Goal: Task Accomplishment & Management: Manage account settings

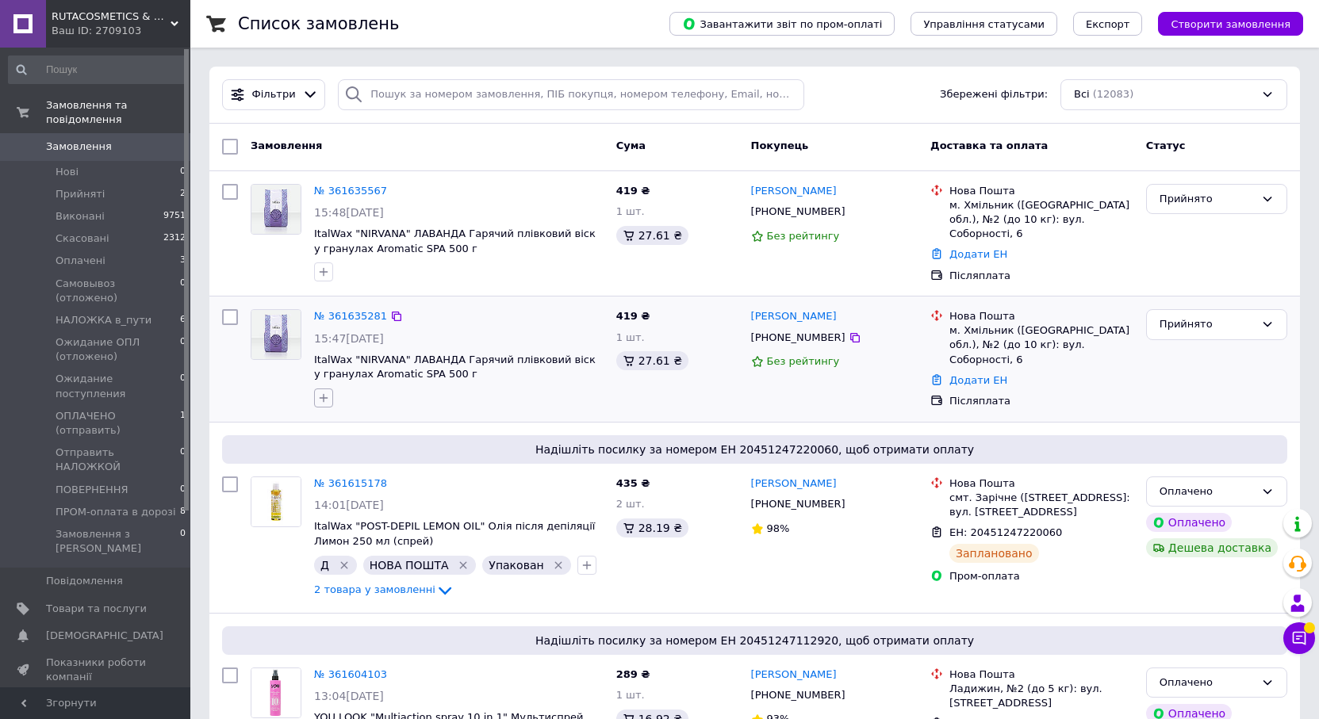
click at [326, 392] on icon "button" at bounding box center [323, 398] width 13 height 13
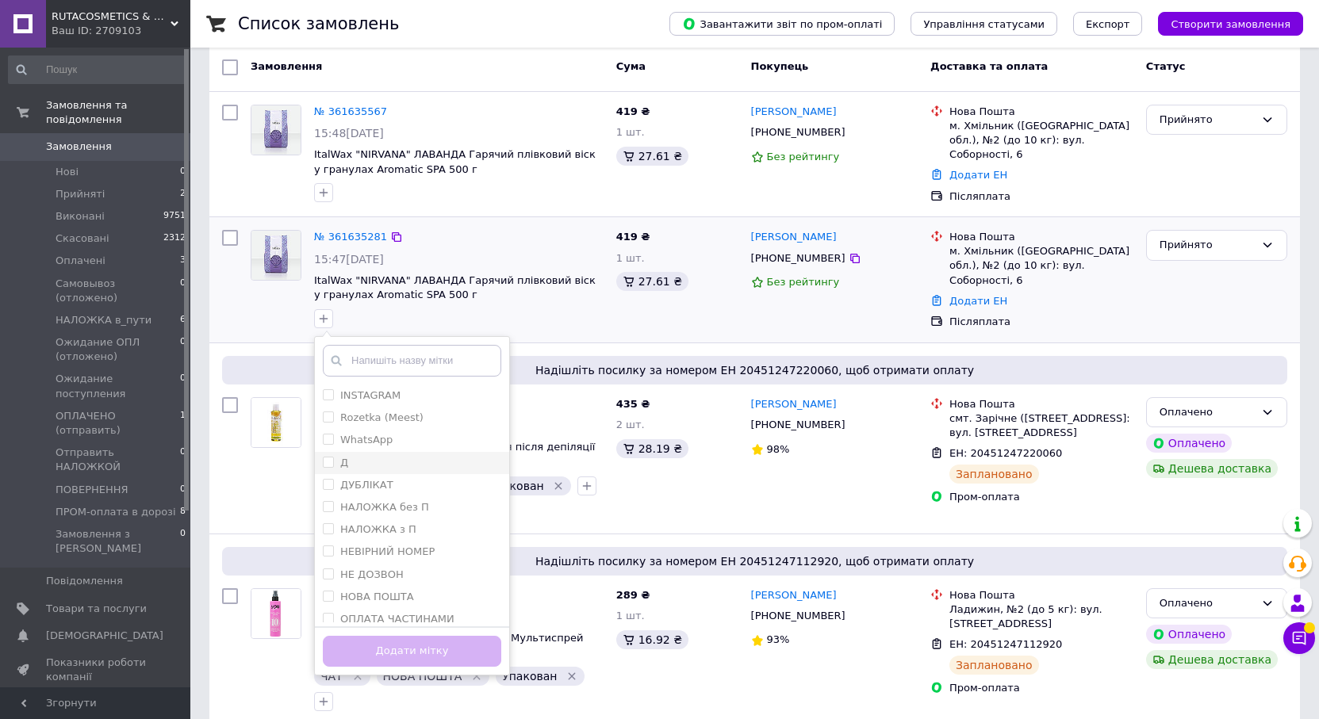
click at [357, 456] on div "Д" at bounding box center [412, 463] width 178 height 14
checkbox input "true"
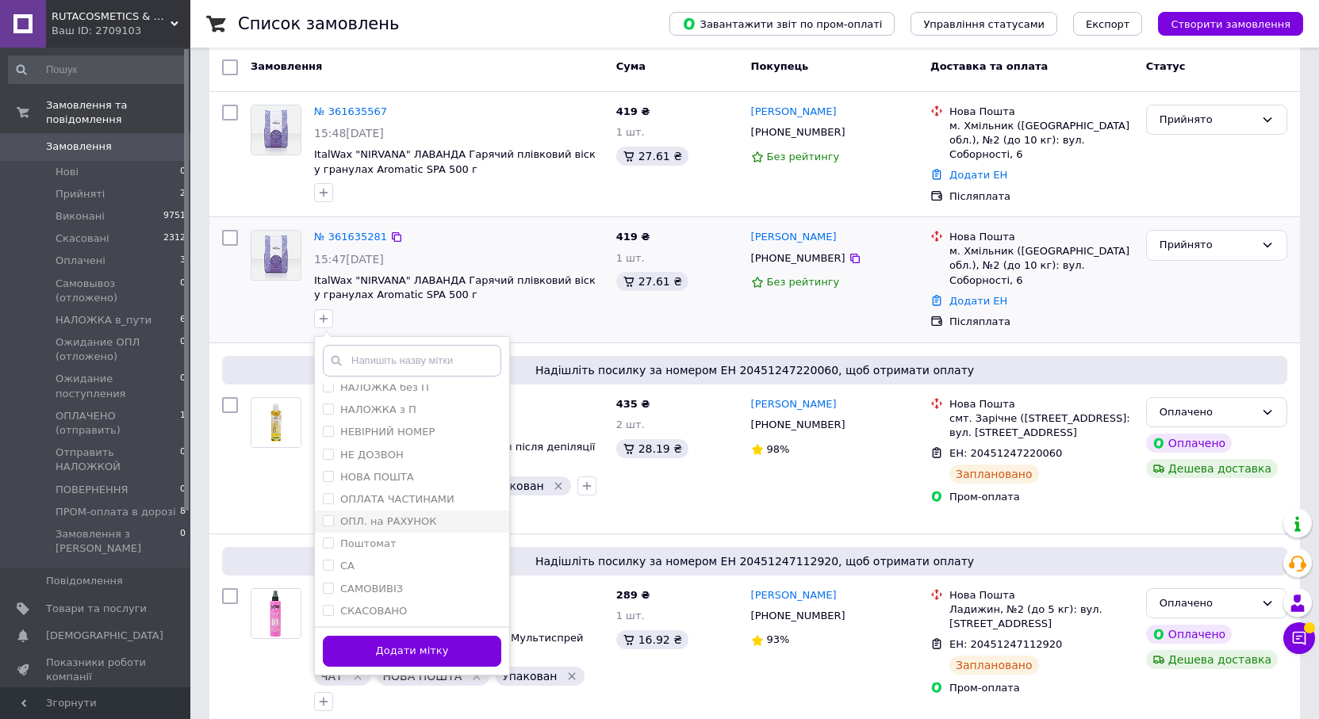
scroll to position [159, 0]
click at [366, 570] on label "СКАСОВАНО" at bounding box center [373, 572] width 67 height 12
checkbox input "true"
click at [376, 482] on label "ДУБЛІКАТ" at bounding box center [366, 485] width 53 height 12
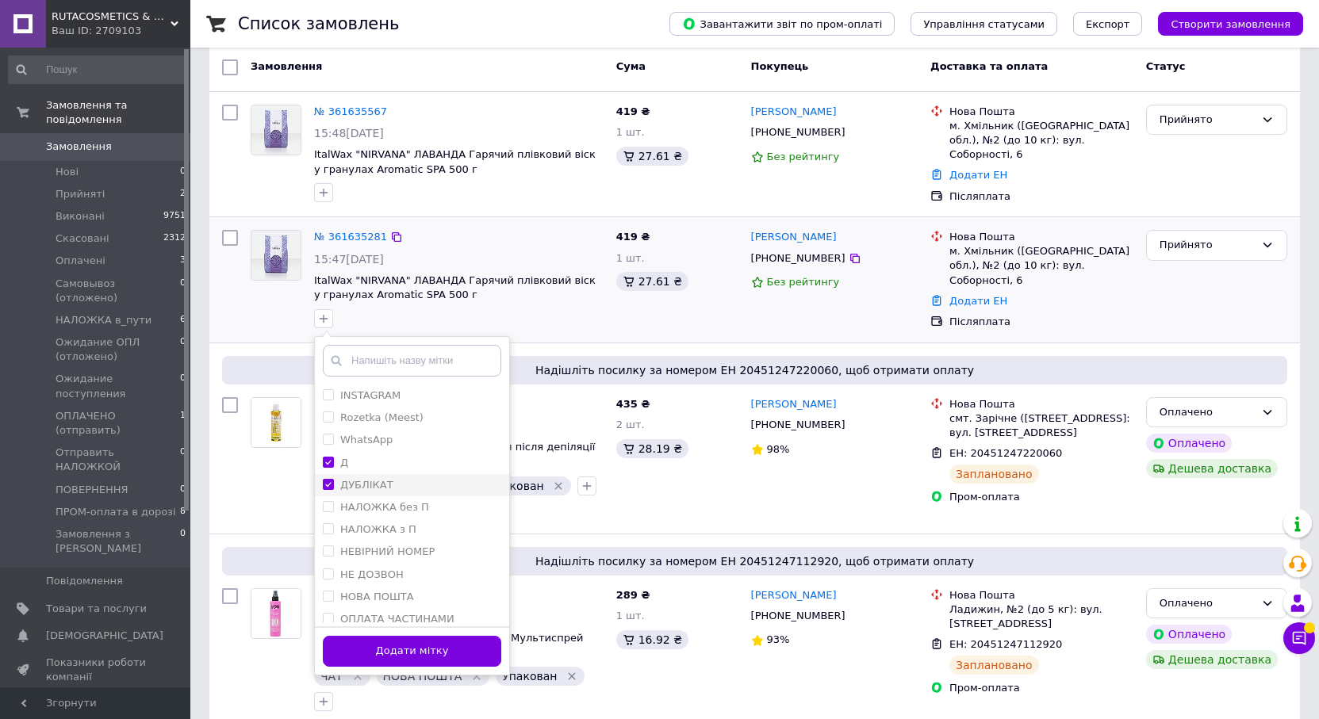
checkbox input "true"
click at [417, 655] on button "Додати мітку" at bounding box center [412, 651] width 178 height 31
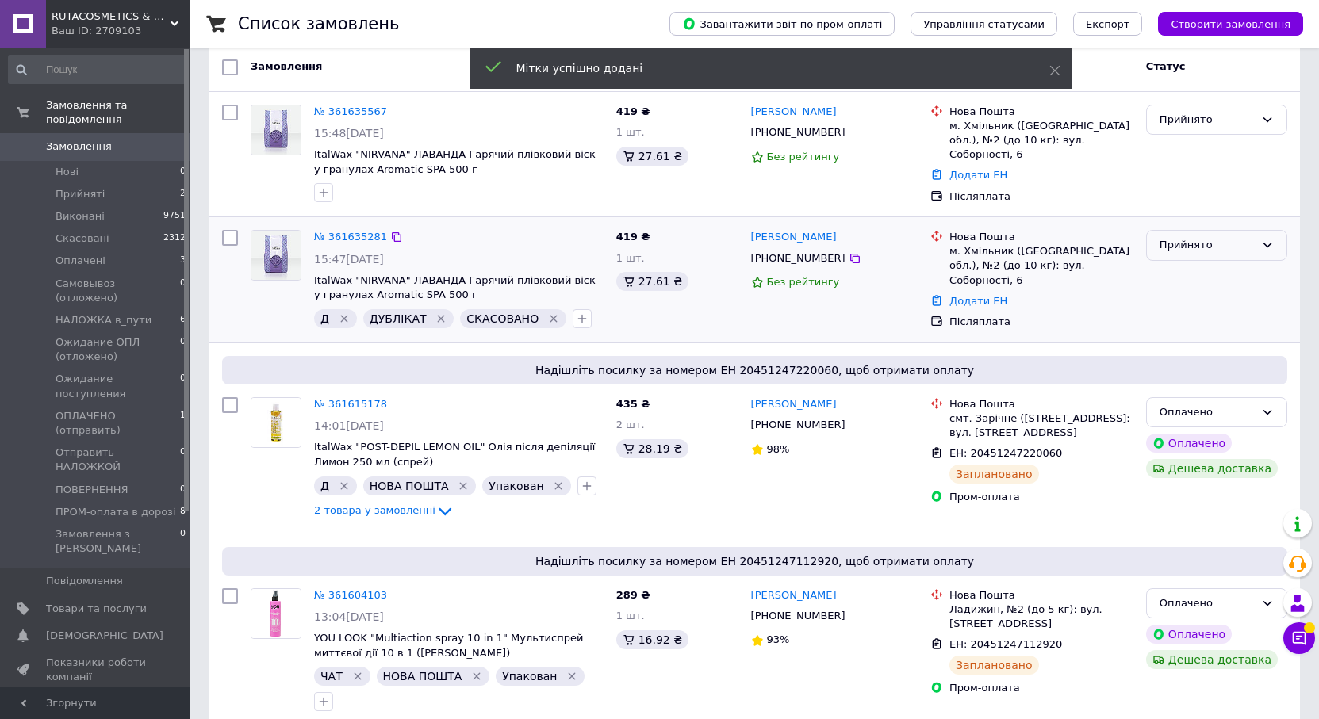
click at [1196, 247] on div "Прийнято" at bounding box center [1207, 245] width 95 height 17
click at [1185, 297] on li "Скасовано" at bounding box center [1217, 307] width 140 height 29
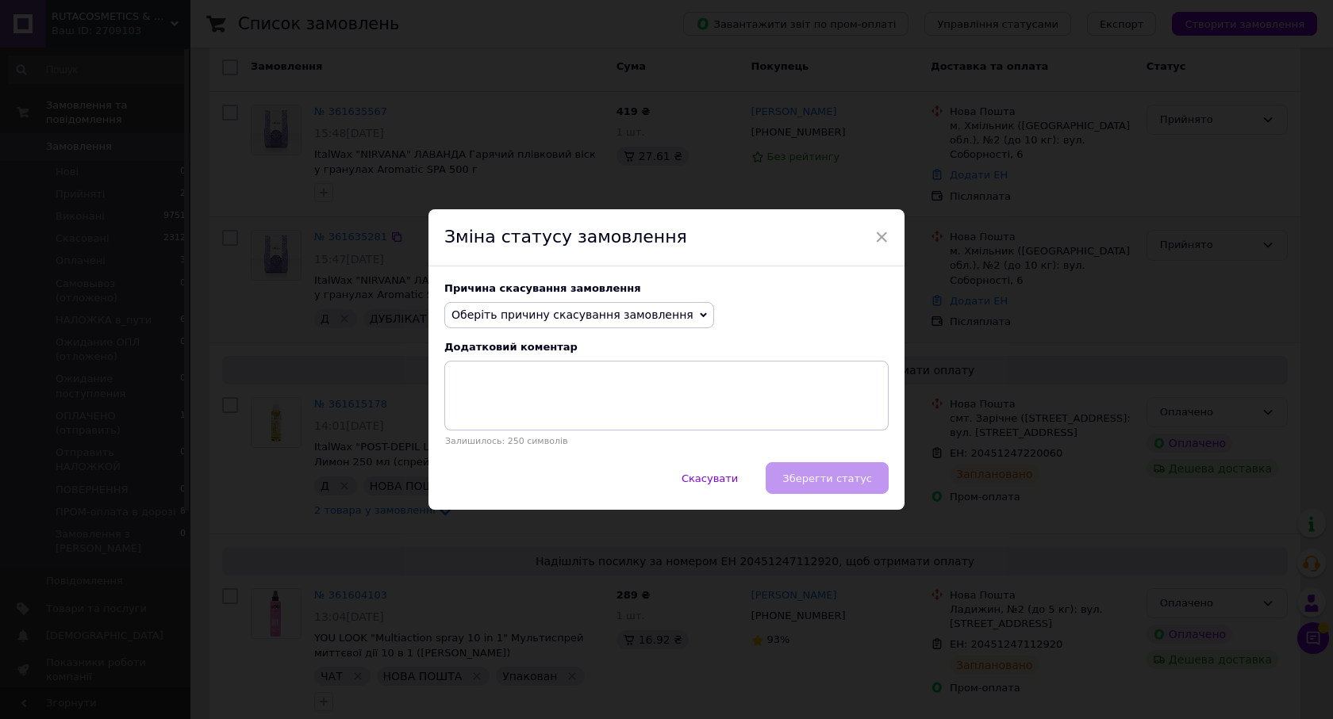
click at [615, 310] on span "Оберіть причину скасування замовлення" at bounding box center [572, 315] width 242 height 13
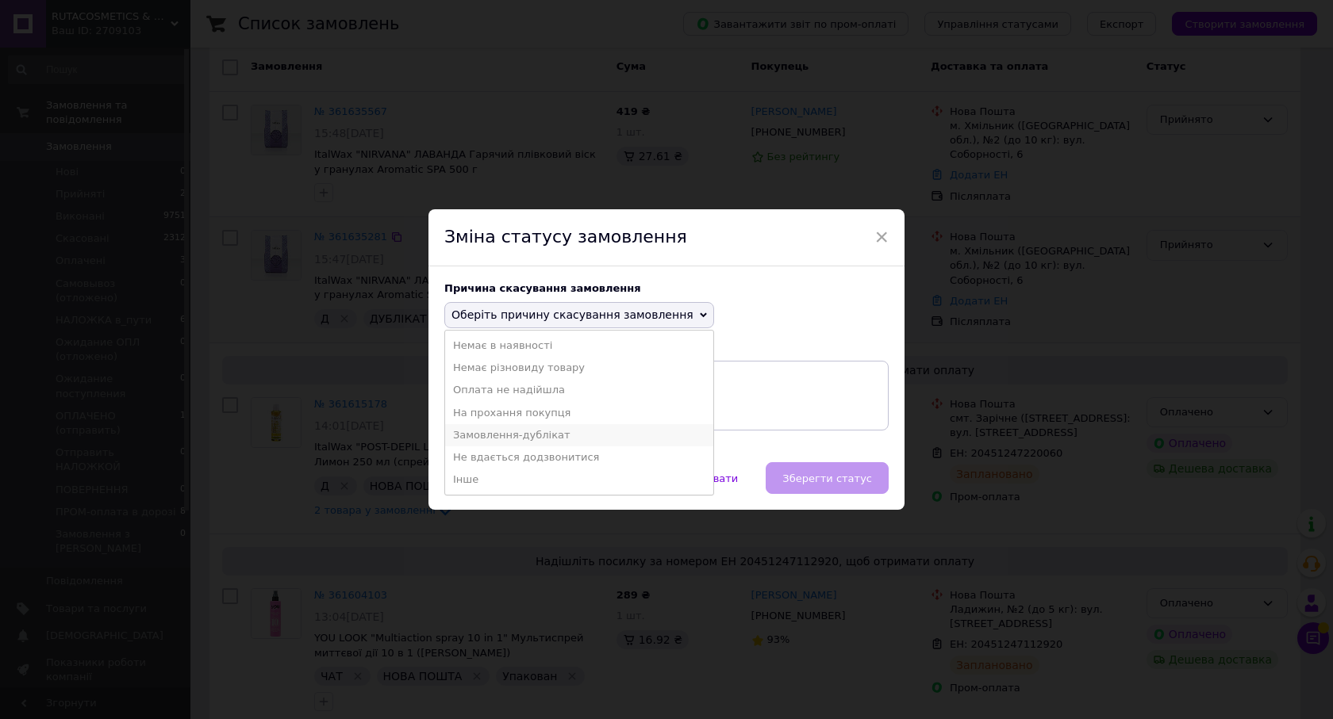
click at [523, 442] on li "Замовлення-дублікат" at bounding box center [579, 435] width 268 height 22
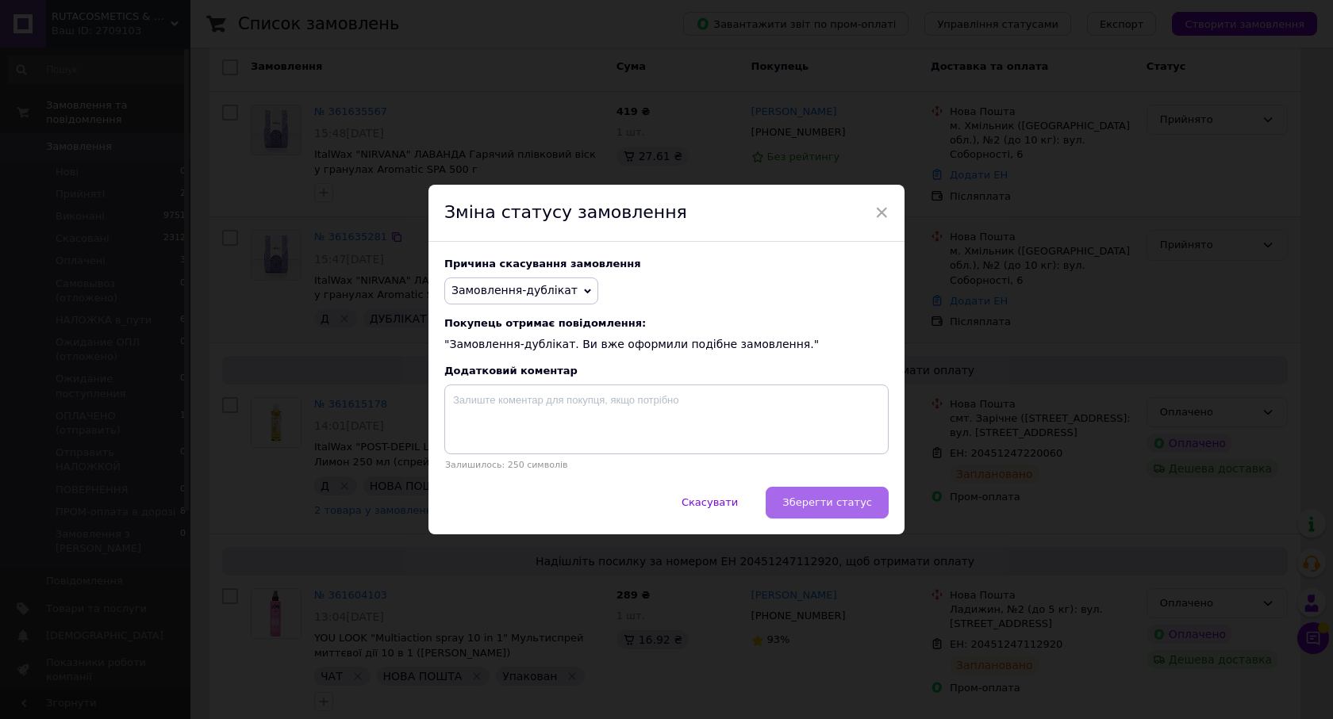
click at [799, 504] on span "Зберегти статус" at bounding box center [827, 503] width 90 height 12
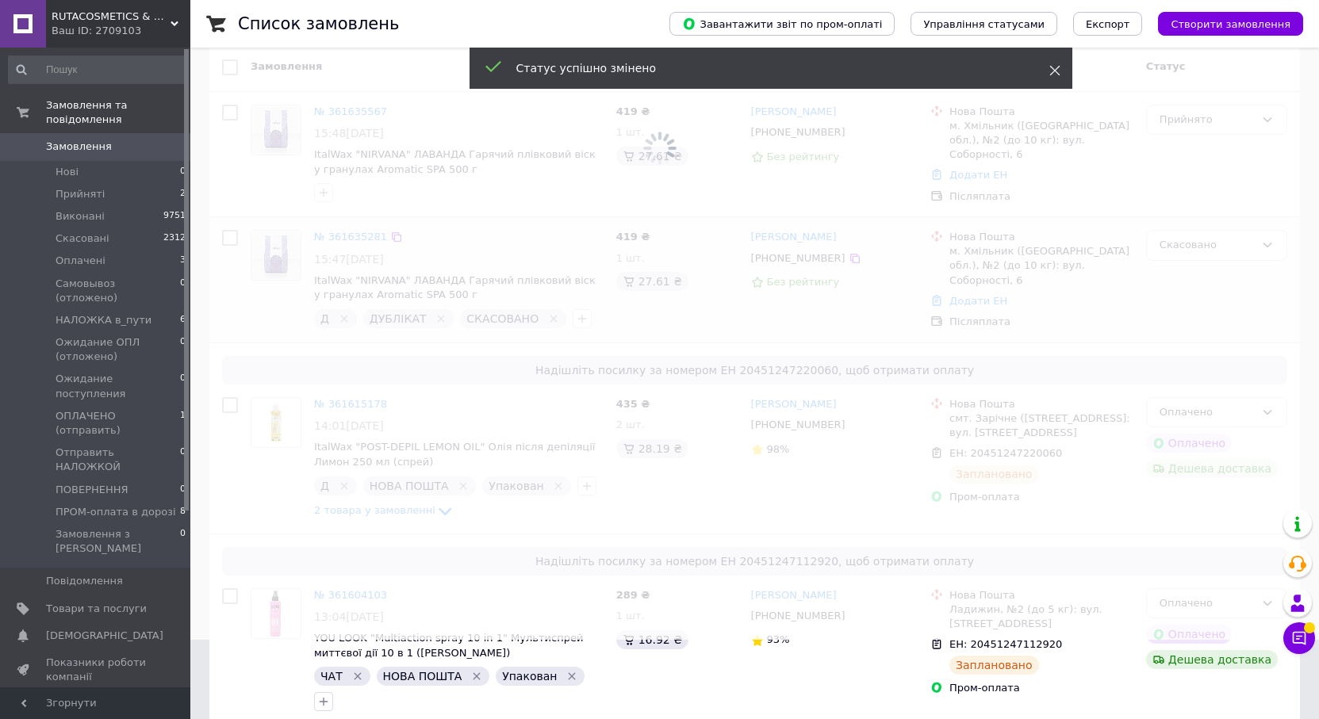
click at [1053, 70] on icon at bounding box center [1054, 70] width 11 height 11
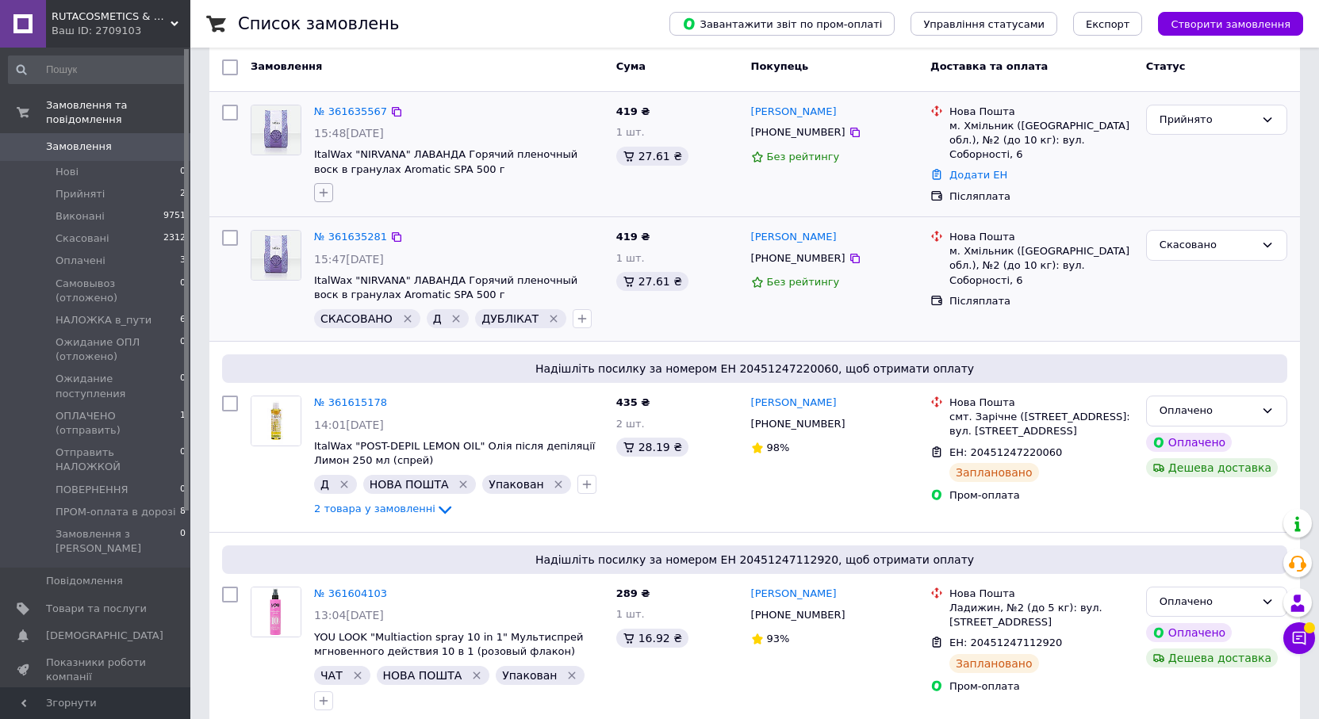
click at [320, 189] on icon "button" at bounding box center [323, 192] width 13 height 13
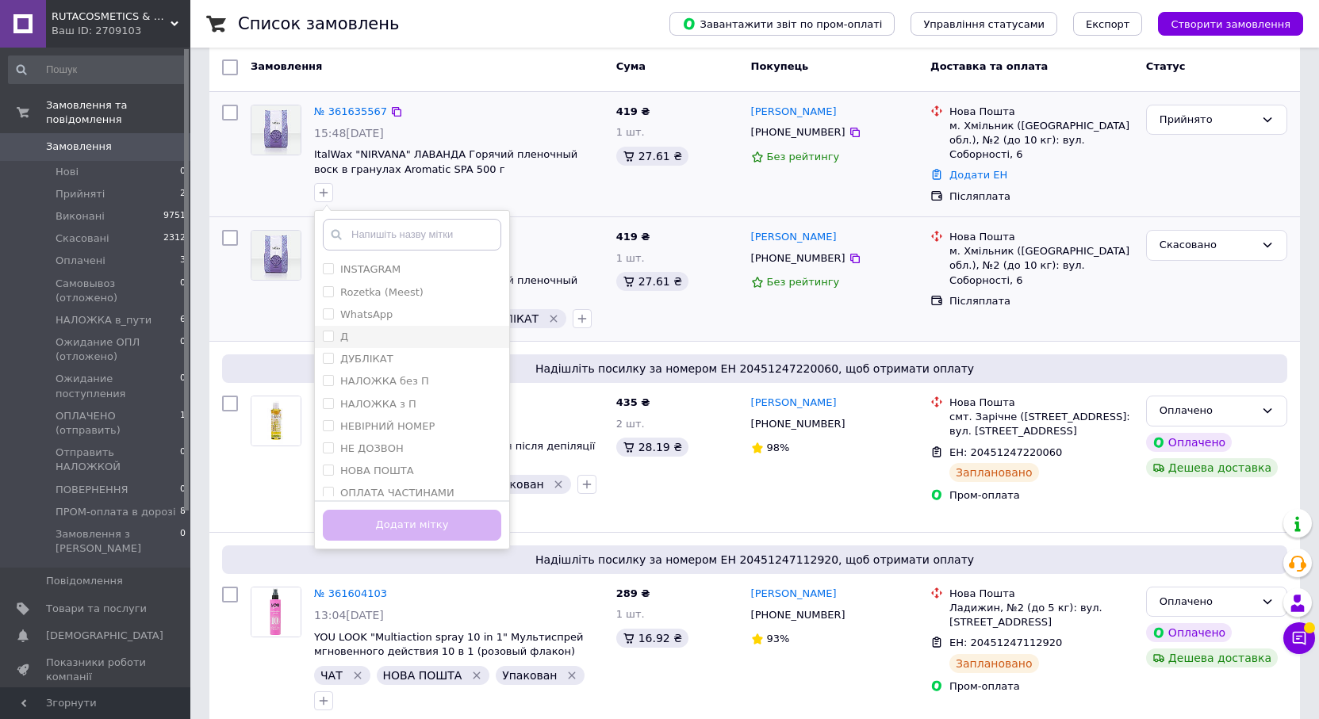
click at [374, 330] on div "Д" at bounding box center [412, 337] width 178 height 14
checkbox input "true"
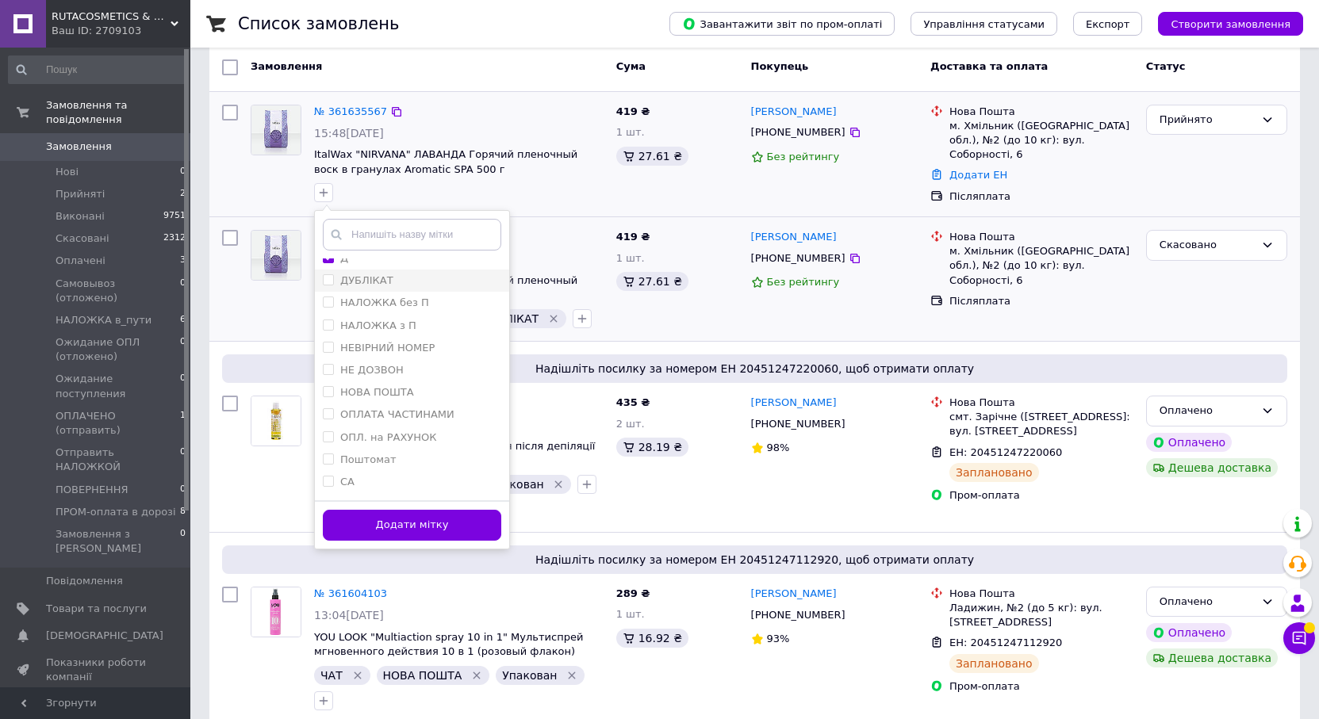
scroll to position [79, 0]
click at [373, 392] on label "НОВА ПОШТА" at bounding box center [377, 392] width 74 height 12
checkbox input "true"
click at [422, 530] on button "Додати мітку" at bounding box center [412, 525] width 178 height 31
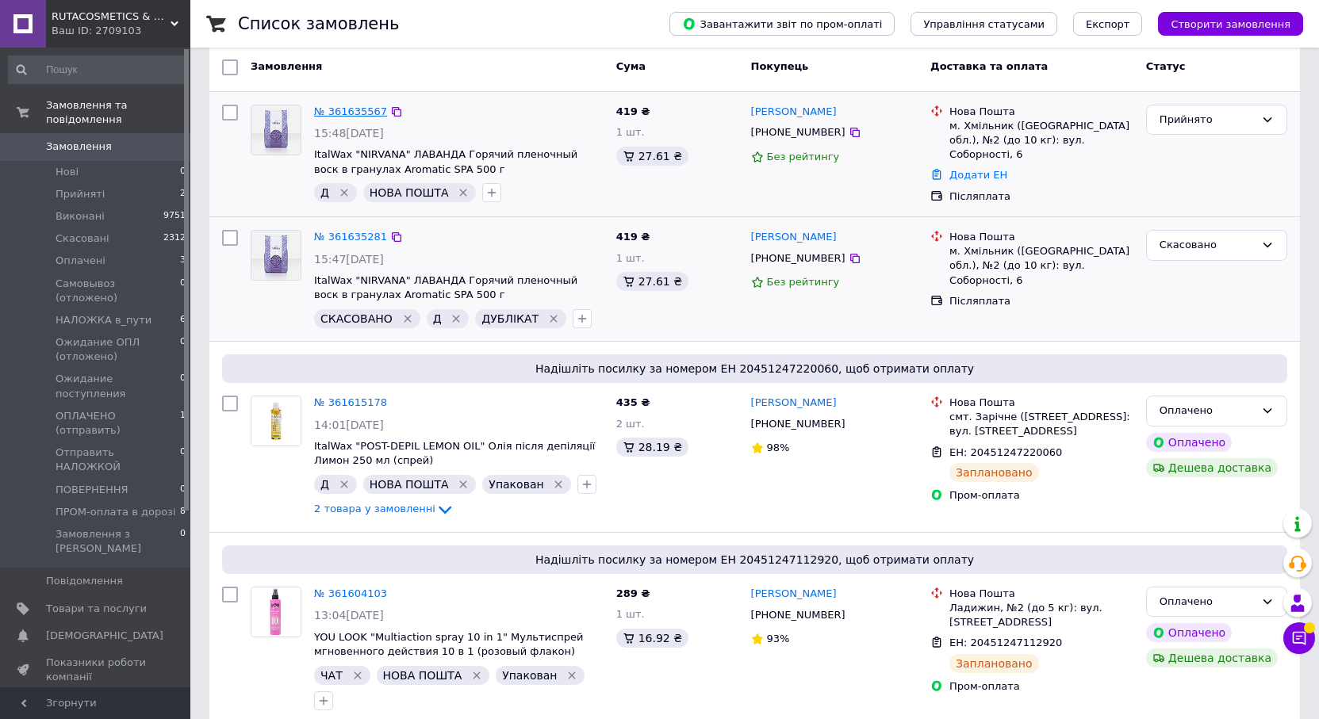
click at [338, 107] on link "№ 361635567" at bounding box center [350, 112] width 73 height 12
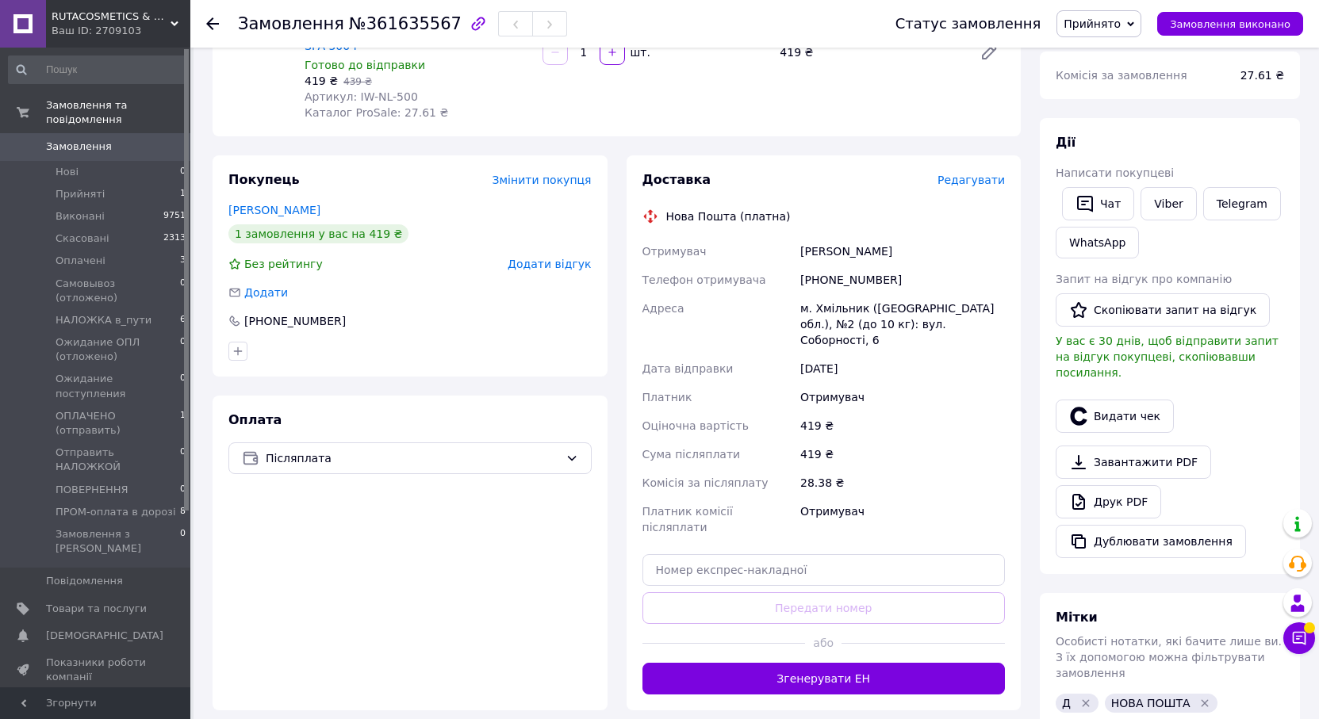
scroll to position [238, 0]
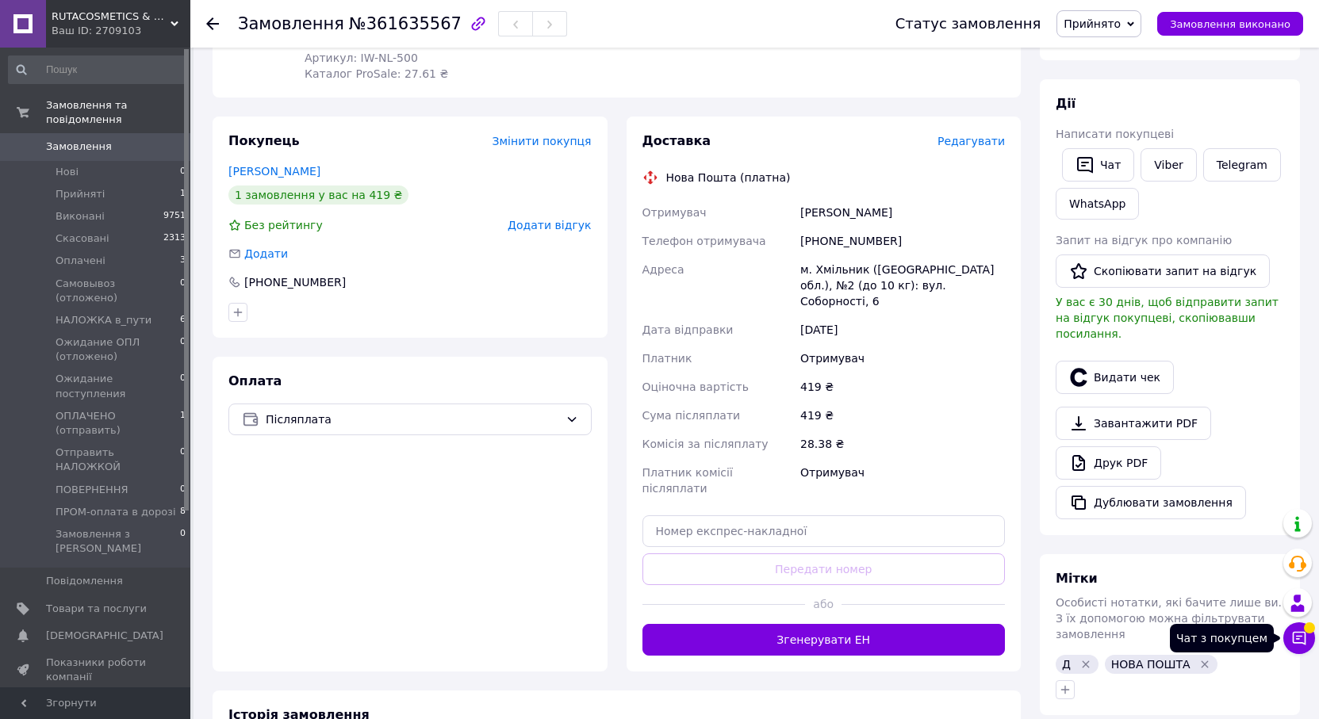
click at [1300, 650] on button "Чат з покупцем" at bounding box center [1299, 639] width 32 height 32
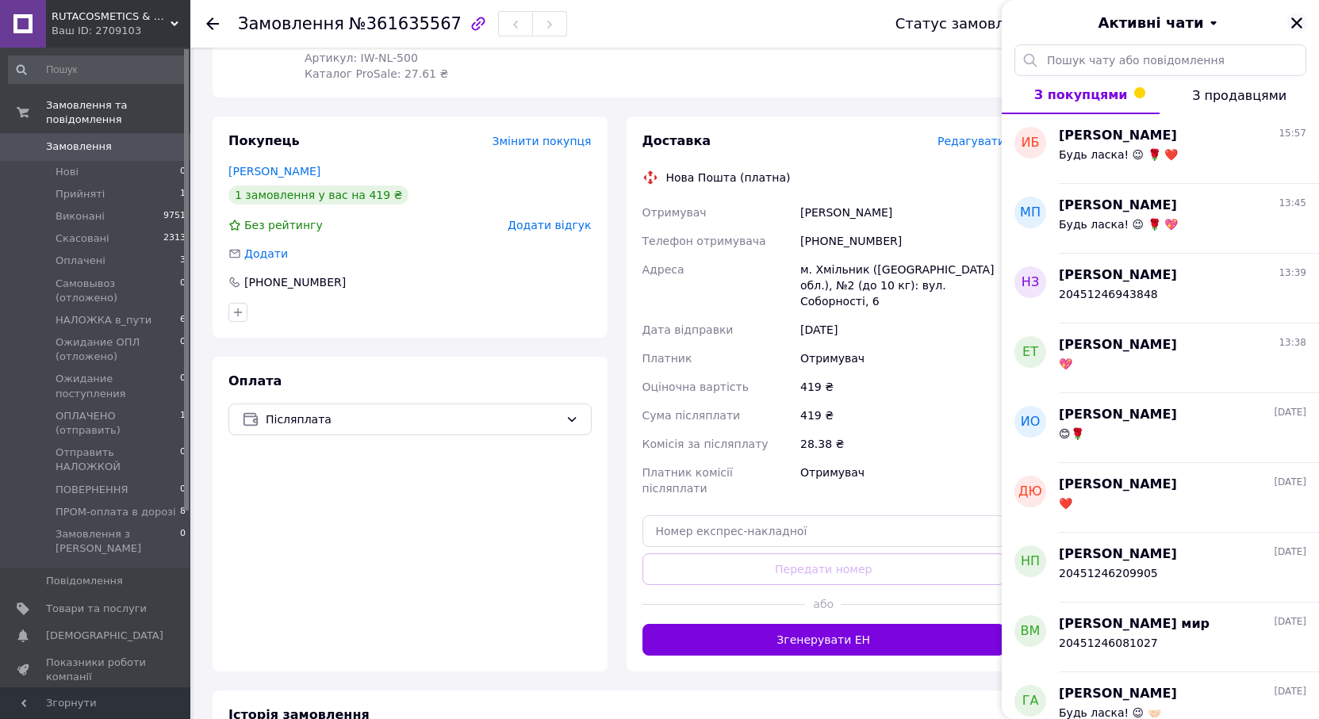
click at [1298, 18] on icon "Закрити" at bounding box center [1297, 23] width 14 height 14
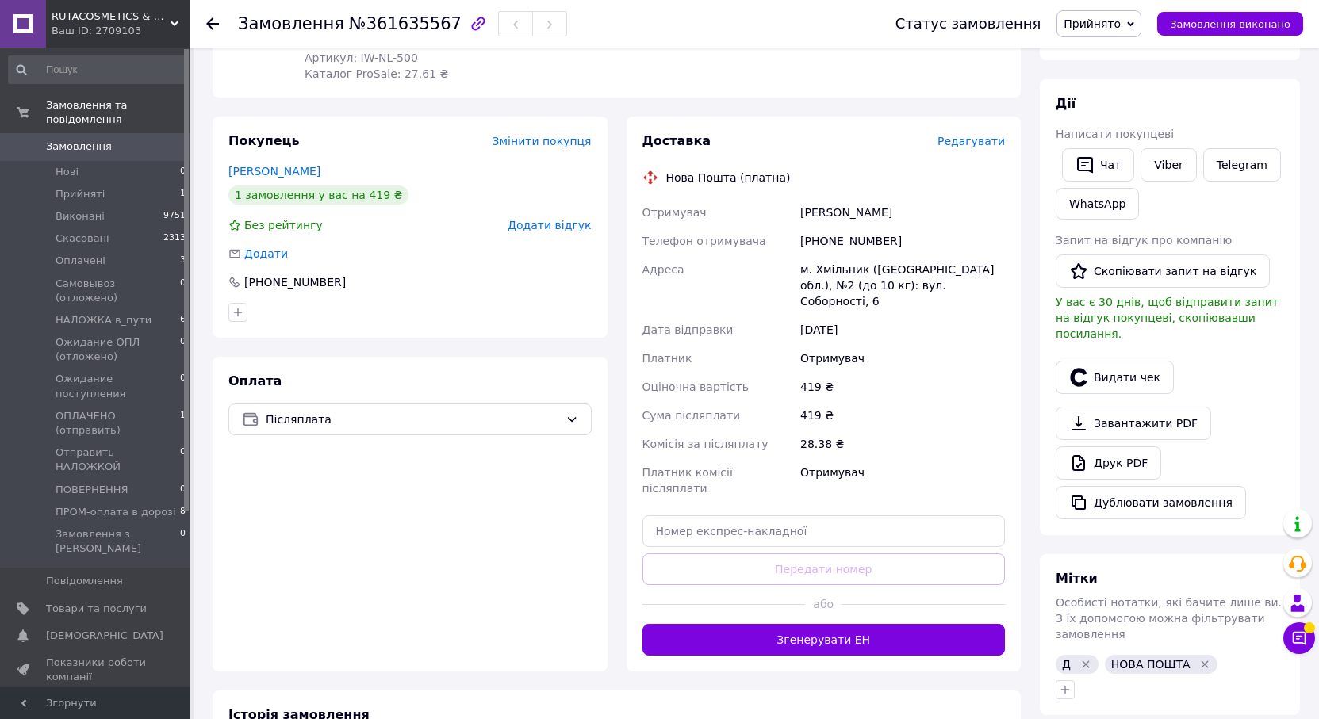
click at [745, 101] on div "Замовлення з додатку 12.09.2025 | 15:48 Товари в замовленні (1) Додати товар - …" at bounding box center [616, 387] width 827 height 1116
click at [1299, 635] on icon at bounding box center [1299, 639] width 16 height 16
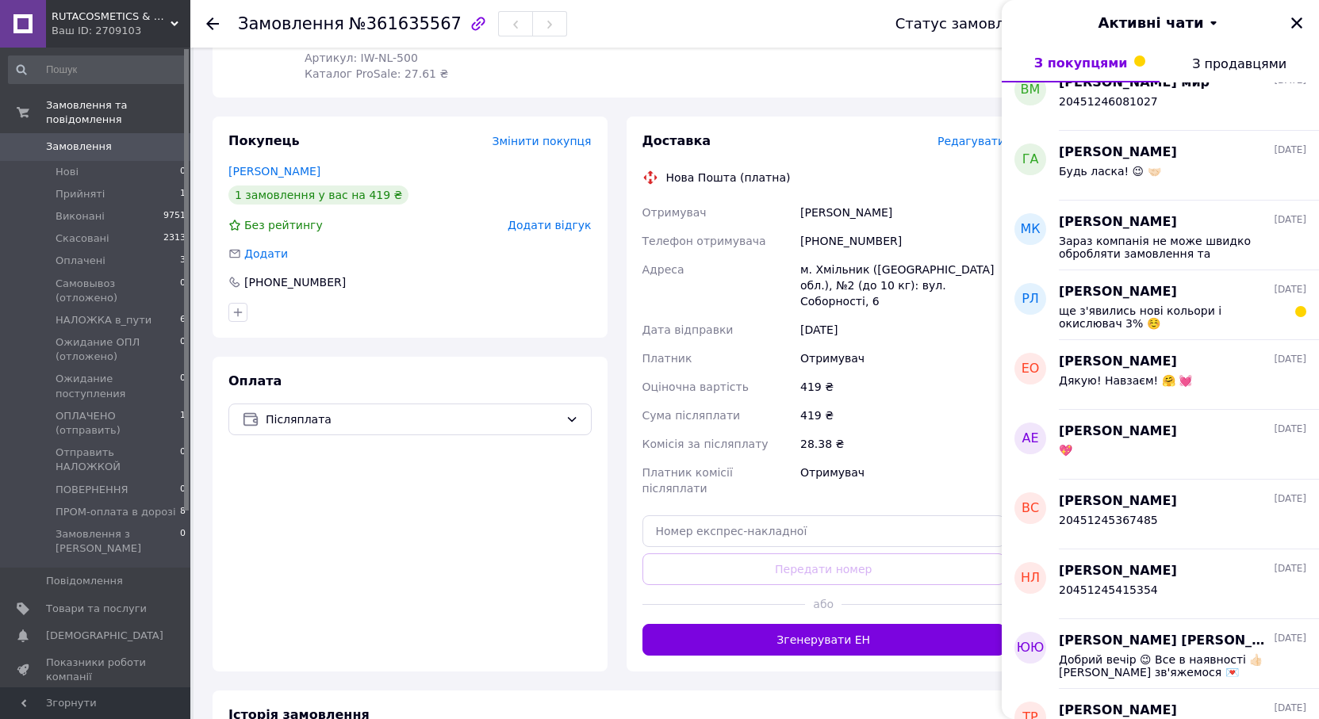
scroll to position [555, 0]
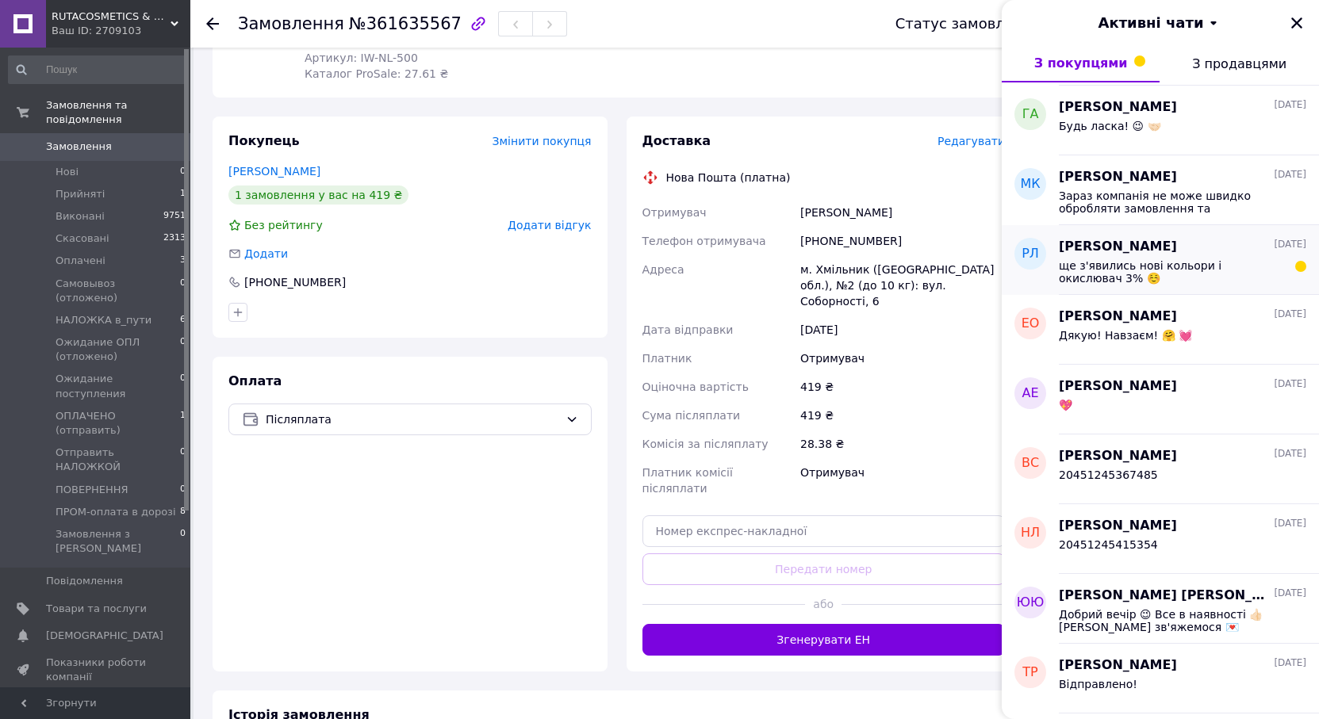
click at [1204, 259] on span "ще з'явились нові кольори і окислювач 3% ☺️" at bounding box center [1171, 271] width 225 height 25
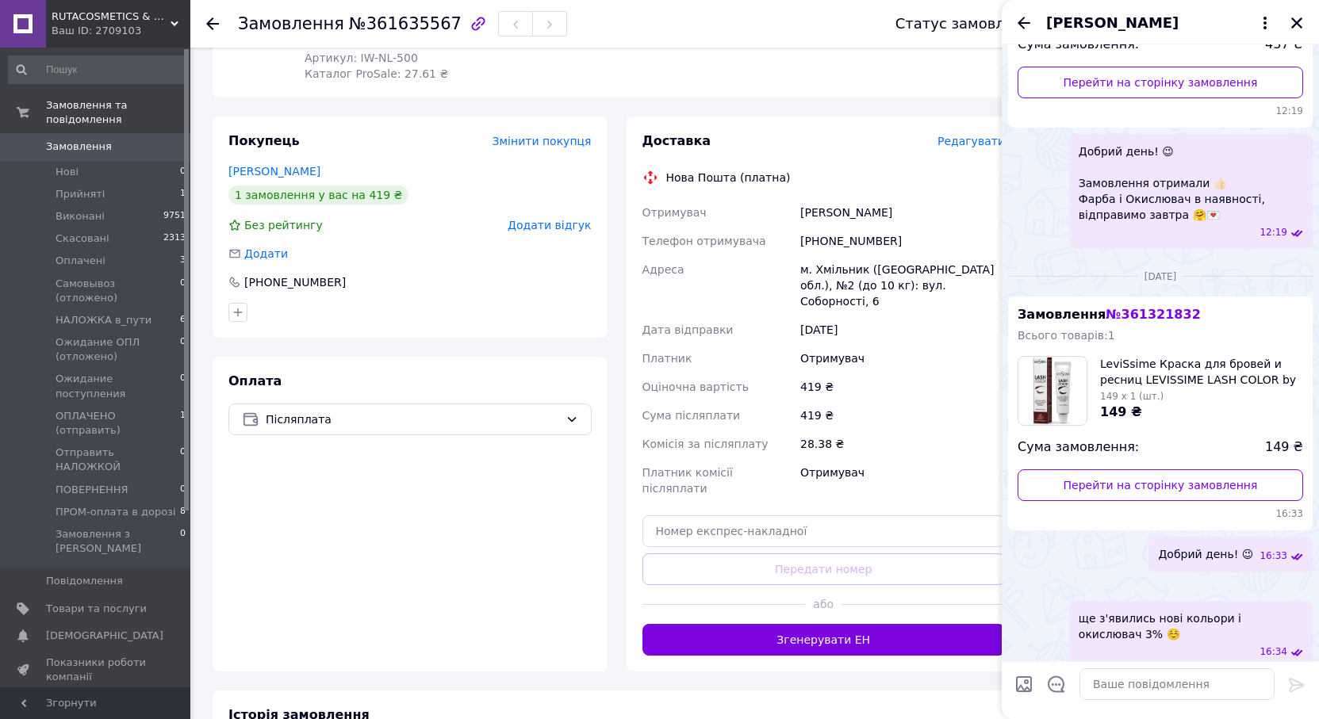
scroll to position [458, 0]
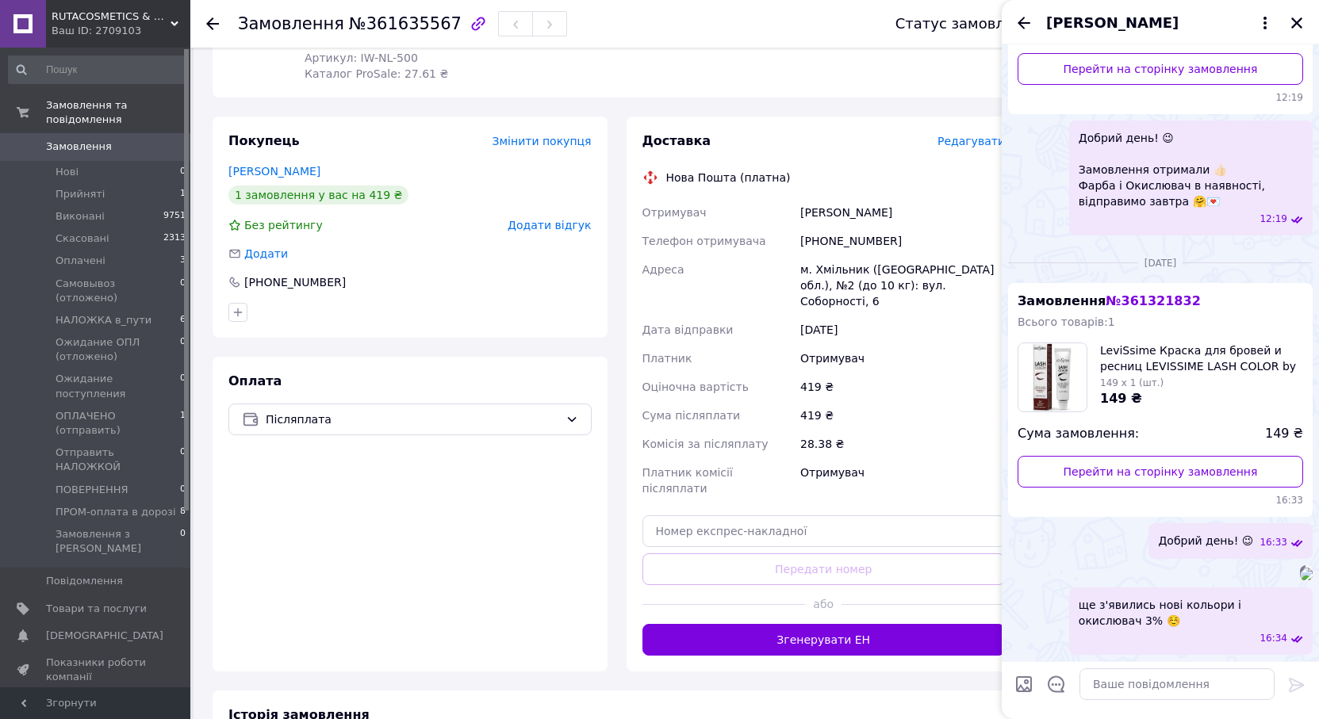
click at [1161, 566] on div "16:33" at bounding box center [1160, 574] width 305 height 16
click at [1303, 29] on icon "Закрити" at bounding box center [1297, 23] width 14 height 14
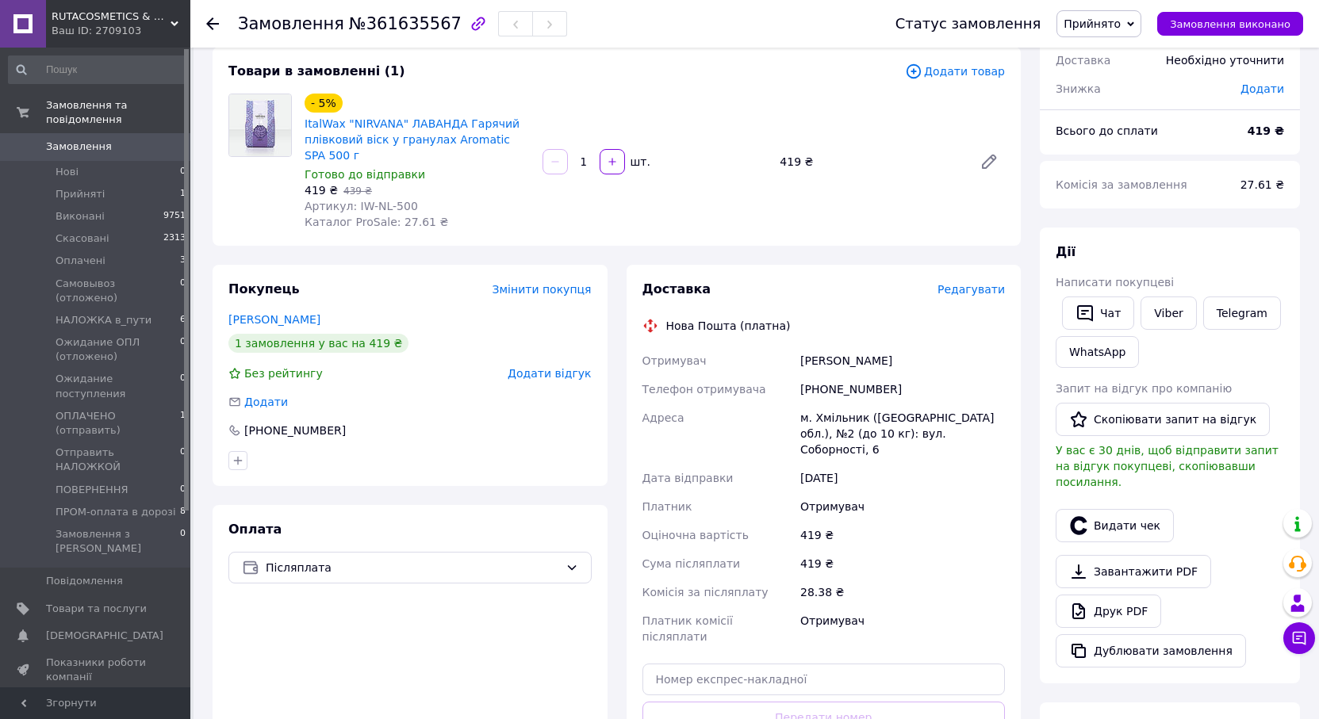
scroll to position [159, 0]
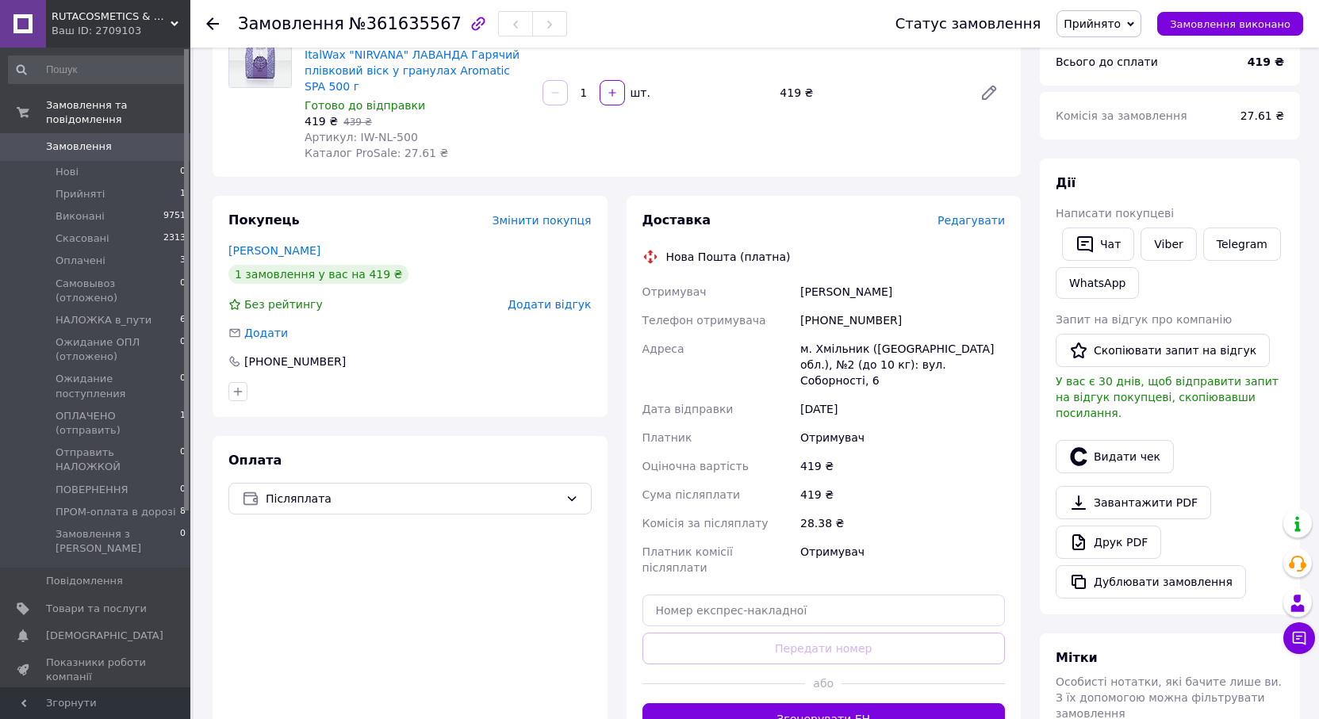
click at [744, 193] on div "Замовлення з додатку 12.09.2025 | 15:48 Товари в замовленні (1) Додати товар - …" at bounding box center [616, 466] width 827 height 1116
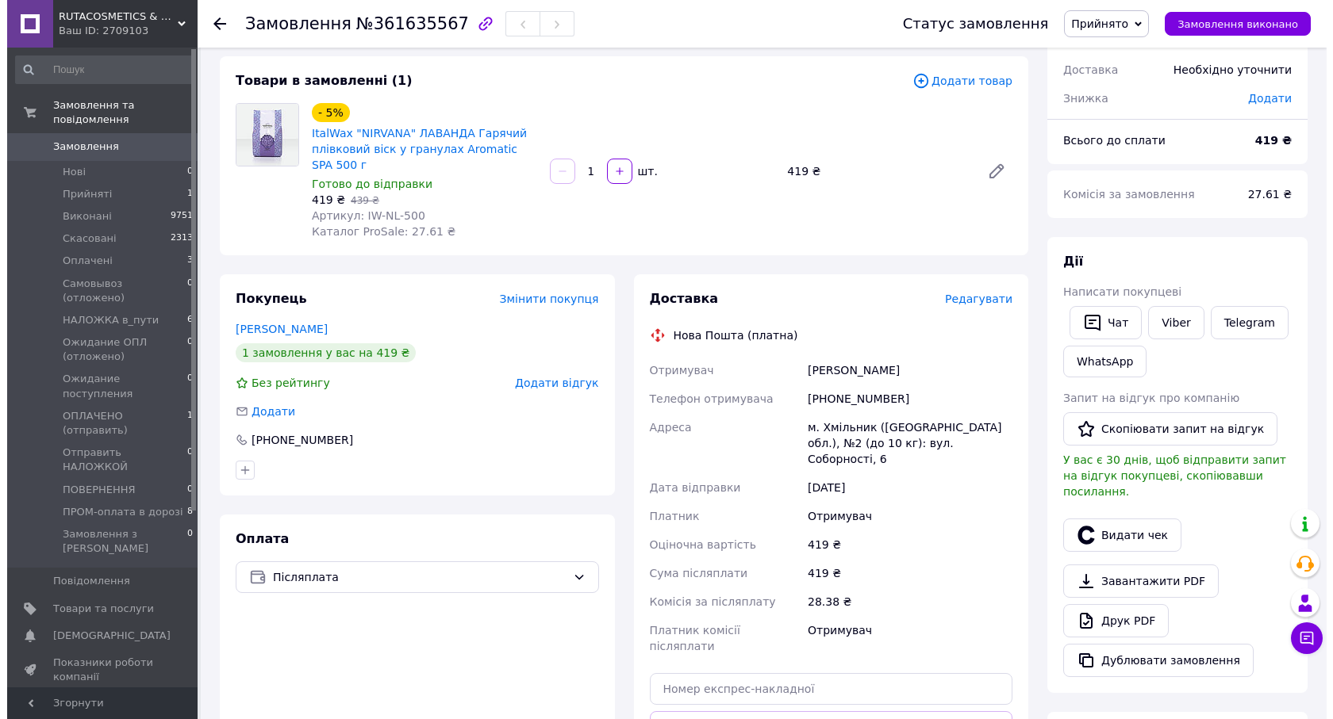
scroll to position [79, 0]
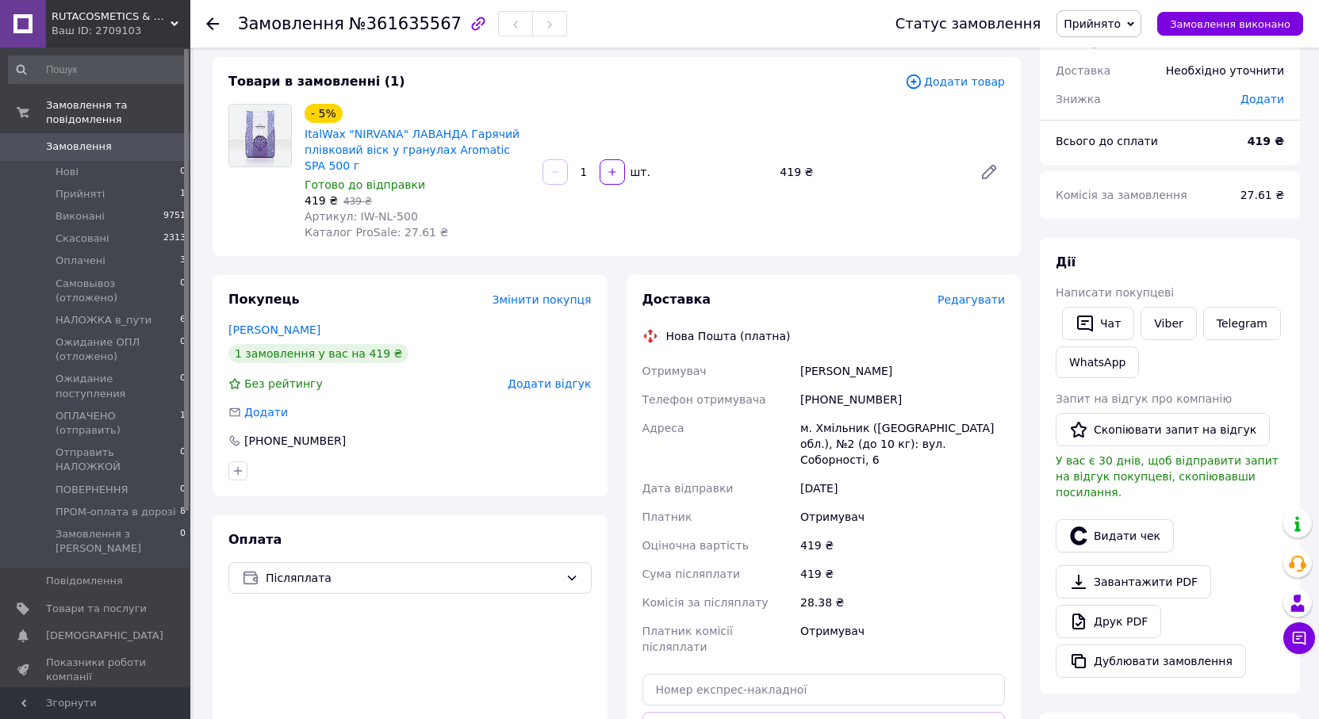
click at [990, 294] on span "Редагувати" at bounding box center [971, 300] width 67 height 13
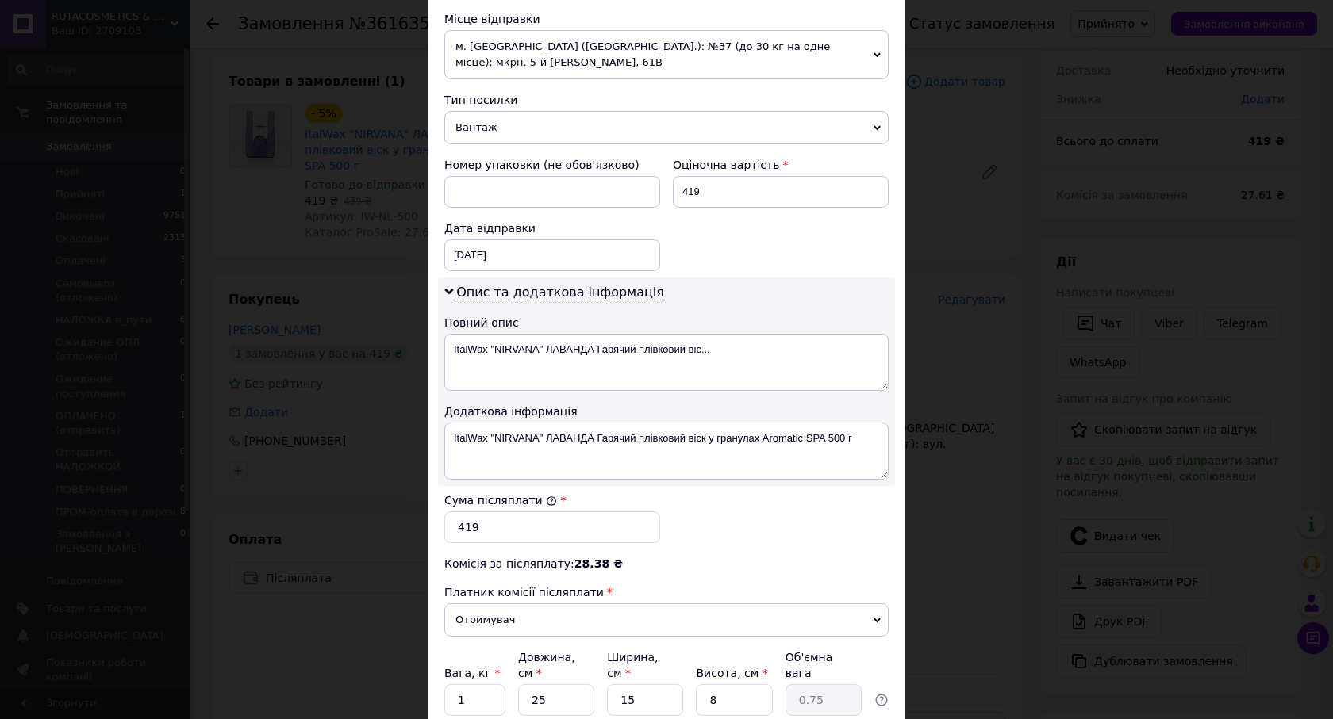
scroll to position [635, 0]
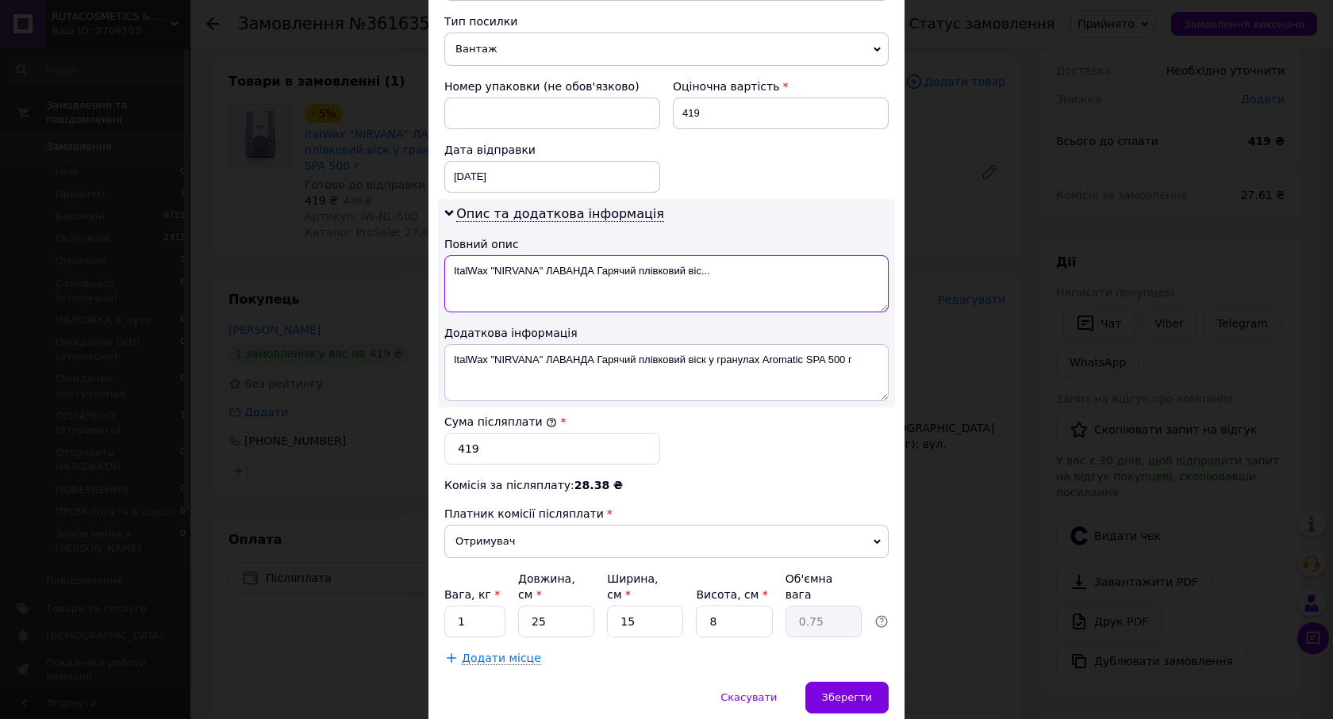
drag, startPoint x: 600, startPoint y: 269, endPoint x: 792, endPoint y: 243, distance: 194.5
click at [792, 243] on div "Опис та додаткова інформація Повний опис ItalWax "NIRVANA" ЛАВАНДА Гарячий плів…" at bounding box center [666, 303] width 457 height 209
type textarea "ItalWax "NIRVANA" ЛАВАНДА 500 г"
drag, startPoint x: 861, startPoint y: 363, endPoint x: 473, endPoint y: 358, distance: 388.7
click at [473, 358] on textarea "ItalWax "NIRVANA" ЛАВАНДА Гарячий плівковий віск у гранулах Aromatic SPA 500 г" at bounding box center [666, 372] width 444 height 57
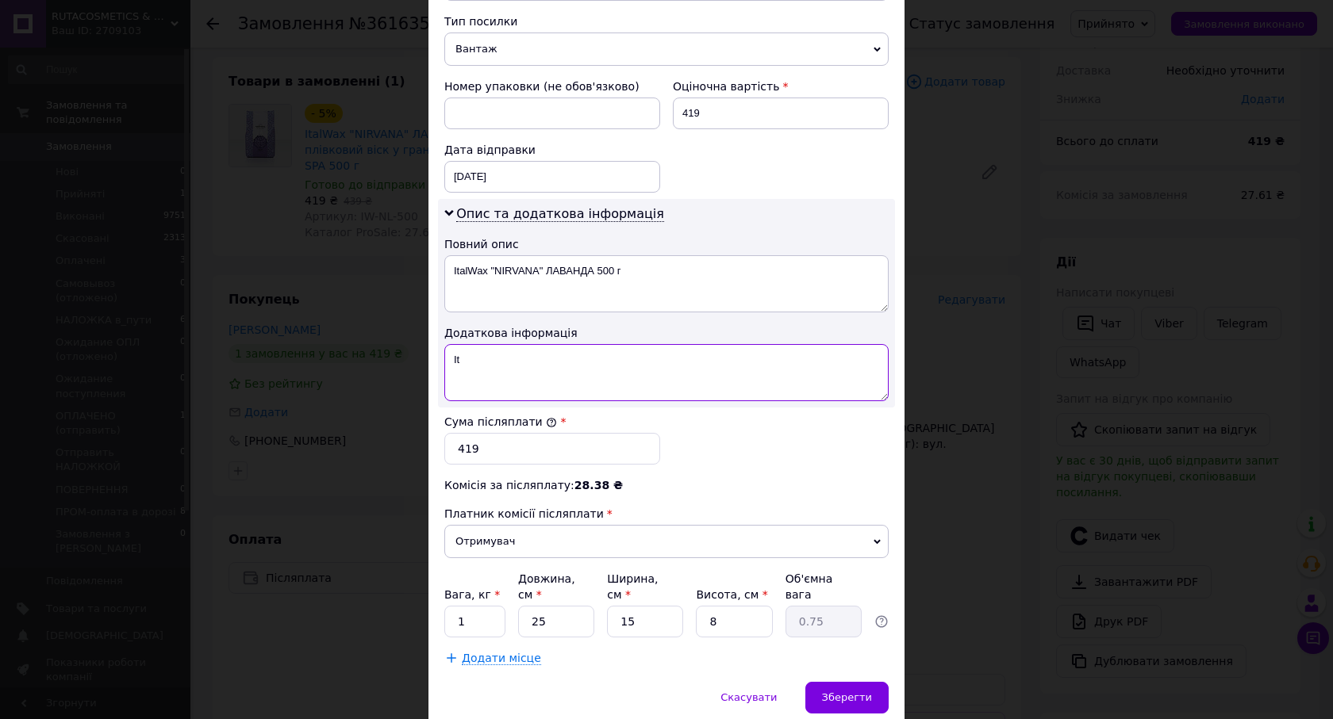
type textarea "I"
type textarea "(D)"
drag, startPoint x: 457, startPoint y: 611, endPoint x: 478, endPoint y: 609, distance: 21.5
click at [478, 609] on input "1" at bounding box center [474, 622] width 61 height 32
type input "0.5"
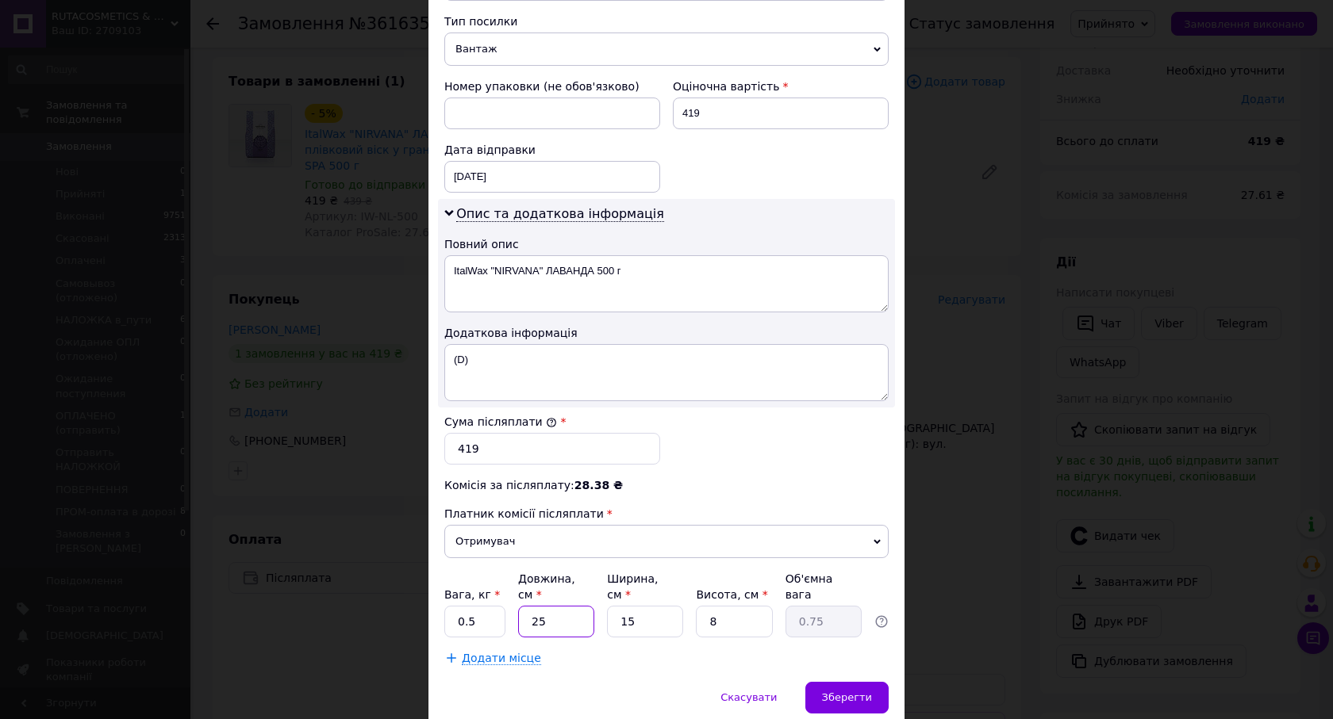
drag, startPoint x: 524, startPoint y: 601, endPoint x: 591, endPoint y: 601, distance: 67.4
click at [591, 606] on input "25" at bounding box center [556, 622] width 76 height 32
type input "1"
type input "0.1"
type input "17"
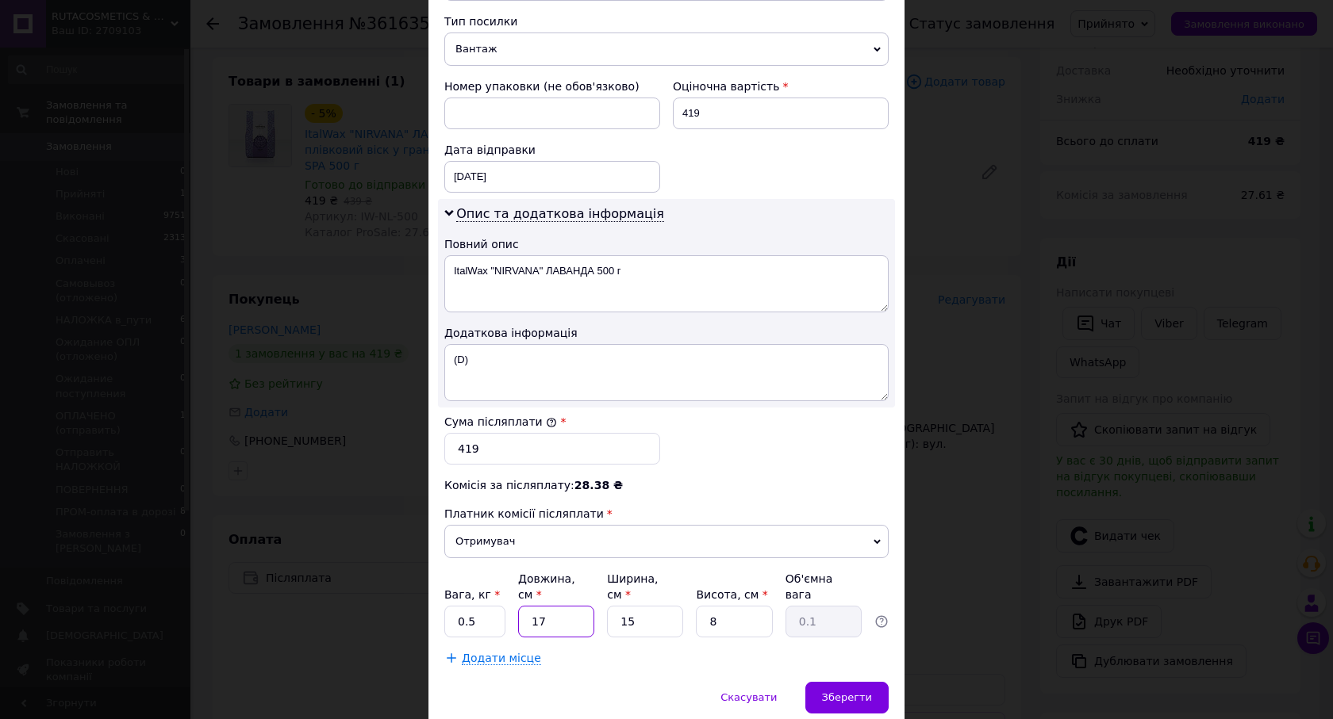
type input "0.51"
type input "1"
type input "0.1"
type input "2"
type input "0.1"
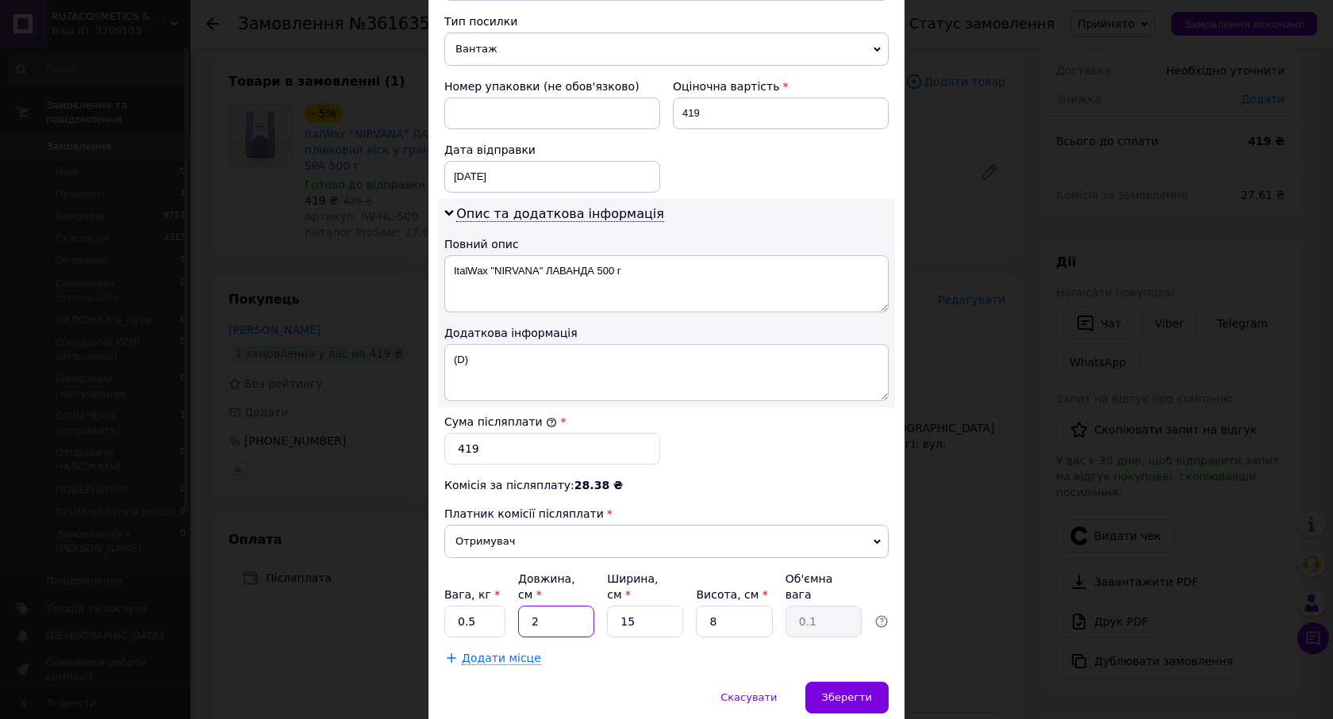
type input "20"
type input "0.6"
type input "20"
drag, startPoint x: 618, startPoint y: 604, endPoint x: 739, endPoint y: 574, distance: 124.1
click at [708, 587] on div "Вага, кг * 0.5 Довжина, см * 20 Ширина, см * 15 Висота, см * 8 Об'ємна вага 0.6" at bounding box center [666, 604] width 444 height 67
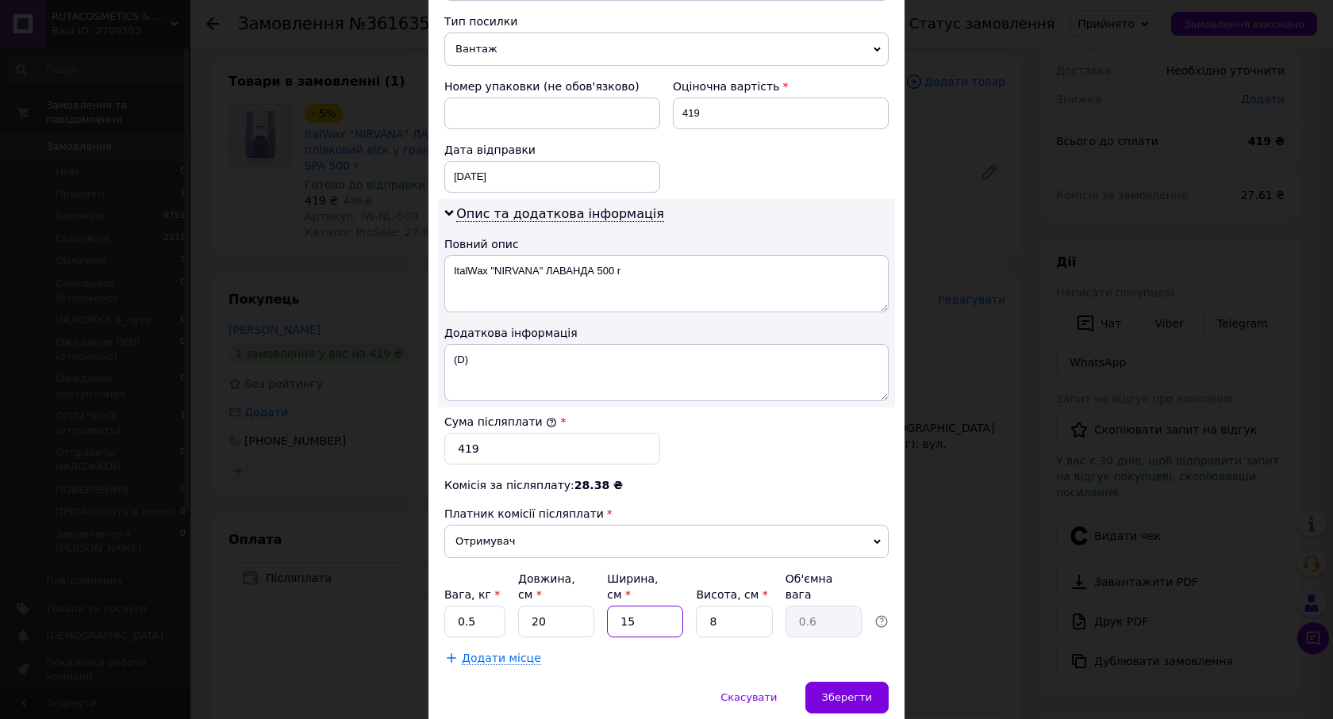
type input "1"
type input "0.1"
type input "13"
type input "0.52"
type input "13"
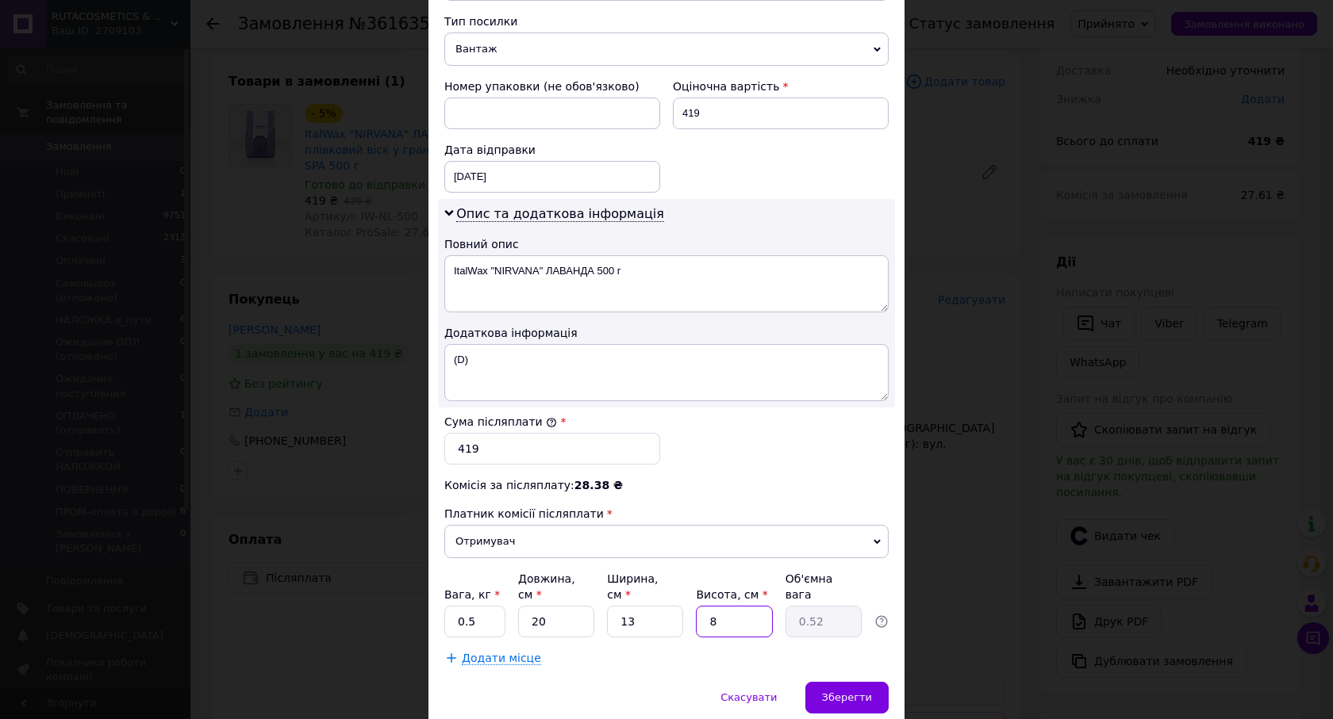
drag, startPoint x: 706, startPoint y: 614, endPoint x: 767, endPoint y: 591, distance: 65.3
click at [769, 606] on div "8" at bounding box center [734, 622] width 76 height 32
type input "4"
type input "0.26"
type input "4"
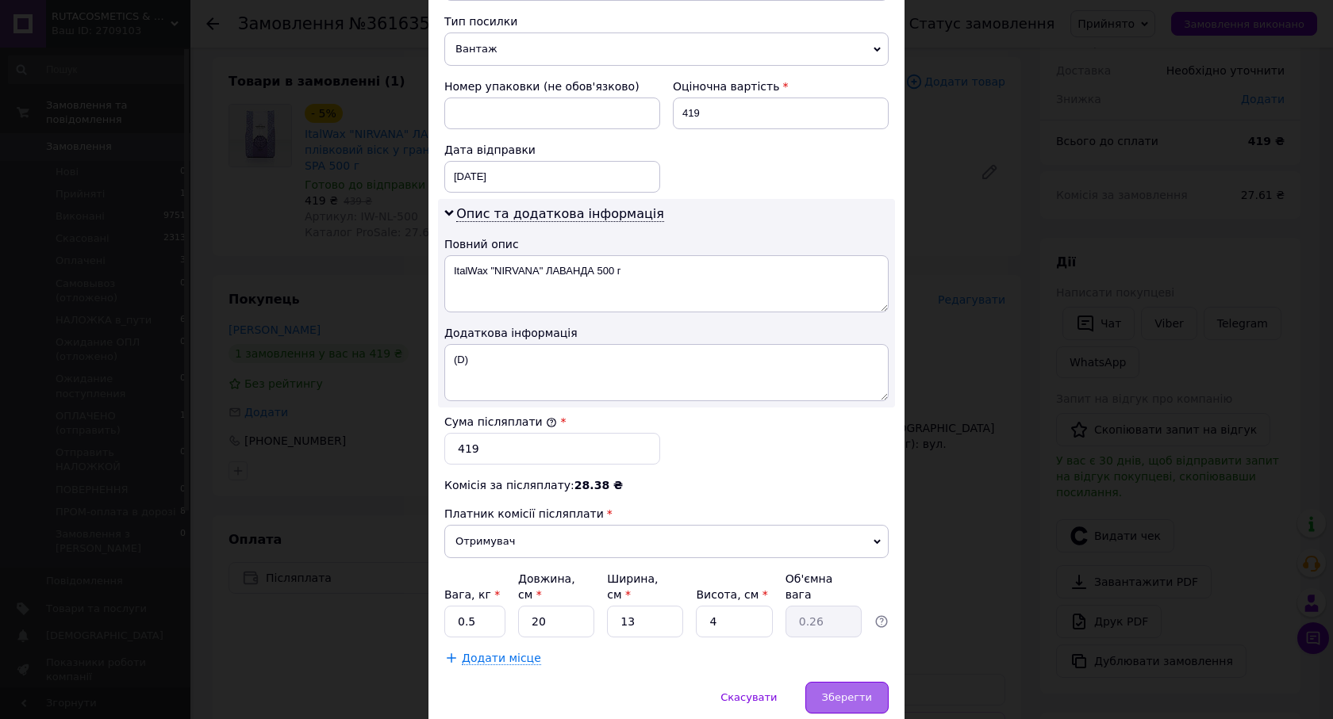
click at [864, 692] on span "Зберегти" at bounding box center [847, 698] width 50 height 12
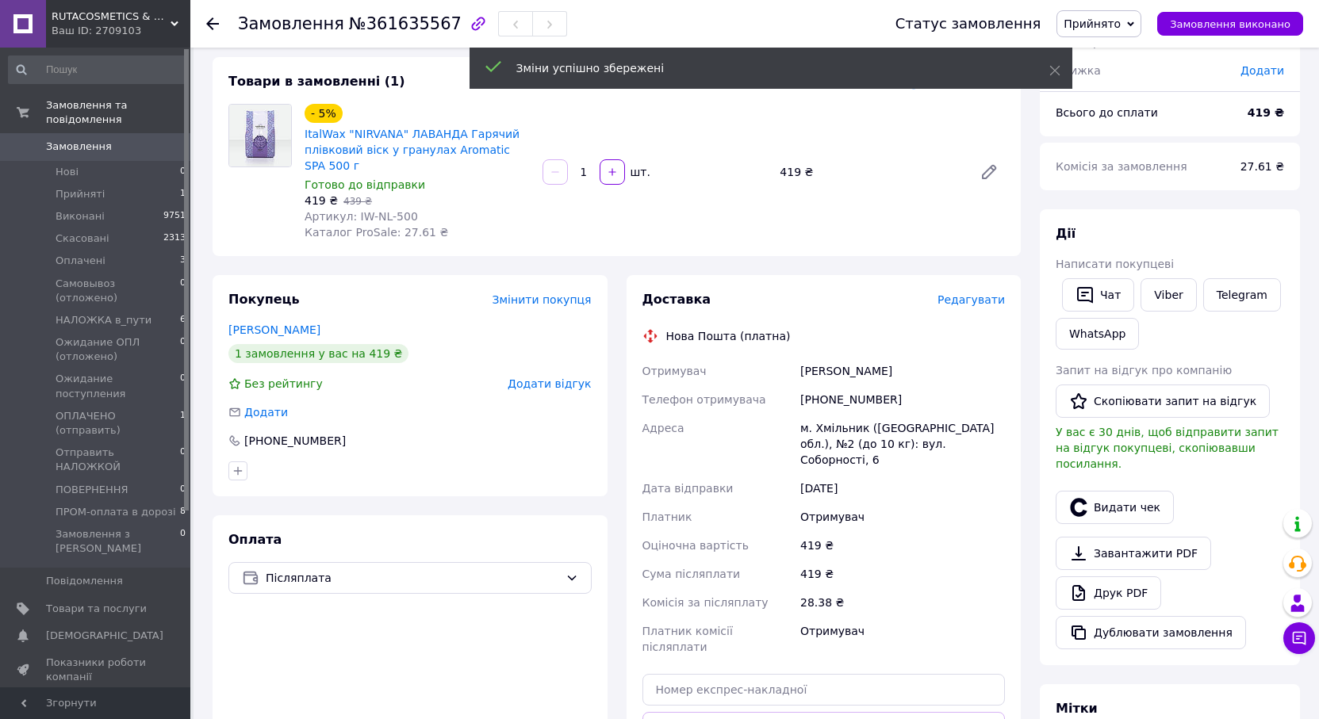
click at [1054, 61] on div "Зміни успішно збережені" at bounding box center [771, 68] width 603 height 41
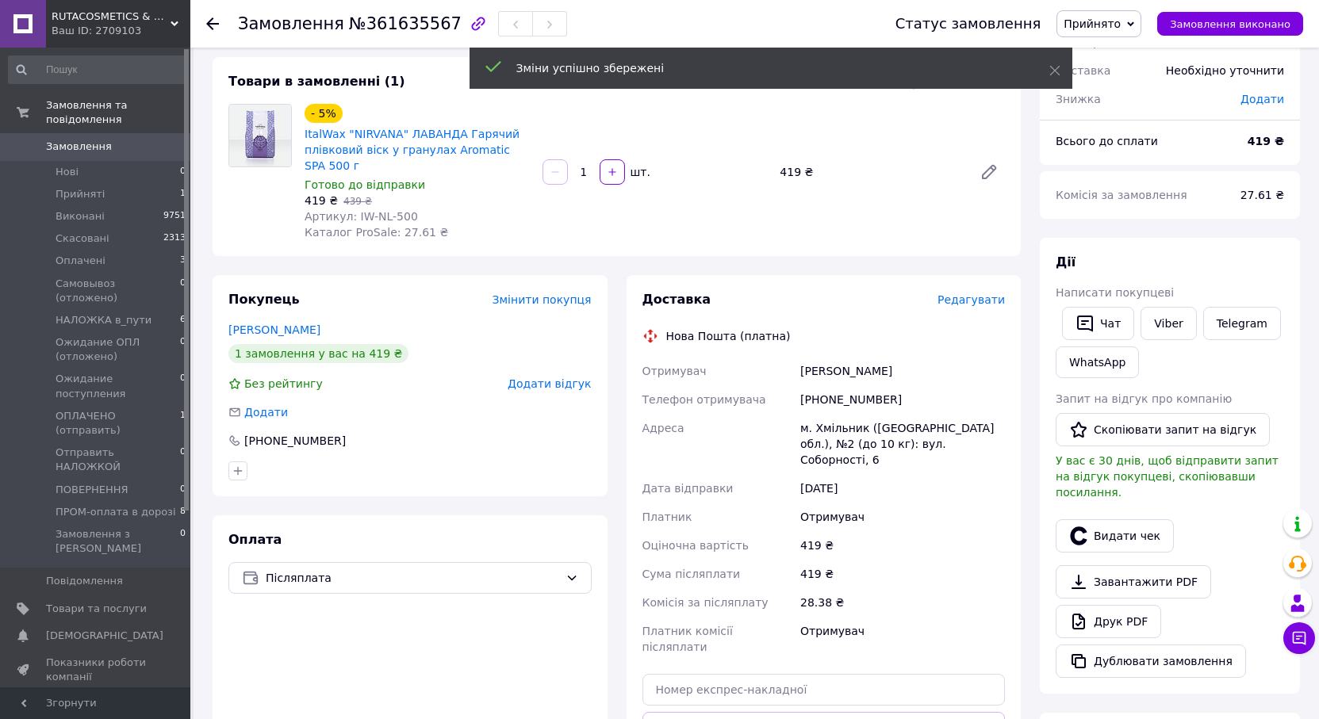
click at [984, 296] on span "Редагувати" at bounding box center [971, 300] width 67 height 13
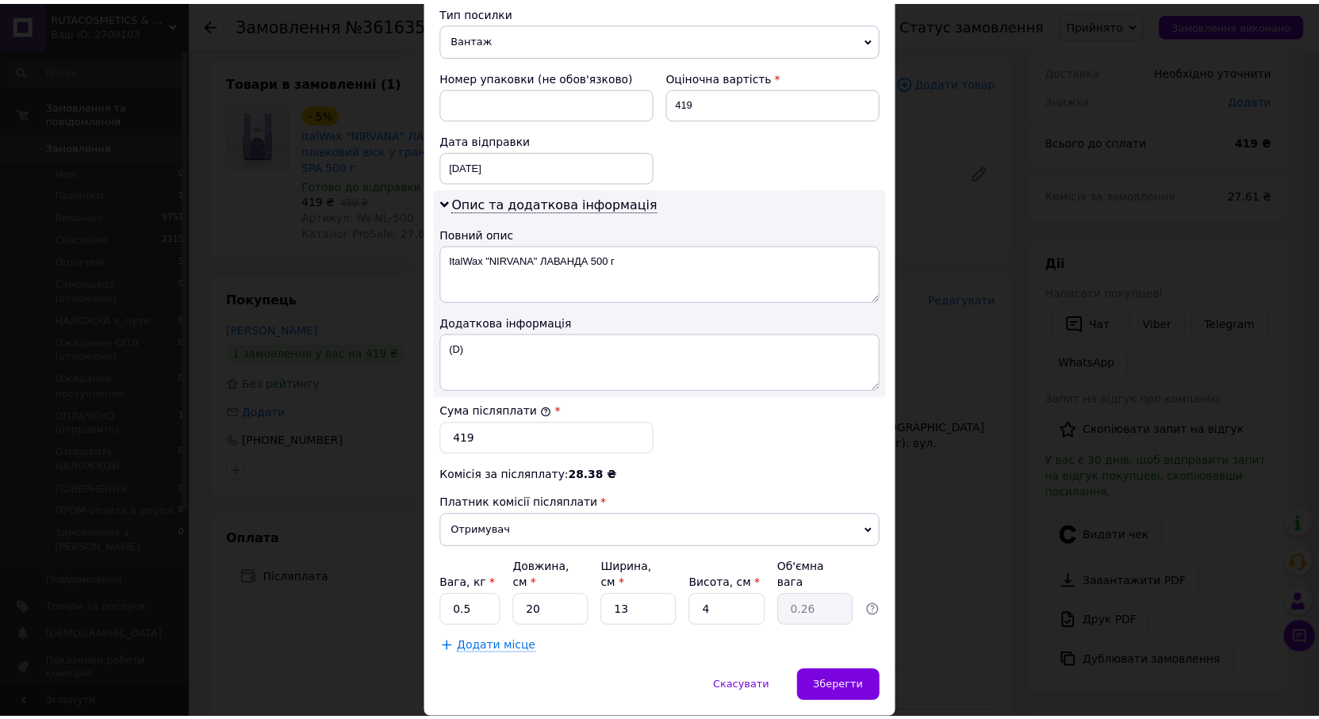
scroll to position [685, 0]
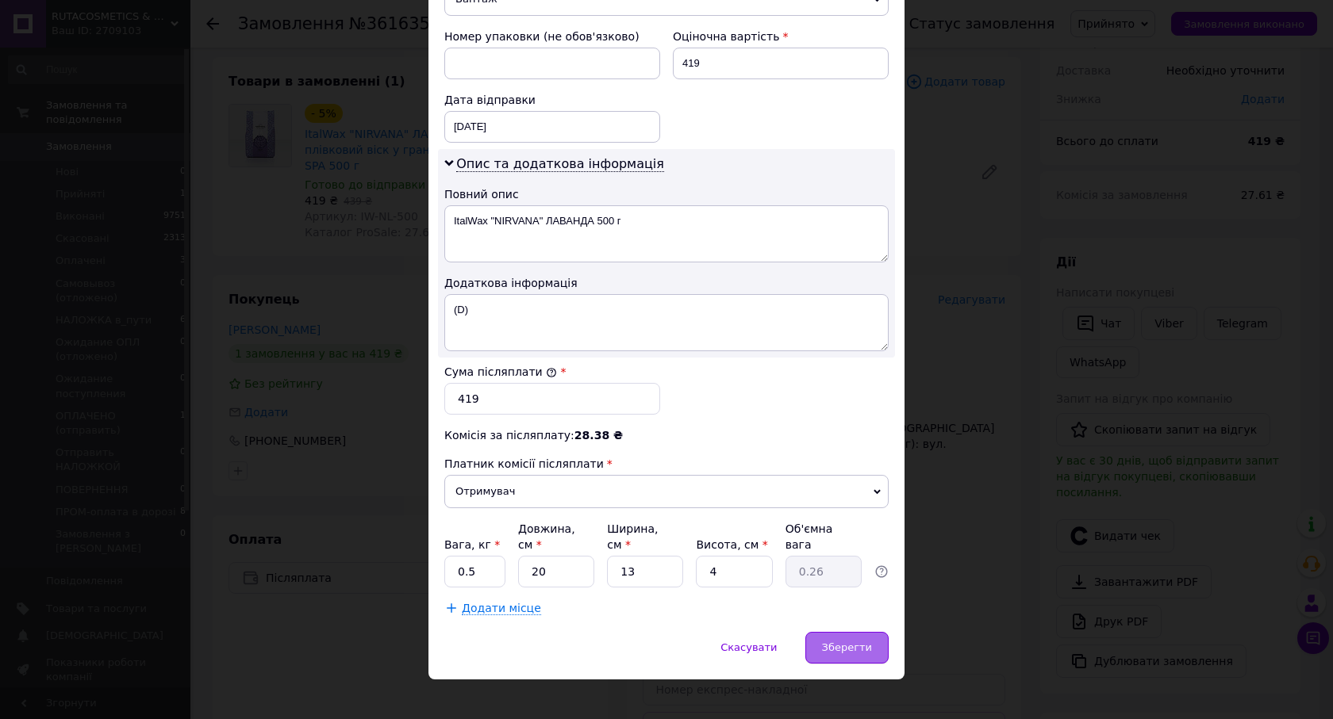
click at [857, 642] on span "Зберегти" at bounding box center [847, 648] width 50 height 12
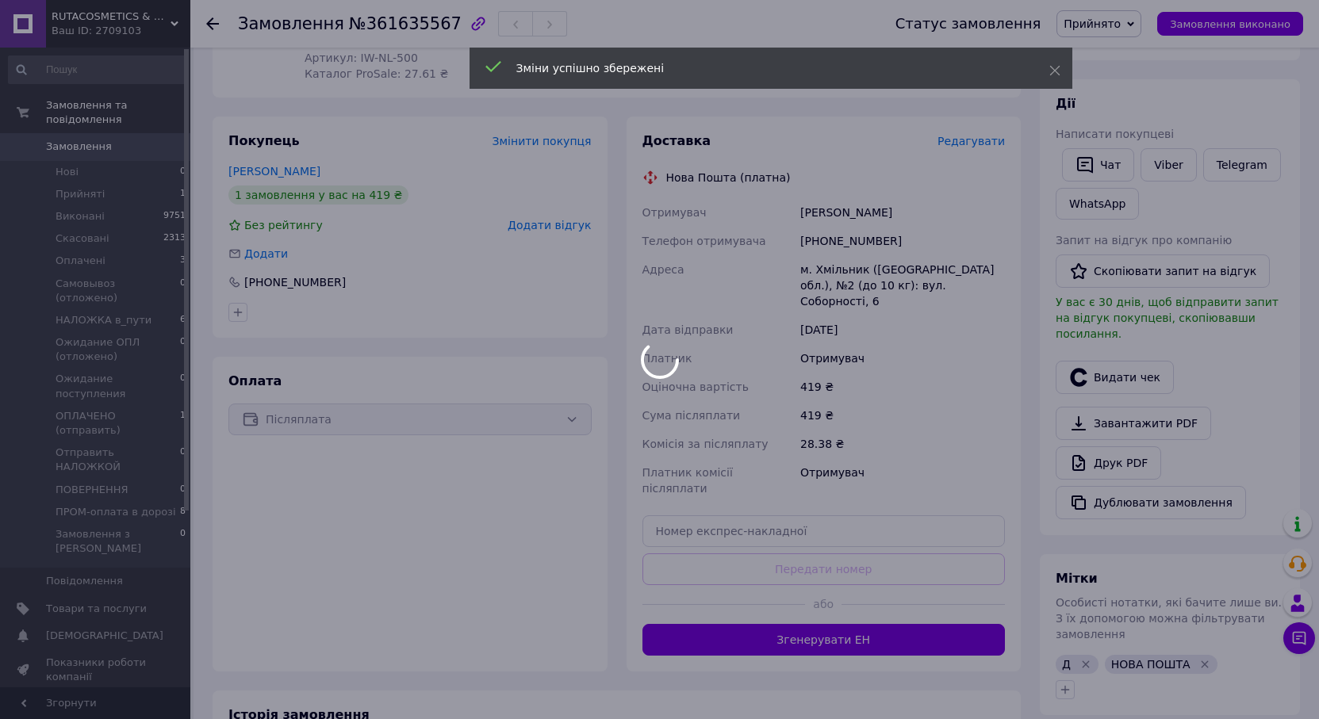
scroll to position [397, 0]
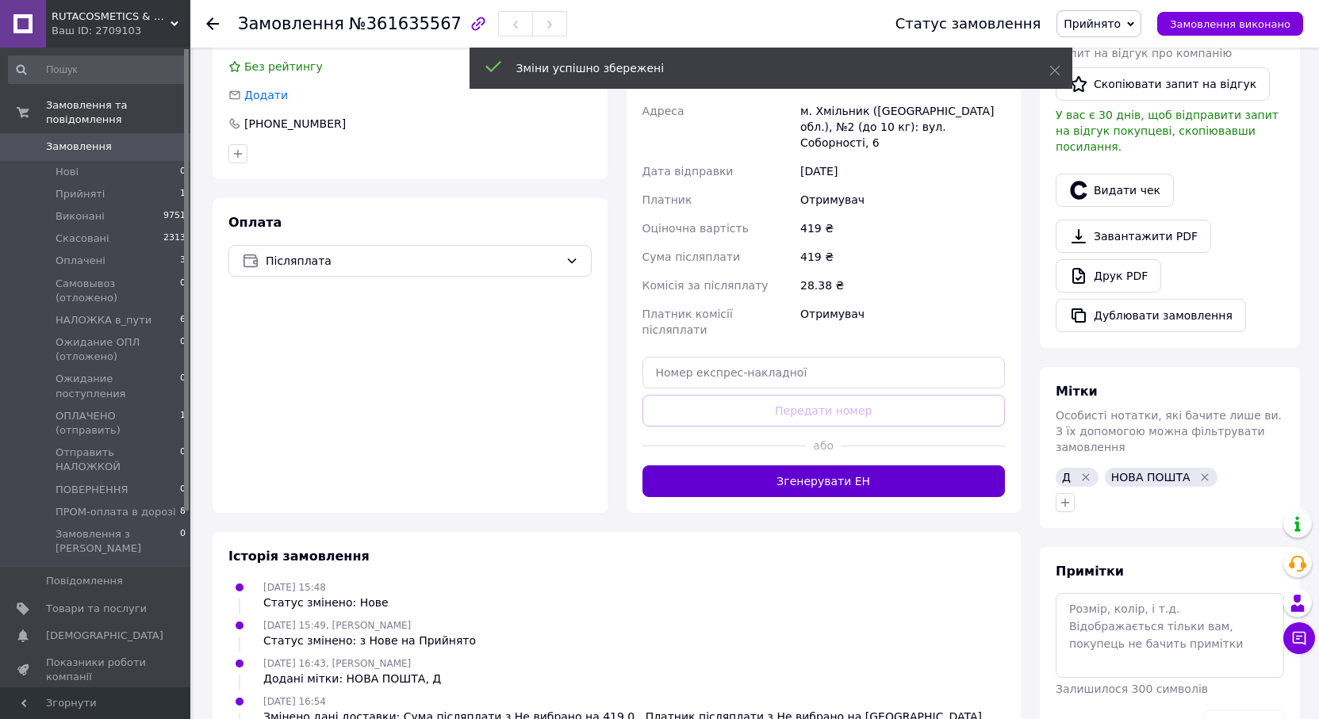
click at [818, 466] on button "Згенерувати ЕН" at bounding box center [824, 482] width 363 height 32
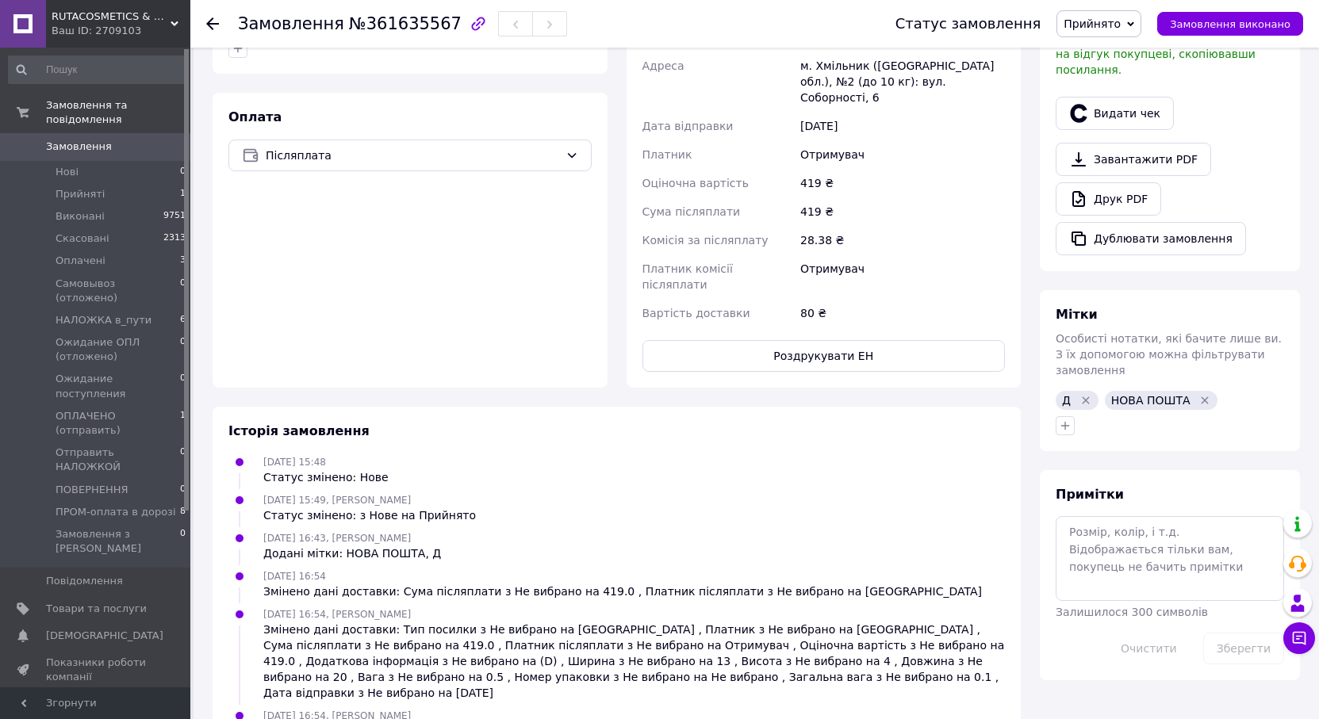
scroll to position [509, 0]
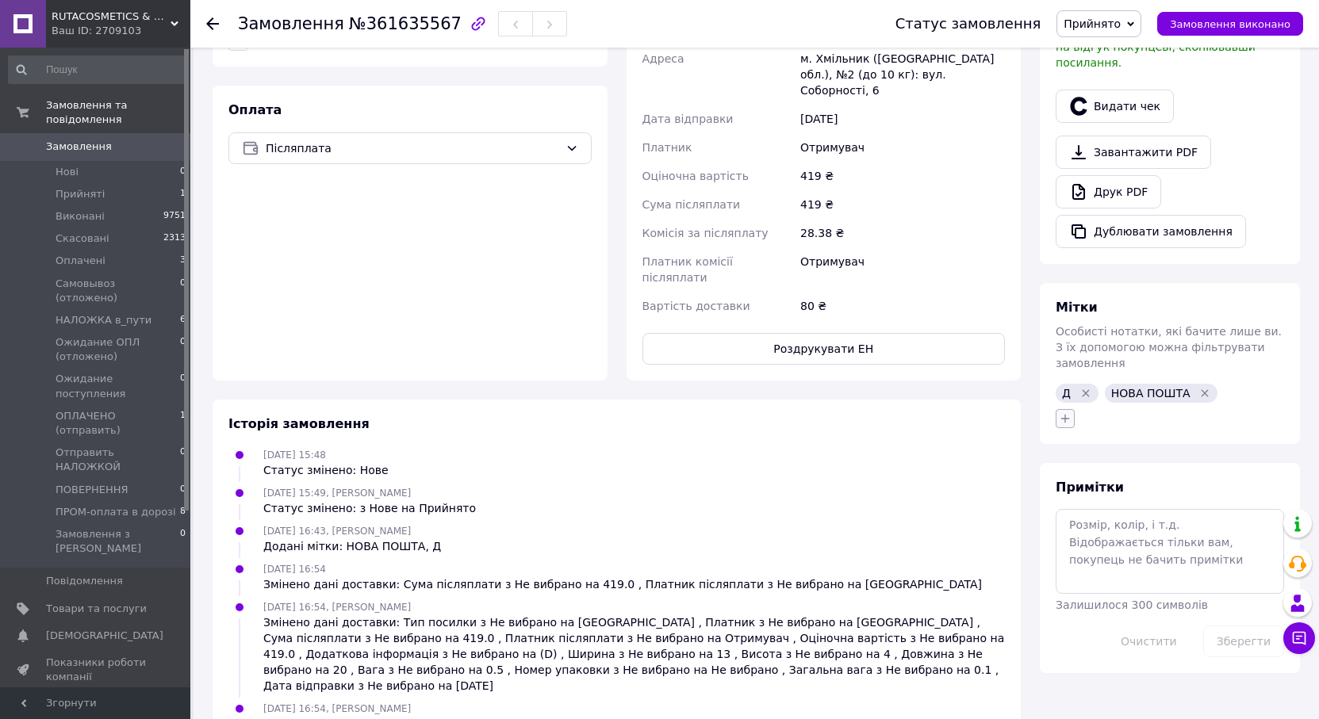
click at [1058, 409] on button "button" at bounding box center [1065, 418] width 19 height 19
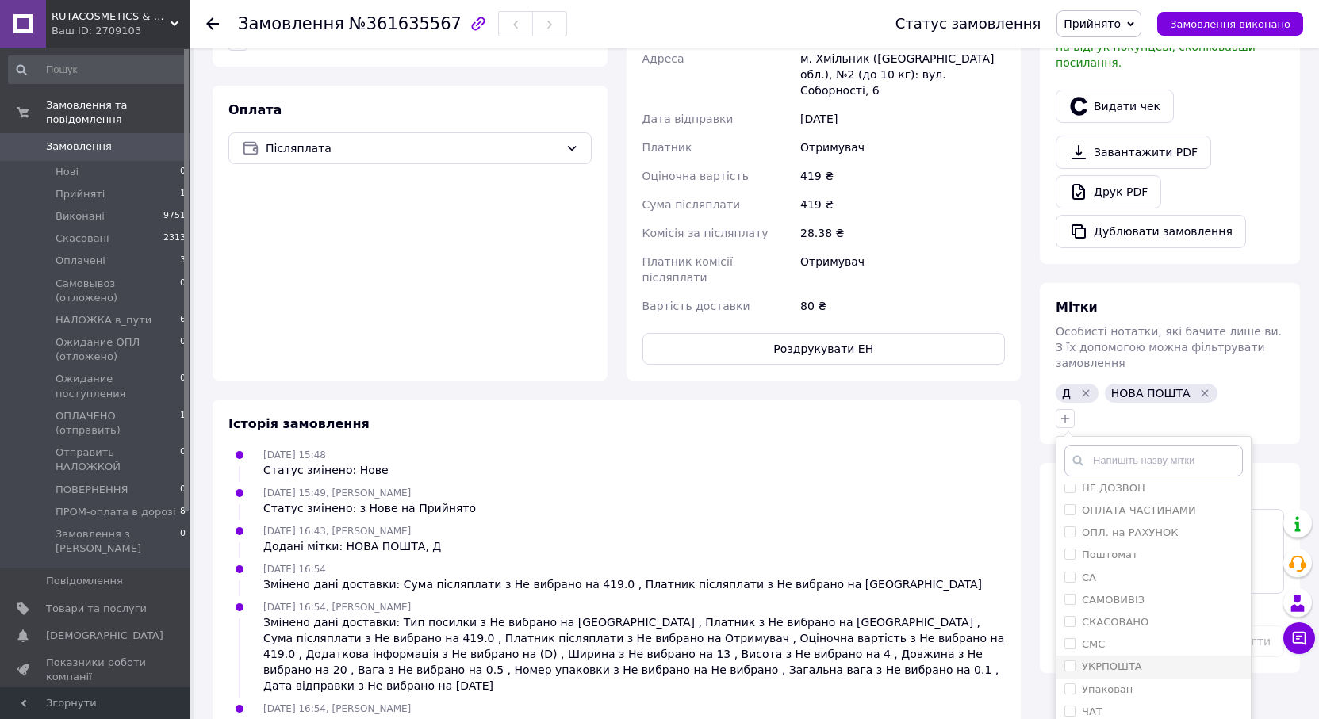
scroll to position [164, 0]
click at [1103, 683] on label "Упакован" at bounding box center [1107, 689] width 51 height 12
checkbox input "true"
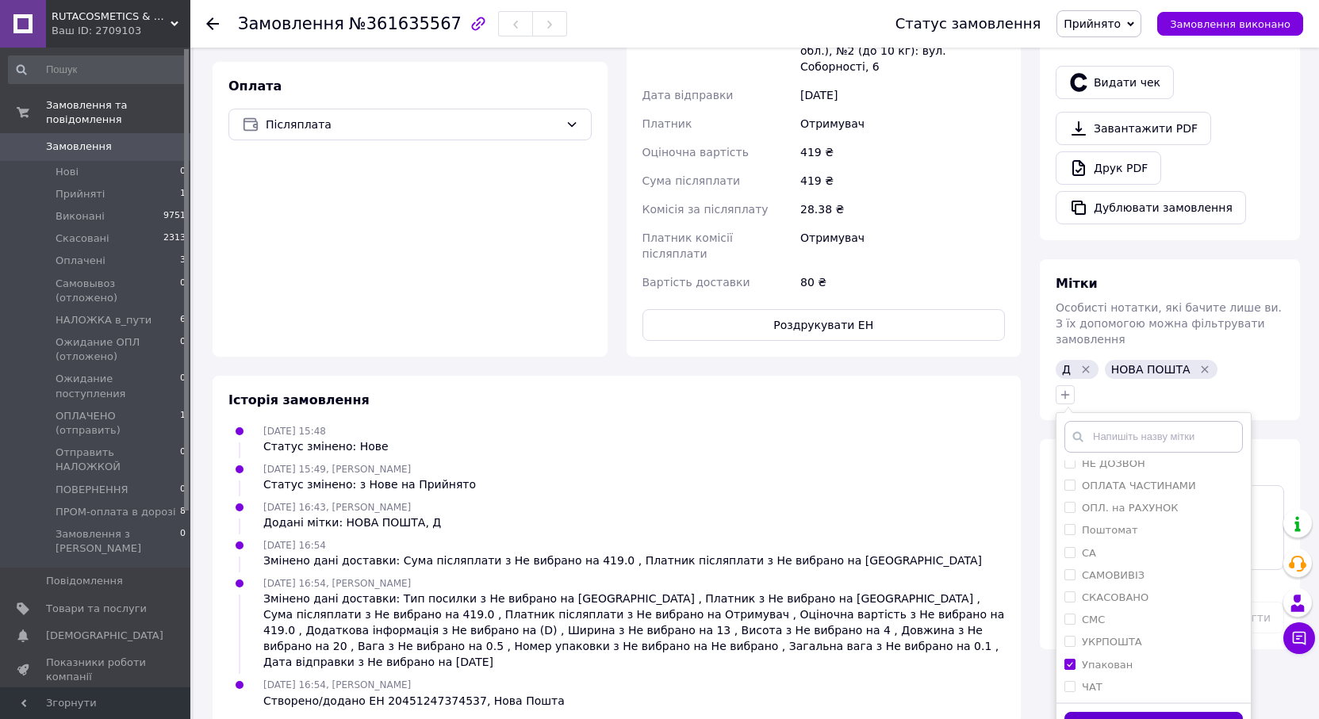
click at [1092, 712] on button "Додати мітку" at bounding box center [1154, 727] width 178 height 31
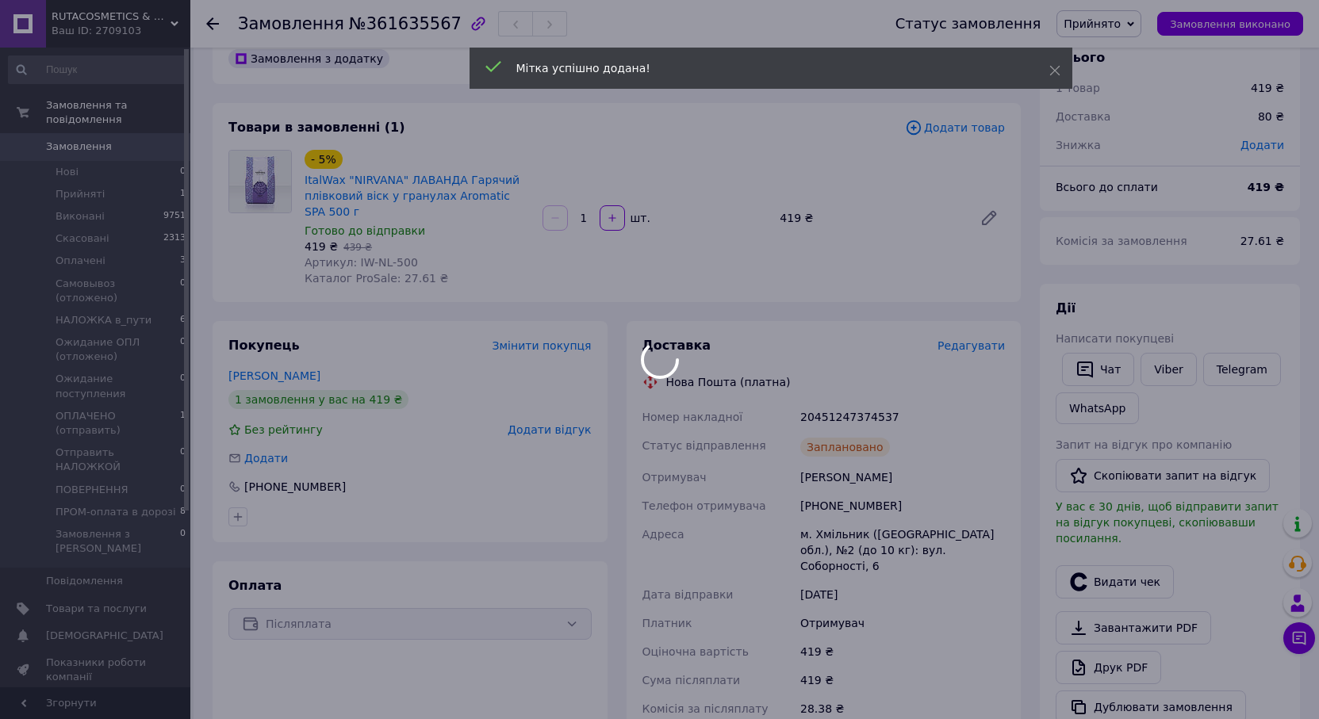
scroll to position [0, 0]
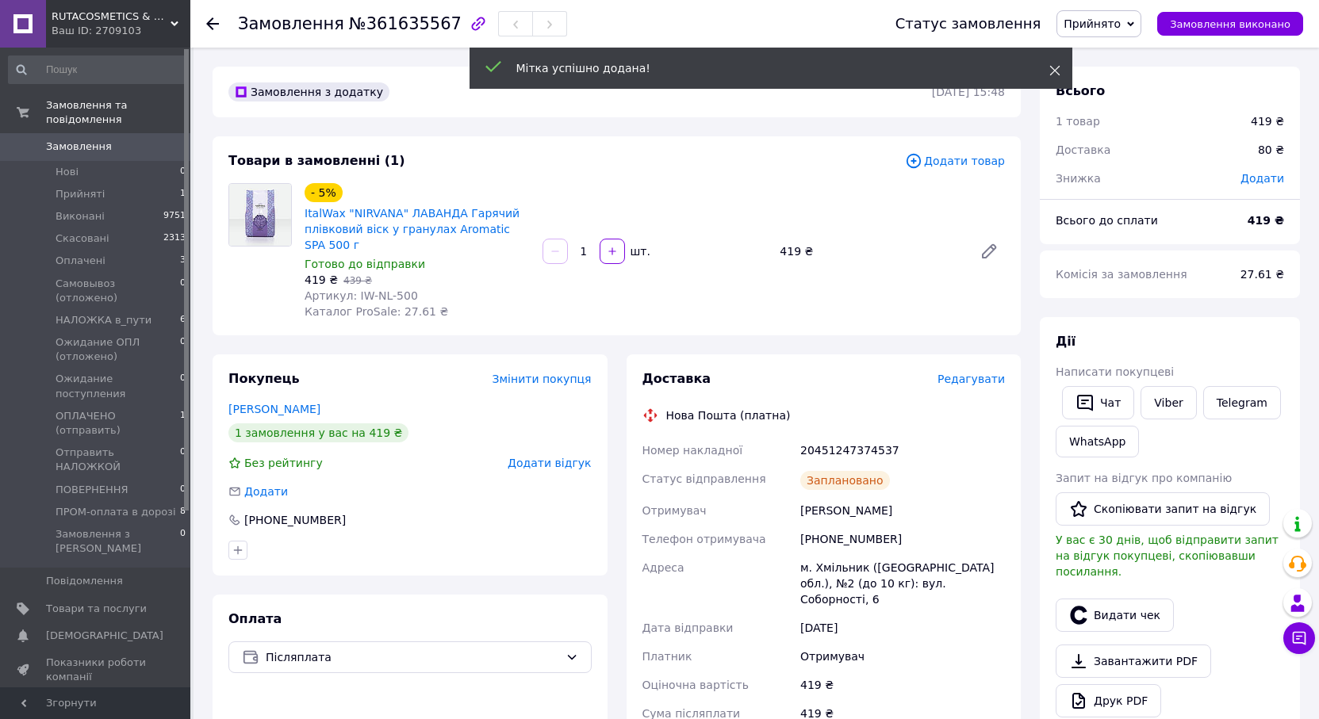
click at [1057, 71] on icon at bounding box center [1054, 70] width 11 height 11
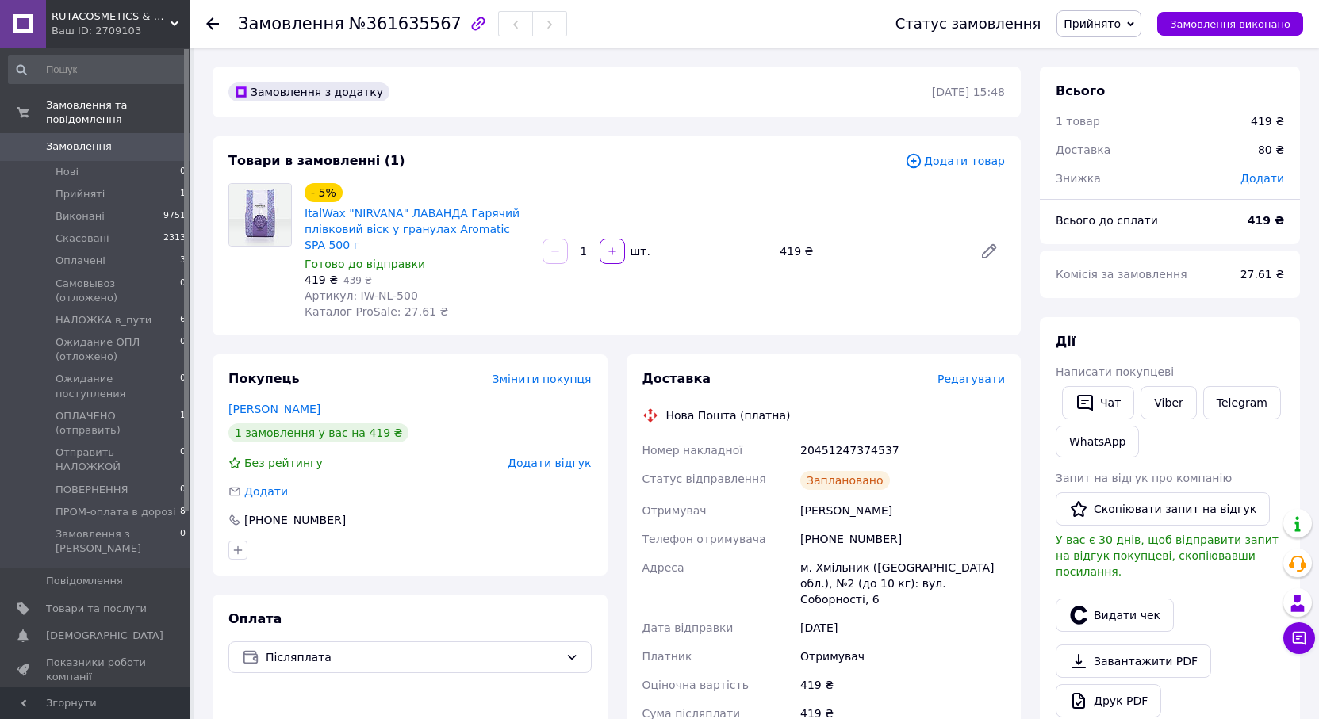
click at [1121, 22] on span "Прийнято" at bounding box center [1092, 23] width 57 height 13
click at [1152, 140] on li "Отправить НАЛОЖКОЙ" at bounding box center [1139, 133] width 165 height 24
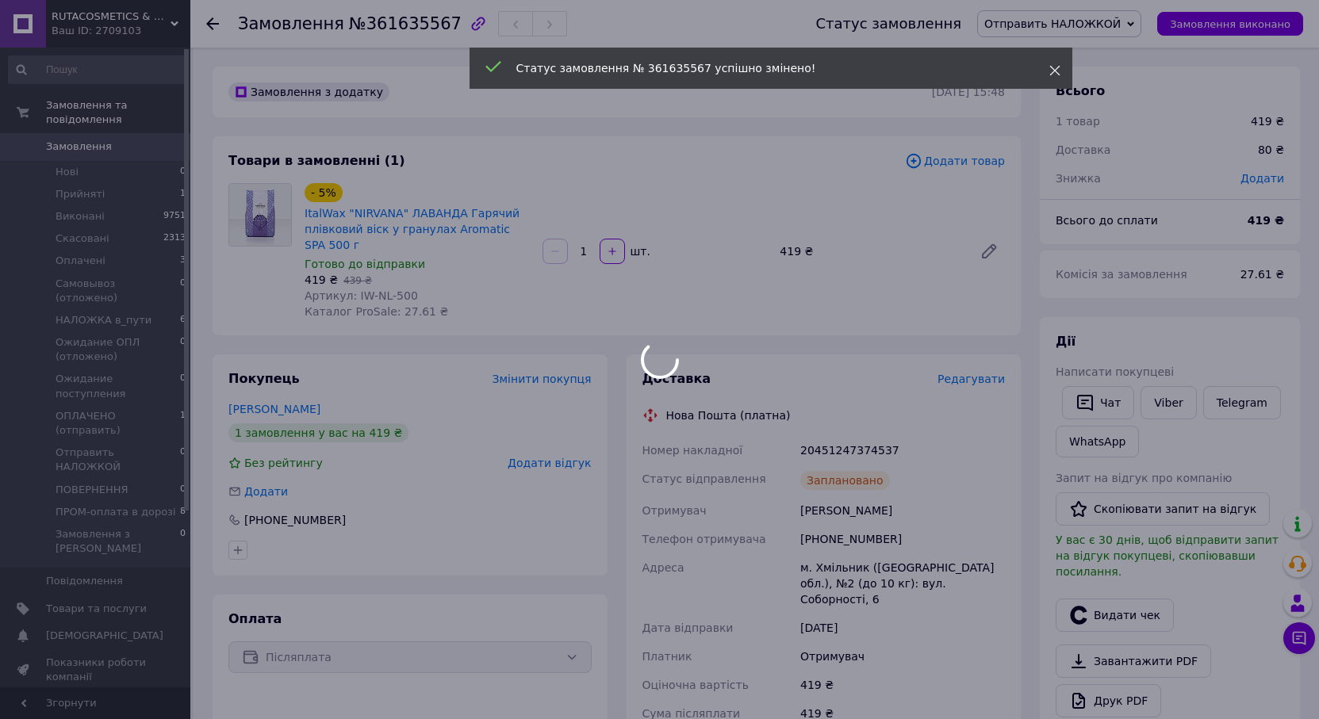
click at [1057, 71] on icon at bounding box center [1054, 70] width 11 height 11
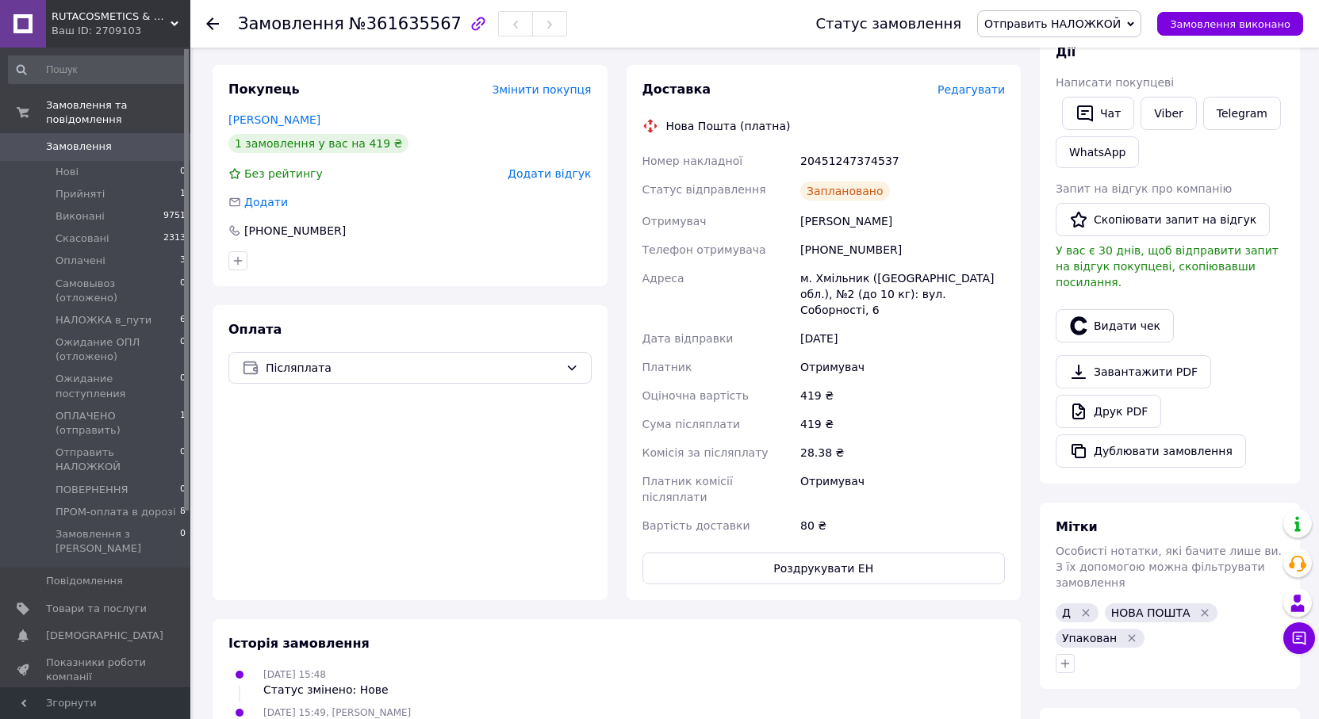
scroll to position [397, 0]
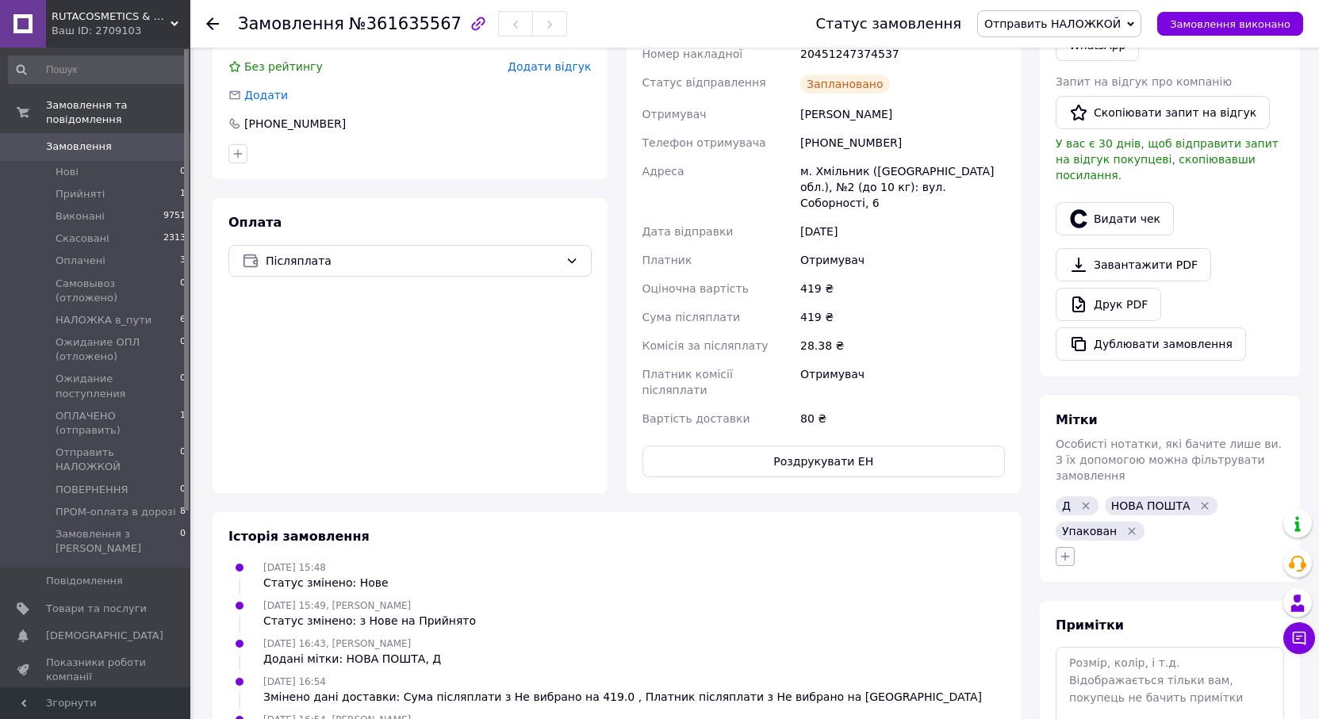
click at [1056, 547] on button "button" at bounding box center [1065, 556] width 19 height 19
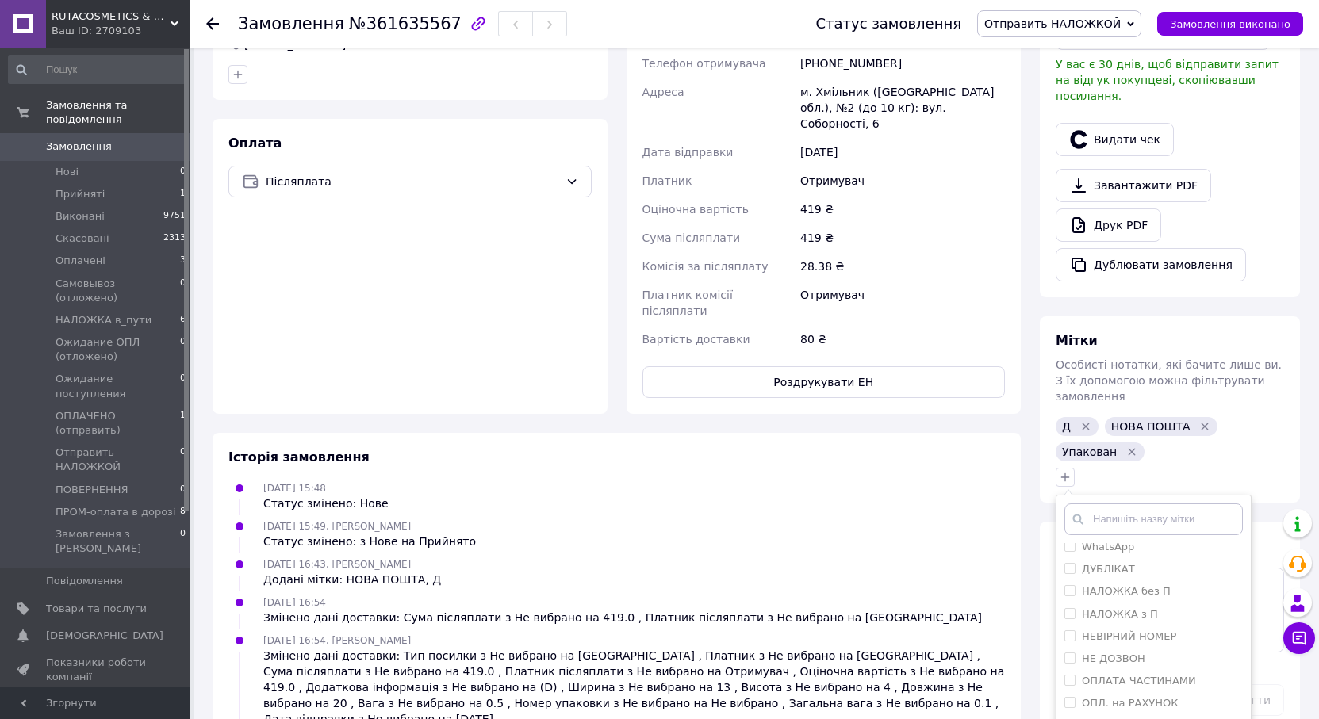
scroll to position [79, 0]
click at [1110, 558] on label "НАЛОЖКА без П" at bounding box center [1126, 564] width 89 height 12
checkbox input "true"
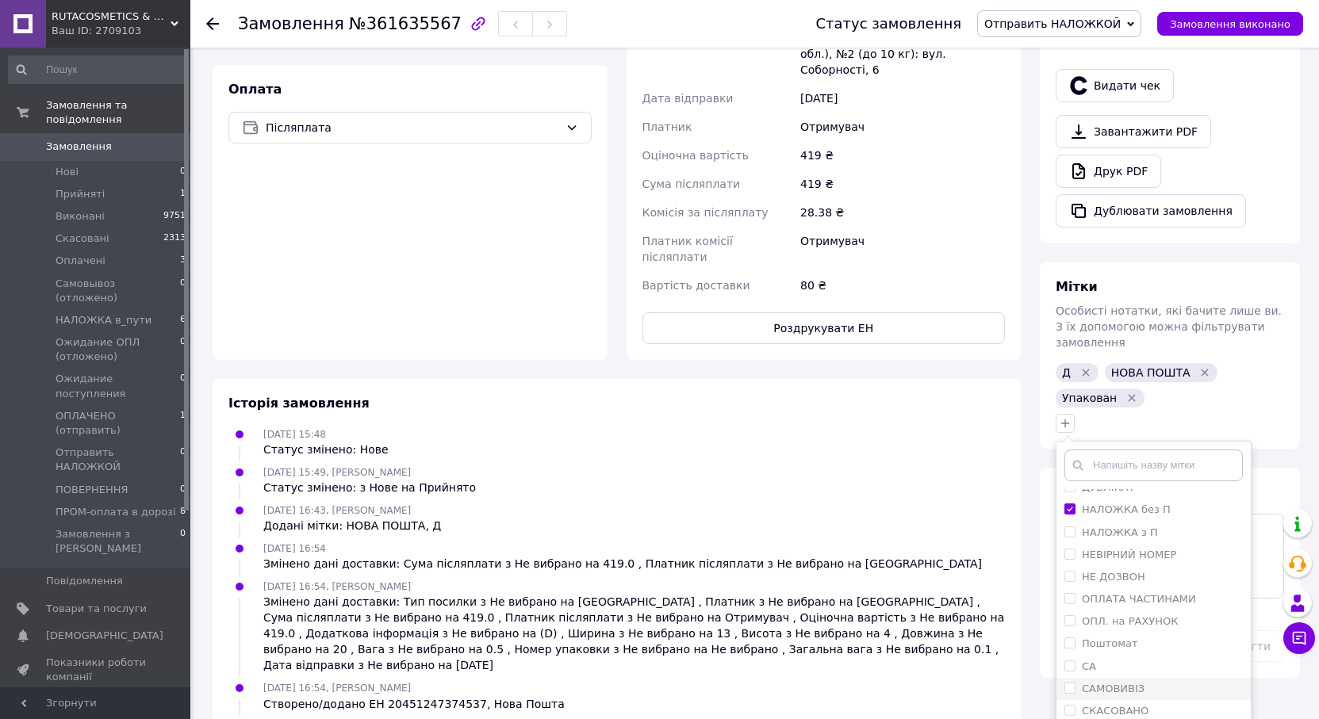
scroll to position [585, 0]
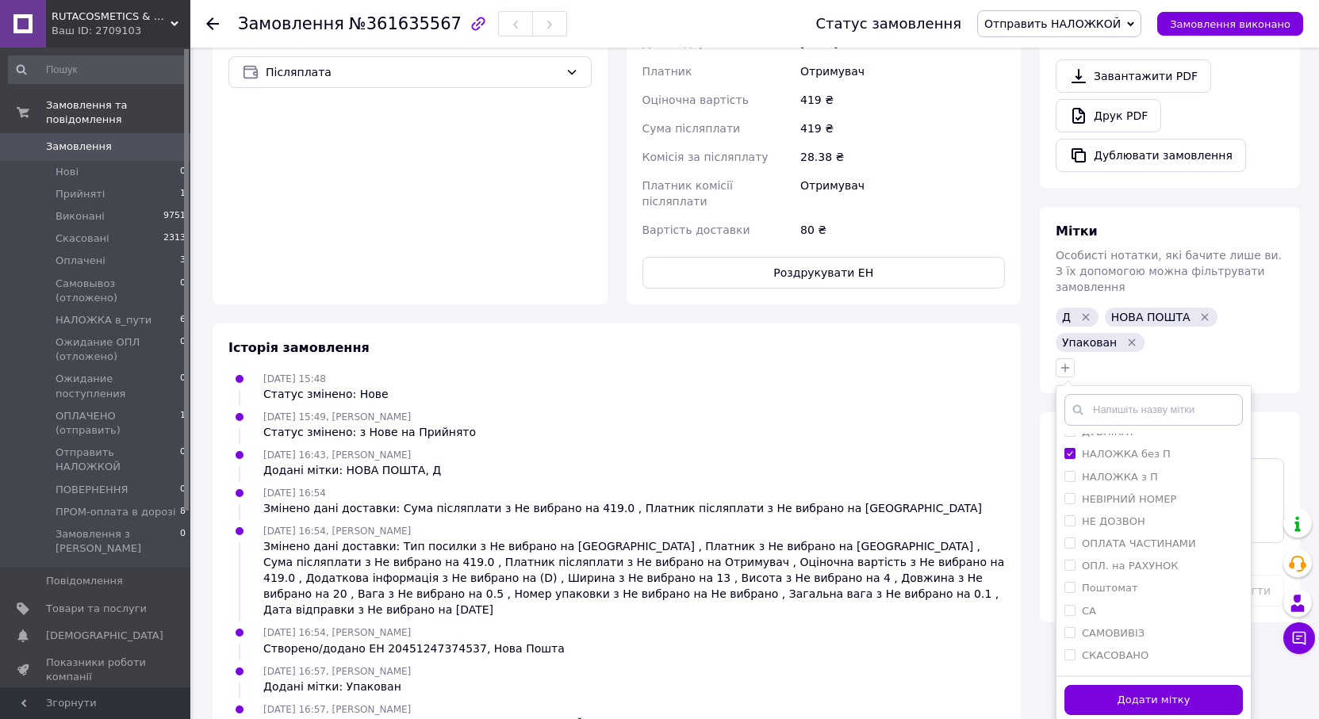
click at [1093, 685] on button "Додати мітку" at bounding box center [1154, 700] width 178 height 31
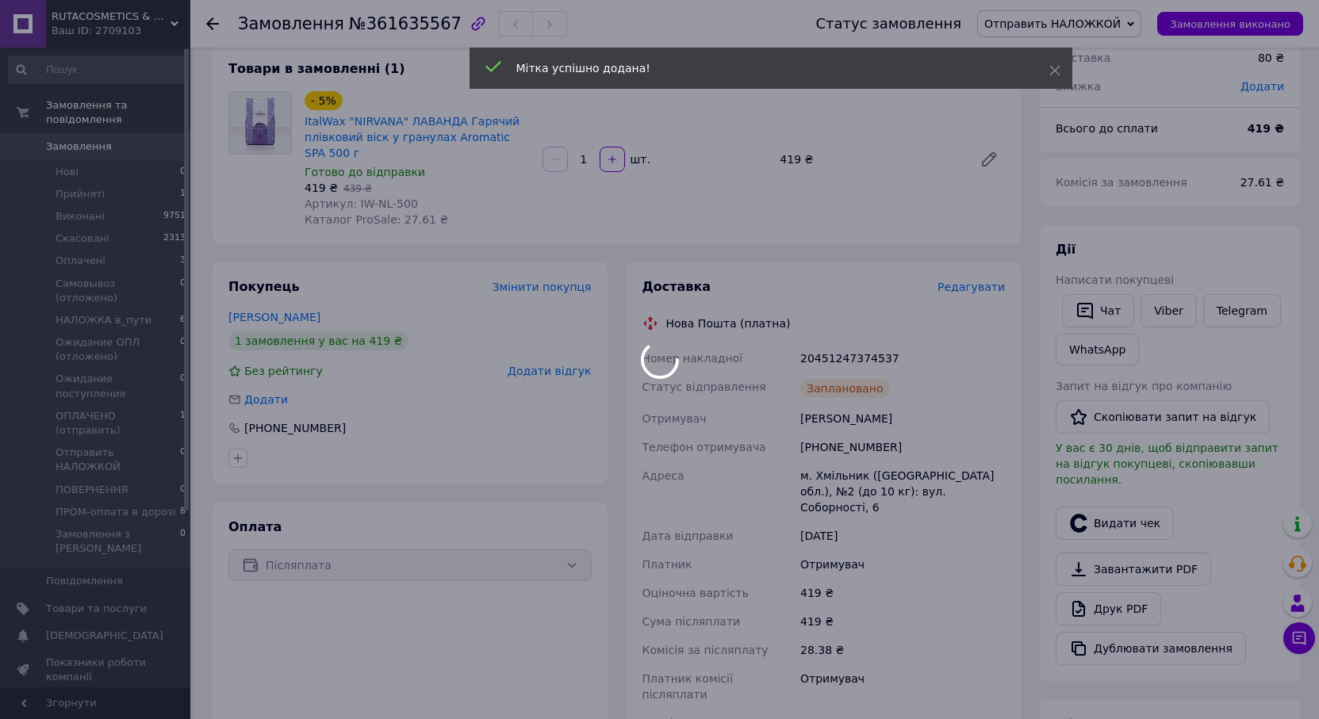
scroll to position [0, 0]
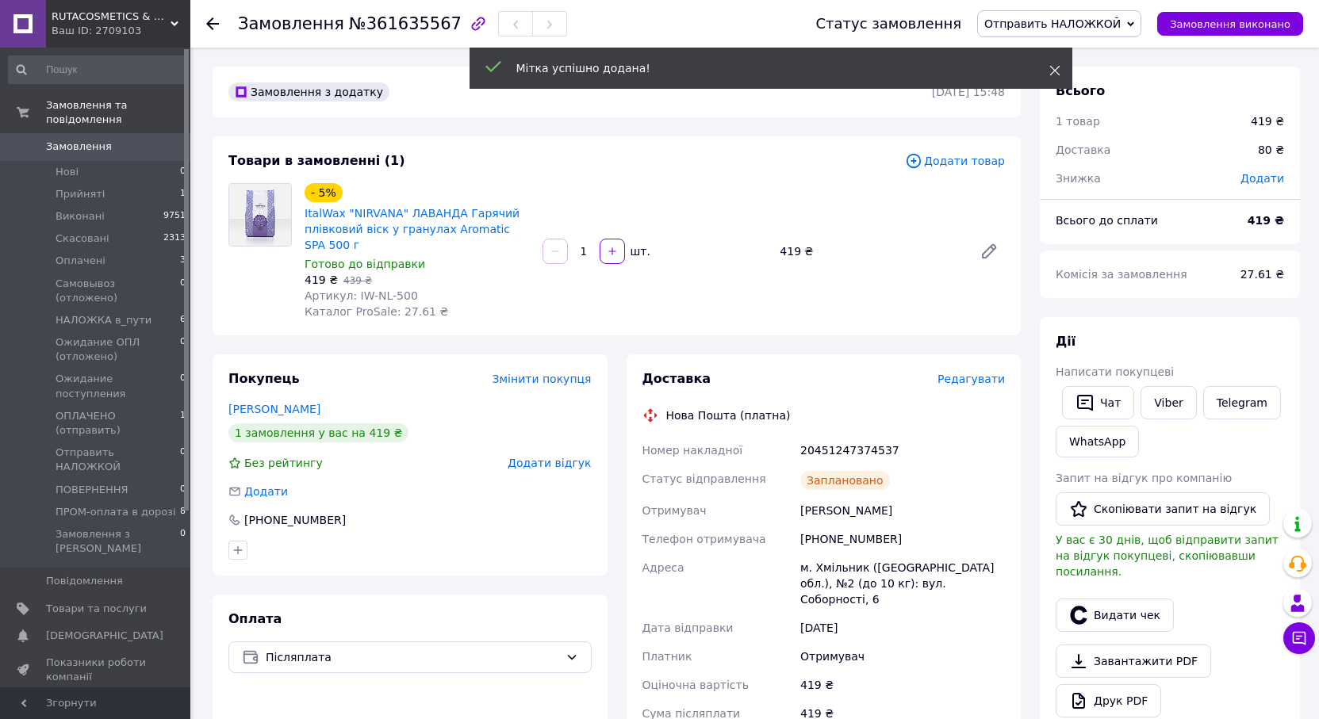
click at [1056, 67] on icon at bounding box center [1054, 70] width 11 height 11
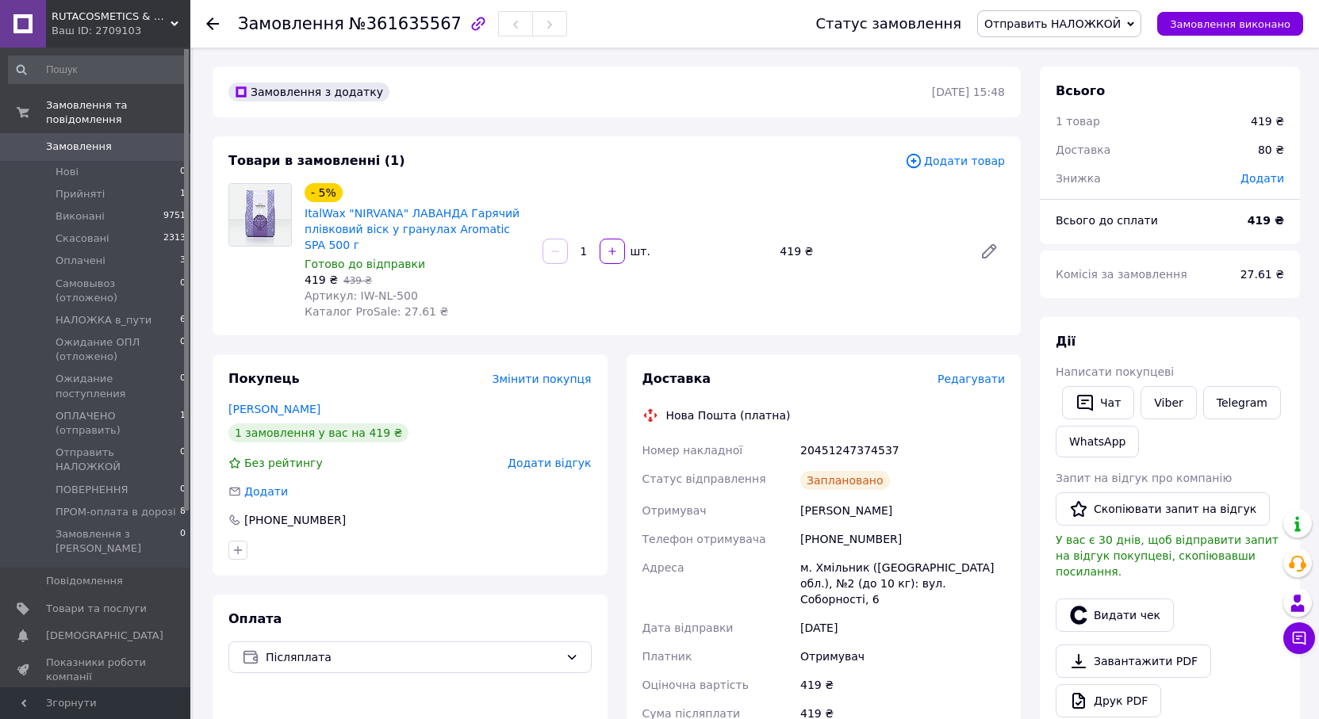
click at [59, 140] on span "Замовлення" at bounding box center [79, 147] width 66 height 14
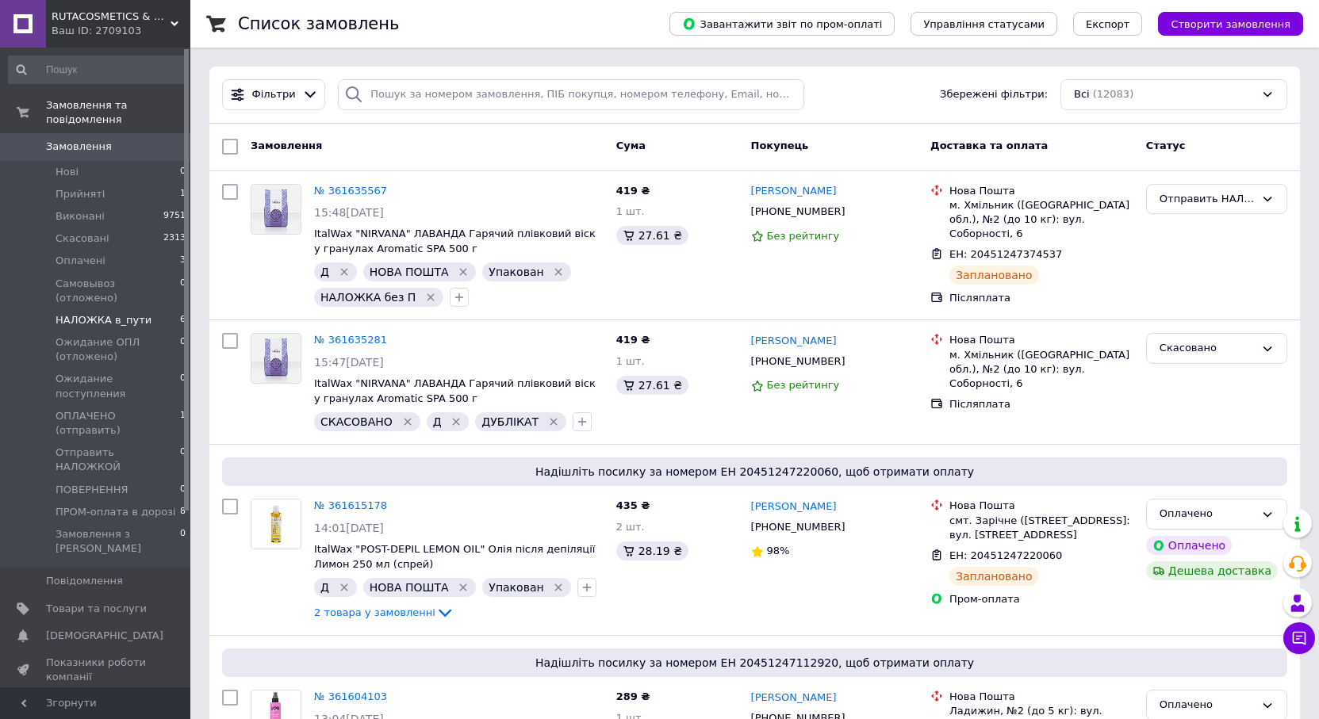
click at [95, 313] on span "HАЛОЖКА в_пути" at bounding box center [104, 320] width 96 height 14
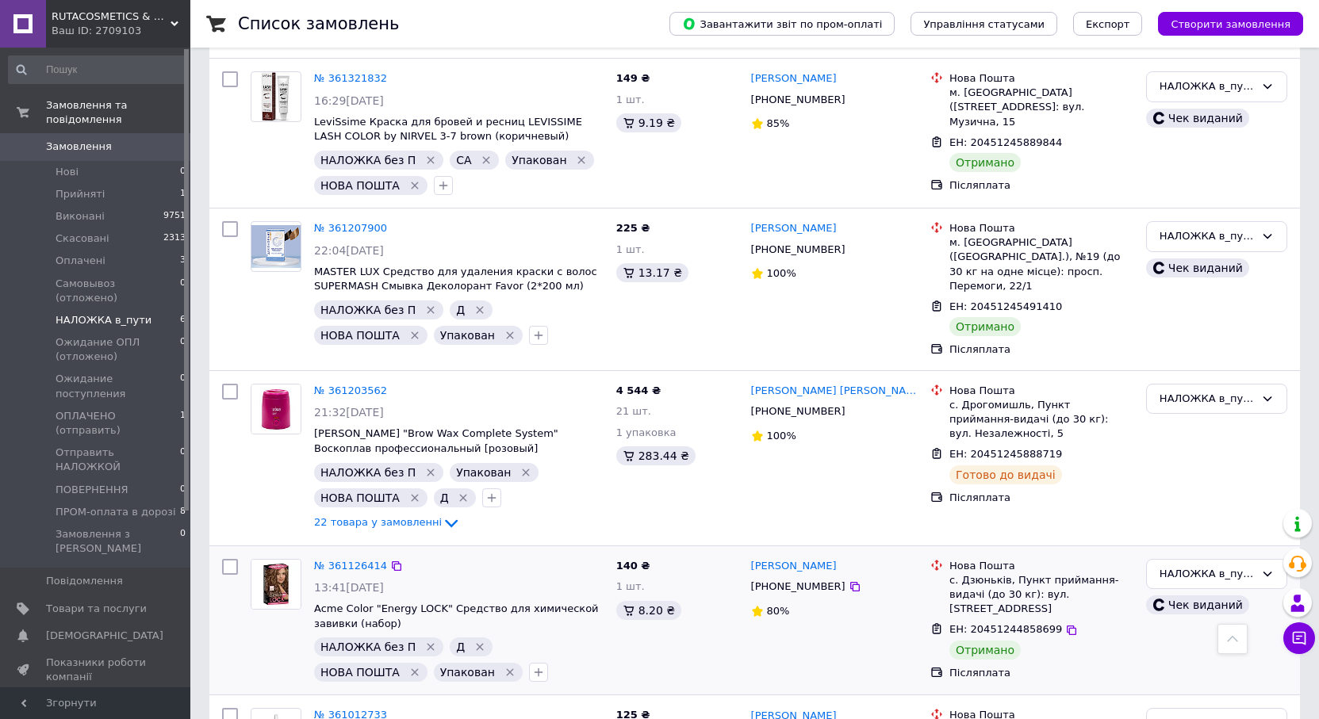
scroll to position [291, 0]
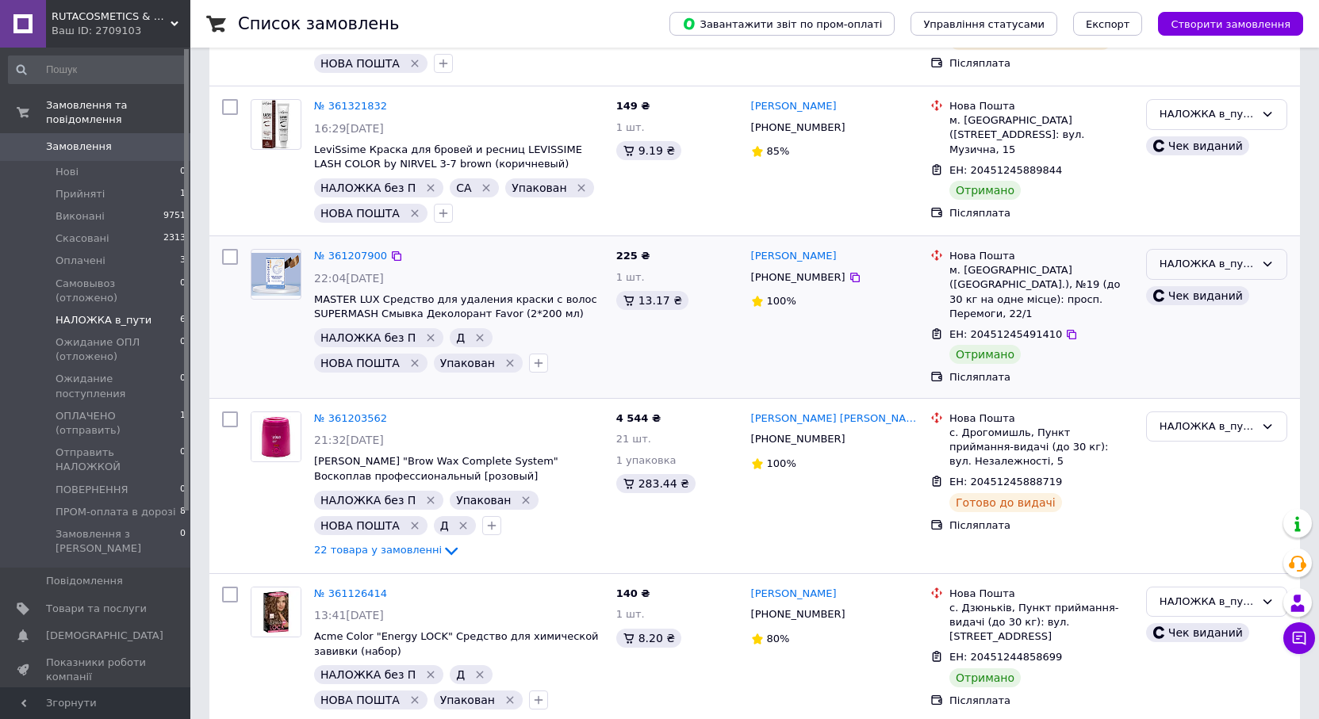
click at [1193, 256] on div "HАЛОЖКА в_пути" at bounding box center [1207, 264] width 95 height 17
click at [1170, 328] on li "Виконано" at bounding box center [1217, 326] width 140 height 29
click at [89, 140] on span "Замовлення" at bounding box center [79, 147] width 66 height 14
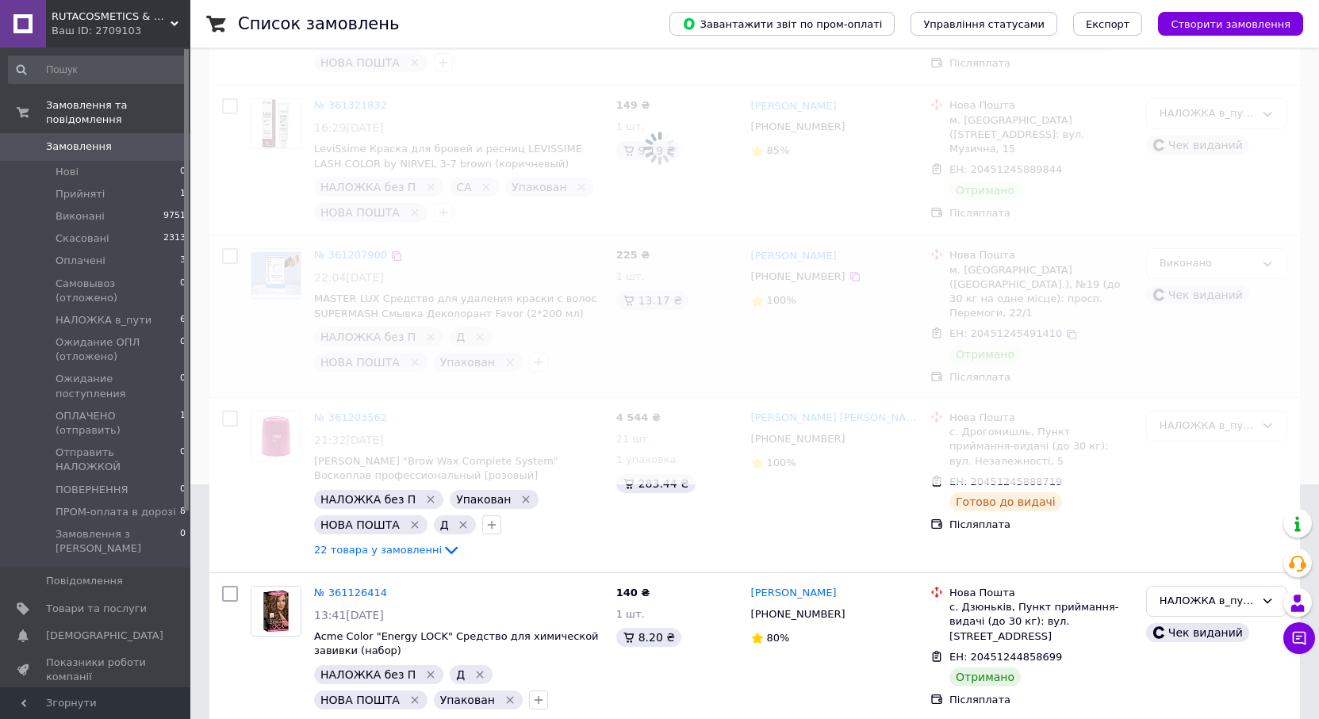
click at [103, 505] on span "ПРОМ-оплата в дорозі" at bounding box center [116, 512] width 121 height 14
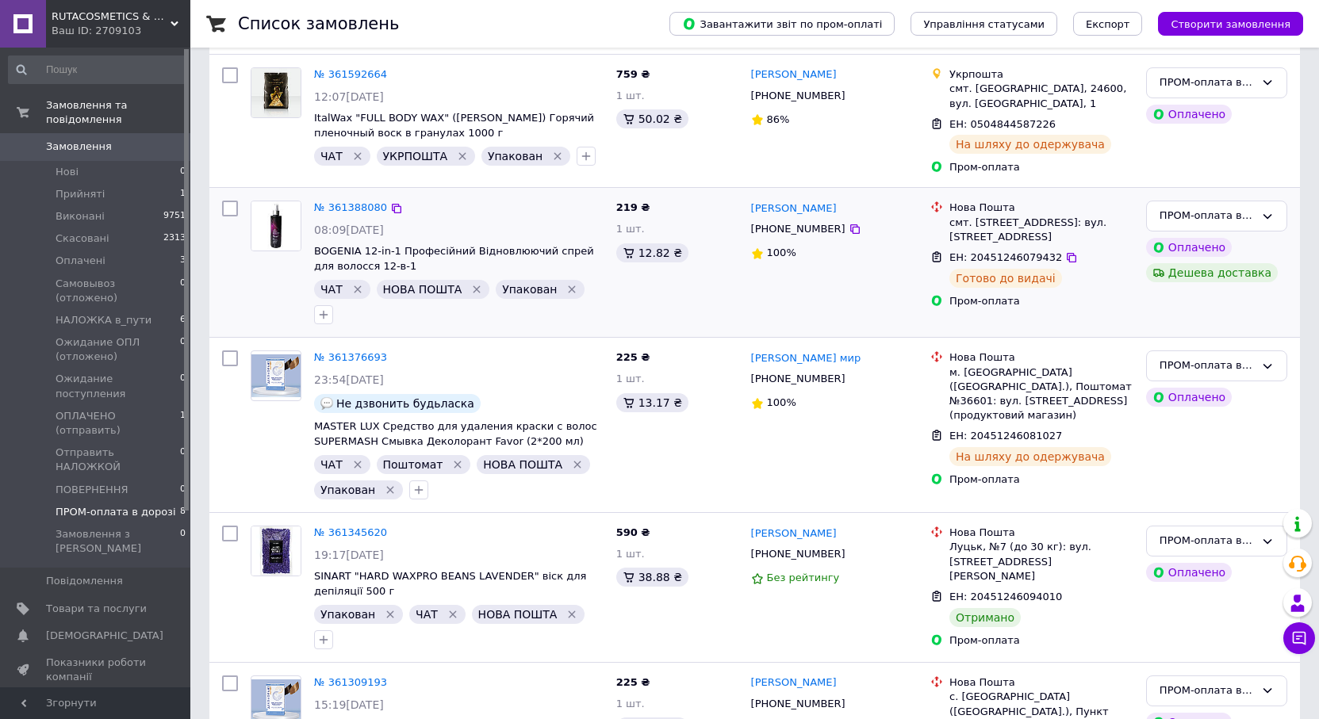
scroll to position [317, 0]
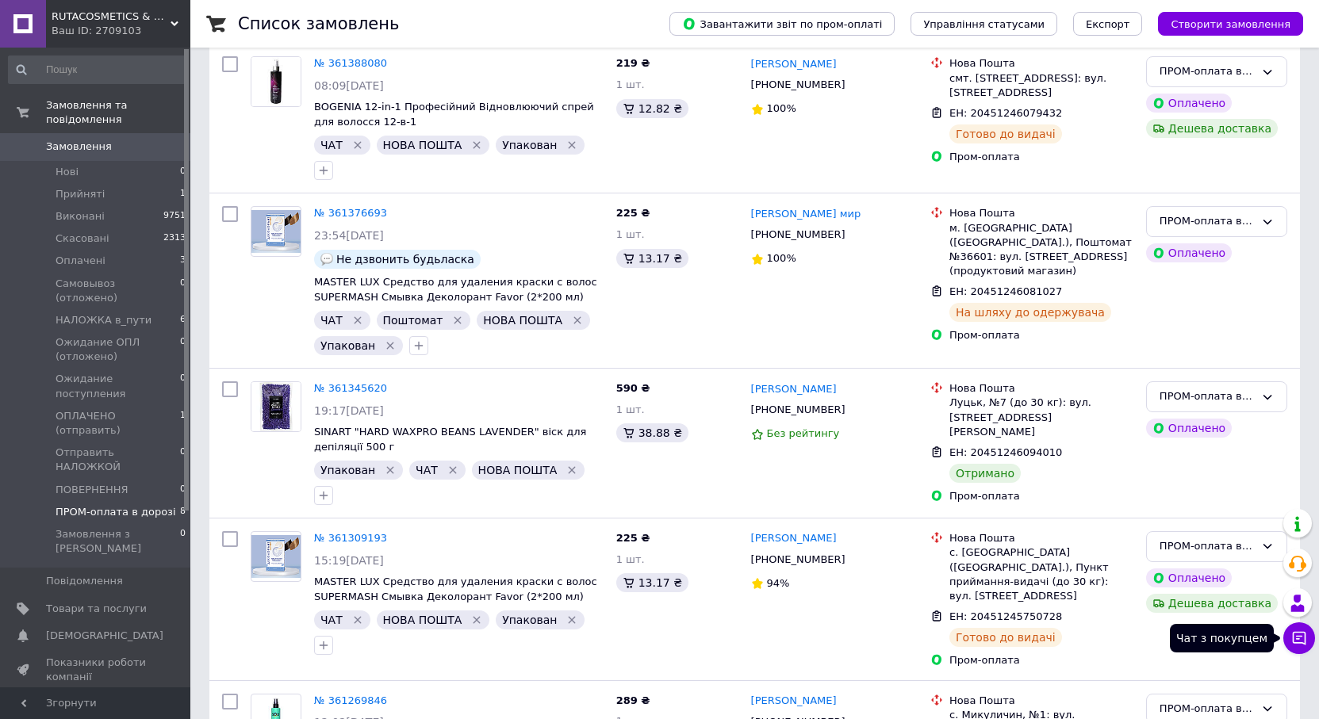
drag, startPoint x: 1298, startPoint y: 633, endPoint x: 1291, endPoint y: 643, distance: 11.4
click at [1298, 633] on icon at bounding box center [1299, 638] width 13 height 13
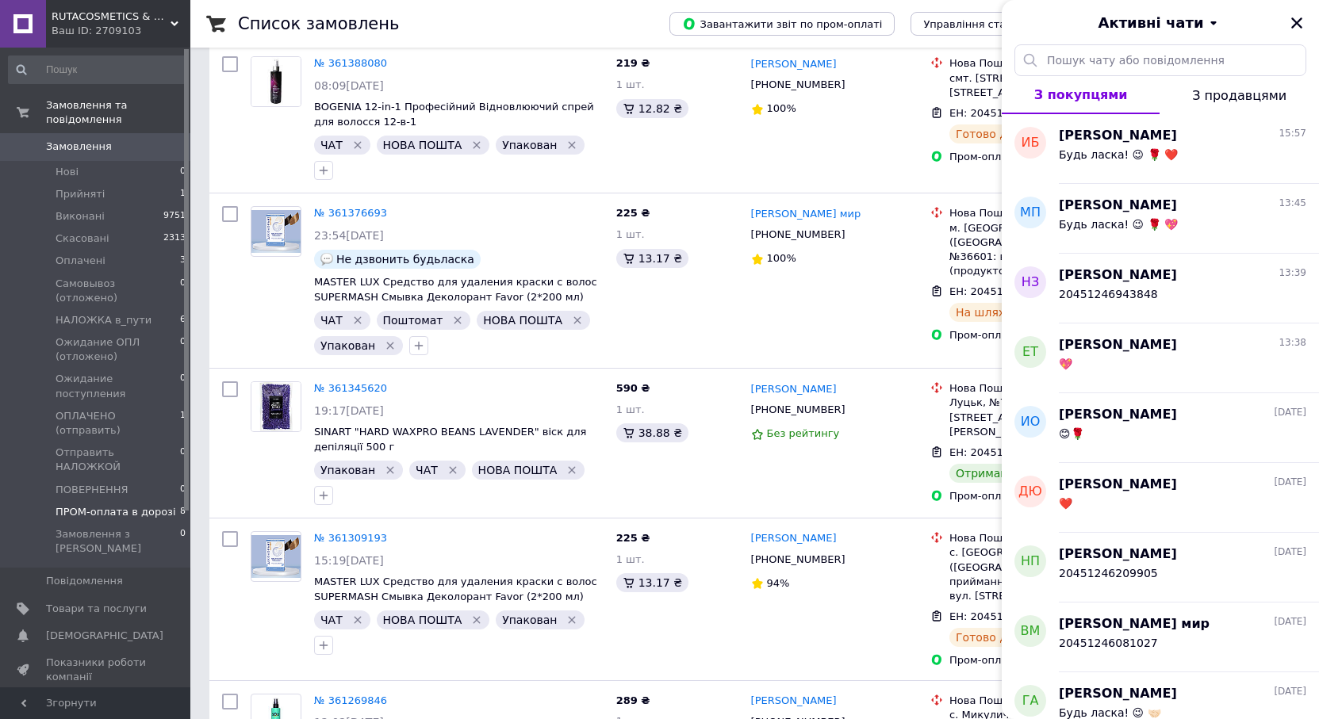
scroll to position [159, 0]
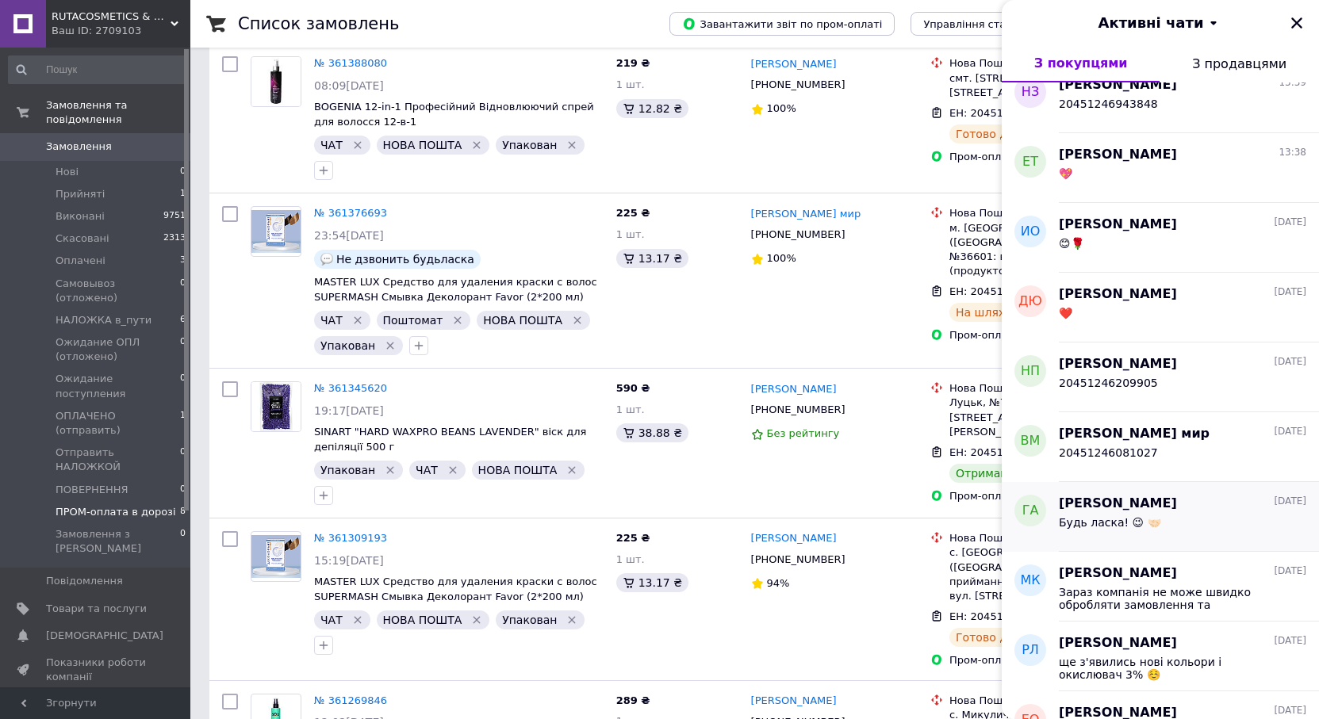
click at [1080, 520] on span "Будь ласка! 😉 🤝🏻" at bounding box center [1110, 522] width 102 height 13
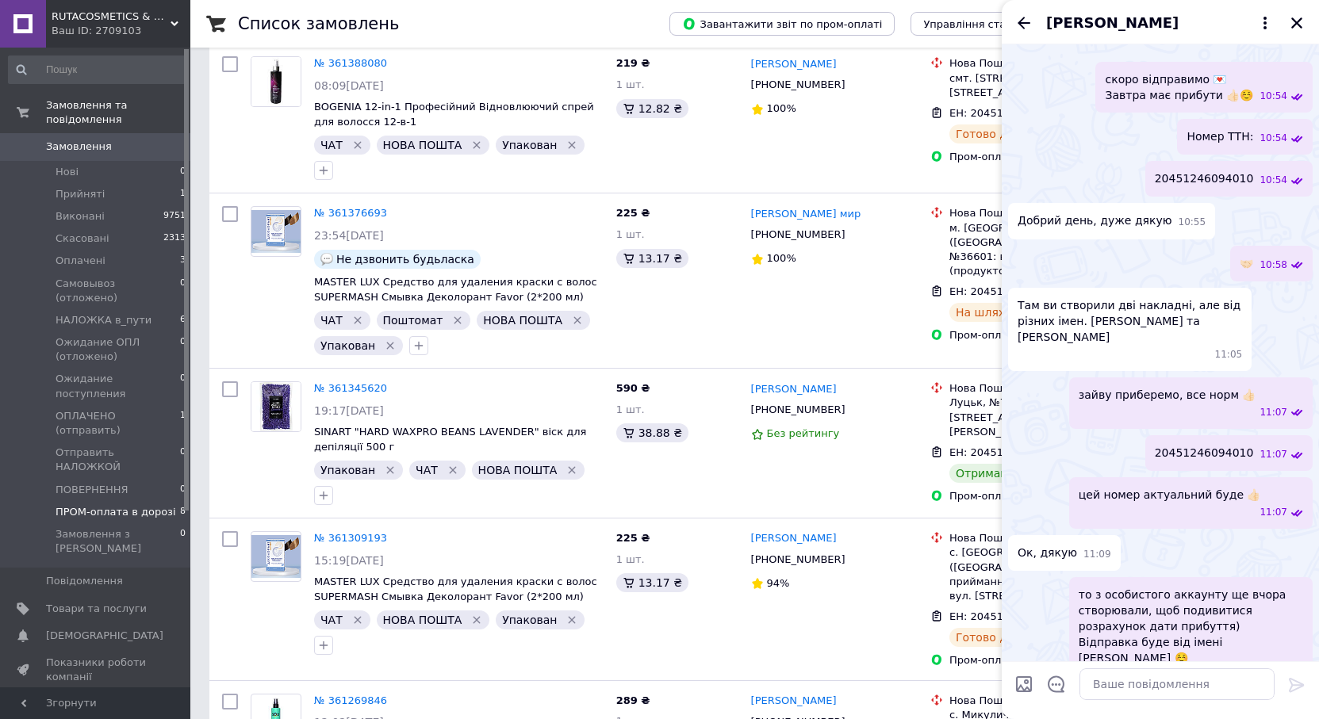
scroll to position [1251, 0]
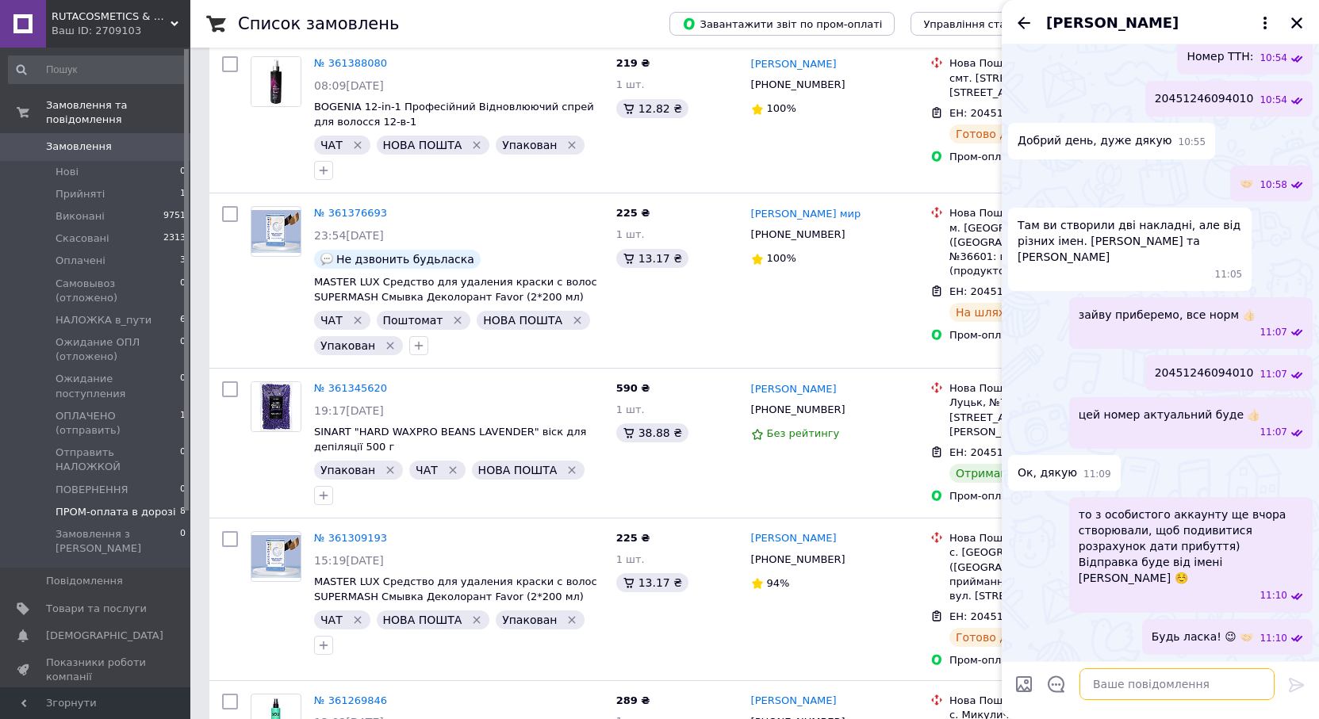
click at [1104, 682] on textarea at bounding box center [1177, 685] width 195 height 32
click at [1182, 689] on textarea "Бачу отримано)" at bounding box center [1161, 685] width 227 height 32
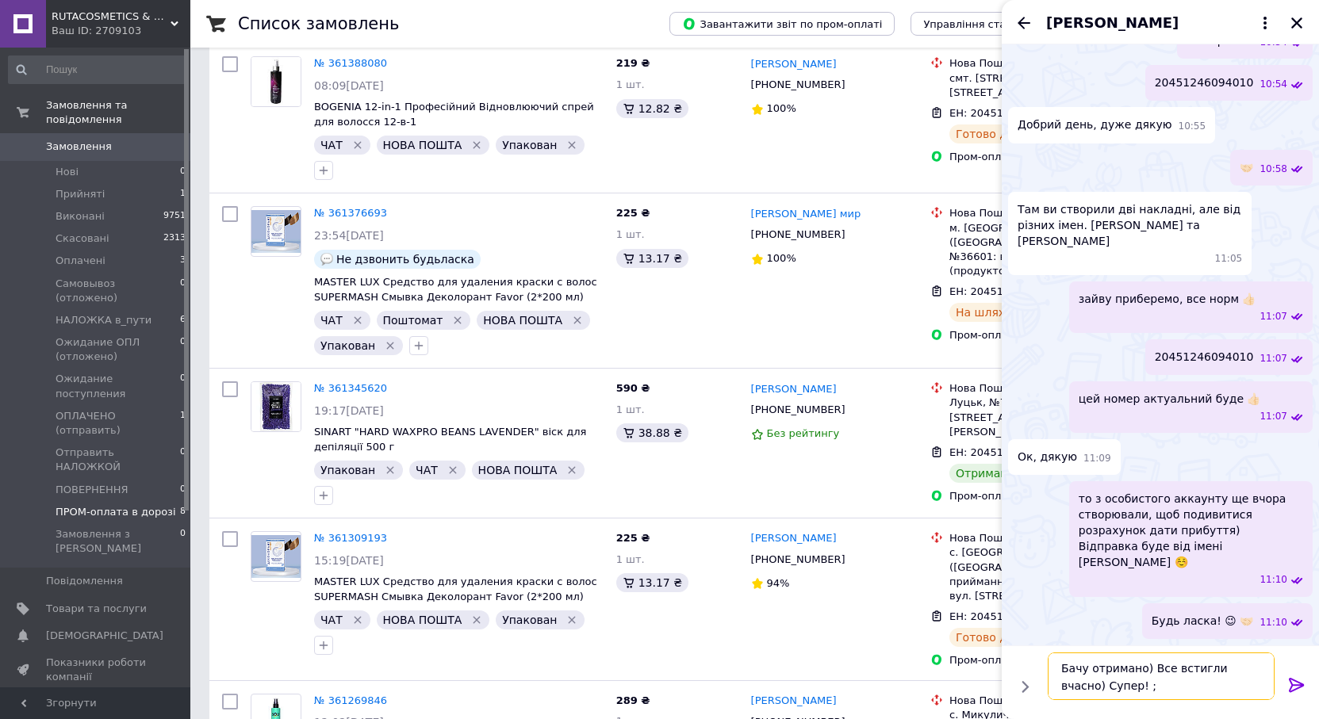
type textarea "Бачу отримано) Все встигли вчасно) Супер! ;)"
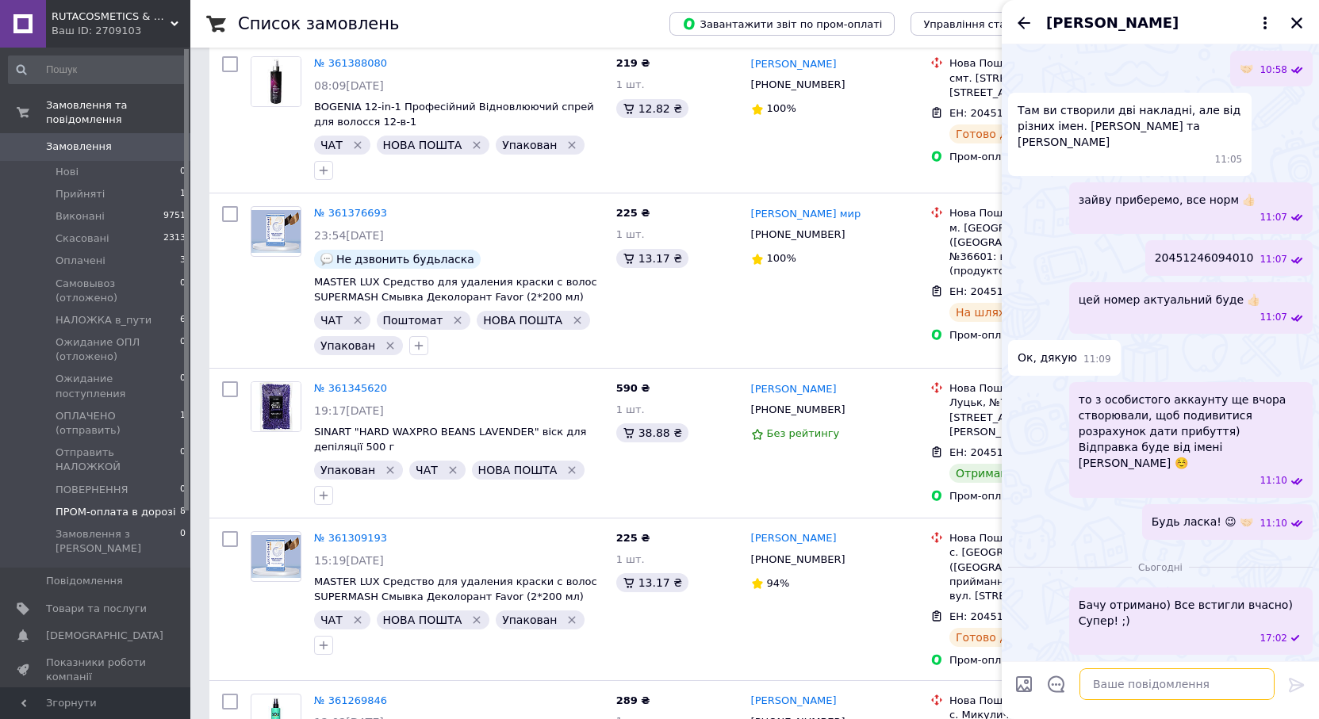
scroll to position [1366, 0]
click at [1307, 25] on div "Гус Артем" at bounding box center [1160, 22] width 317 height 44
click at [1301, 21] on icon "Закрити" at bounding box center [1297, 23] width 14 height 14
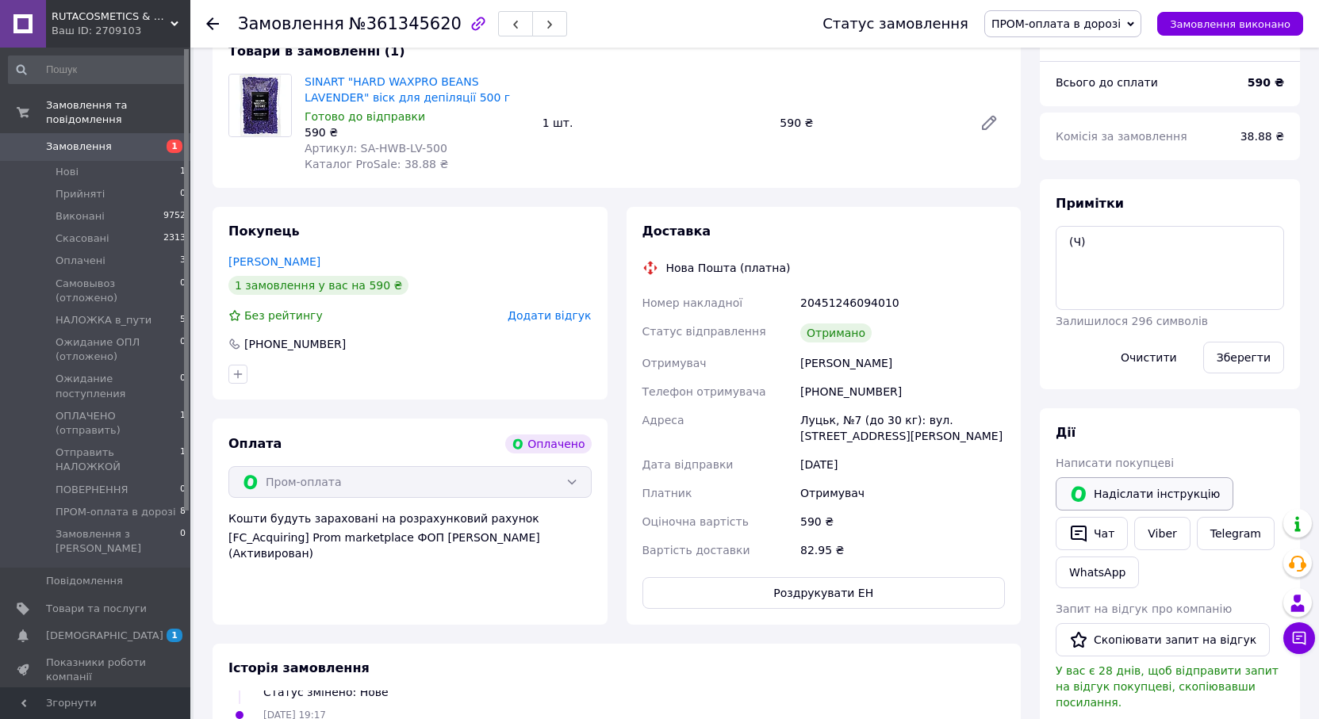
scroll to position [397, 0]
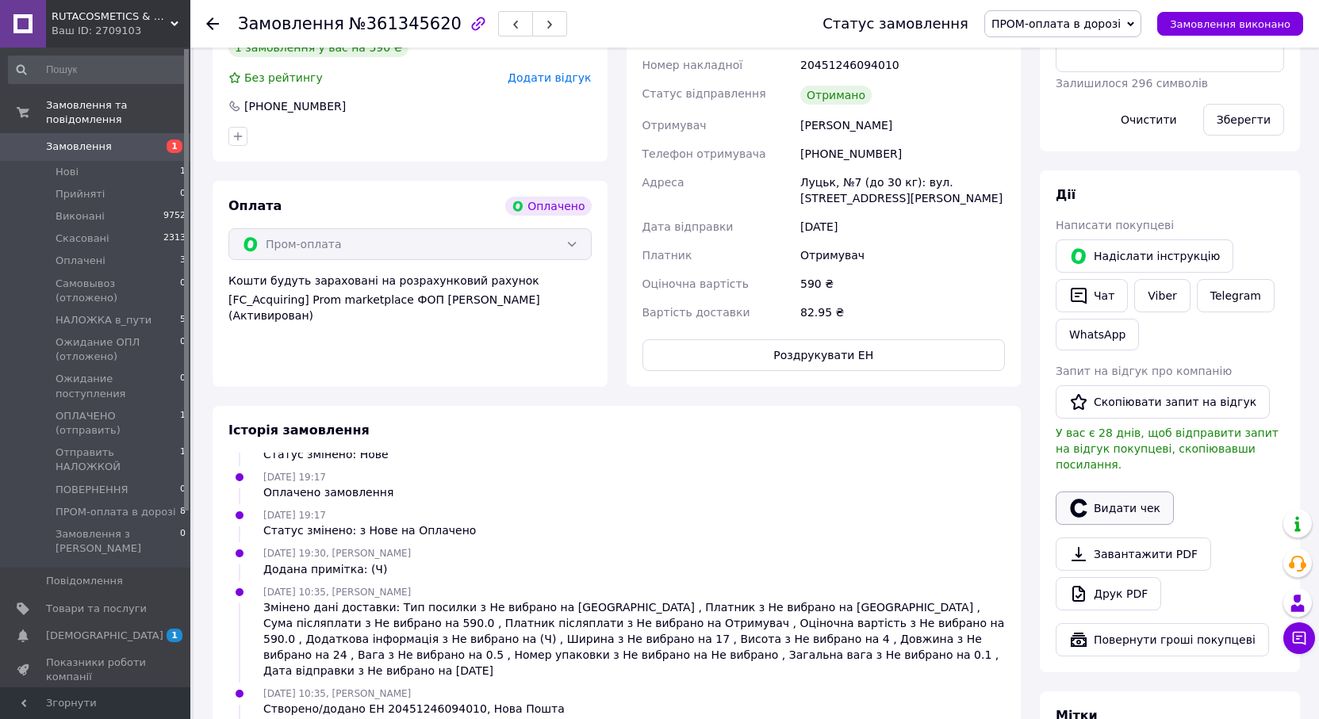
click at [1076, 499] on icon "button" at bounding box center [1078, 508] width 17 height 18
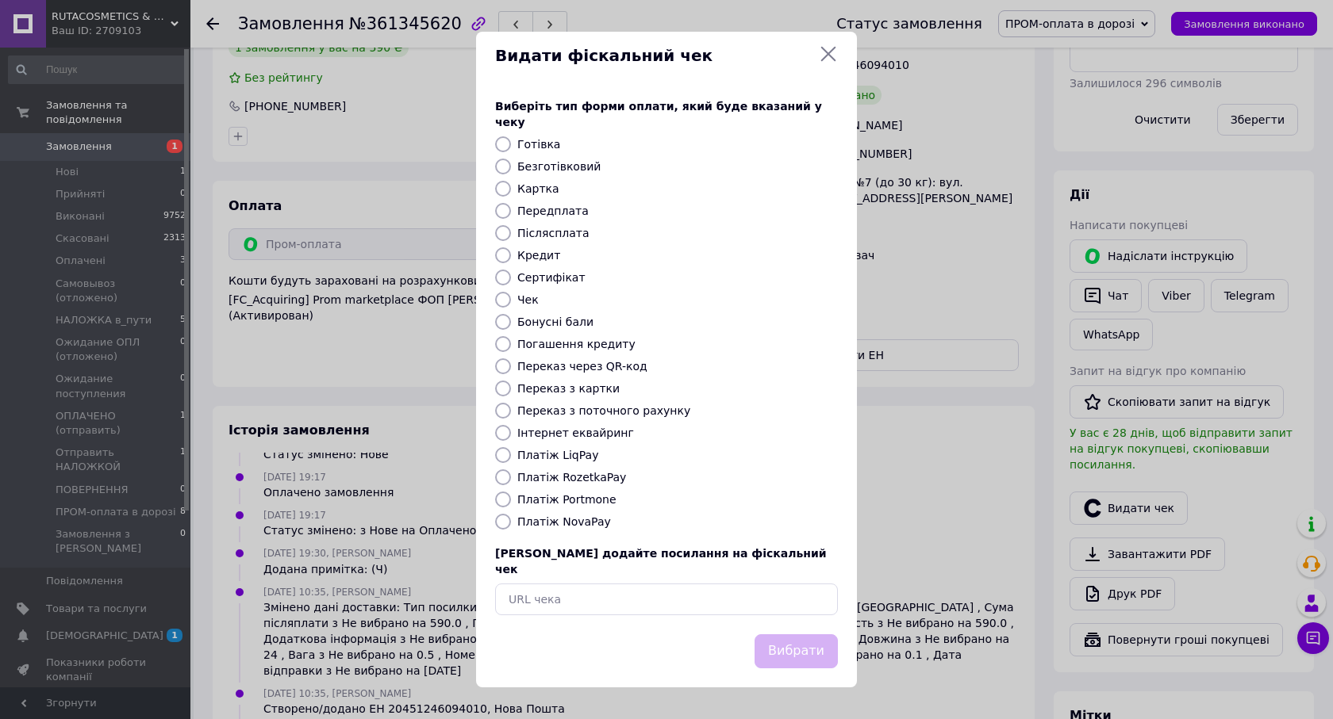
click at [551, 172] on label "Безготівковий" at bounding box center [558, 166] width 83 height 13
click at [511, 172] on input "Безготівковий" at bounding box center [503, 167] width 16 height 16
radio input "true"
drag, startPoint x: 791, startPoint y: 634, endPoint x: 792, endPoint y: 589, distance: 44.5
click at [792, 635] on button "Вибрати" at bounding box center [795, 652] width 83 height 34
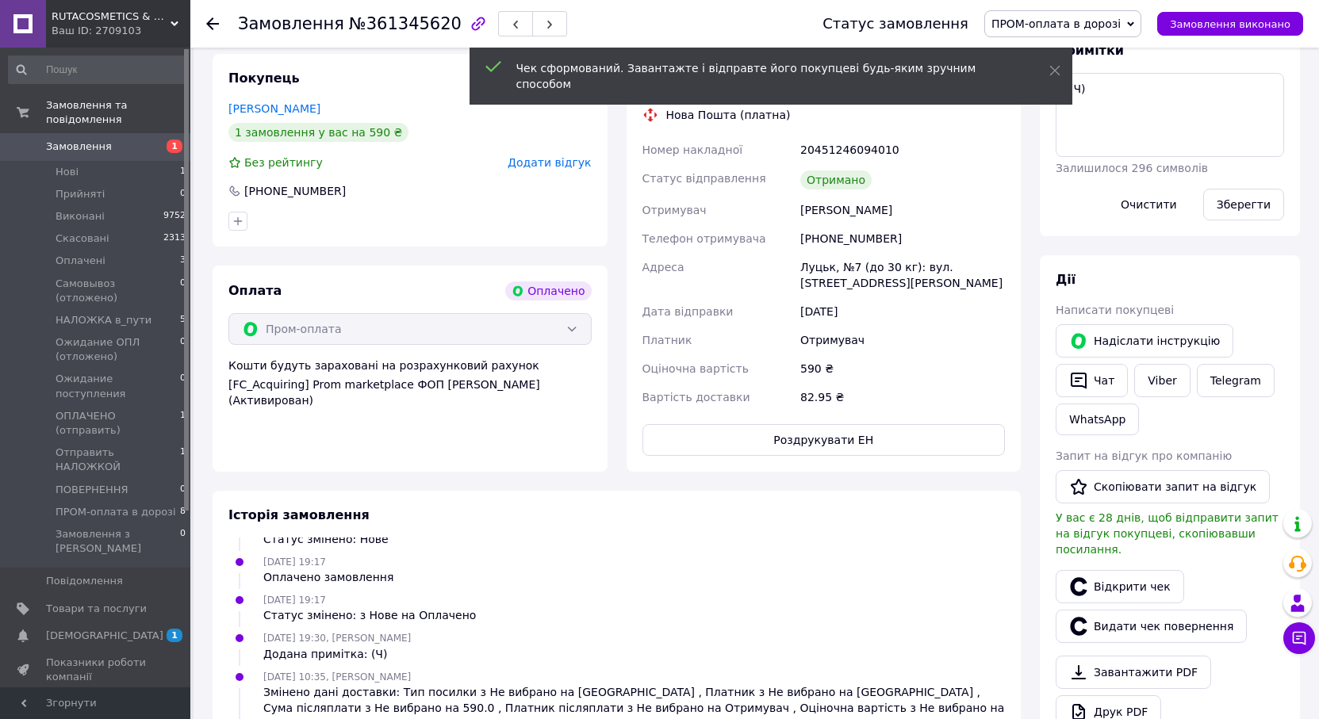
scroll to position [79, 0]
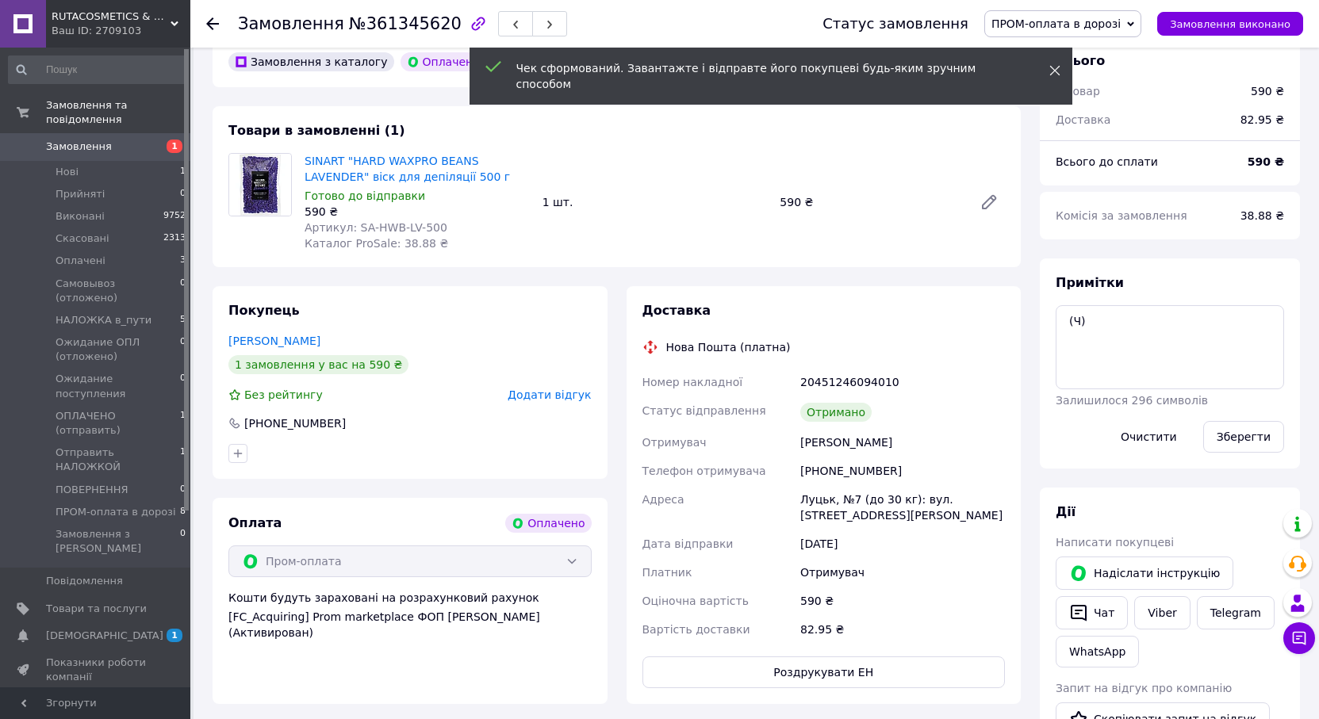
click at [1053, 67] on icon at bounding box center [1054, 70] width 11 height 11
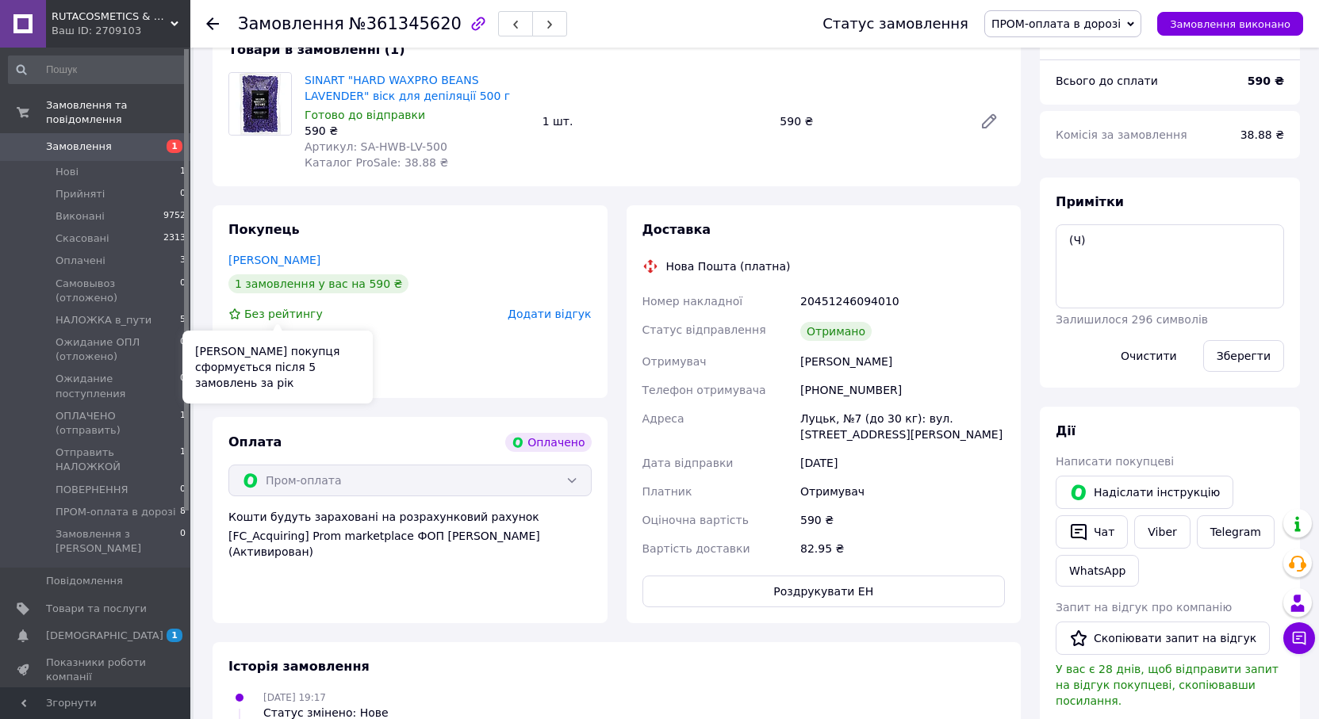
scroll to position [0, 0]
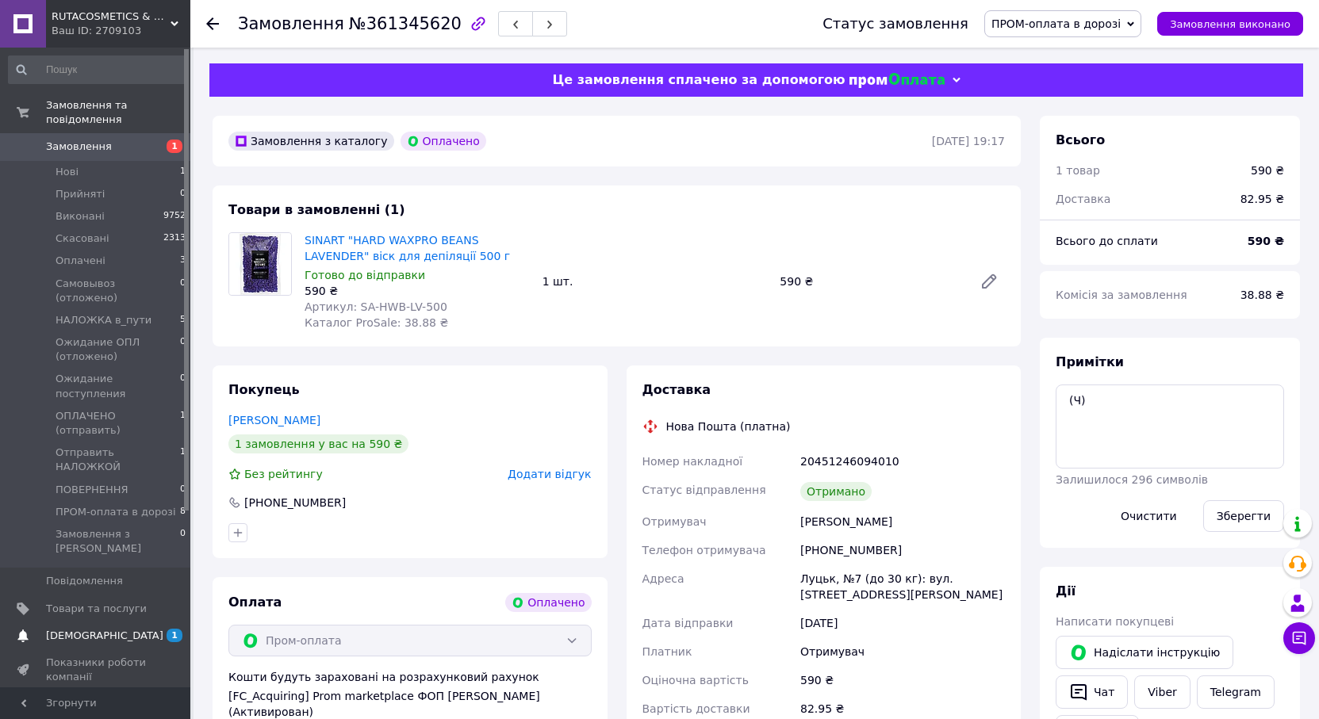
click at [117, 629] on span "[DEMOGRAPHIC_DATA]" at bounding box center [96, 636] width 101 height 14
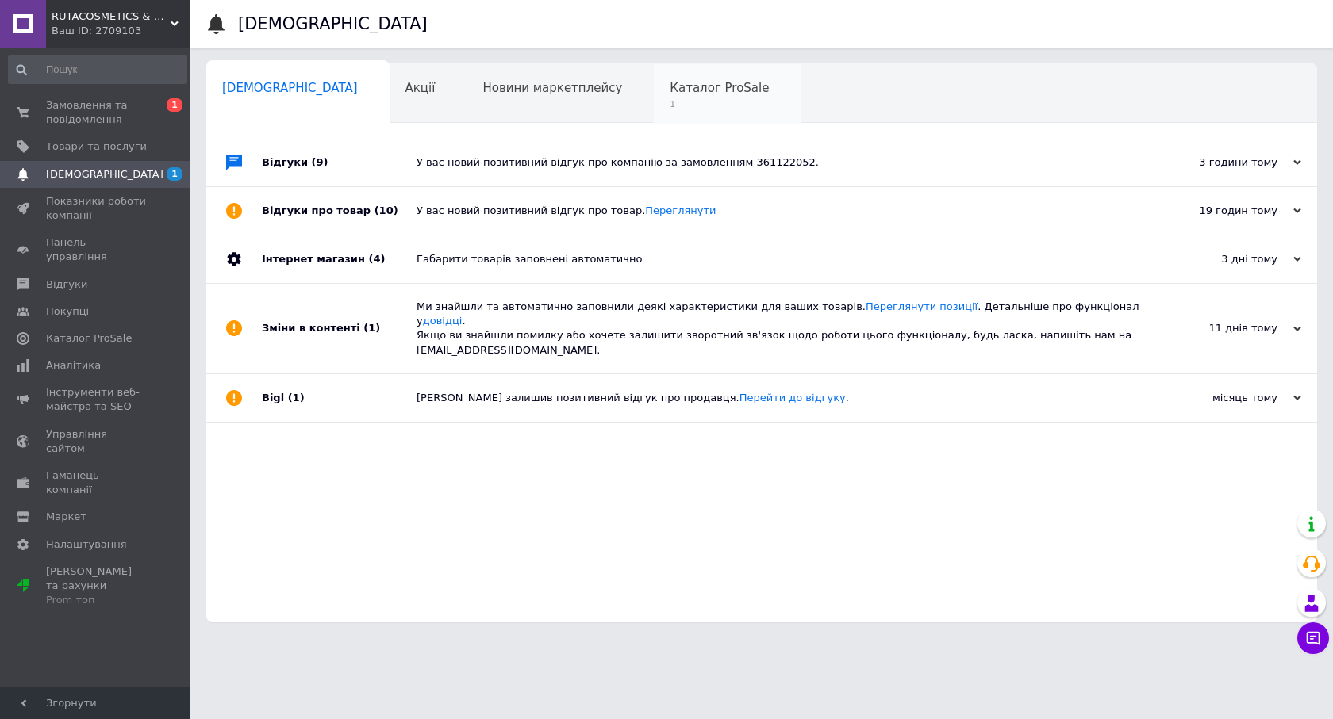
click at [670, 90] on span "Каталог ProSale" at bounding box center [719, 88] width 99 height 14
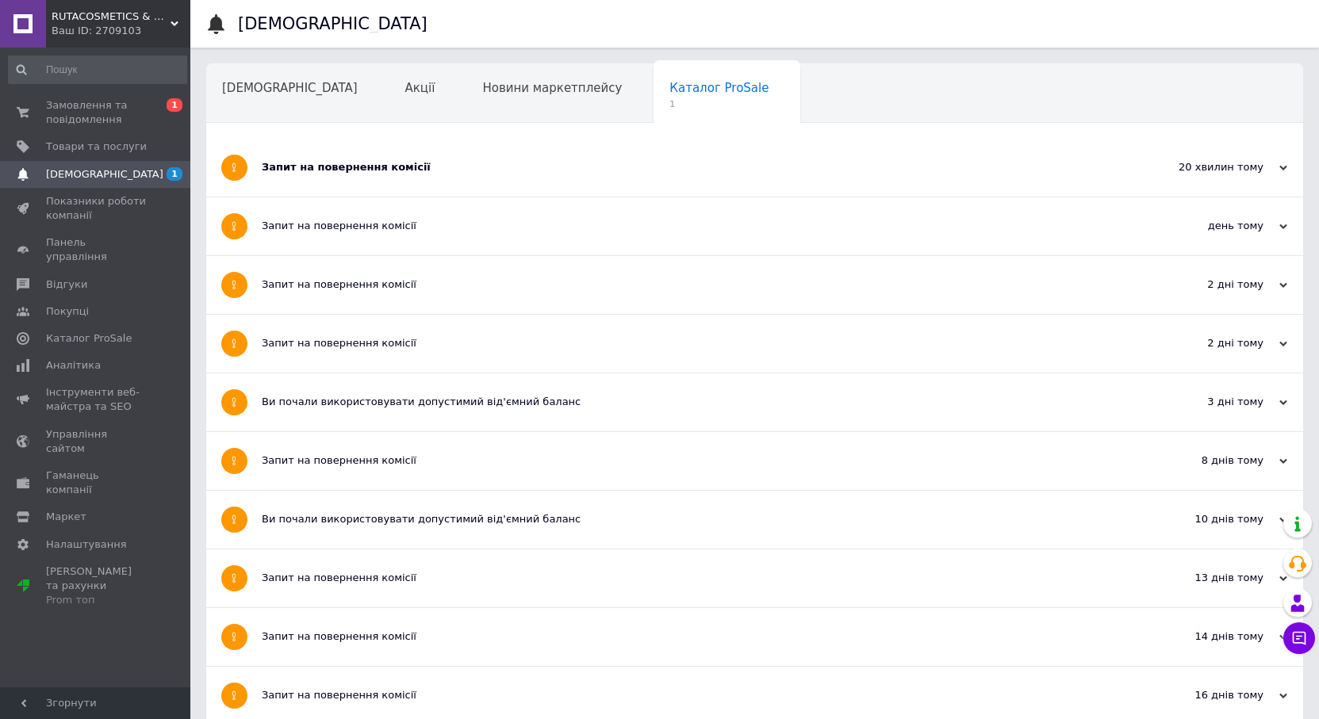
click at [441, 174] on div "Запит на повернення комісії" at bounding box center [695, 167] width 867 height 14
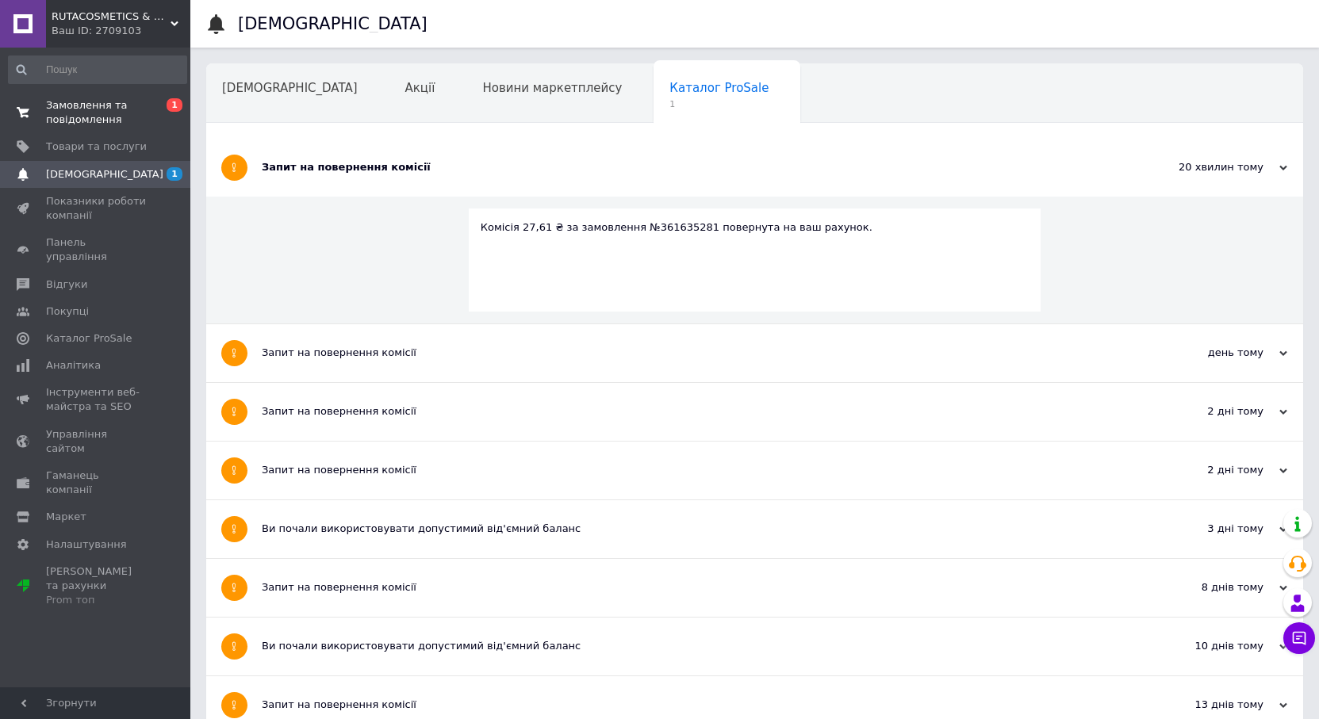
click at [65, 105] on span "Замовлення та повідомлення" at bounding box center [96, 112] width 101 height 29
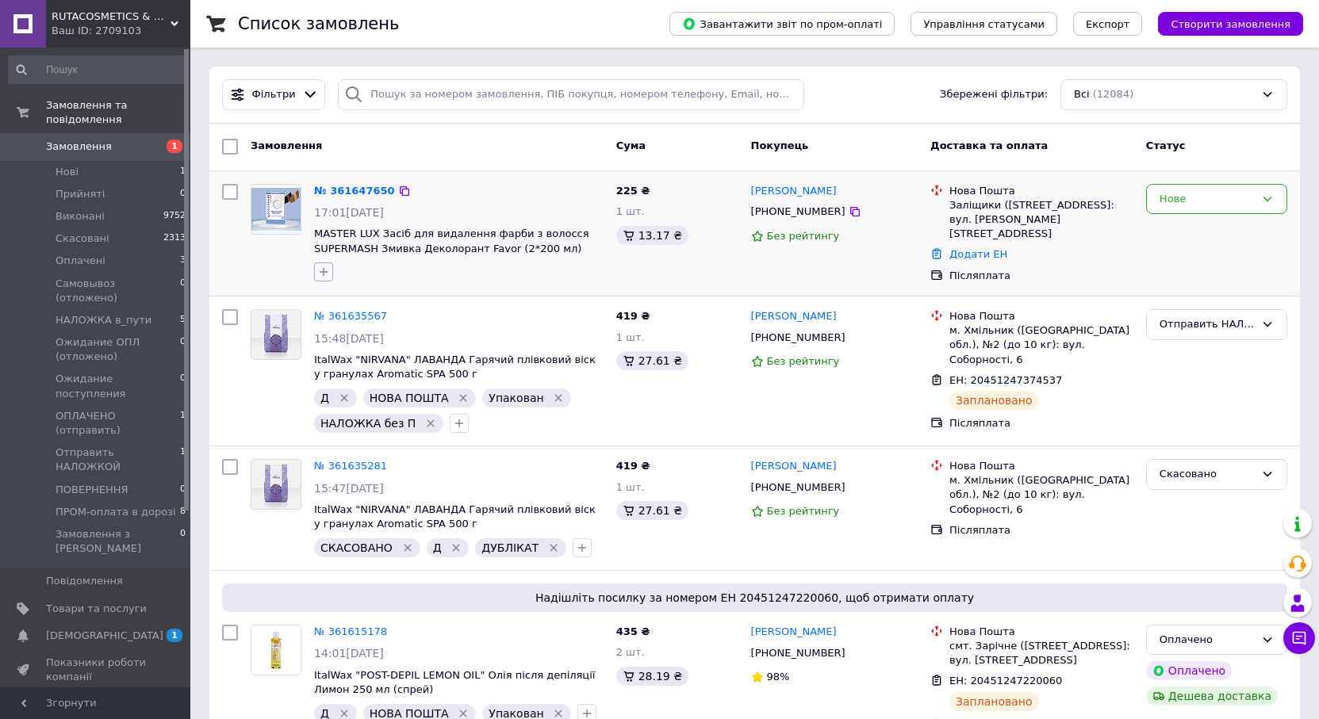
click at [322, 273] on icon "button" at bounding box center [323, 272] width 13 height 13
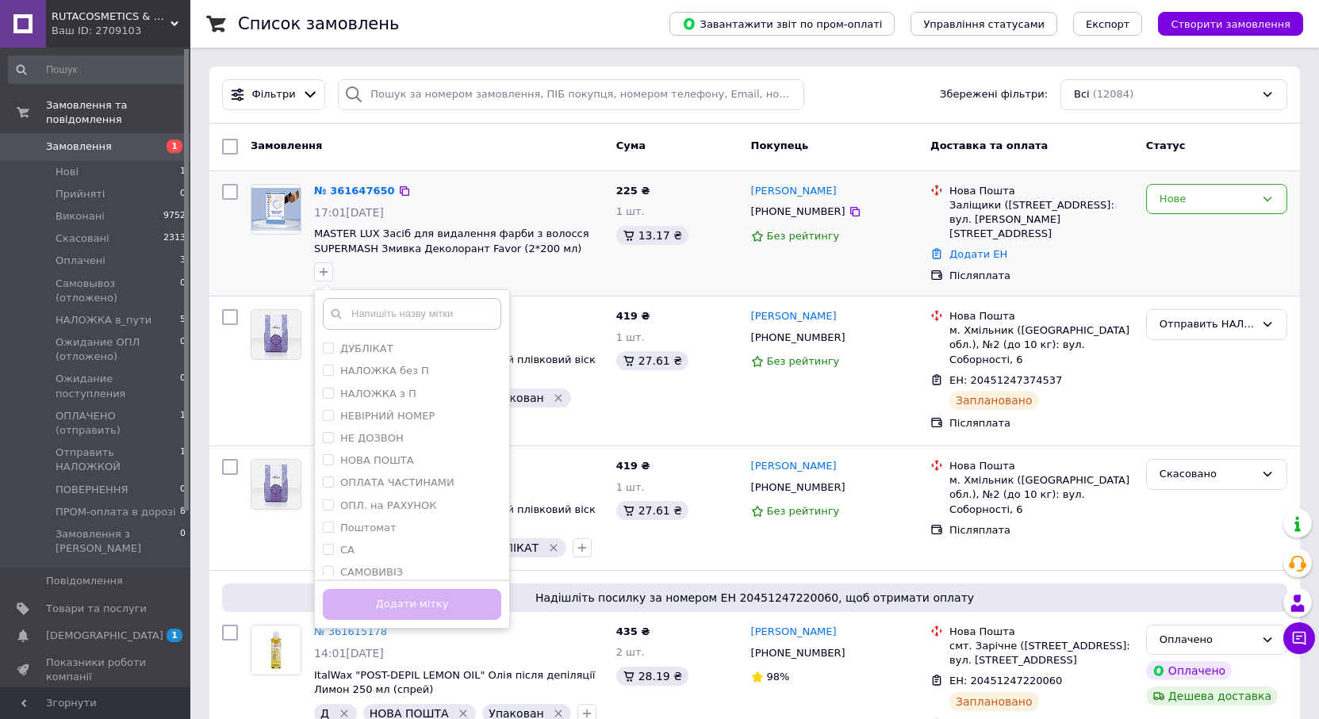
scroll to position [209, 0]
click at [359, 566] on div "ЧАТ" at bounding box center [412, 565] width 178 height 14
checkbox input "true"
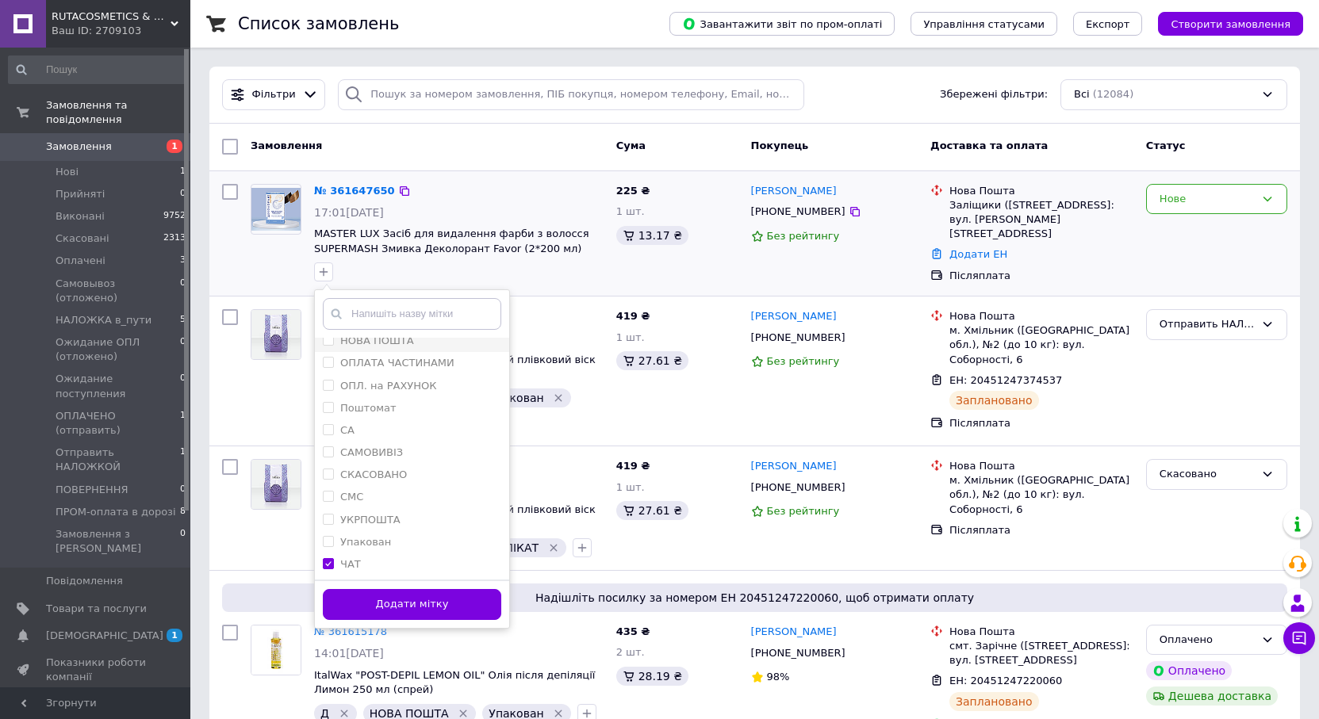
click at [378, 342] on label "НОВА ПОШТА" at bounding box center [377, 341] width 74 height 12
checkbox input "true"
click at [392, 413] on label "НАЛОЖКА без П" at bounding box center [384, 410] width 89 height 12
checkbox input "true"
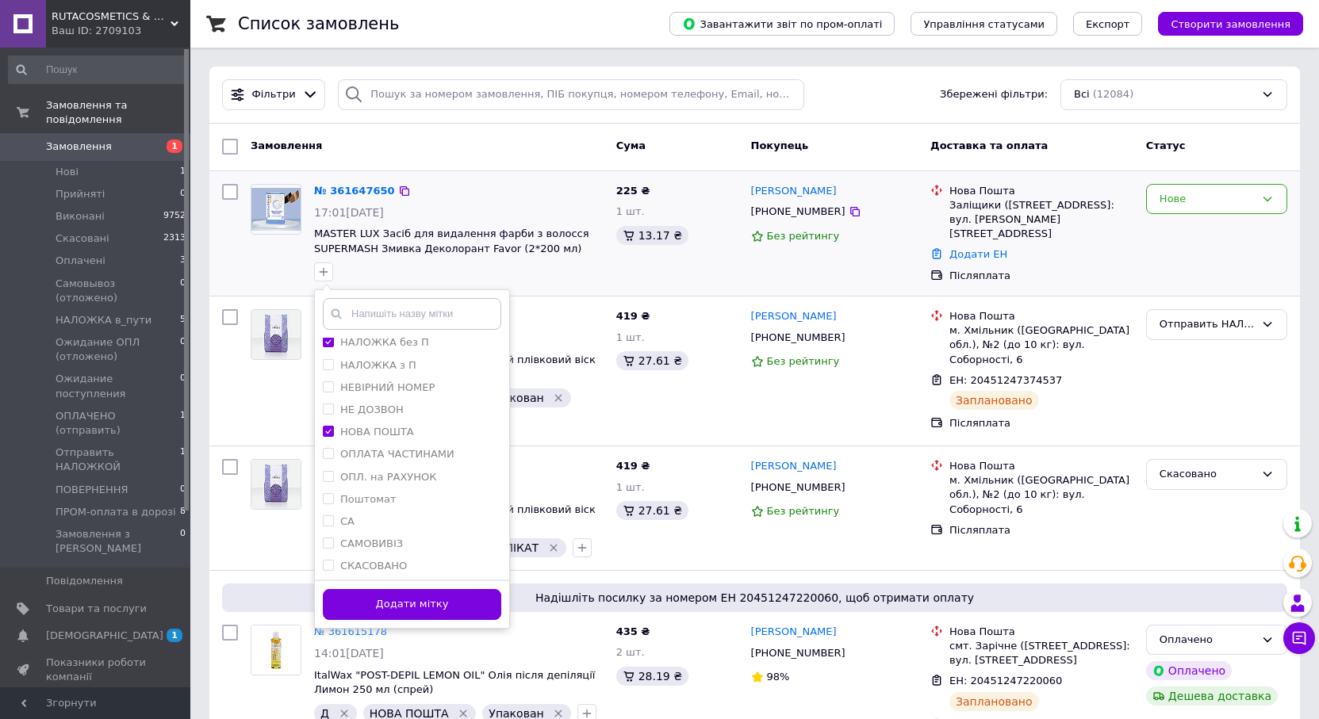
scroll to position [209, 0]
click at [379, 543] on label "Упакован" at bounding box center [365, 542] width 51 height 12
checkbox input "true"
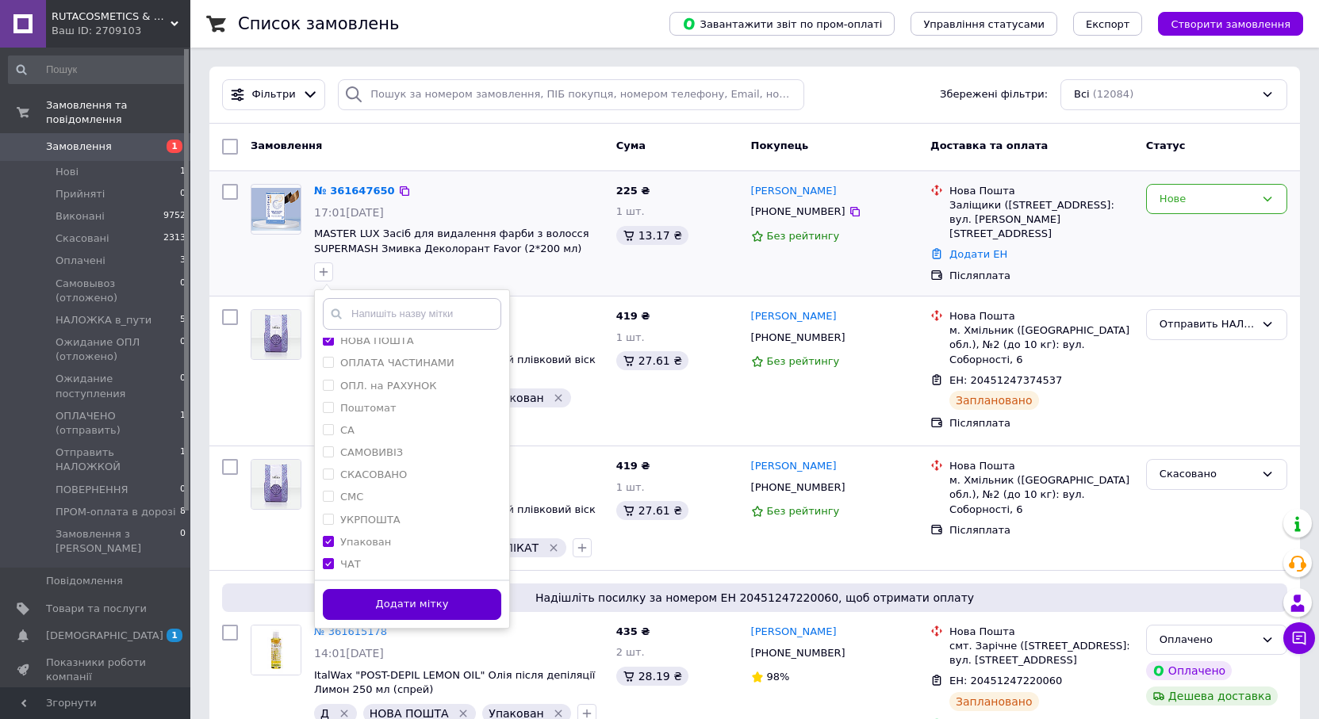
click at [397, 599] on button "Додати мітку" at bounding box center [412, 604] width 178 height 31
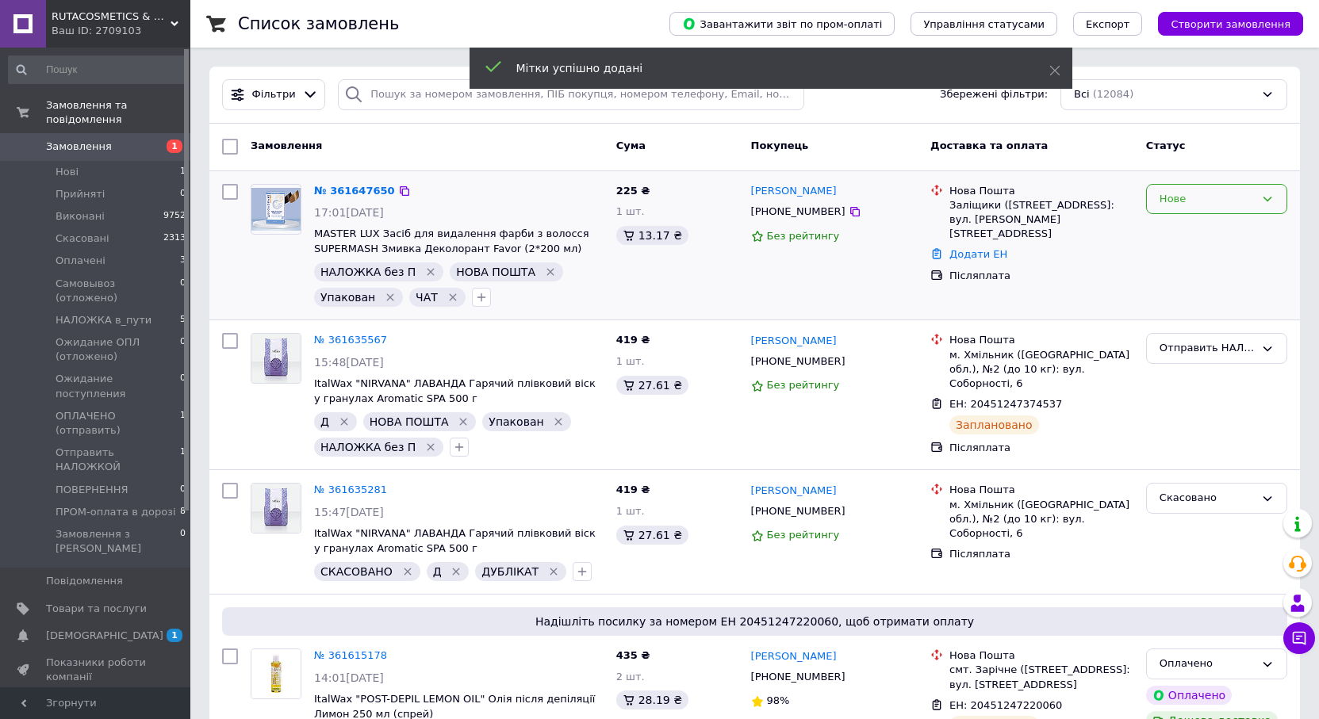
click at [1166, 198] on div "Нове" at bounding box center [1207, 199] width 95 height 17
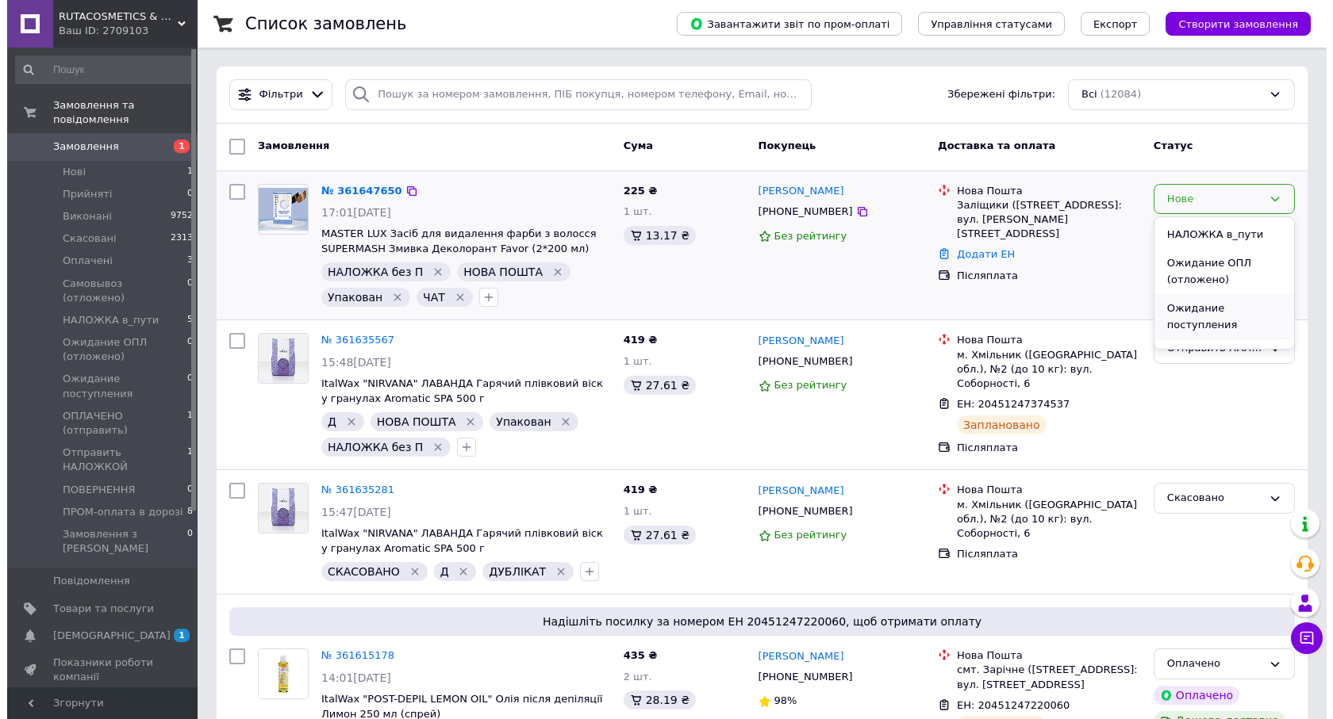
scroll to position [238, 0]
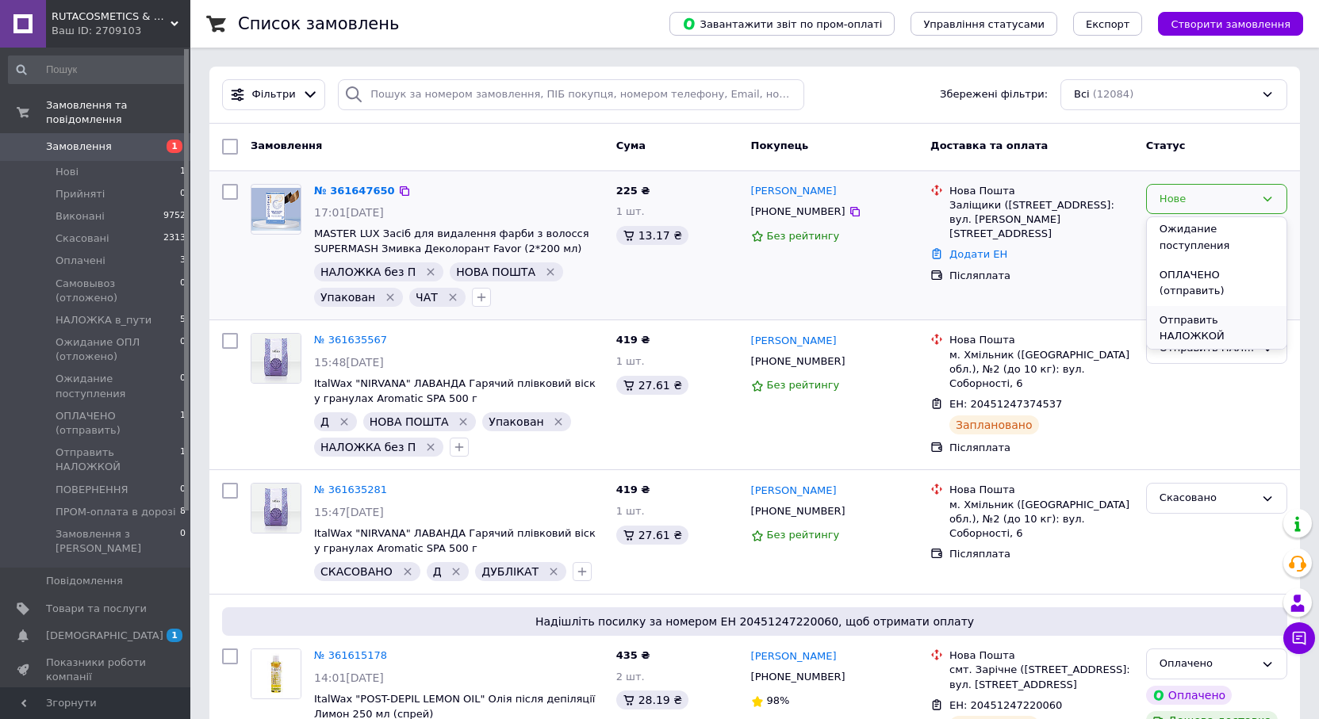
click at [1180, 306] on li "Отправить НАЛОЖКОЙ" at bounding box center [1217, 328] width 140 height 45
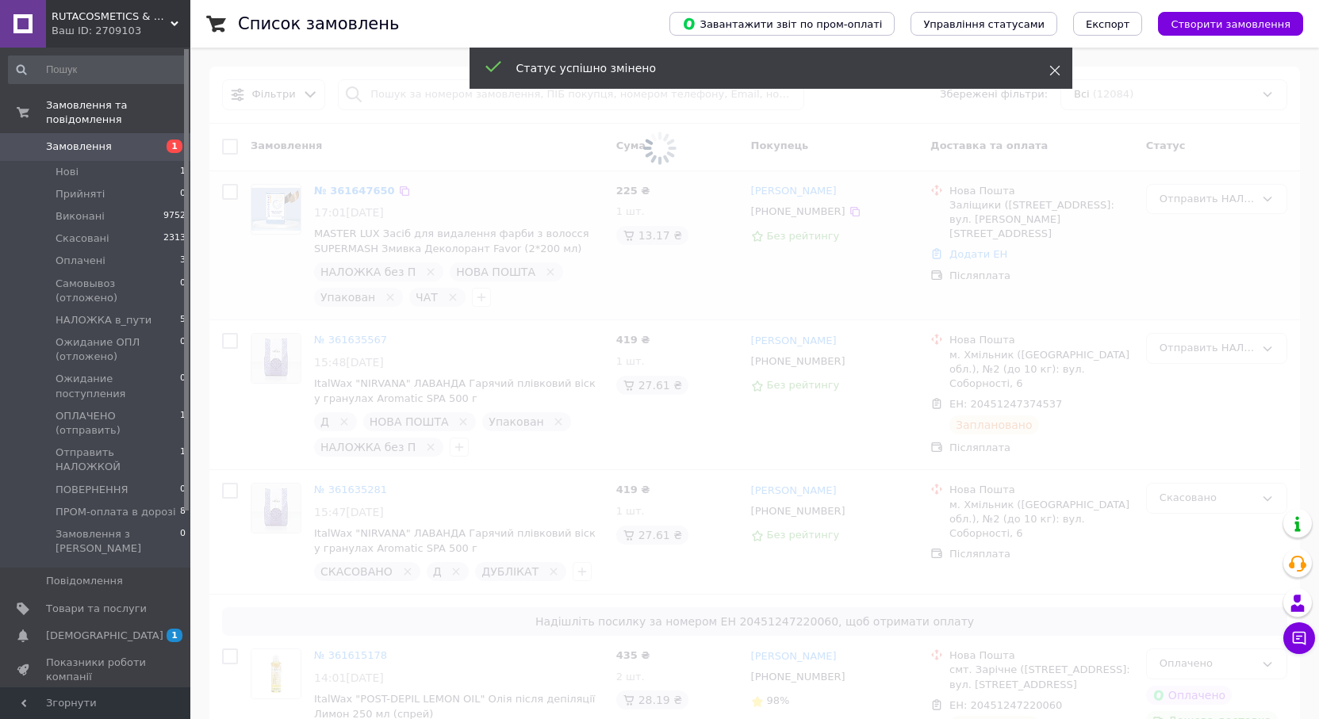
click at [1057, 75] on icon at bounding box center [1054, 70] width 11 height 11
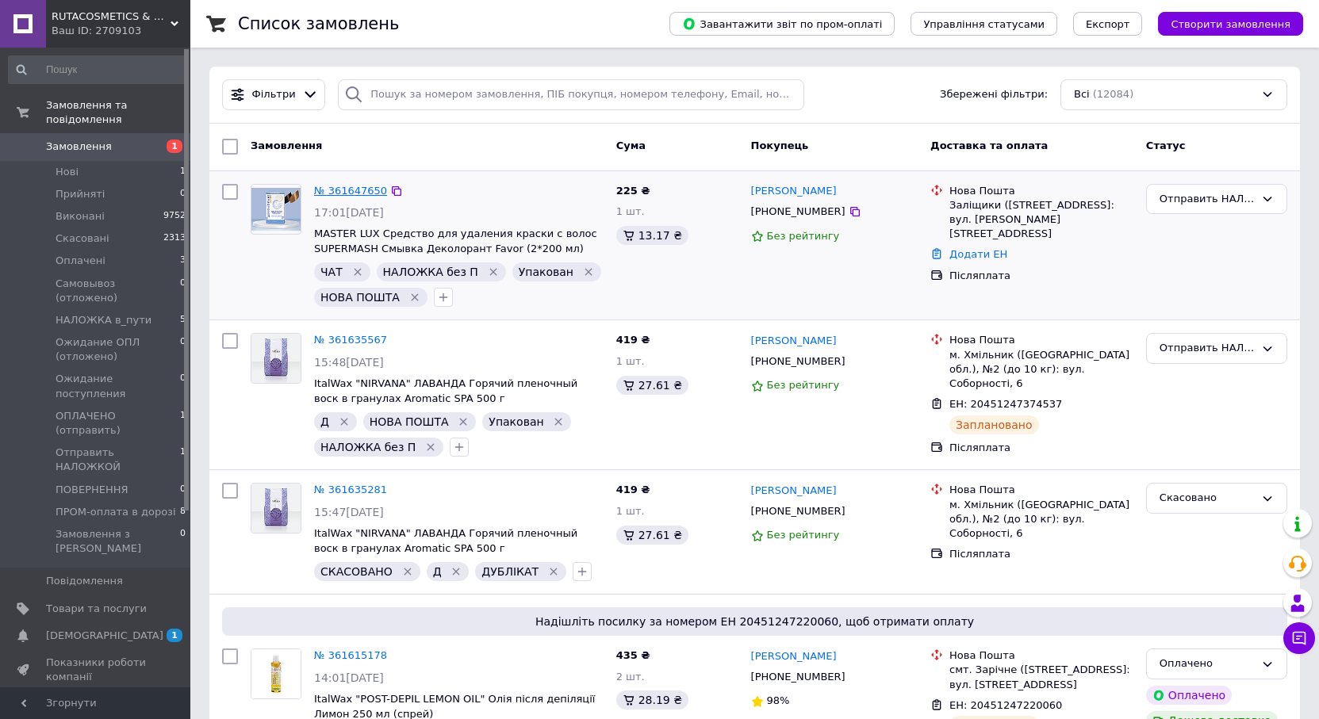
click at [338, 193] on link "№ 361647650" at bounding box center [350, 191] width 73 height 12
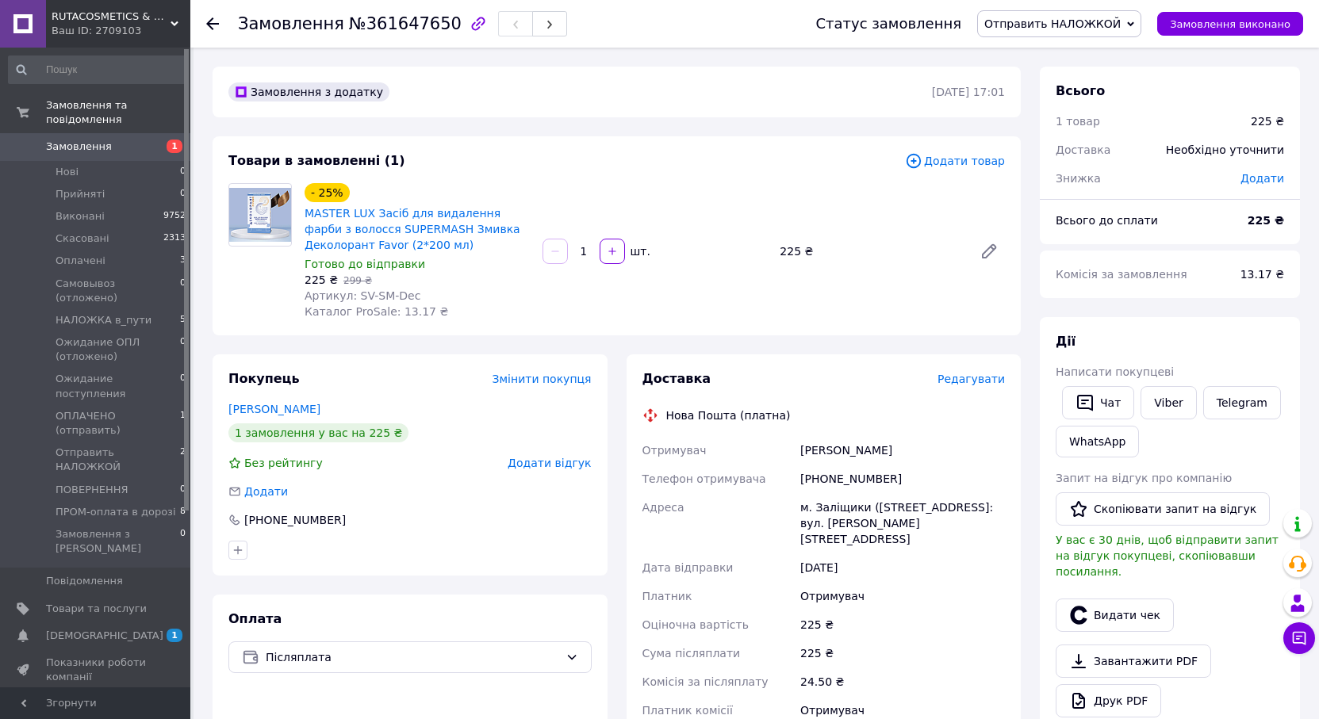
click at [974, 382] on span "Редагувати" at bounding box center [971, 379] width 67 height 13
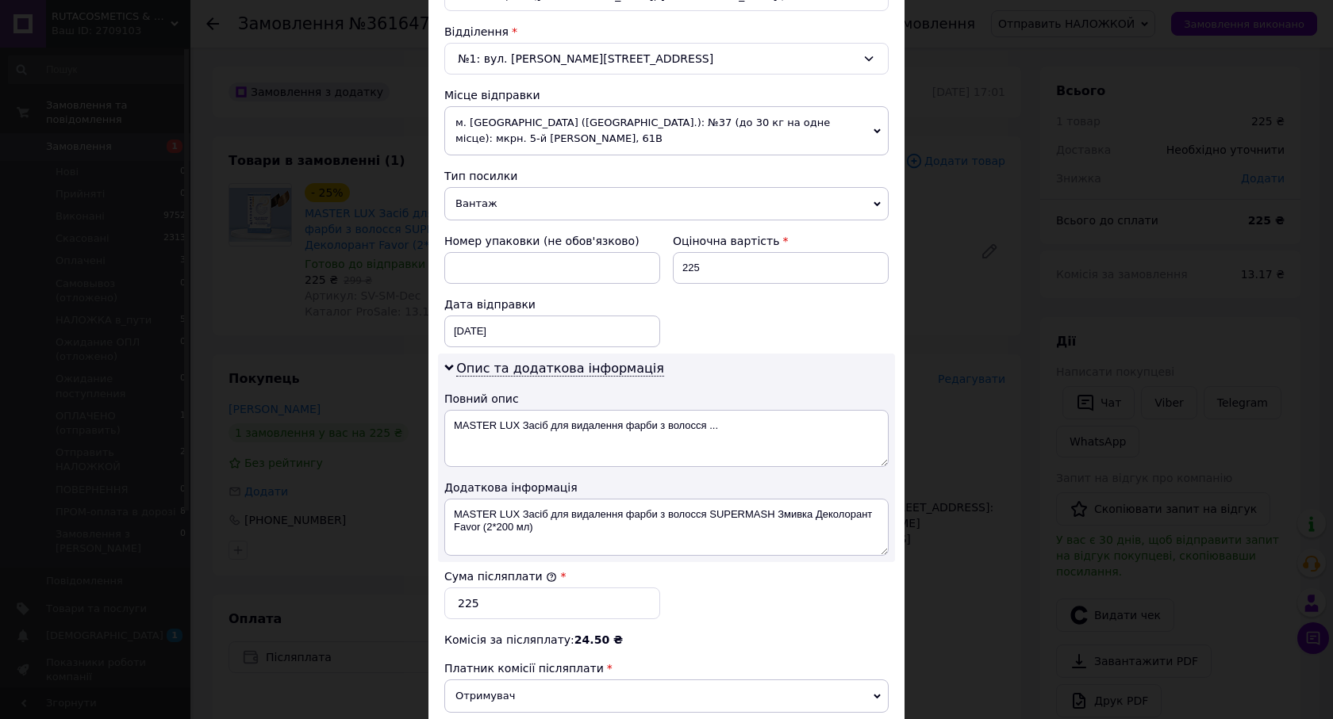
scroll to position [635, 0]
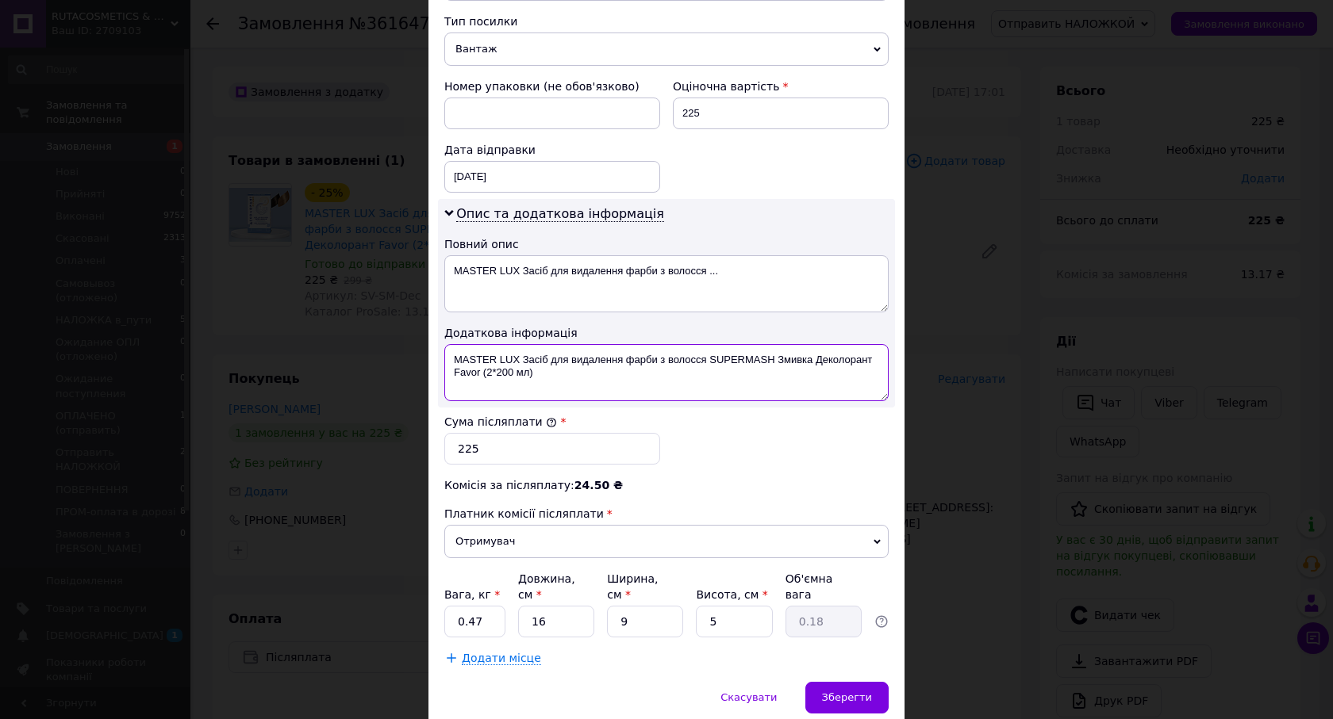
drag, startPoint x: 777, startPoint y: 357, endPoint x: 478, endPoint y: 382, distance: 299.3
click at [478, 382] on textarea "MASTER LUX Засіб для видалення фарби з волосся SUPERMASH Змивка Деколорант Favo…" at bounding box center [666, 372] width 444 height 57
drag, startPoint x: 520, startPoint y: 267, endPoint x: 733, endPoint y: 270, distance: 213.4
click at [733, 270] on textarea "MASTER LUX Засіб для видалення фарби з волосся ..." at bounding box center [666, 283] width 444 height 57
paste textarea "ивка Деколорант Favor"
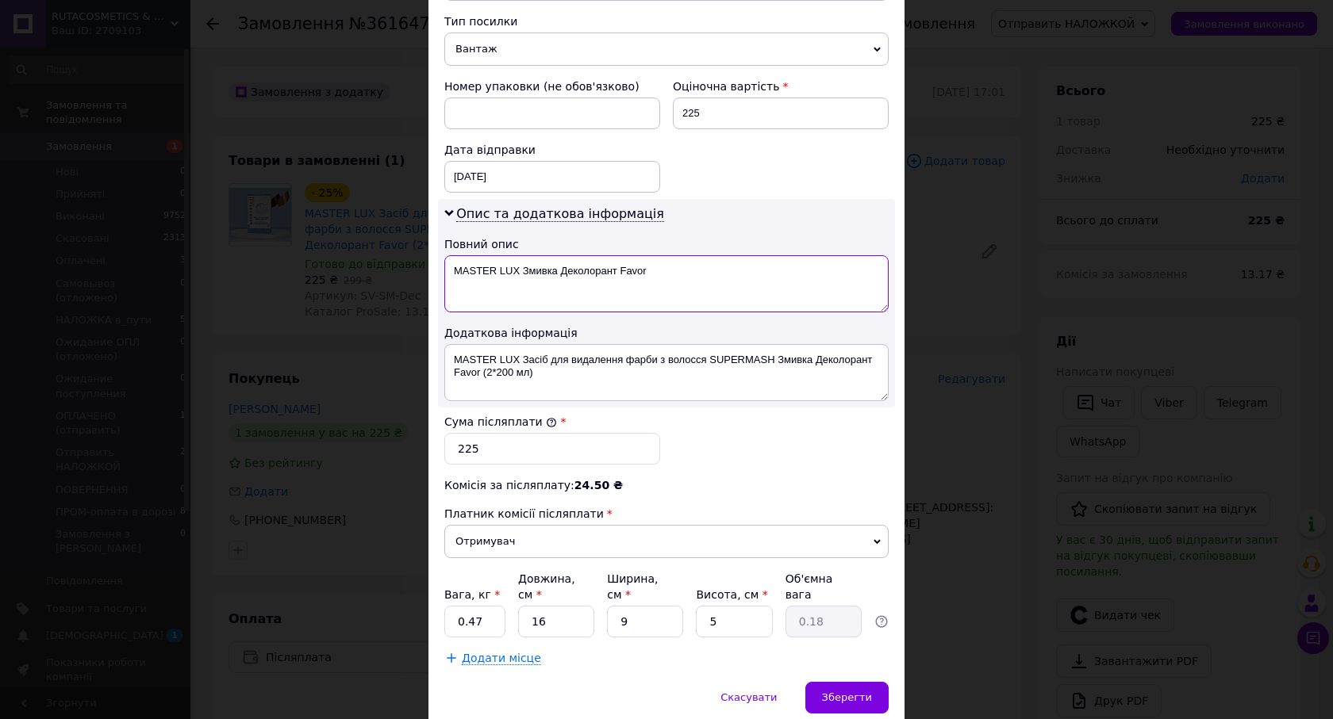
click at [698, 277] on textarea "MASTER LUX Змивка Деколорант Favor" at bounding box center [666, 283] width 444 height 57
type textarea "MASTER LUX Змивка Деколорант Favor"
drag, startPoint x: 569, startPoint y: 380, endPoint x: 449, endPoint y: 358, distance: 121.8
click at [449, 358] on textarea "MASTER LUX Засіб для видалення фарби з волосся SUPERMASH Змивка Деколорант Favo…" at bounding box center [666, 372] width 444 height 57
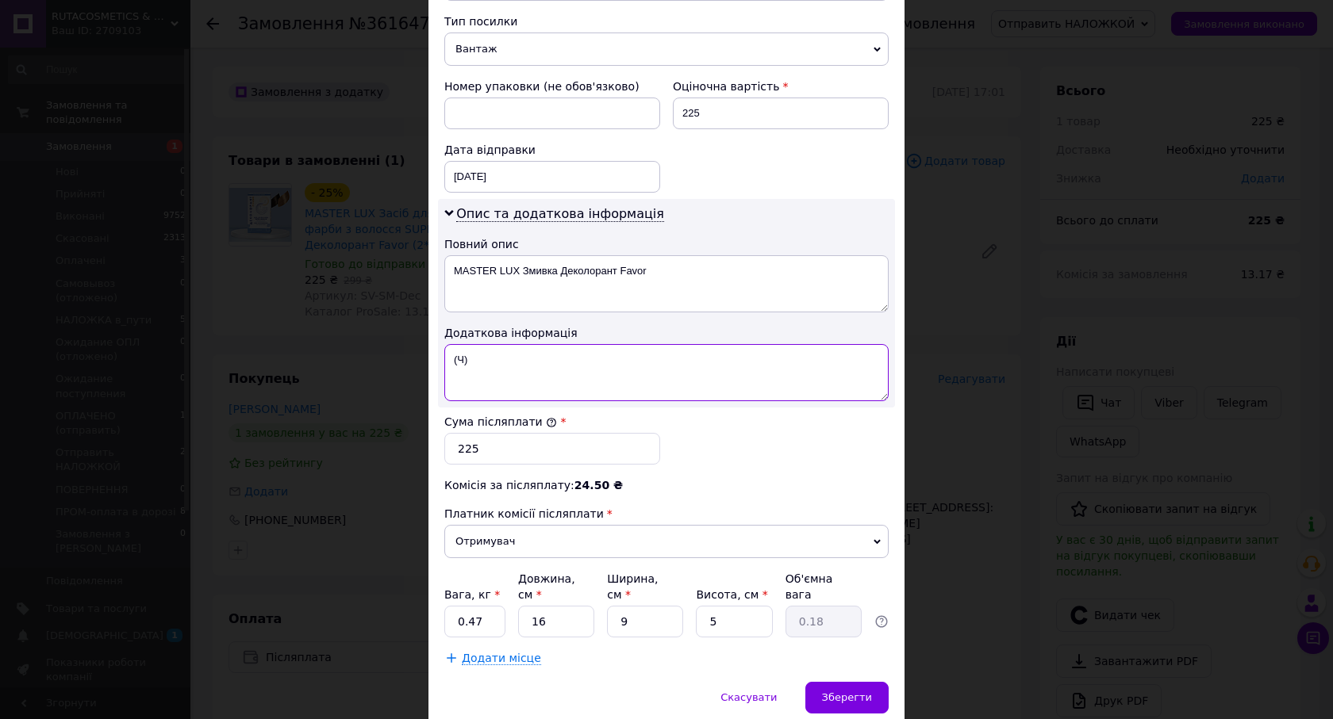
scroll to position [685, 0]
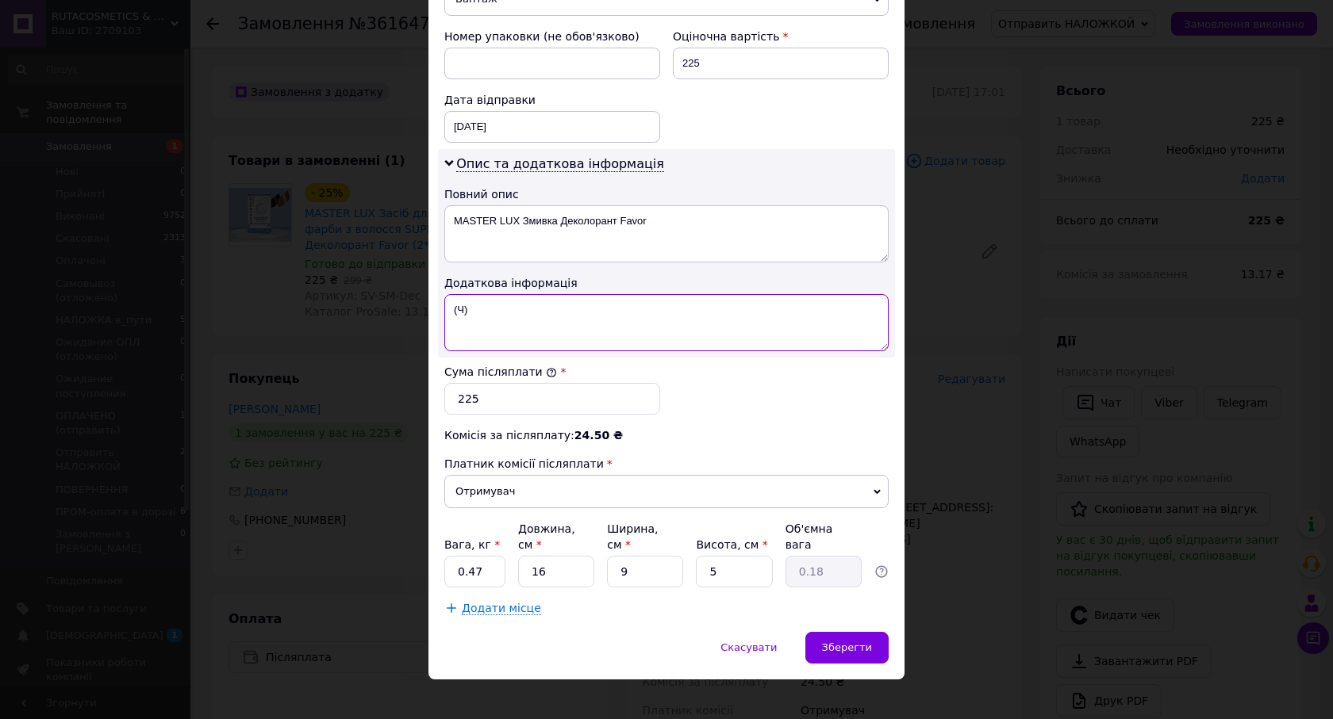
type textarea "(Ч)"
drag, startPoint x: 571, startPoint y: 551, endPoint x: 527, endPoint y: 552, distance: 44.4
click at [527, 556] on input "16" at bounding box center [556, 572] width 76 height 32
type input "2"
type input "0.1"
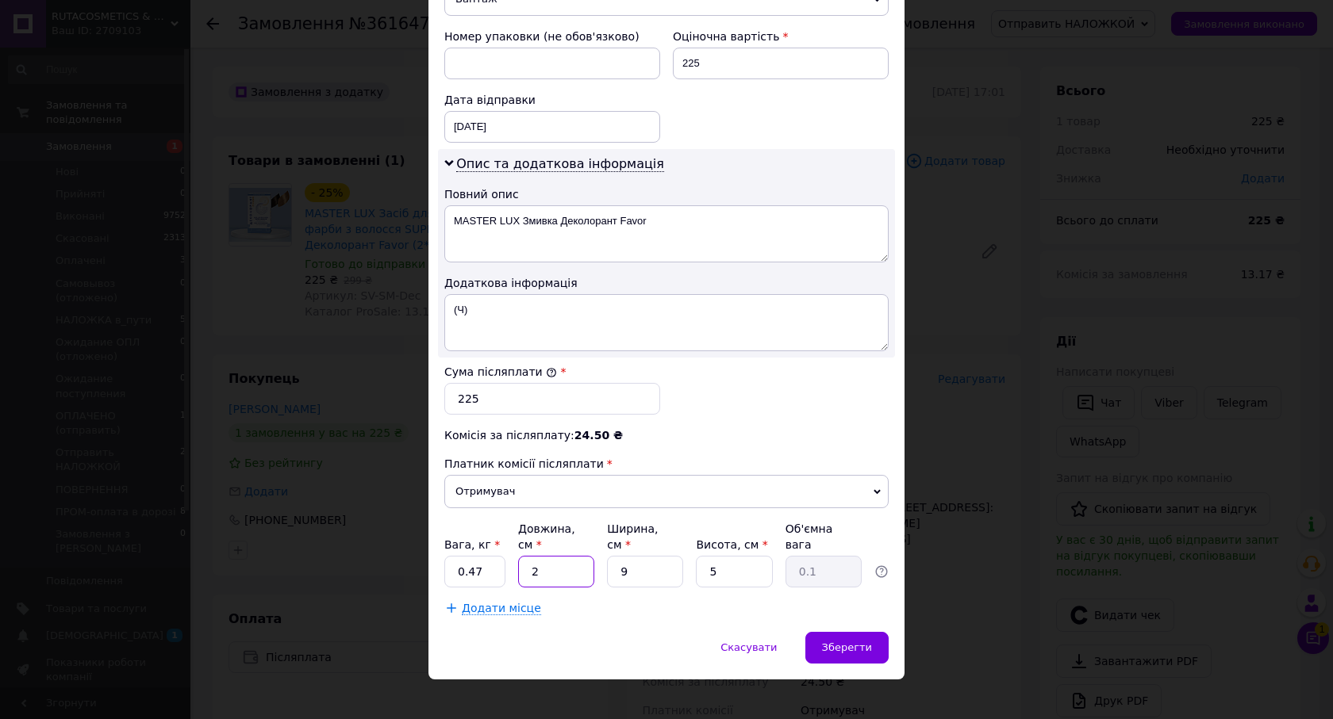
type input "20"
type input "0.23"
type input "20"
drag, startPoint x: 609, startPoint y: 558, endPoint x: 729, endPoint y: 539, distance: 121.3
click at [696, 547] on div "Вага, кг * 0.47 Довжина, см * 20 Ширина, см * 9 Висота, см * 5 Об'ємна вага 0.23" at bounding box center [666, 554] width 444 height 67
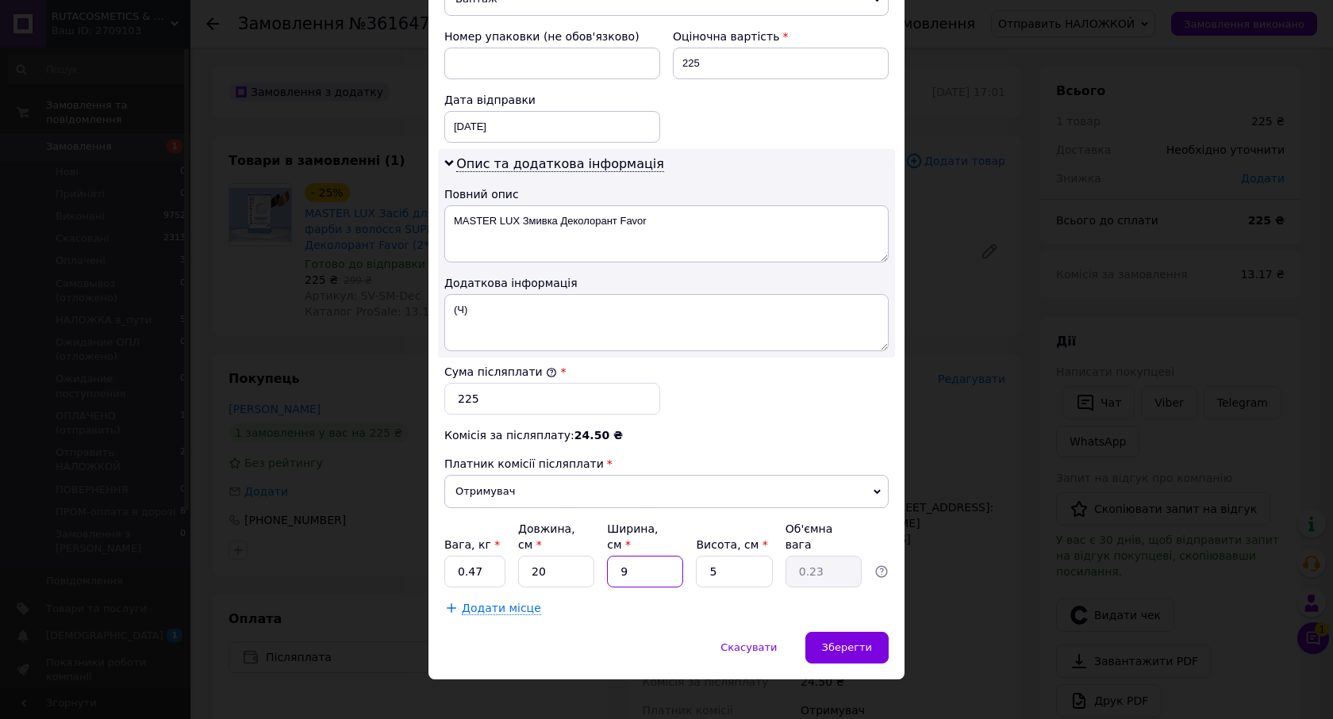
type input "1"
type input "0.1"
type input "11"
type input "0.28"
type input "11"
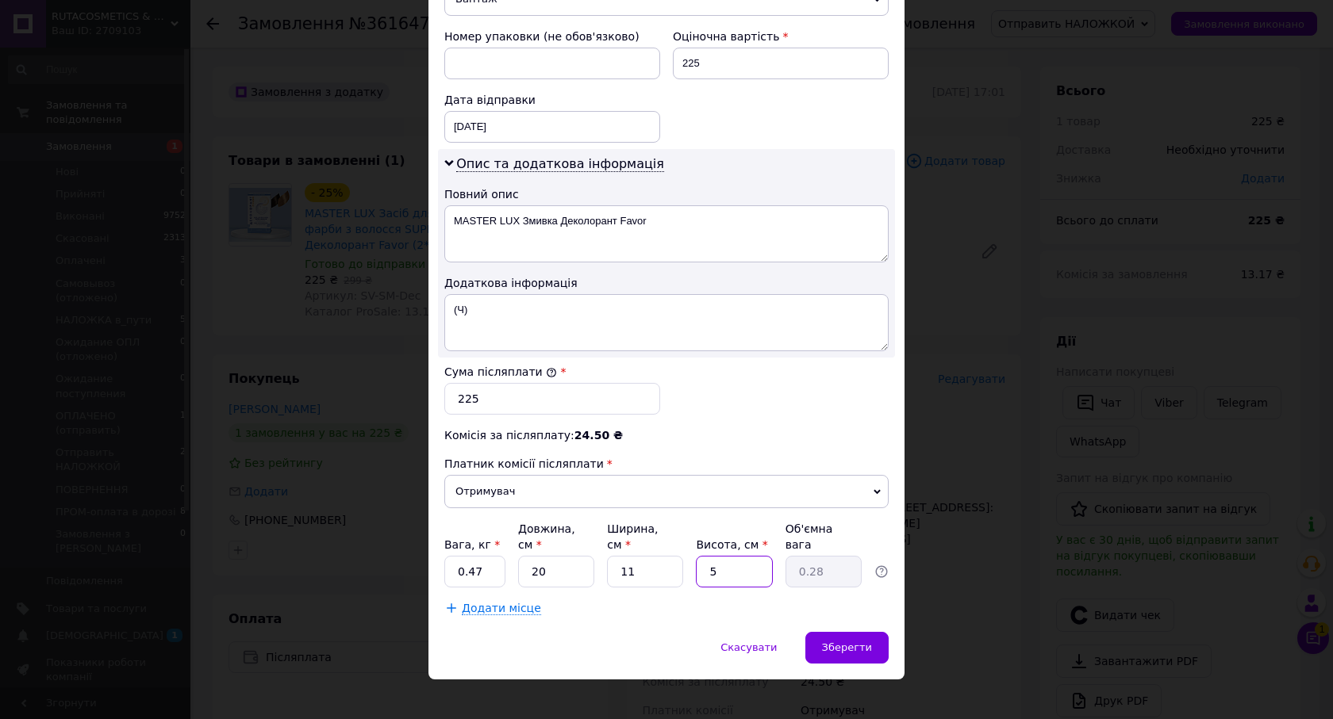
drag, startPoint x: 719, startPoint y: 553, endPoint x: 681, endPoint y: 552, distance: 38.9
click at [681, 551] on div "Вага, кг * 0.47 Довжина, см * 20 Ширина, см * 11 Висота, см * 5 Об'ємна вага 0.…" at bounding box center [666, 554] width 444 height 67
type input "6"
type input "0.33"
type input "6"
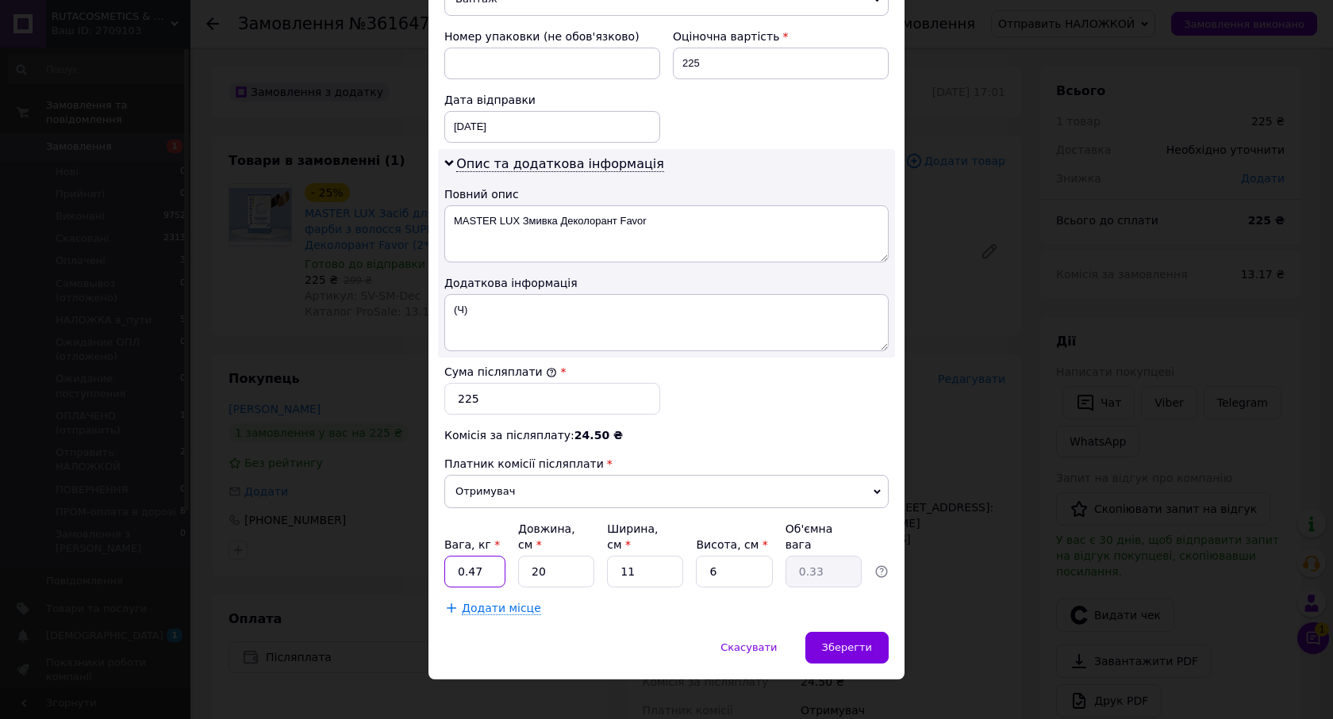
drag, startPoint x: 478, startPoint y: 555, endPoint x: 466, endPoint y: 553, distance: 12.1
click at [466, 556] on input "0.47" at bounding box center [474, 572] width 61 height 32
type input "0.5"
click at [836, 642] on span "Зберегти" at bounding box center [847, 648] width 50 height 12
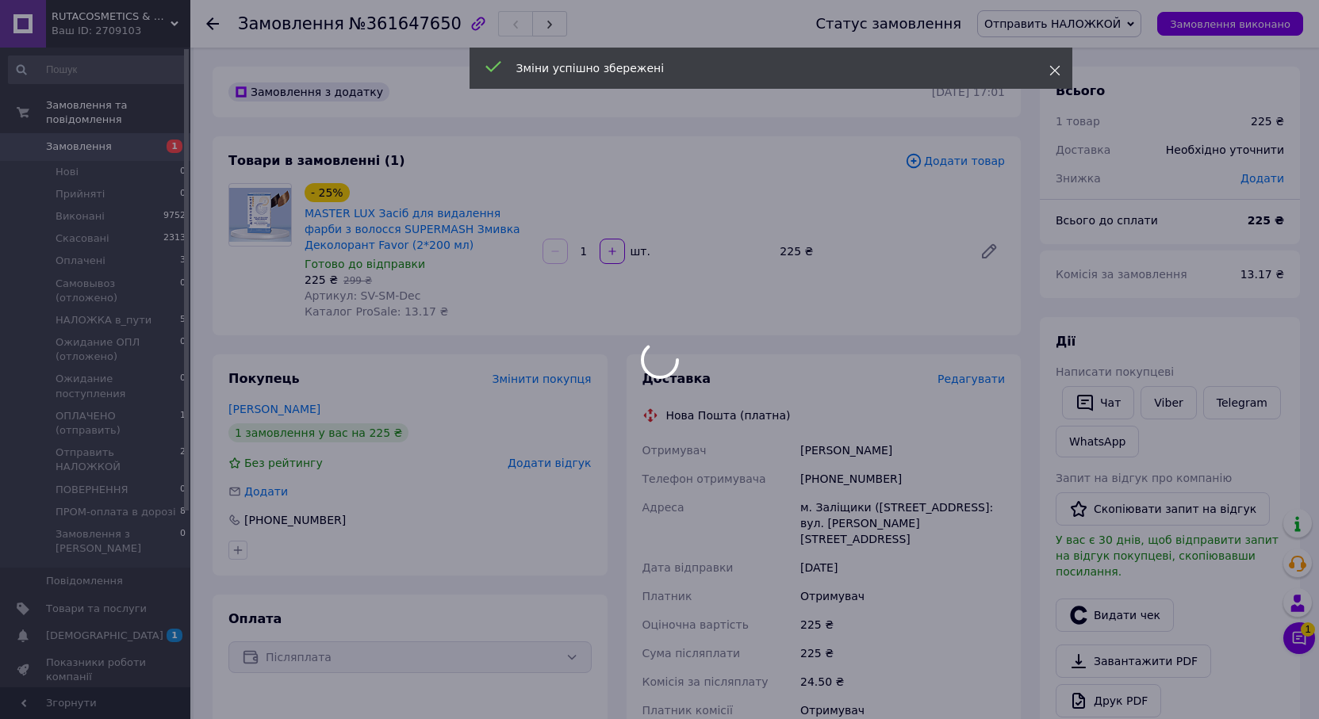
click at [1056, 72] on use at bounding box center [1054, 71] width 10 height 10
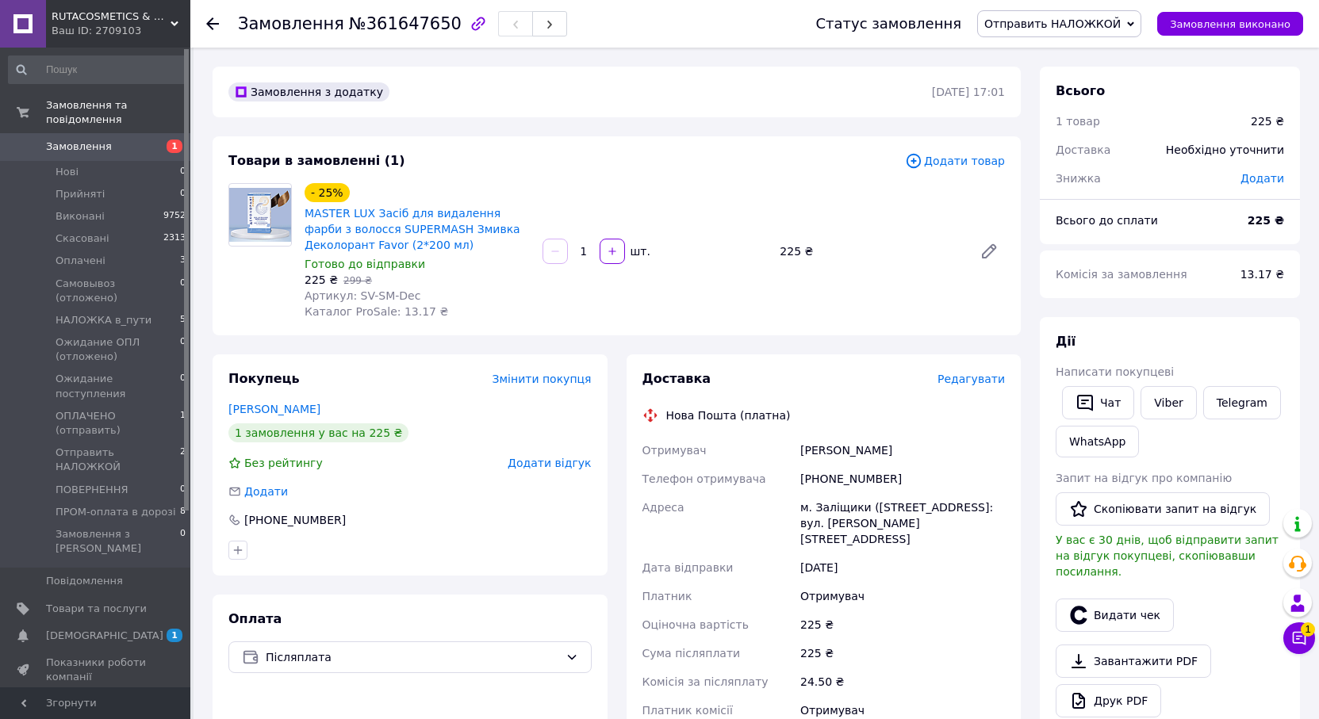
click at [978, 379] on span "Редагувати" at bounding box center [971, 379] width 67 height 13
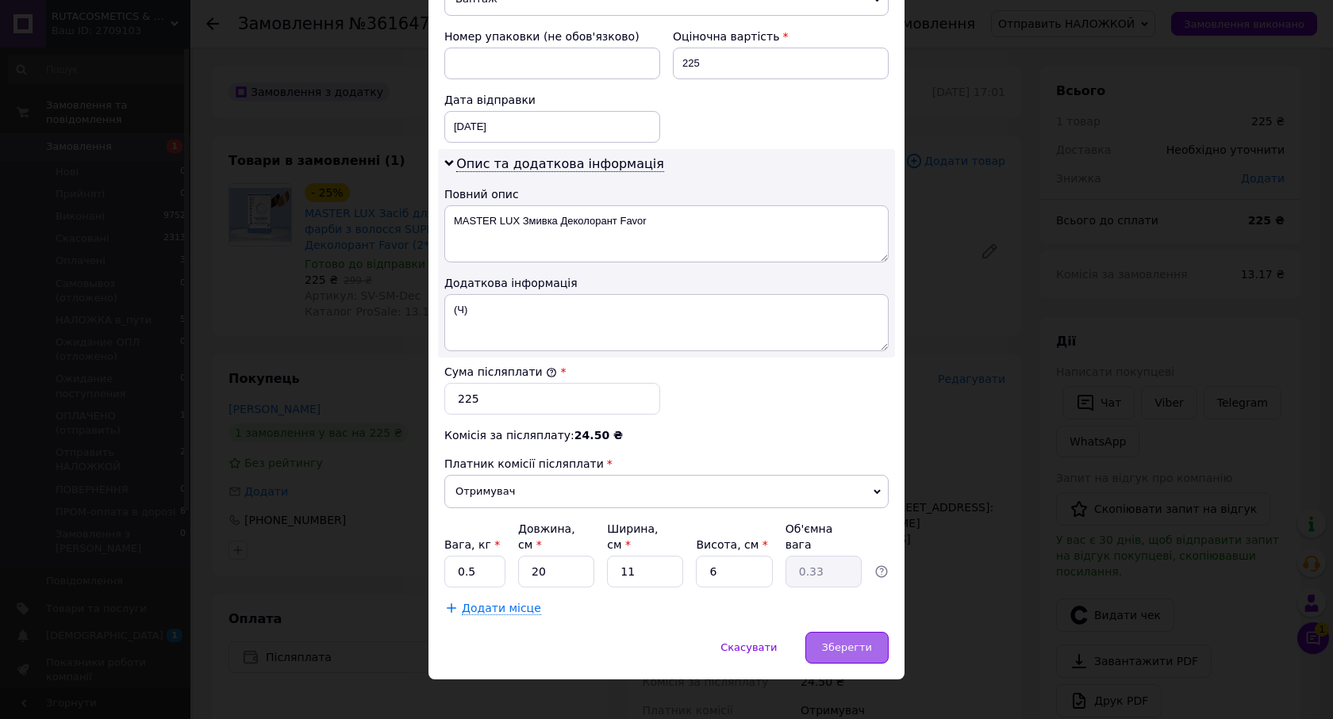
click at [850, 642] on span "Зберегти" at bounding box center [847, 648] width 50 height 12
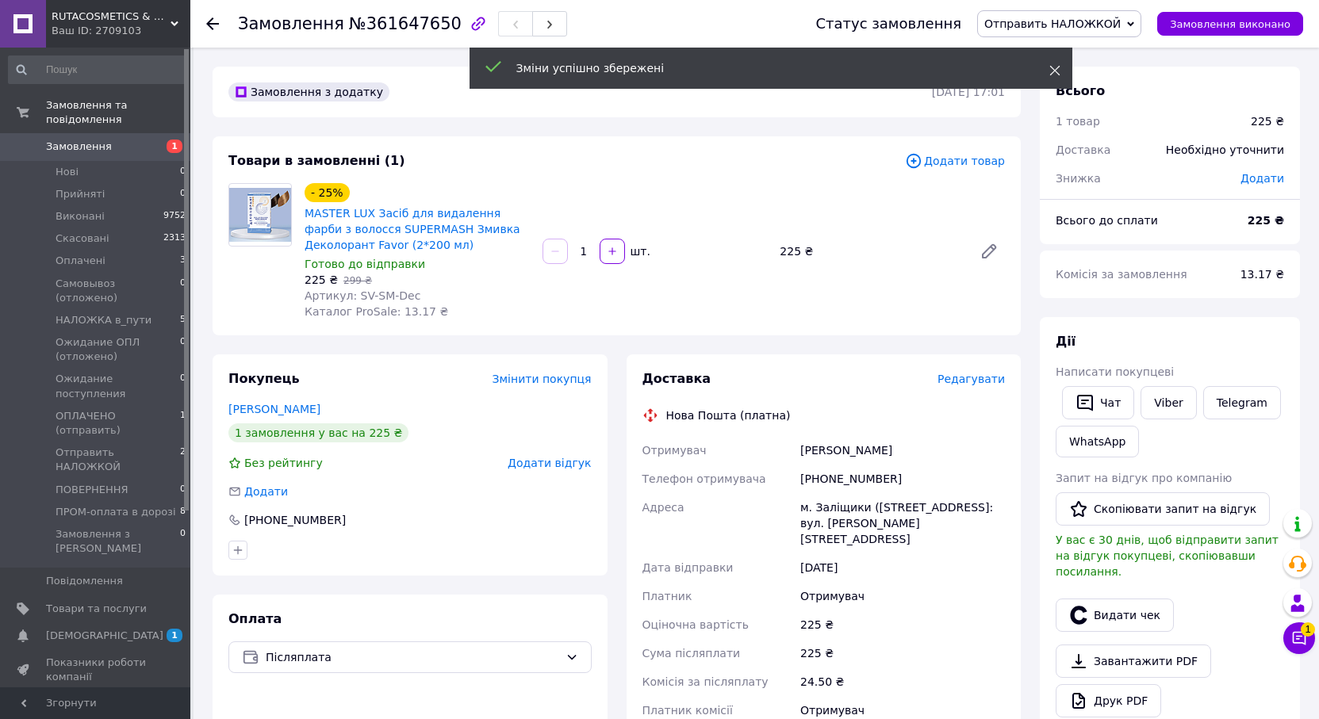
click at [1054, 75] on icon at bounding box center [1054, 70] width 11 height 11
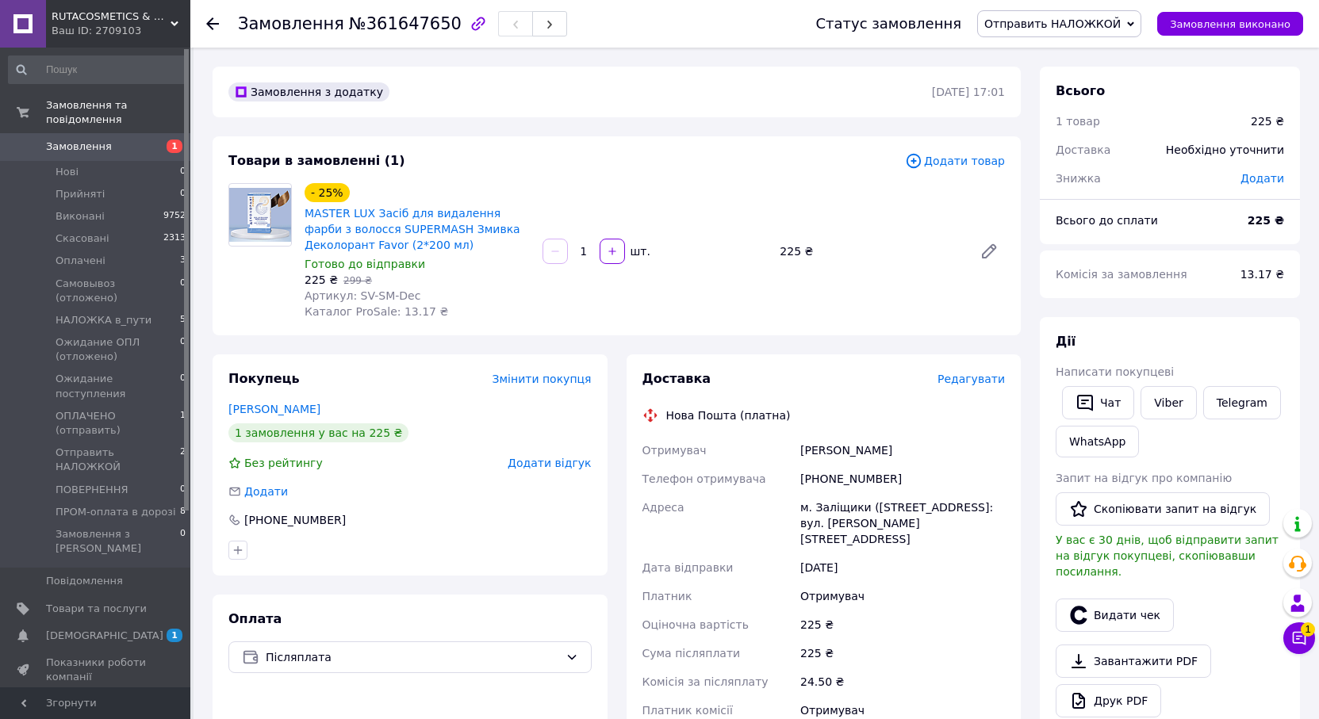
scroll to position [397, 0]
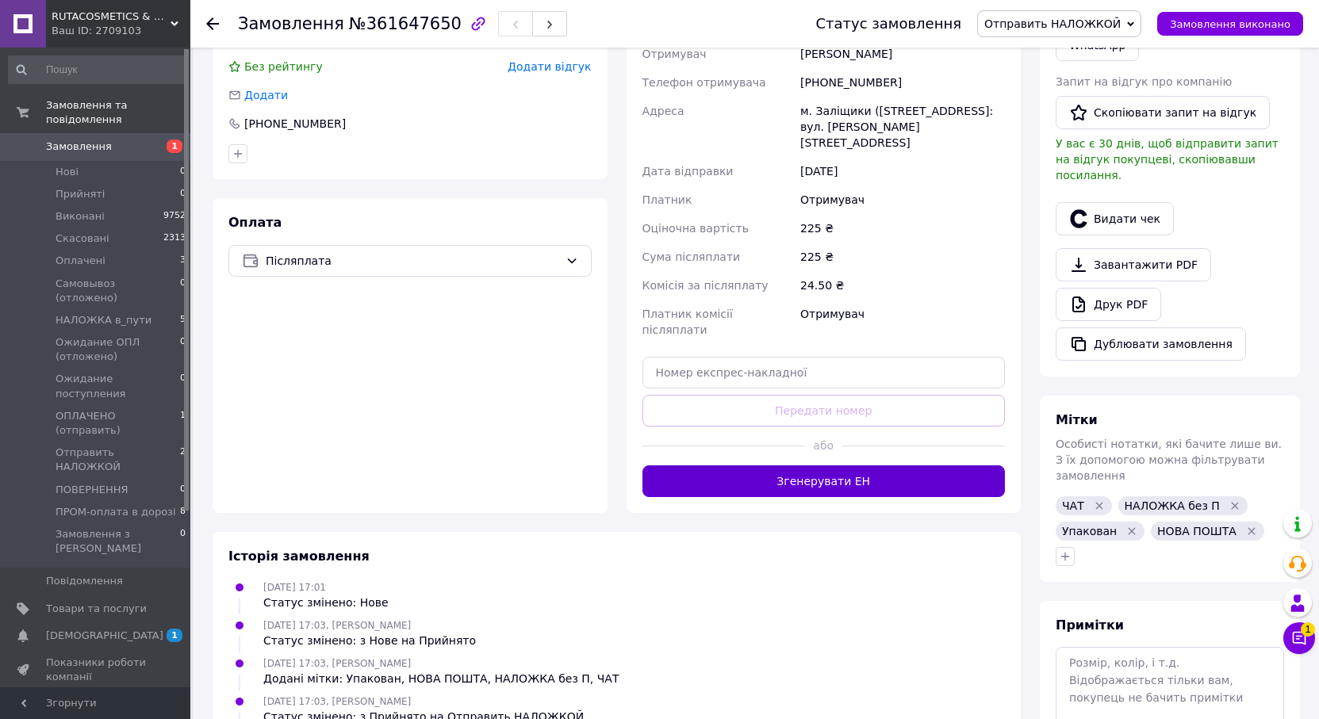
click at [868, 470] on button "Згенерувати ЕН" at bounding box center [824, 482] width 363 height 32
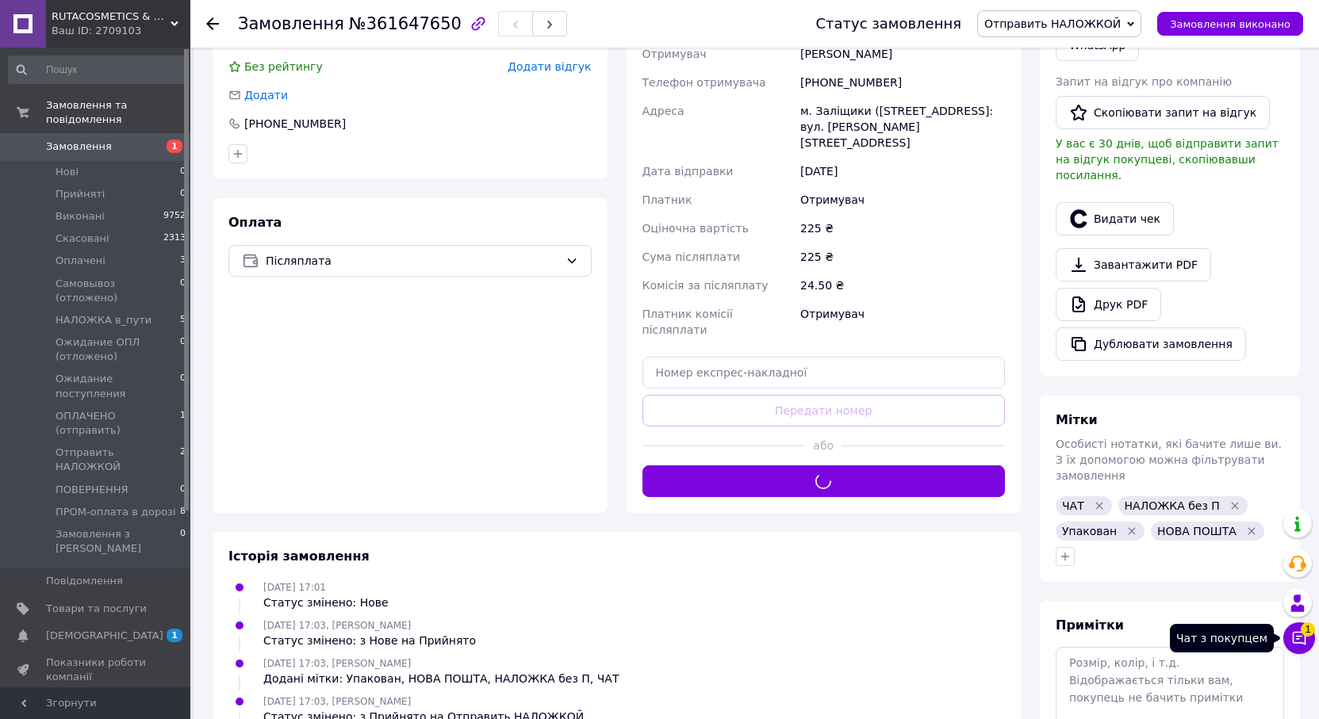
click at [1299, 646] on button "Чат з покупцем 1" at bounding box center [1299, 639] width 32 height 32
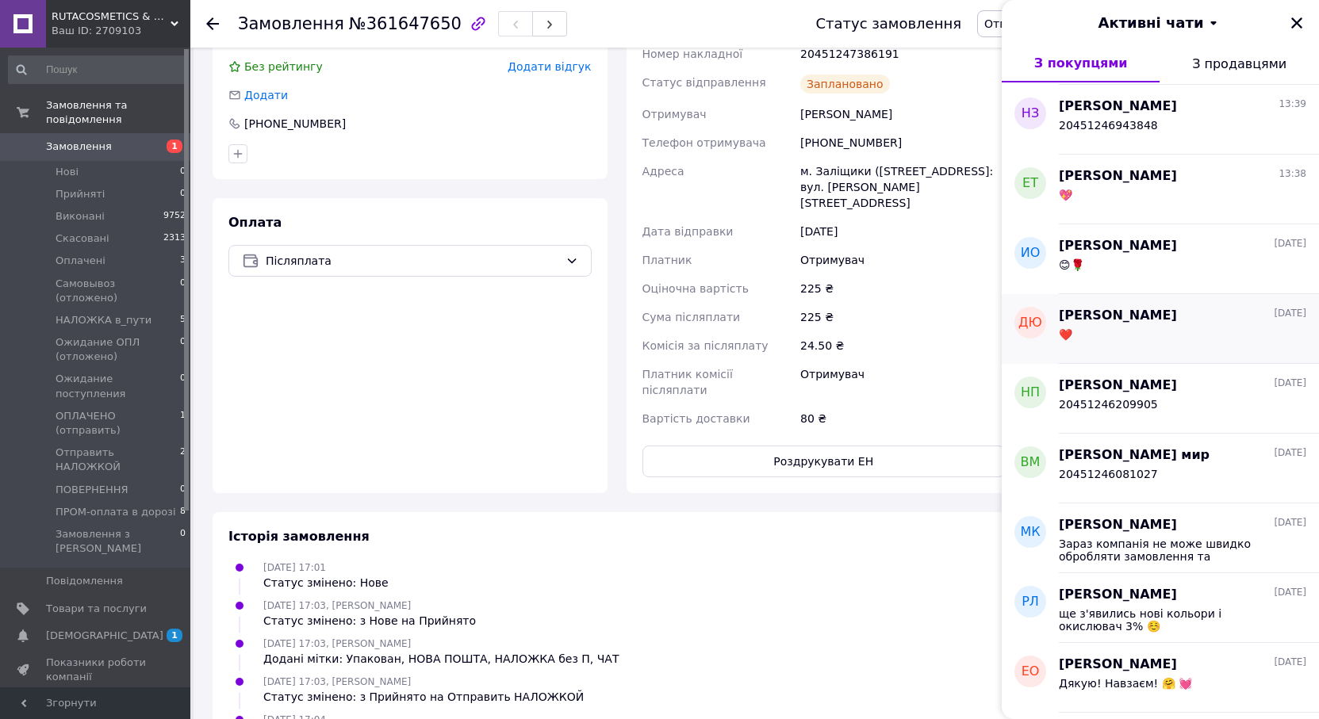
scroll to position [0, 0]
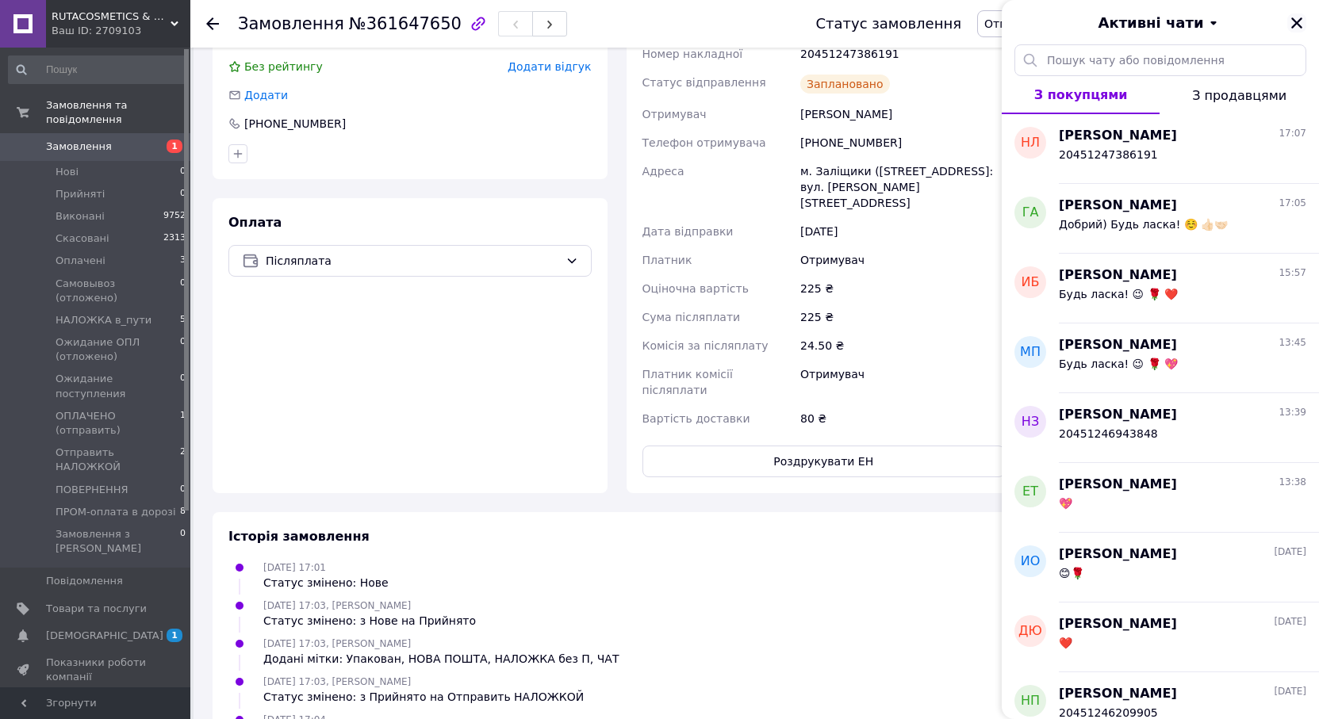
click at [1299, 22] on icon "Закрити" at bounding box center [1297, 23] width 14 height 14
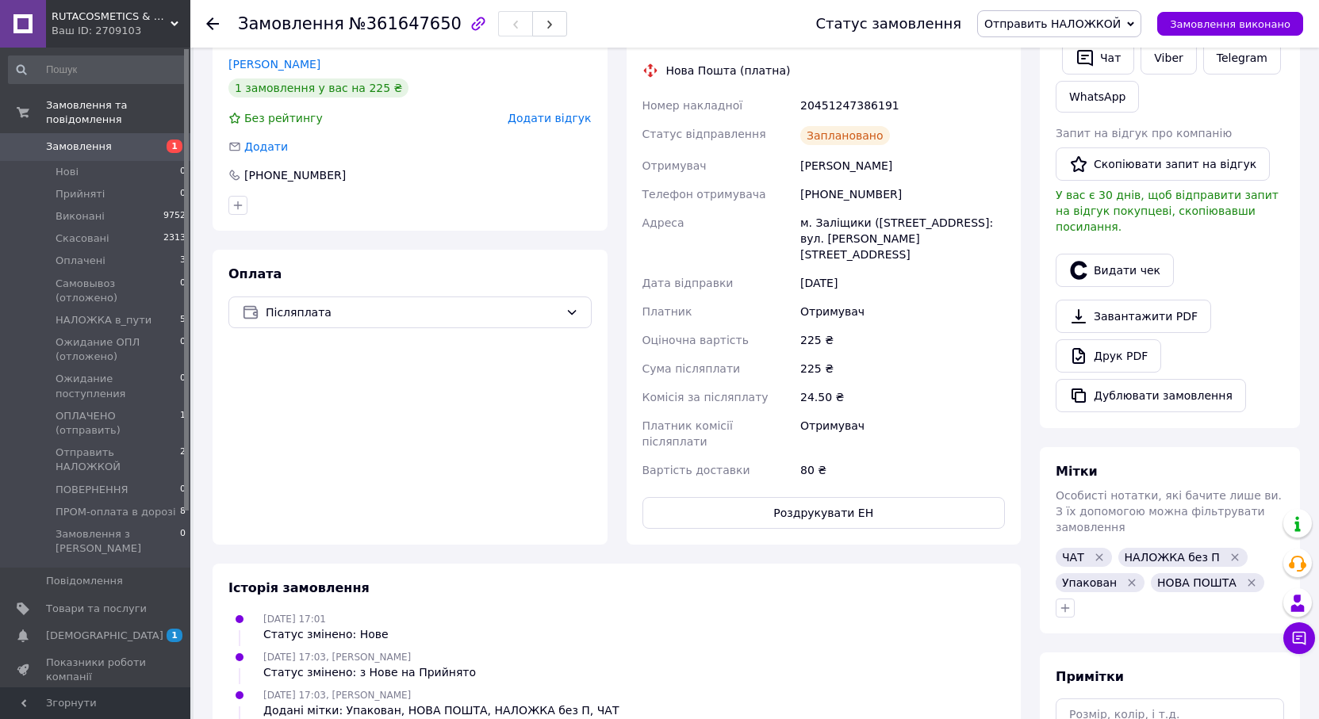
scroll to position [317, 0]
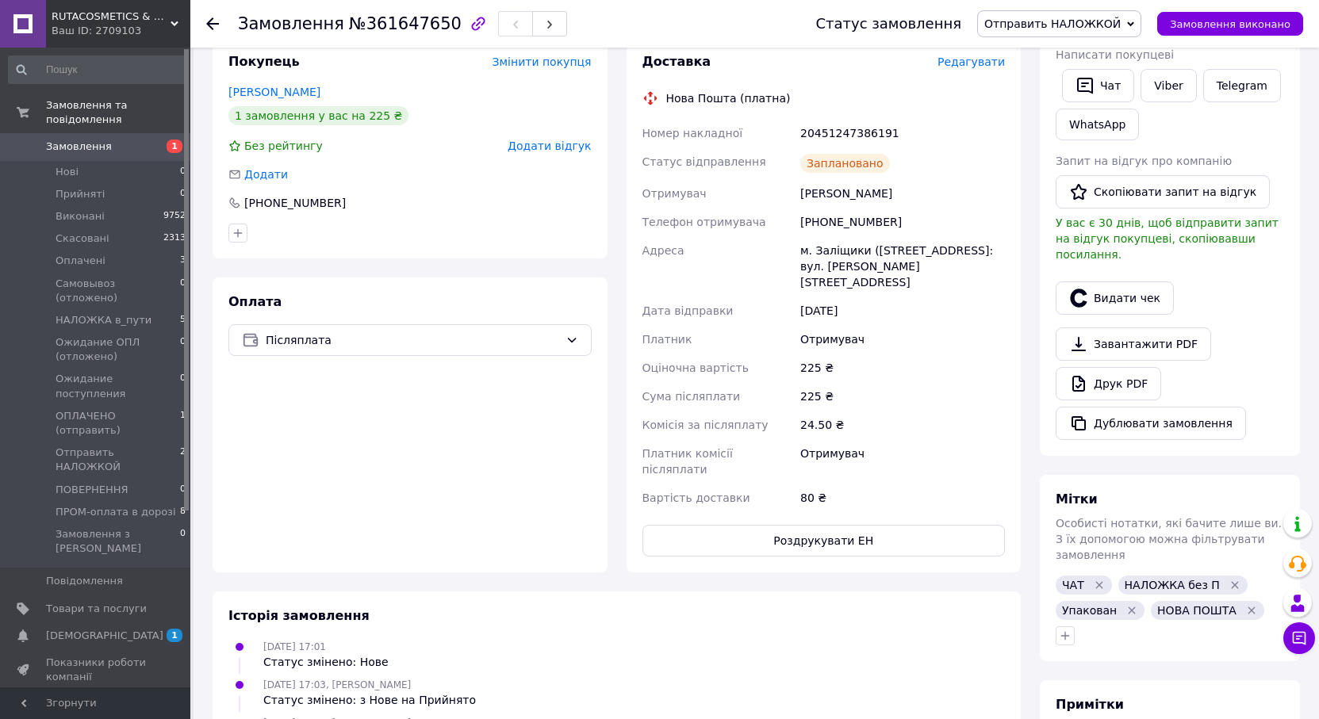
click at [532, 477] on div "Оплата Післяплата" at bounding box center [410, 425] width 395 height 295
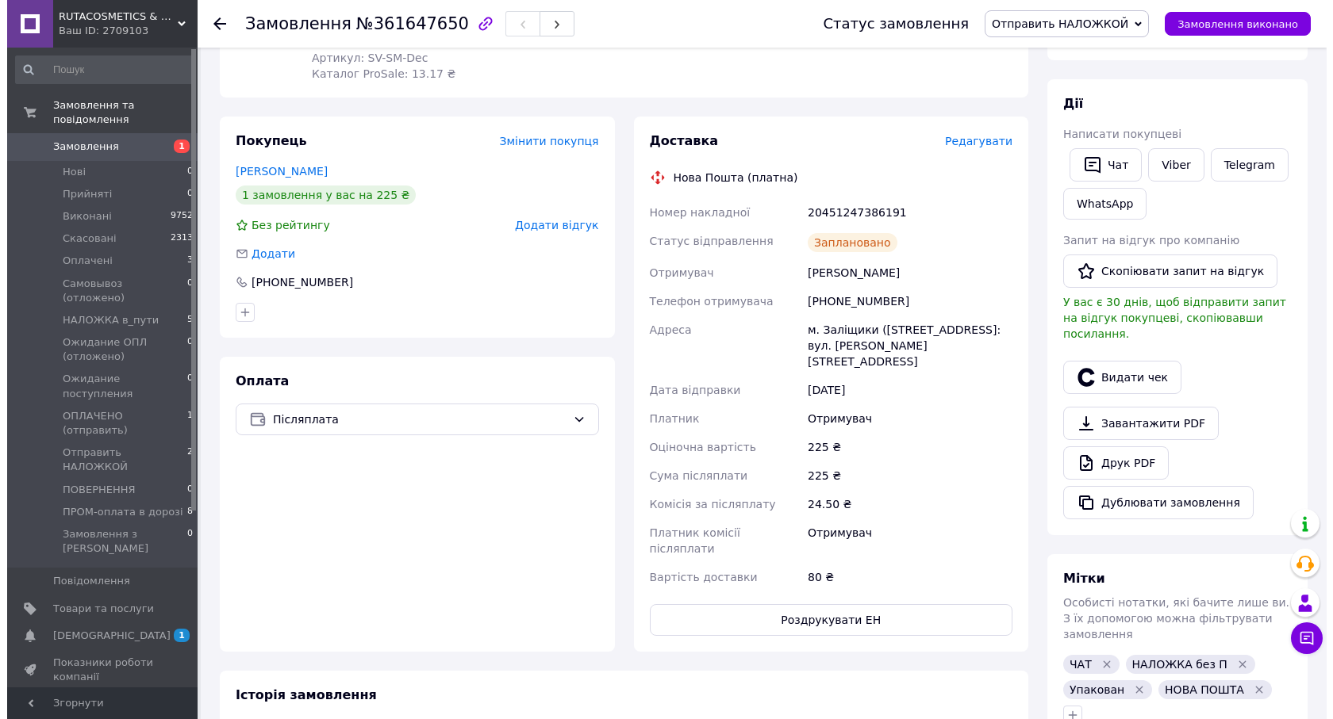
scroll to position [0, 0]
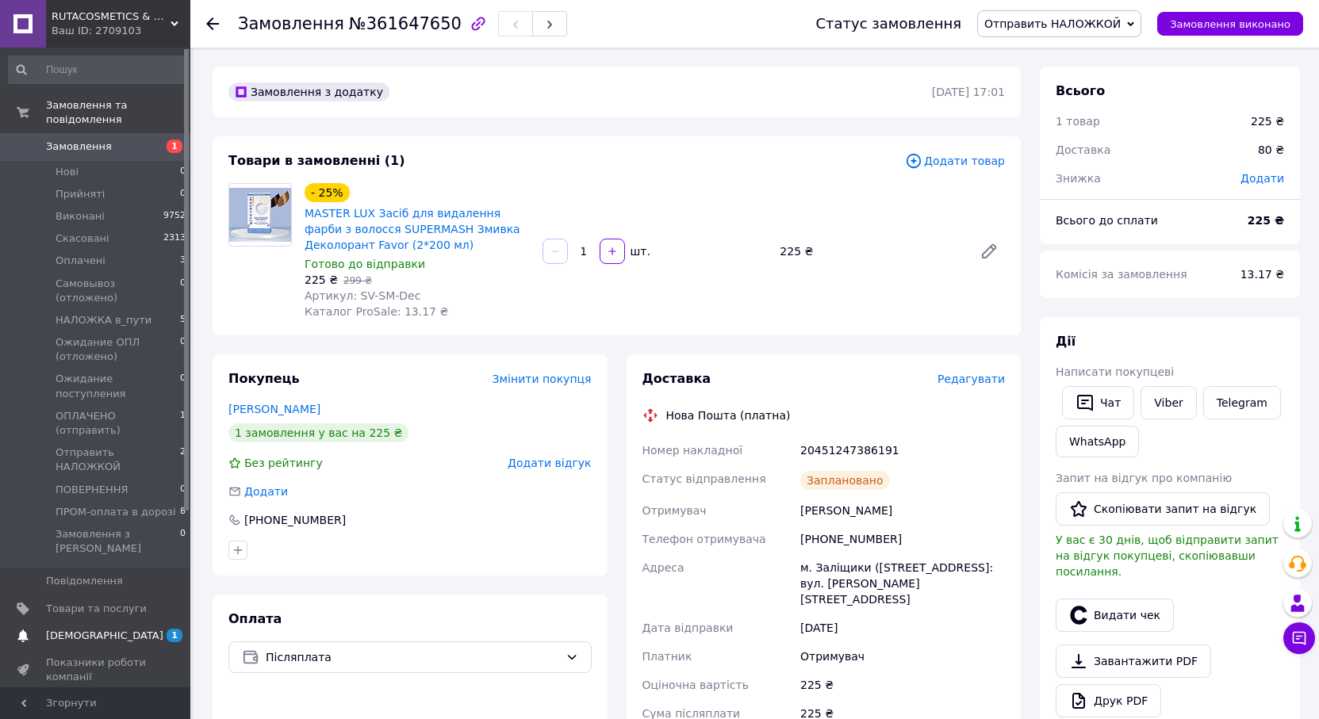
click at [102, 629] on span "[DEMOGRAPHIC_DATA]" at bounding box center [104, 636] width 117 height 14
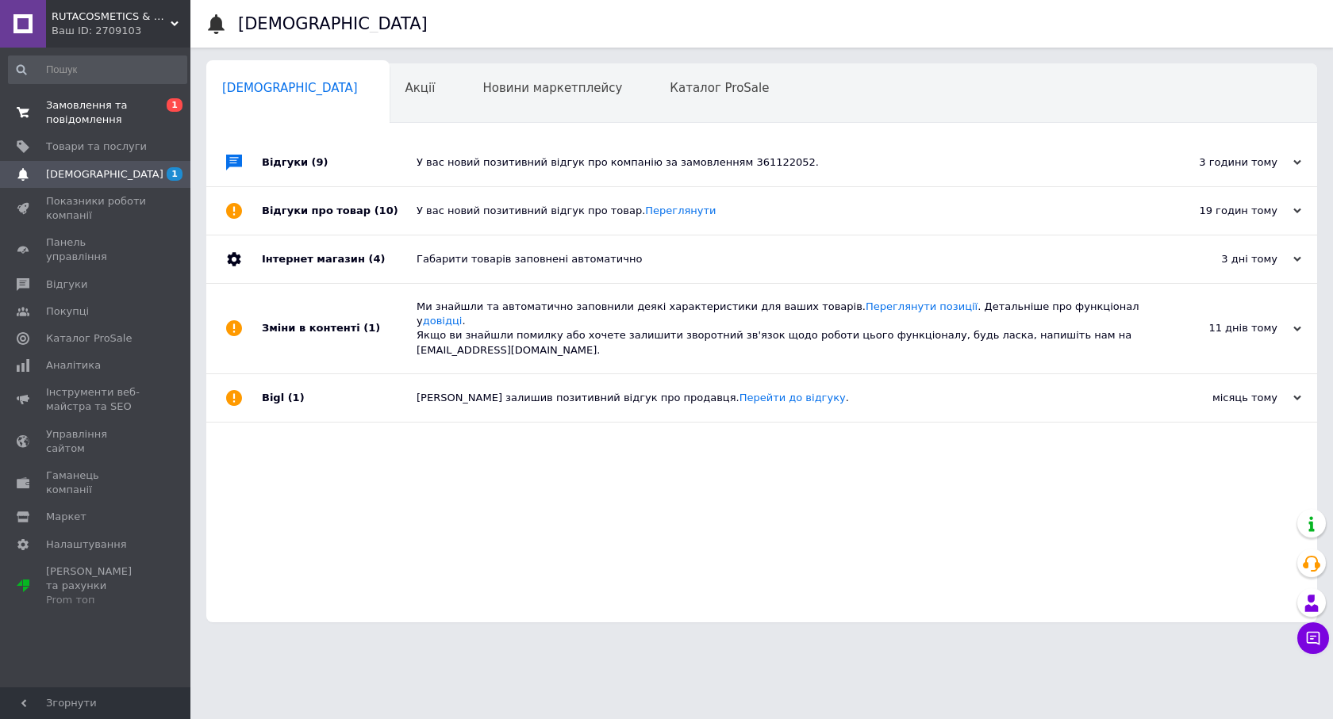
click at [67, 112] on span "Замовлення та повідомлення" at bounding box center [96, 112] width 101 height 29
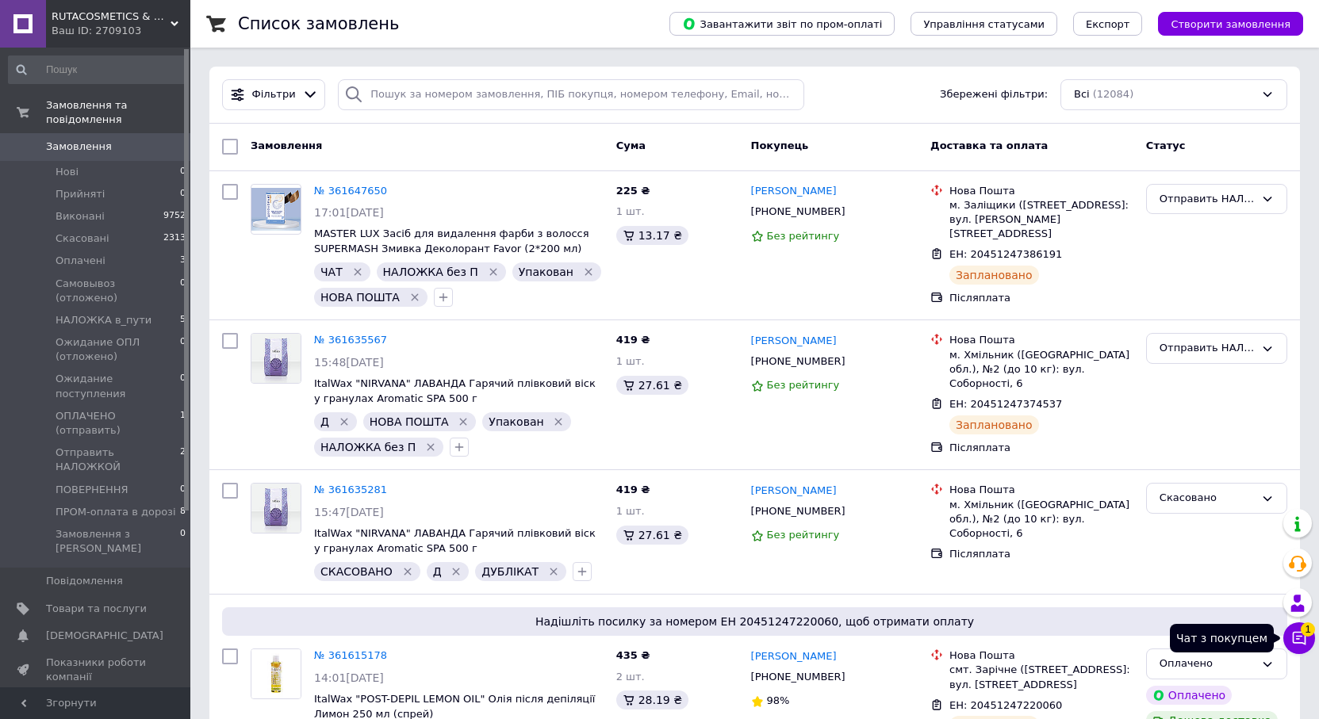
click at [1303, 636] on icon at bounding box center [1299, 638] width 13 height 13
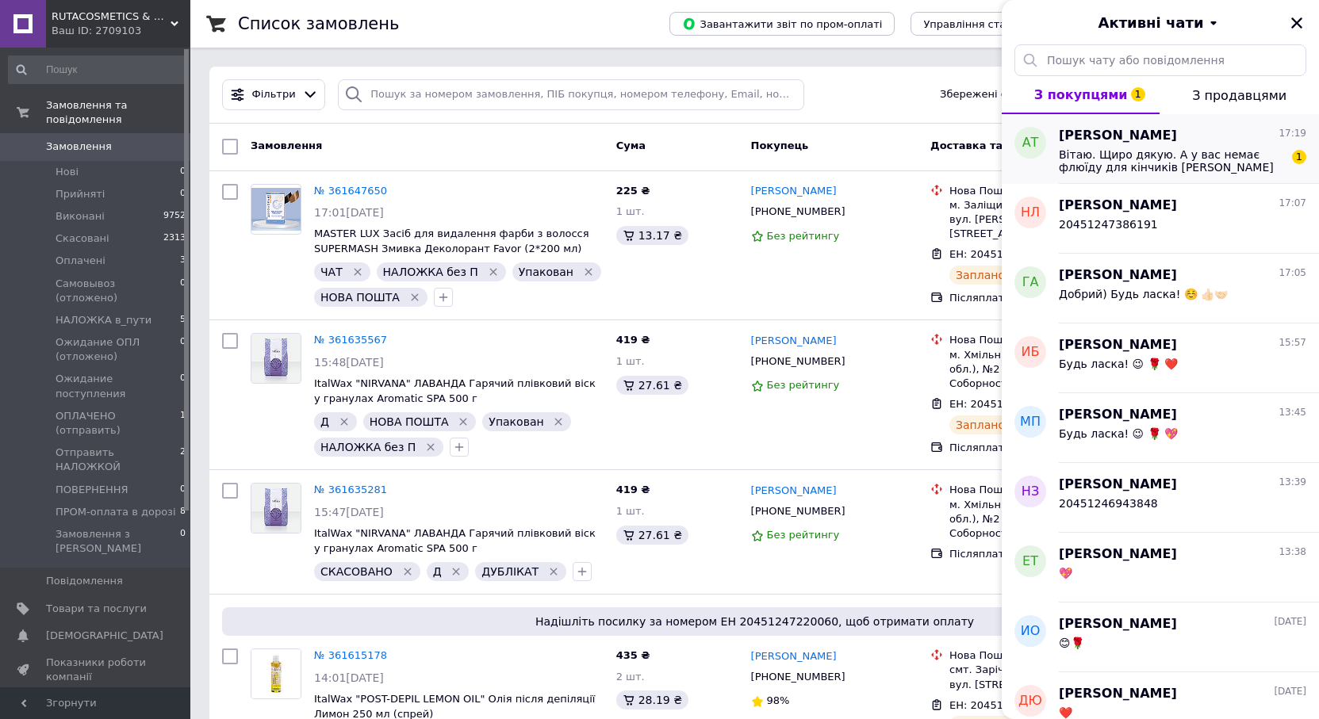
click at [1149, 150] on span "Вітаю. Щиро дякую. А у вас немає флюїду для кінчиків Кей про?" at bounding box center [1171, 160] width 225 height 25
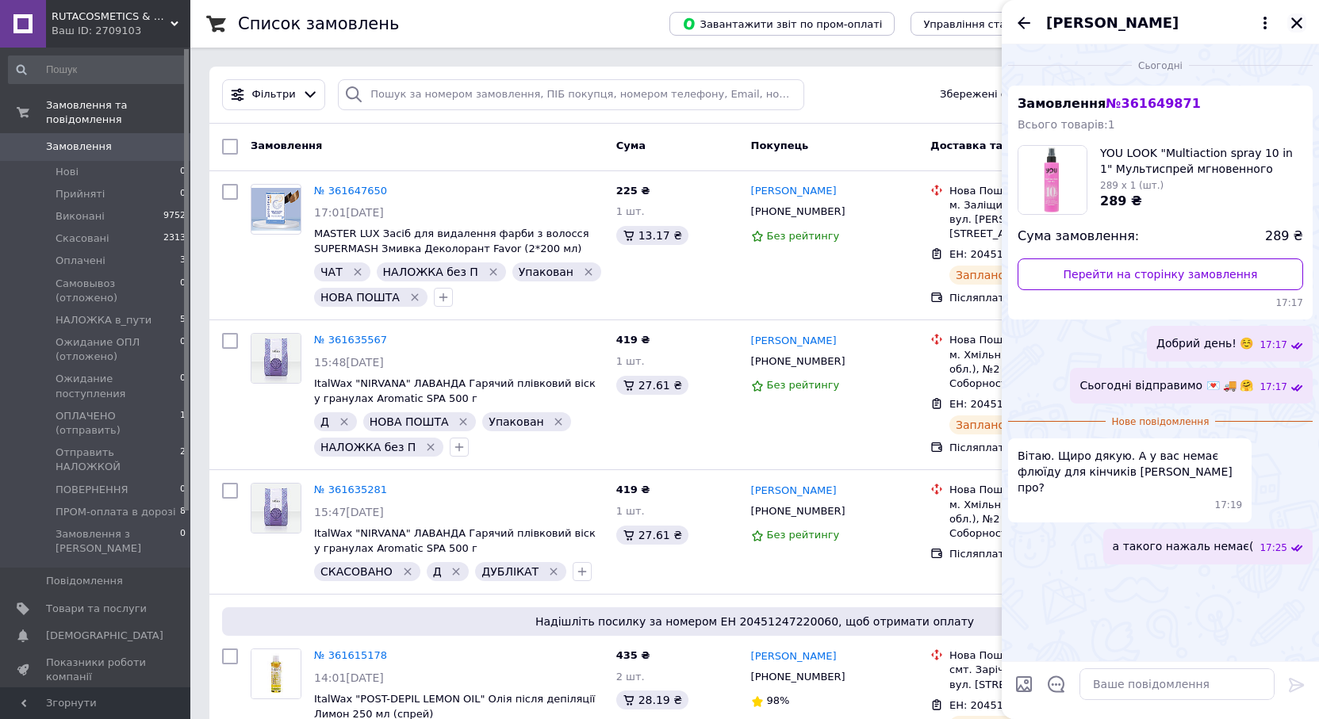
click at [1297, 22] on icon "Закрити" at bounding box center [1296, 22] width 11 height 11
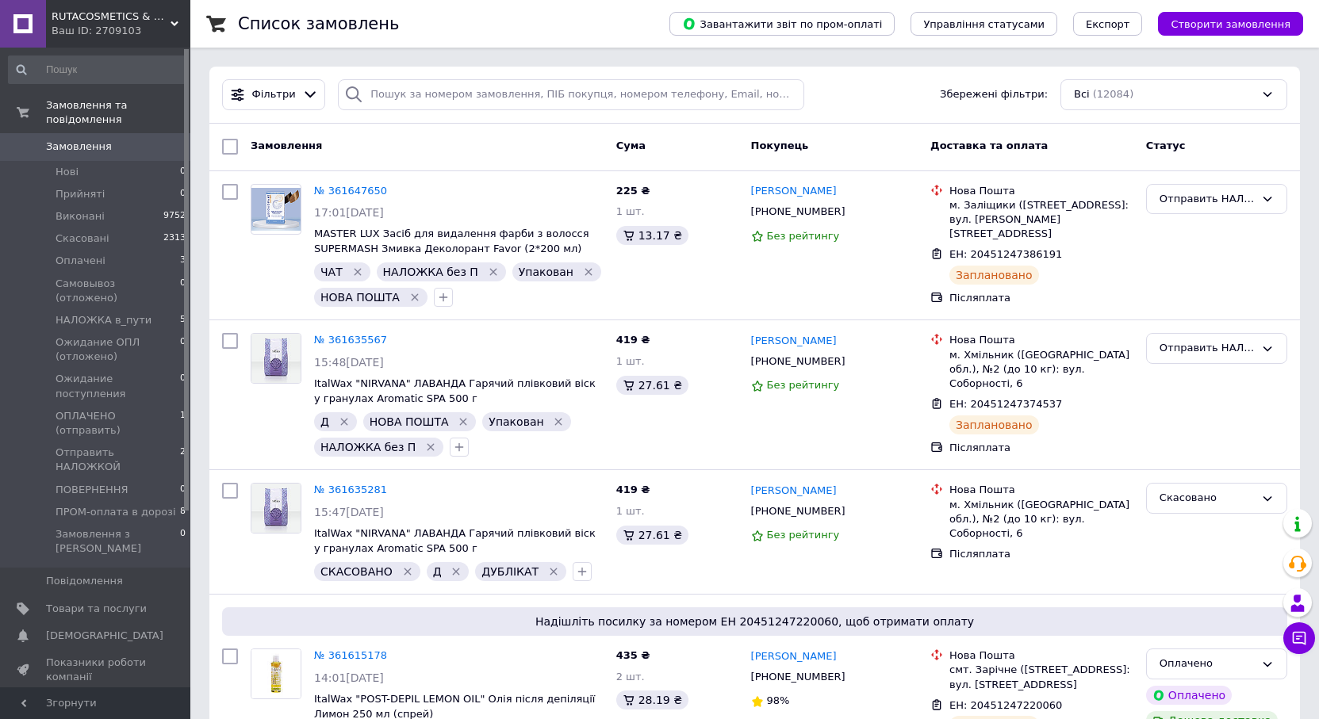
click at [62, 140] on span "Замовлення" at bounding box center [79, 147] width 66 height 14
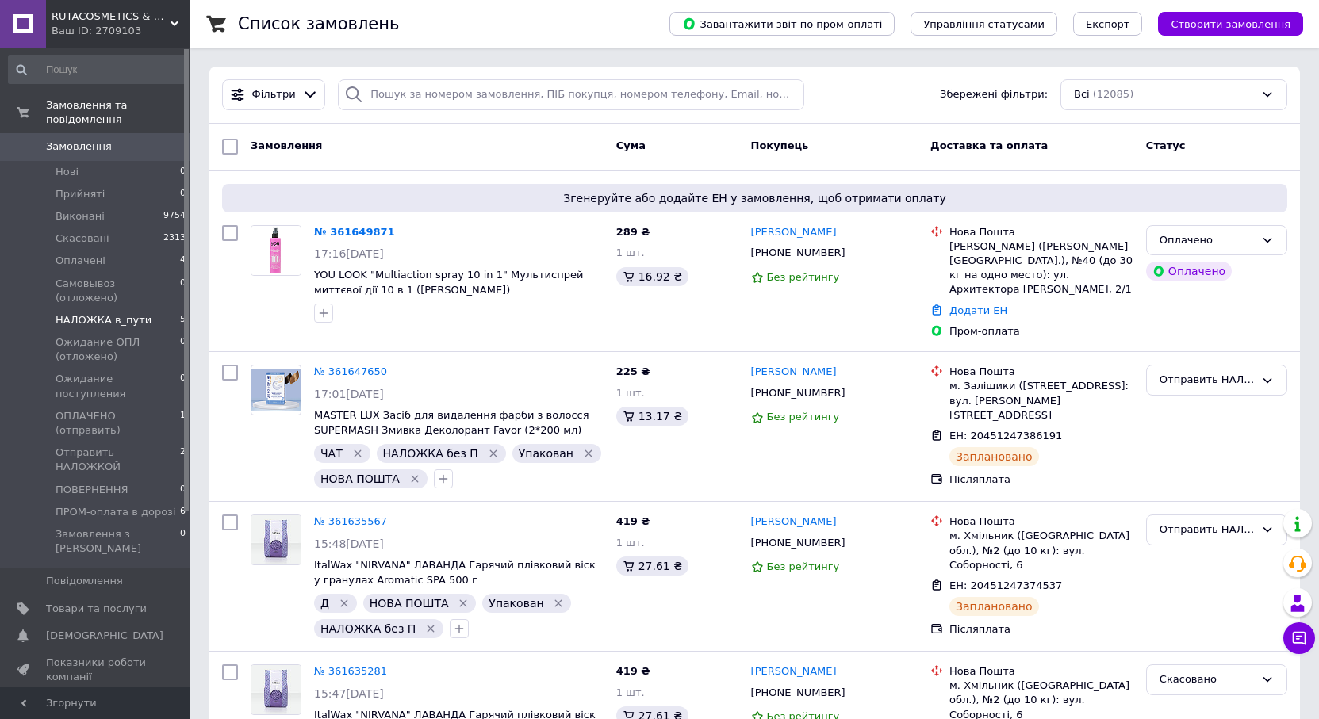
click at [94, 313] on span "HАЛОЖКА в_пути" at bounding box center [104, 320] width 96 height 14
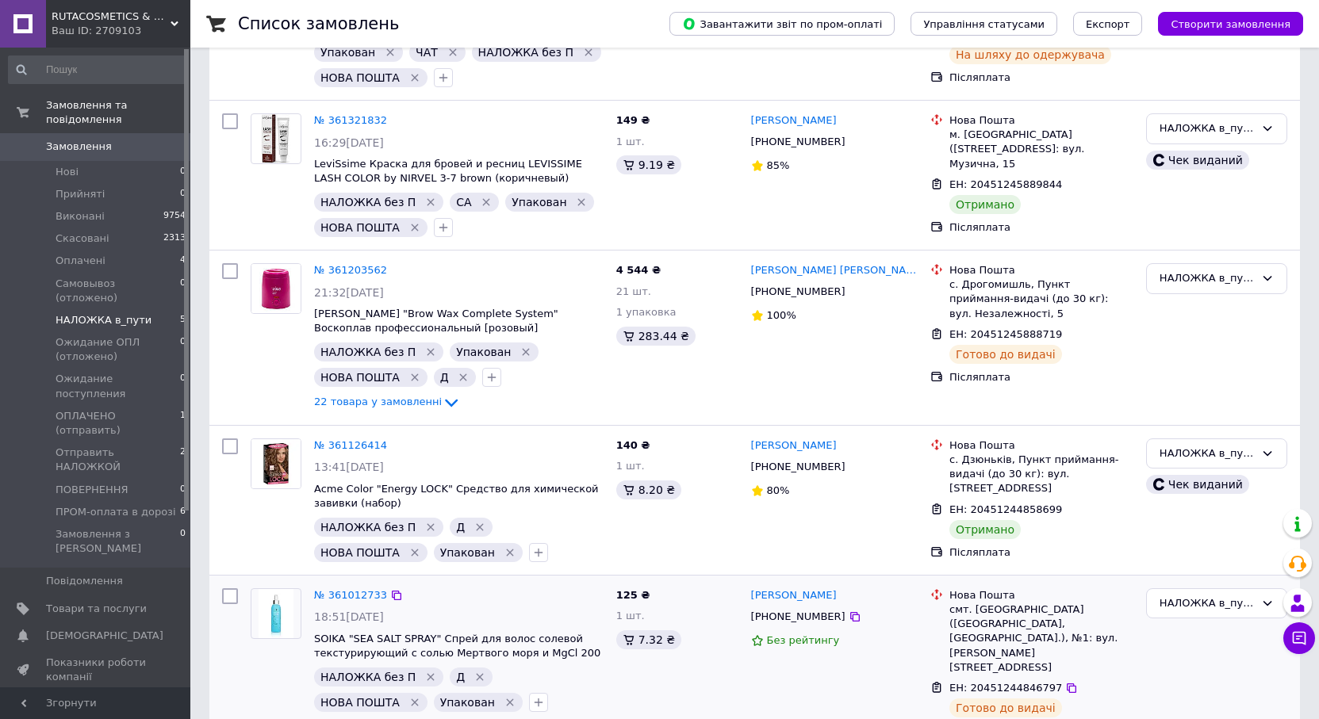
scroll to position [301, 0]
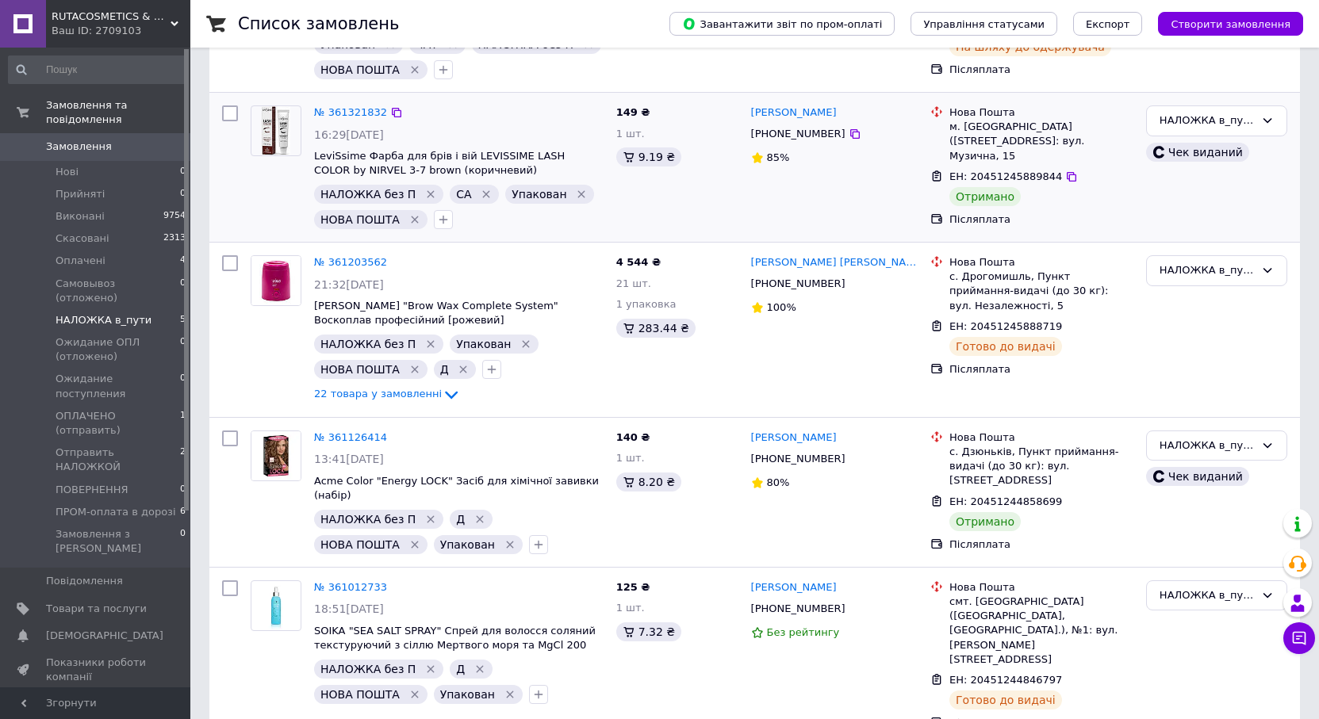
scroll to position [286, 0]
click at [1067, 321] on icon at bounding box center [1072, 326] width 10 height 10
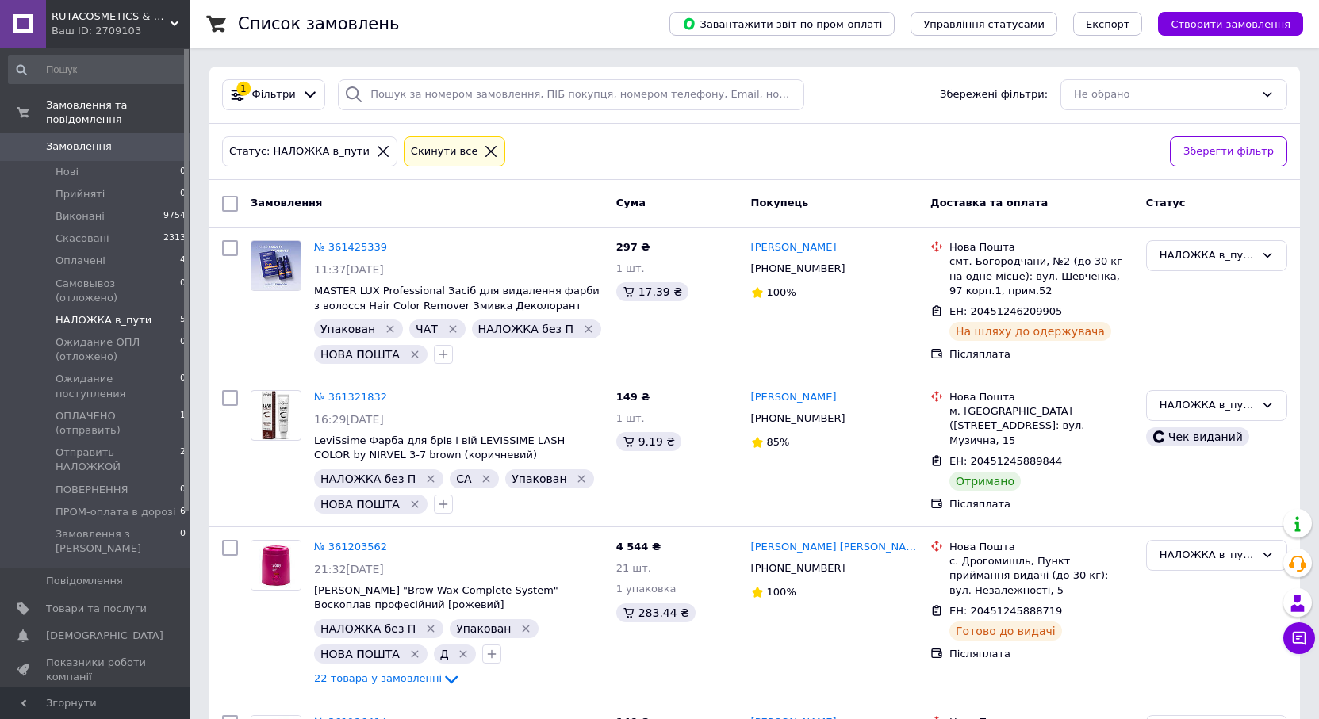
click at [89, 140] on span "Замовлення" at bounding box center [79, 147] width 66 height 14
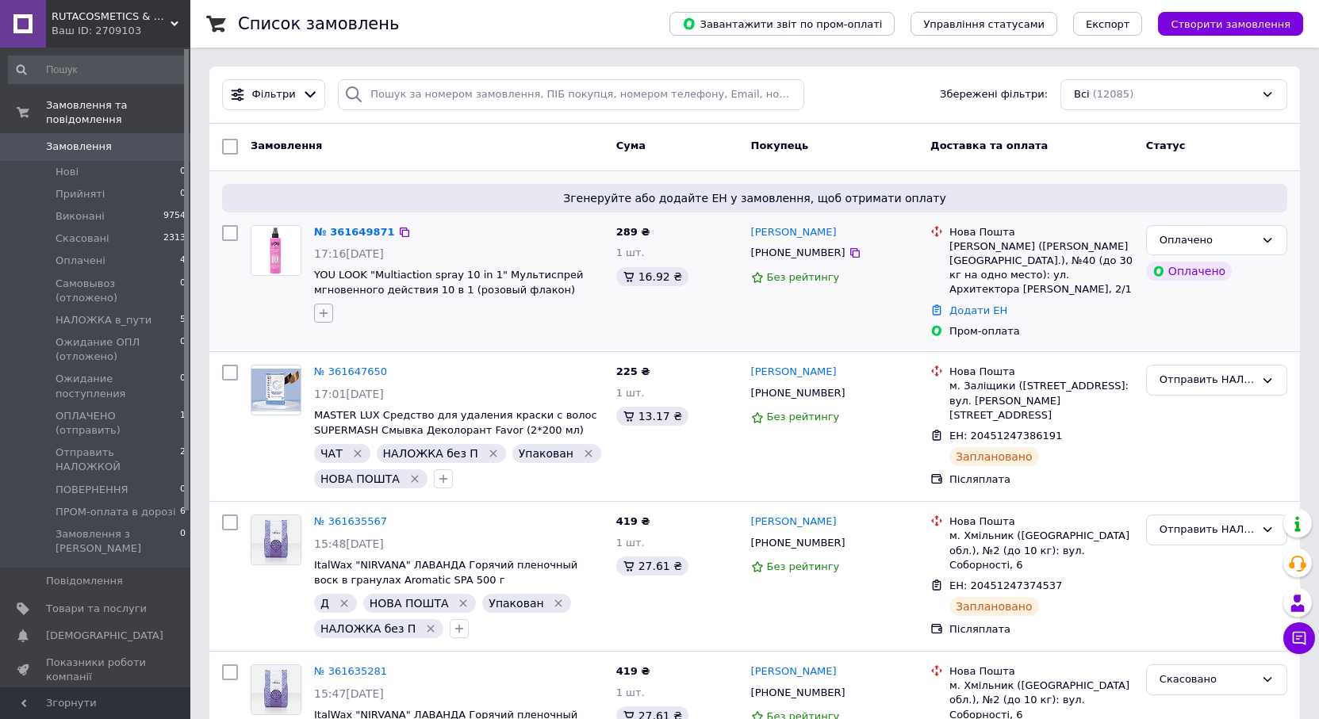
click at [324, 314] on icon "button" at bounding box center [324, 313] width 9 height 9
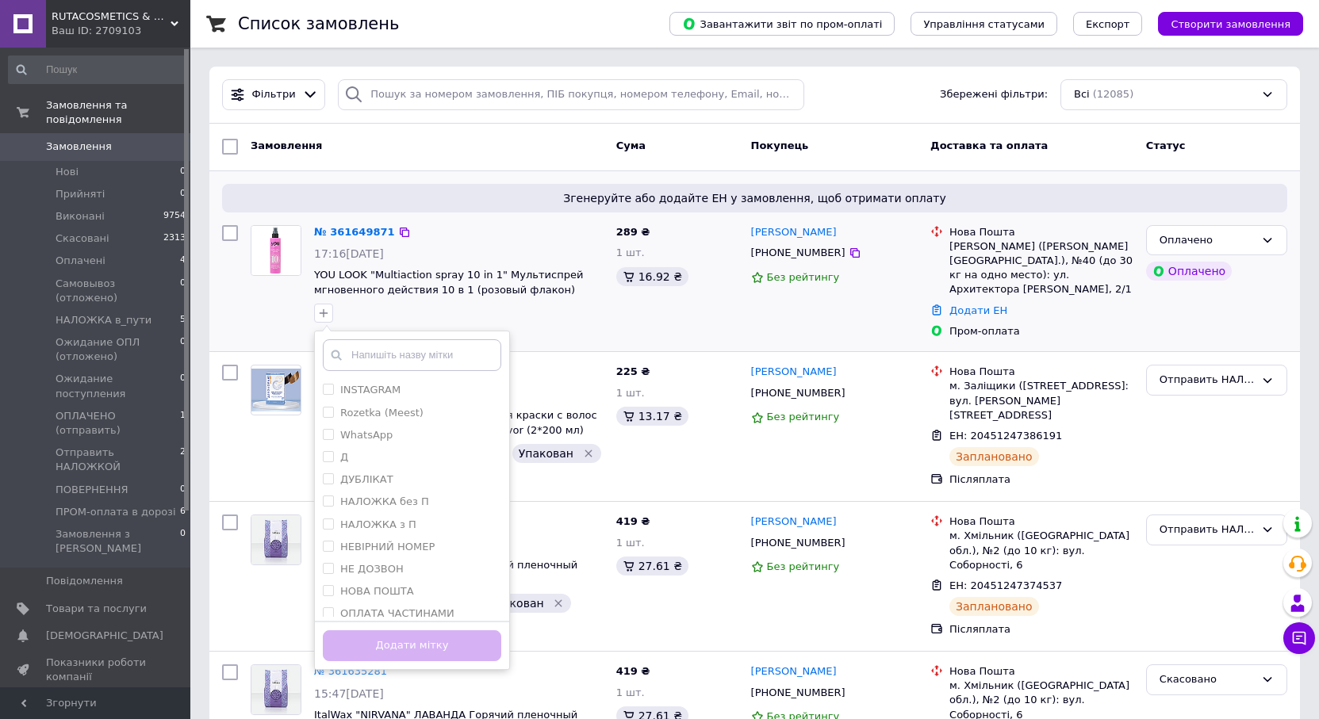
scroll to position [209, 0]
click at [362, 603] on div "ЧАТ" at bounding box center [412, 606] width 178 height 14
checkbox input "true"
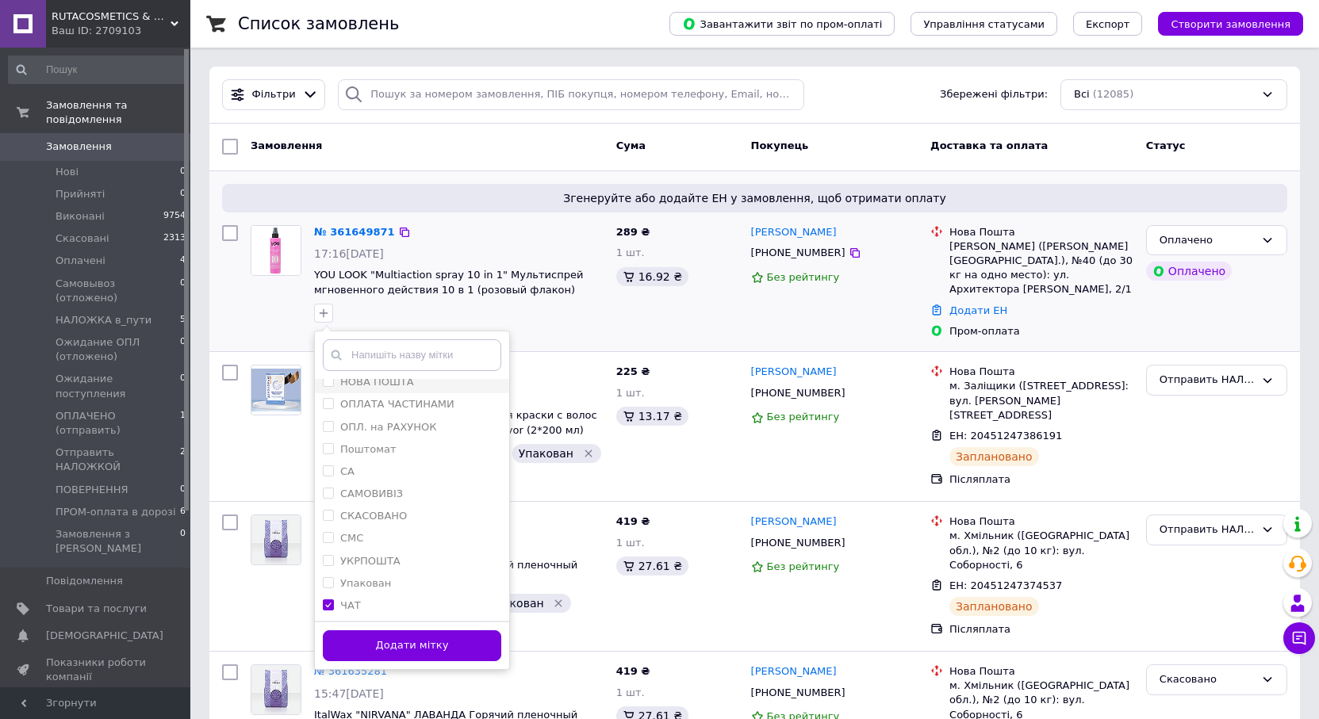
click at [369, 386] on label "НОВА ПОШТА" at bounding box center [377, 382] width 74 height 12
checkbox input "true"
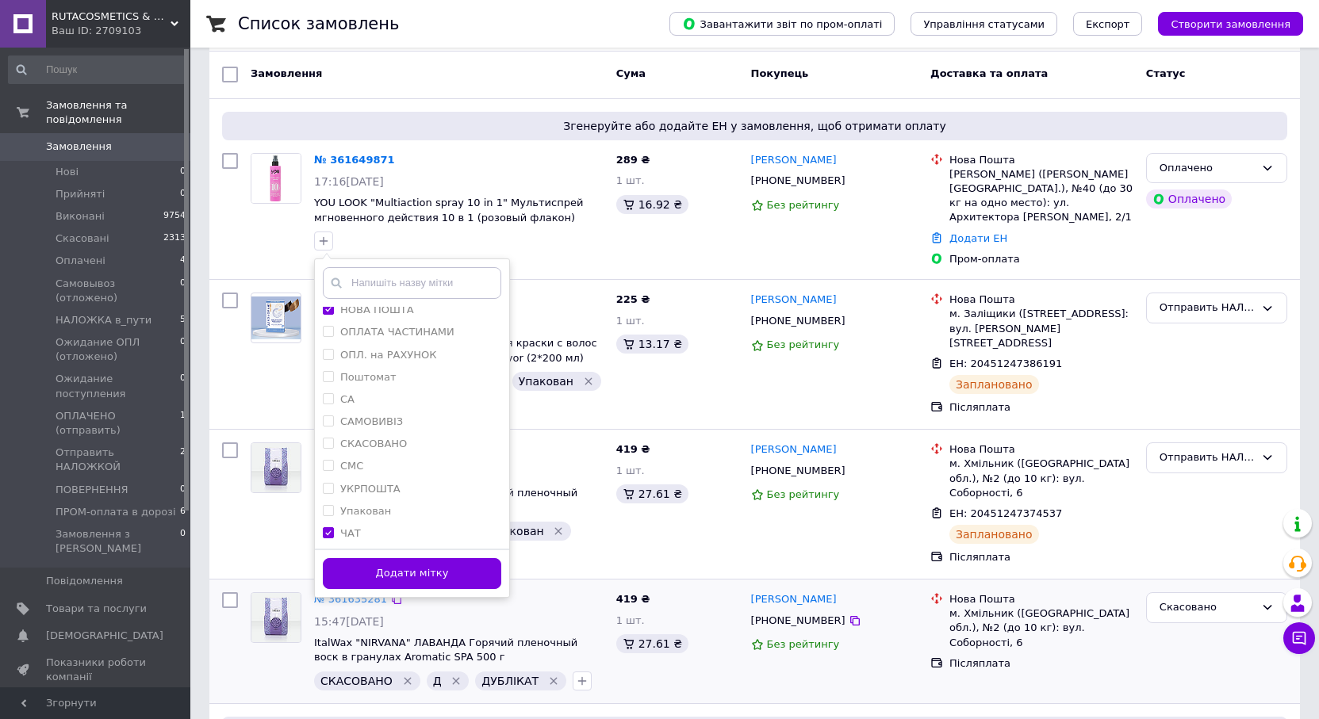
scroll to position [159, 0]
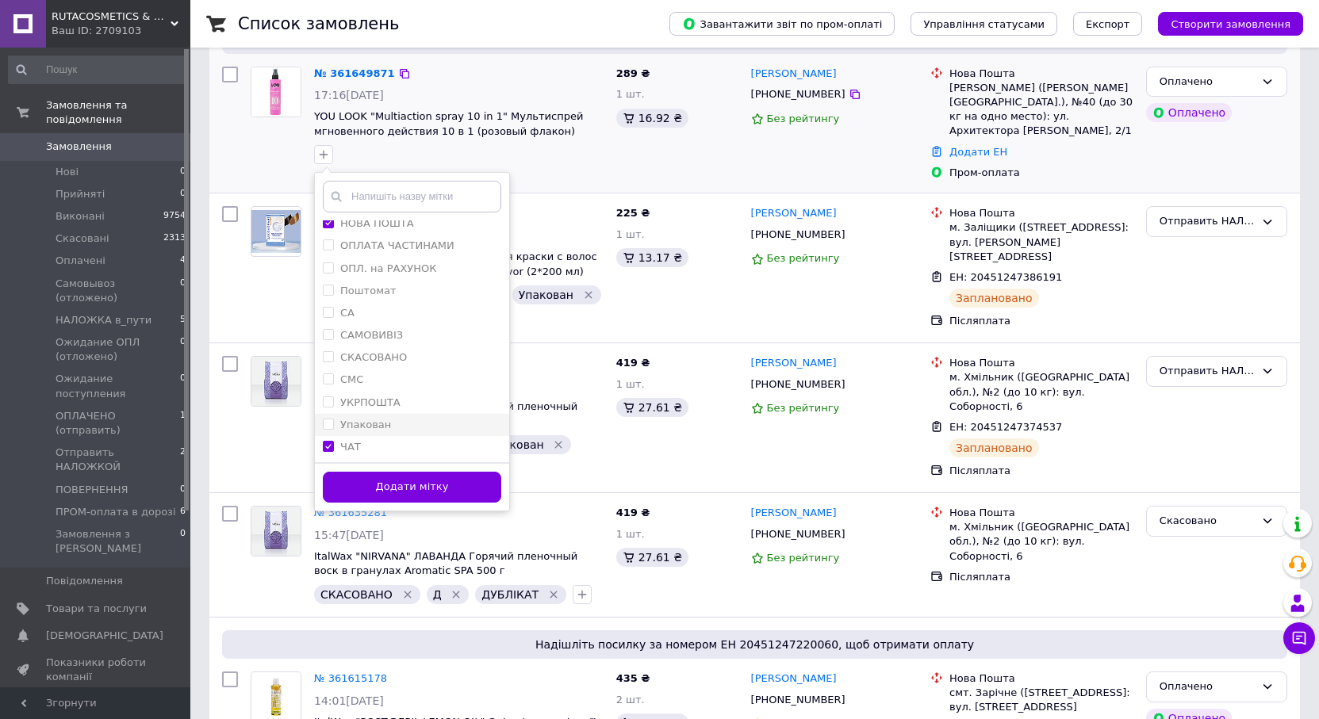
click at [358, 427] on label "Упакован" at bounding box center [365, 425] width 51 height 12
checkbox input "true"
click at [365, 485] on button "Додати мітку" at bounding box center [412, 487] width 178 height 31
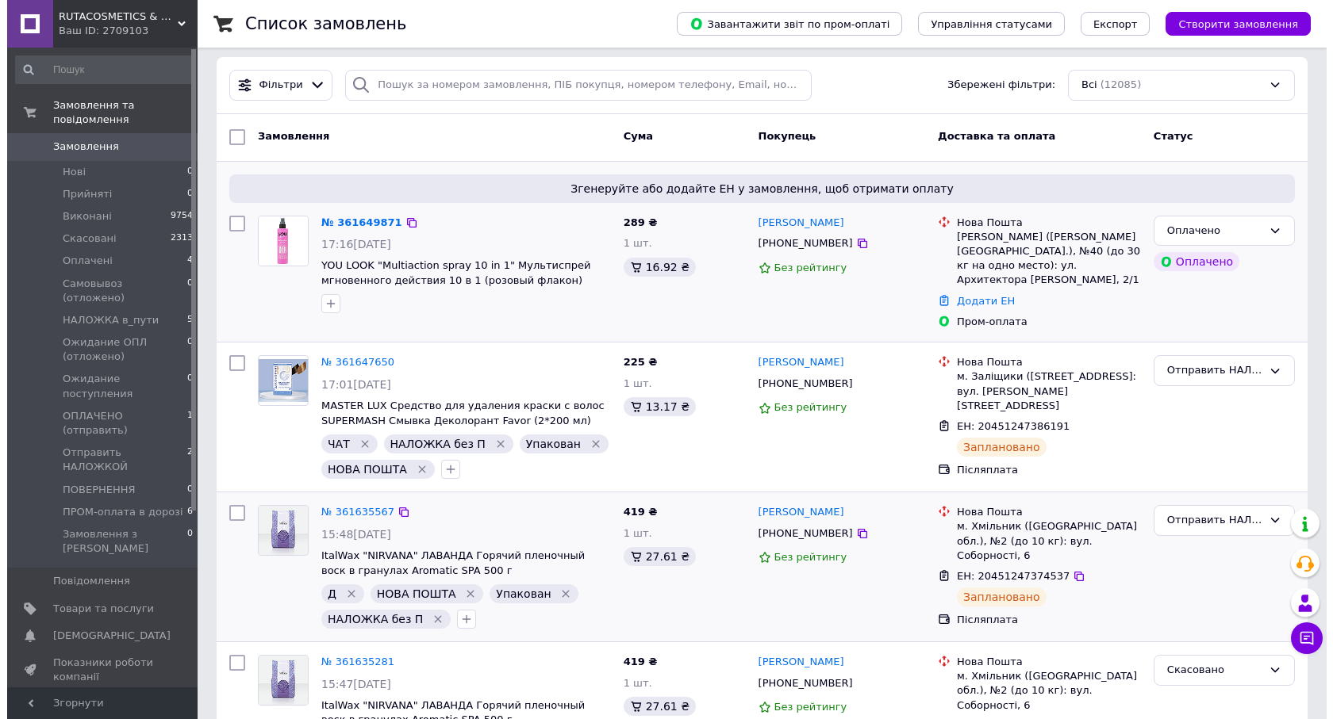
scroll to position [0, 0]
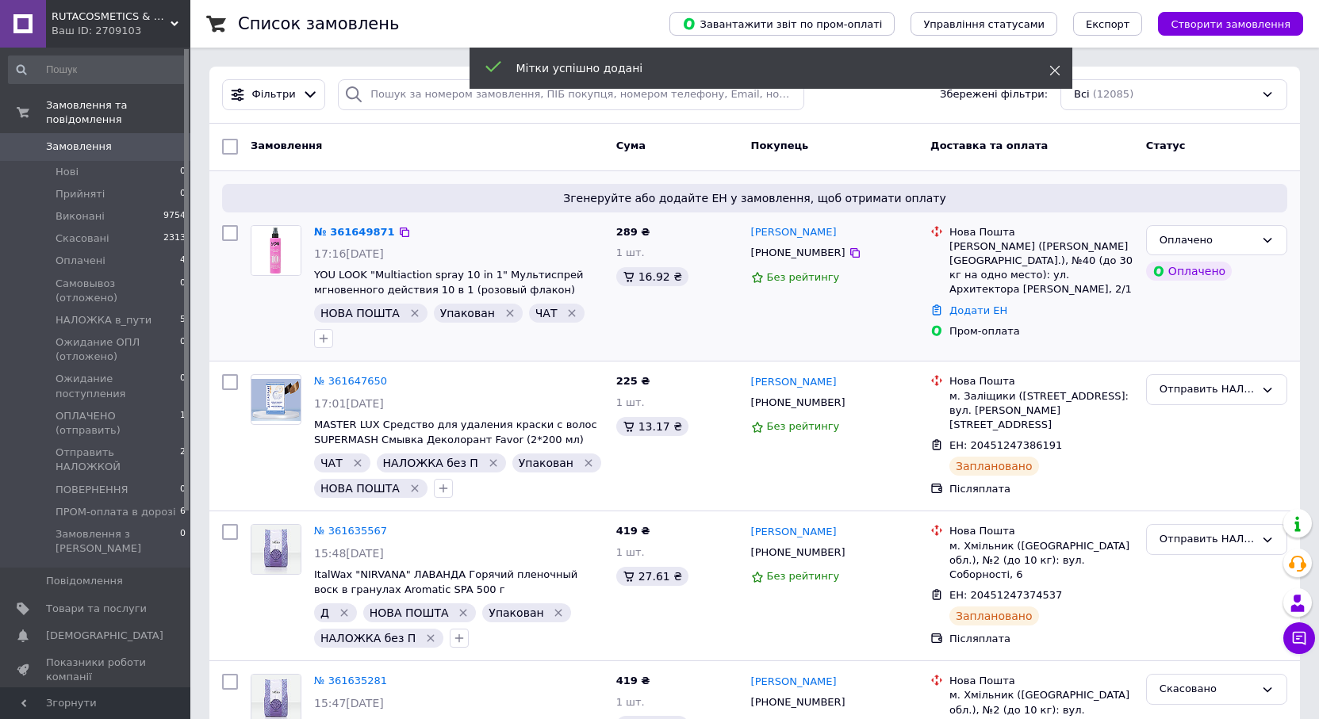
click at [1055, 72] on icon at bounding box center [1054, 70] width 11 height 11
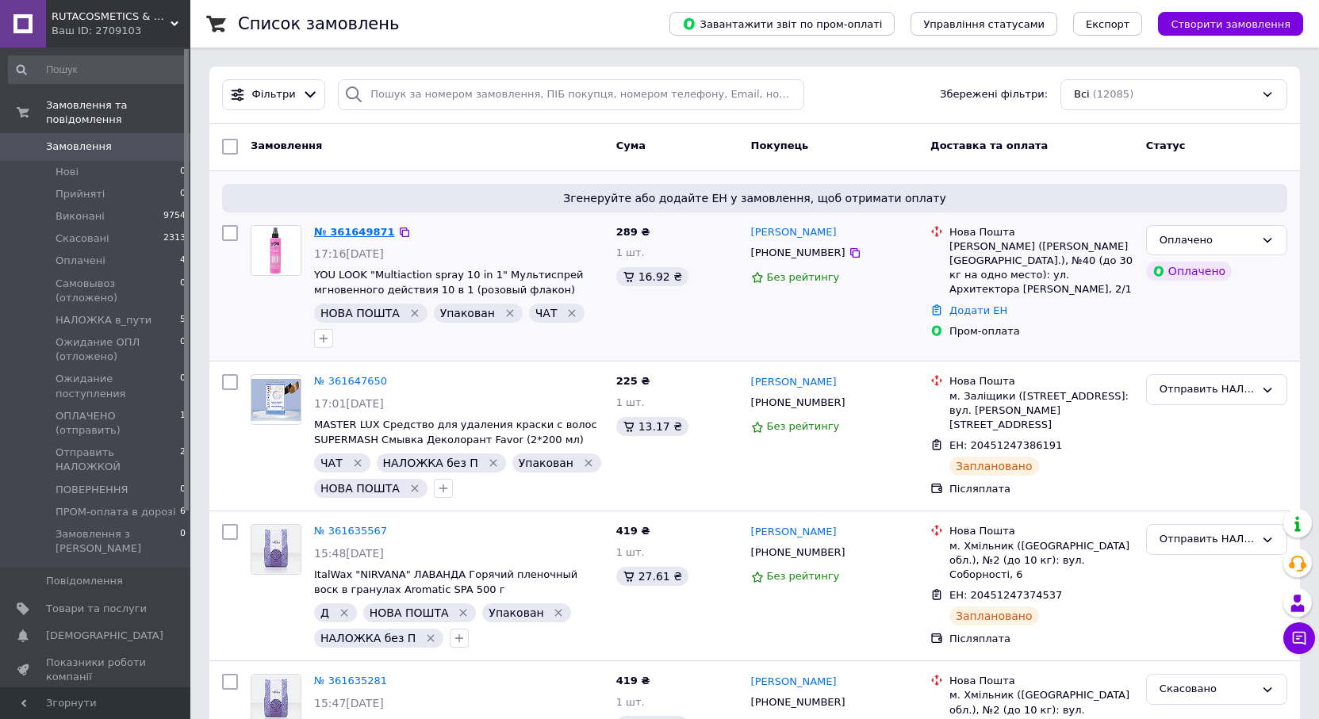
click at [347, 234] on link "№ 361649871" at bounding box center [354, 232] width 81 height 12
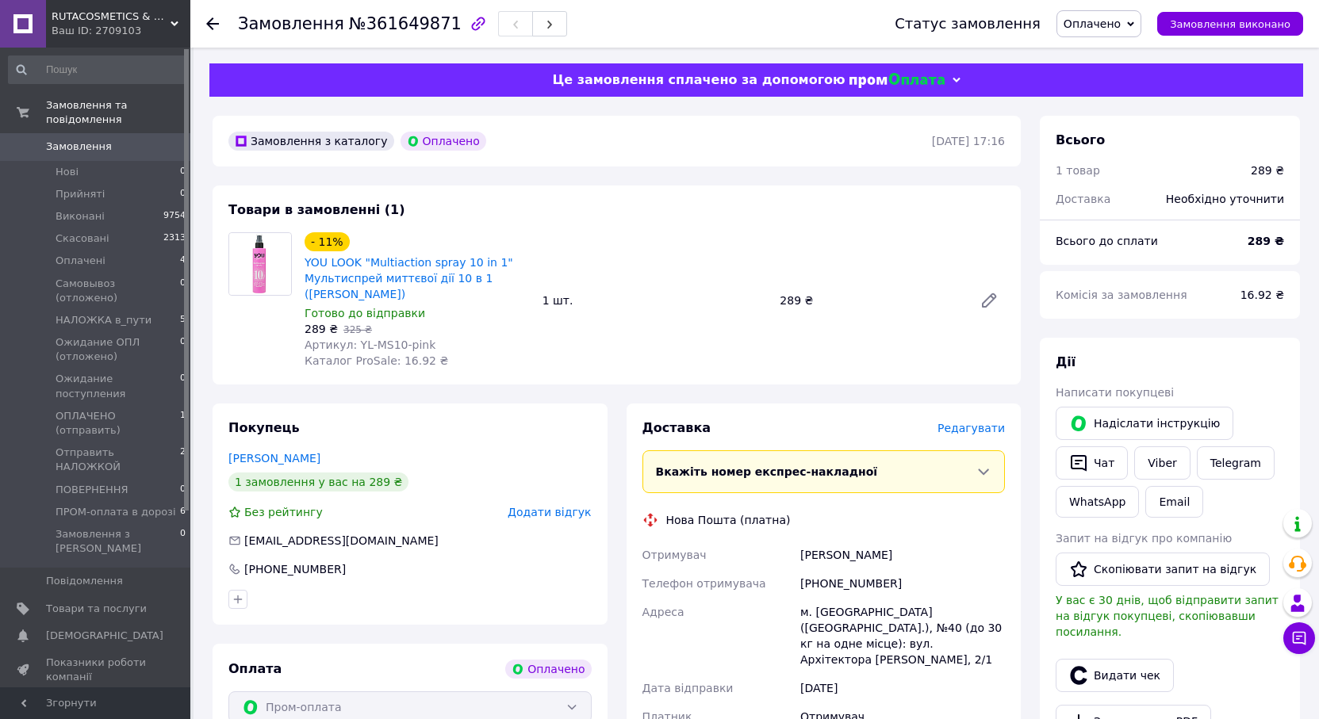
click at [983, 433] on span "Редагувати" at bounding box center [971, 428] width 67 height 13
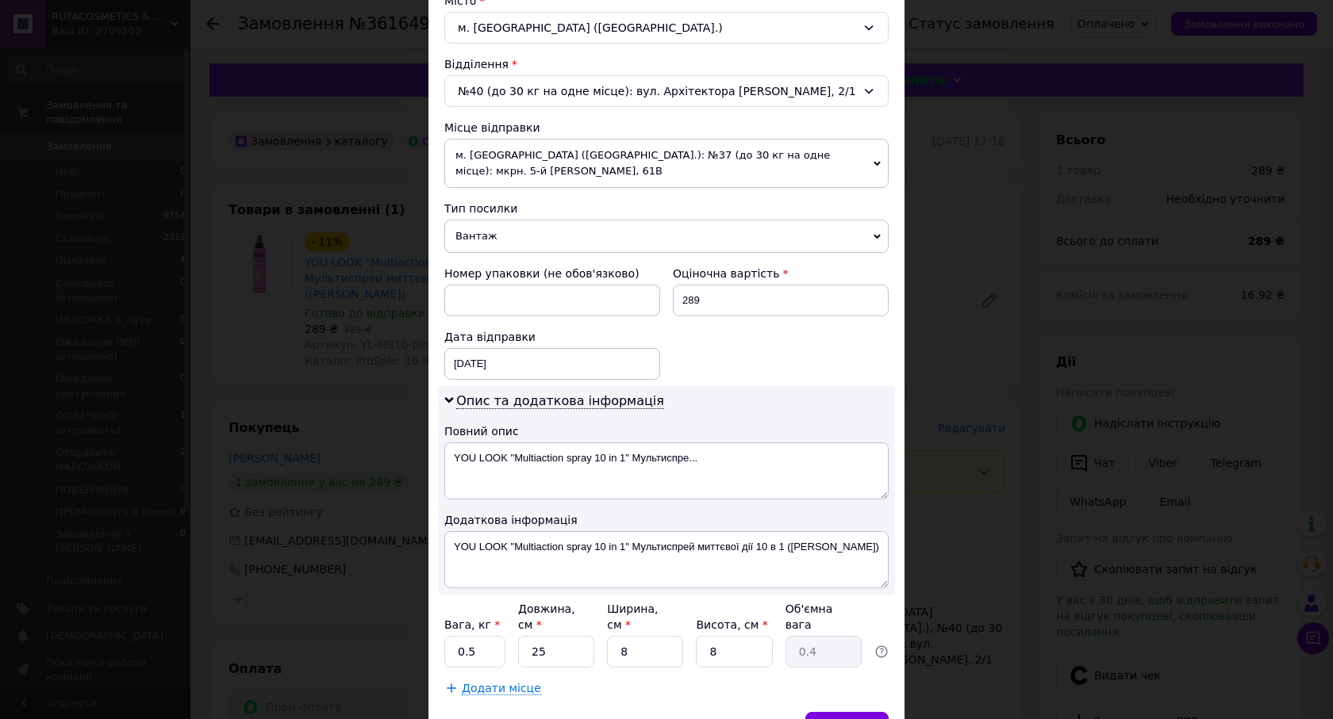
scroll to position [476, 0]
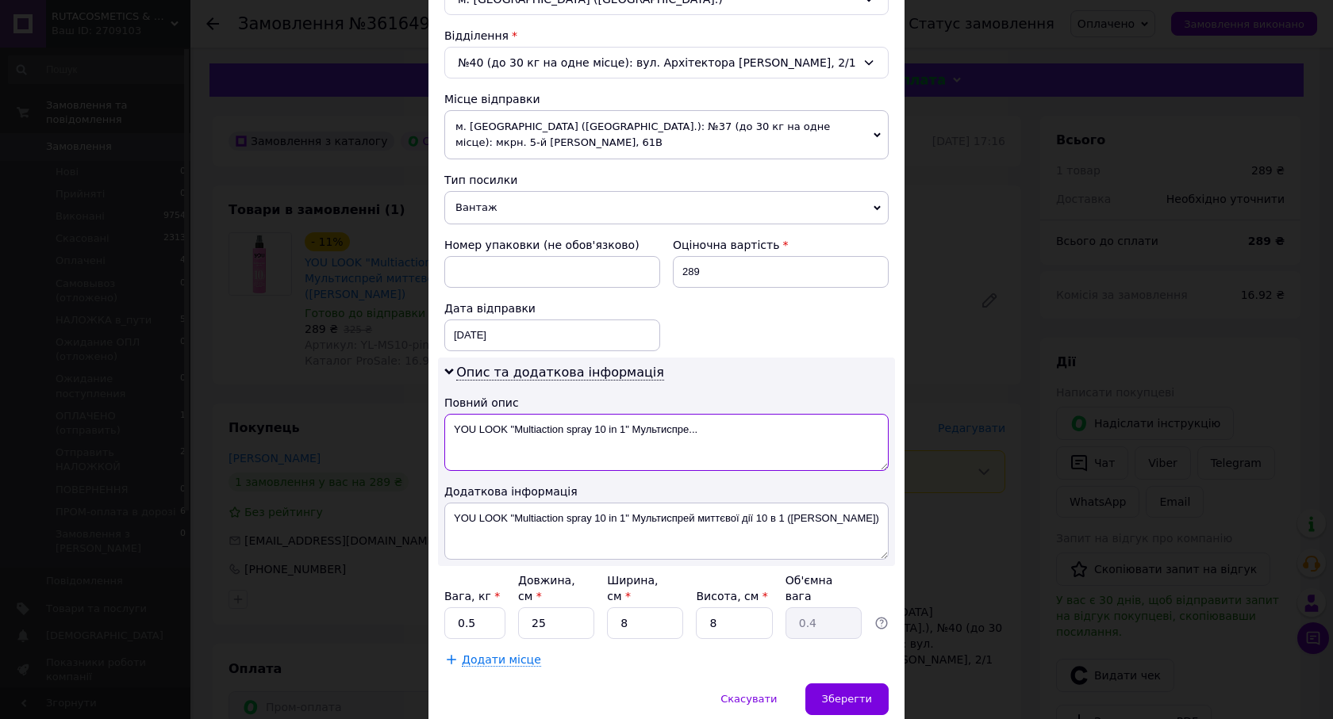
drag, startPoint x: 708, startPoint y: 451, endPoint x: 633, endPoint y: 432, distance: 77.9
click at [633, 432] on textarea "YOU LOOK "Multiaction spray 10 in 1" Мультиспре..." at bounding box center [666, 442] width 444 height 57
type textarea "YOU LOOK "Multiaction spray 10 in 1" (рожевий)"
drag, startPoint x: 871, startPoint y: 524, endPoint x: 448, endPoint y: 519, distance: 422.8
click at [448, 519] on textarea "YOU LOOK "Multiaction spray 10 in 1" Мультиспрей миттєвої дії 10 в 1 ([PERSON_N…" at bounding box center [666, 531] width 444 height 57
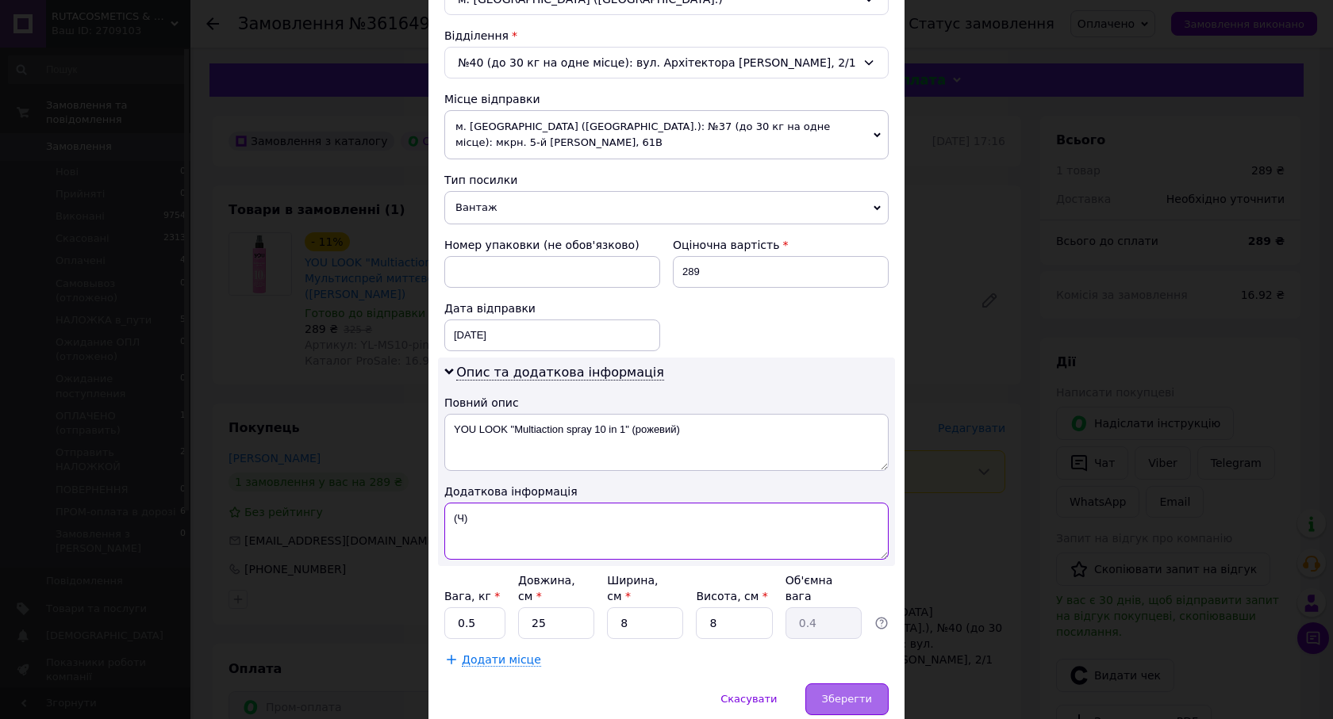
type textarea "(Ч)"
click at [858, 693] on span "Зберегти" at bounding box center [847, 699] width 50 height 12
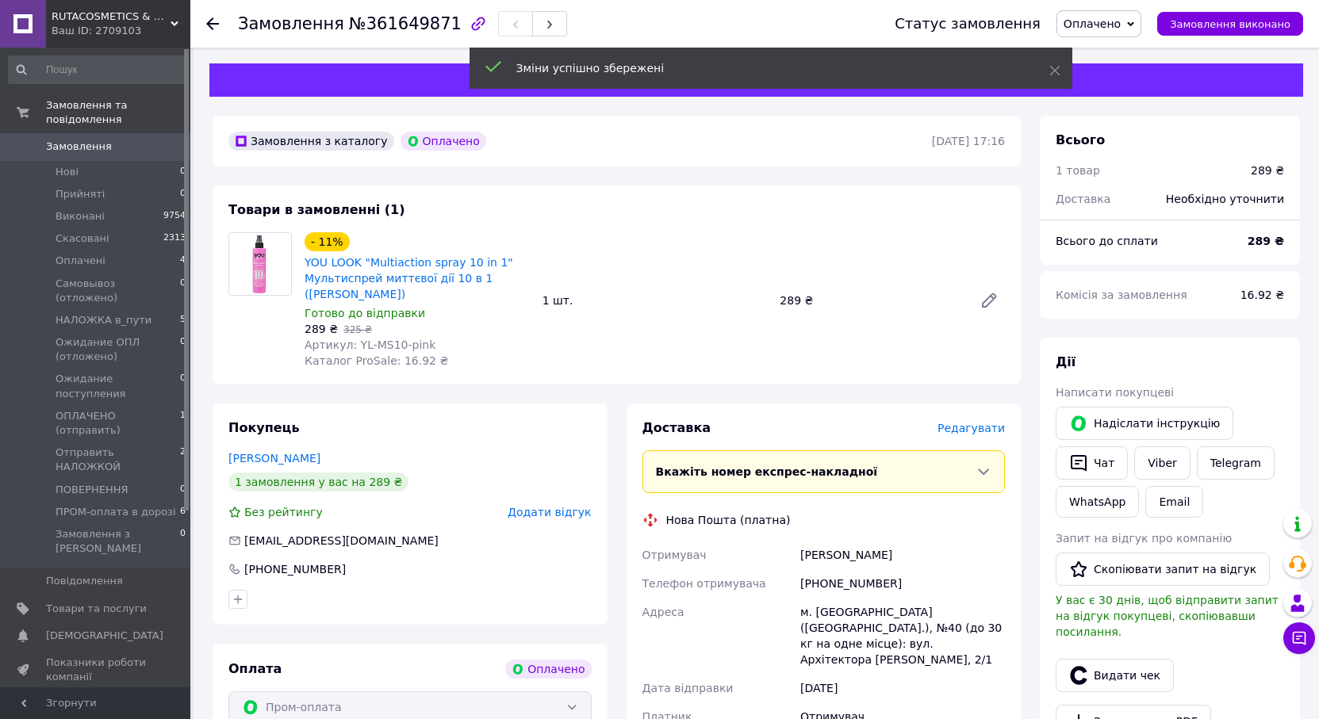
click at [996, 432] on span "Редагувати" at bounding box center [971, 428] width 67 height 13
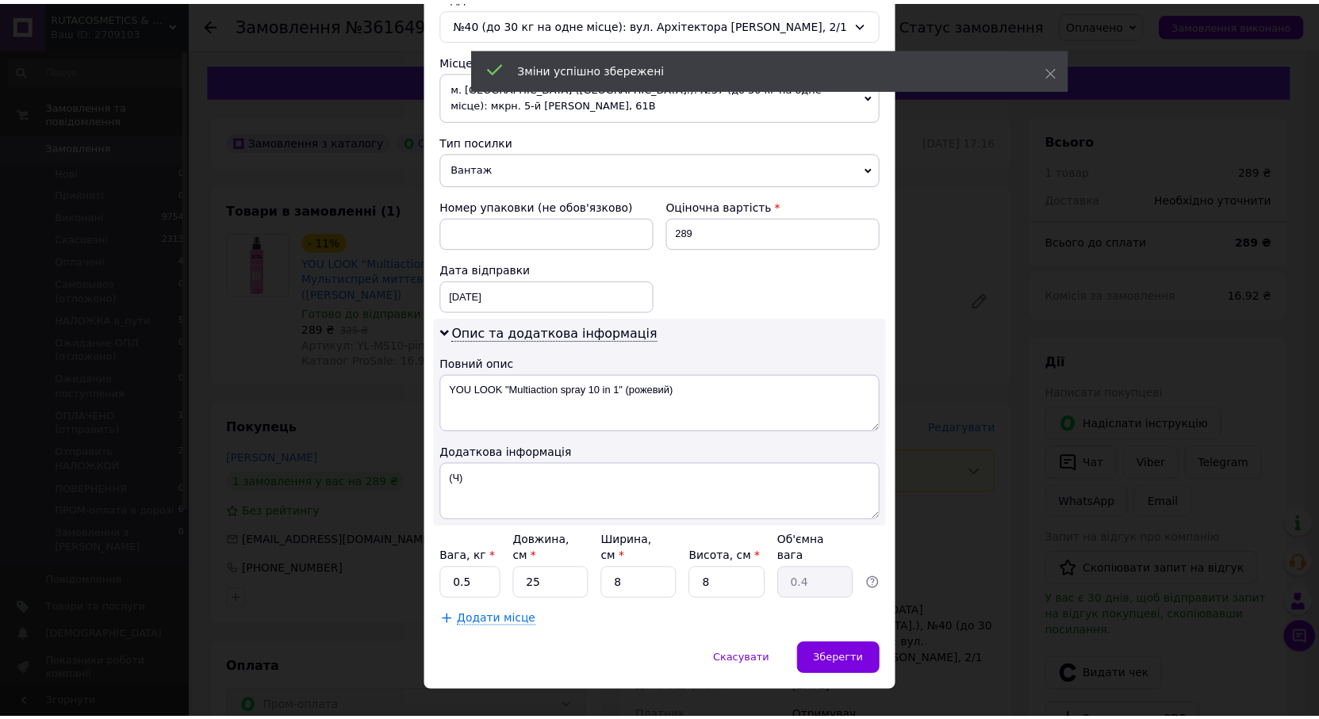
scroll to position [528, 0]
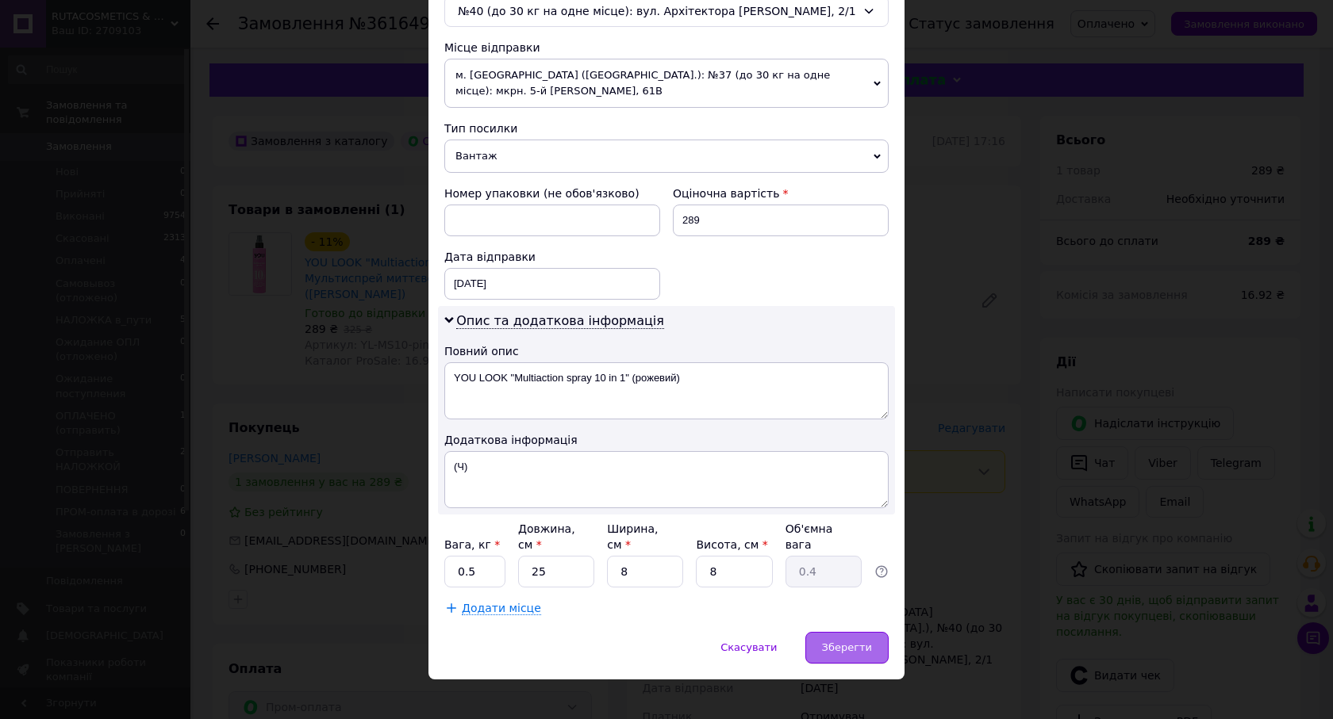
click at [834, 642] on span "Зберегти" at bounding box center [847, 648] width 50 height 12
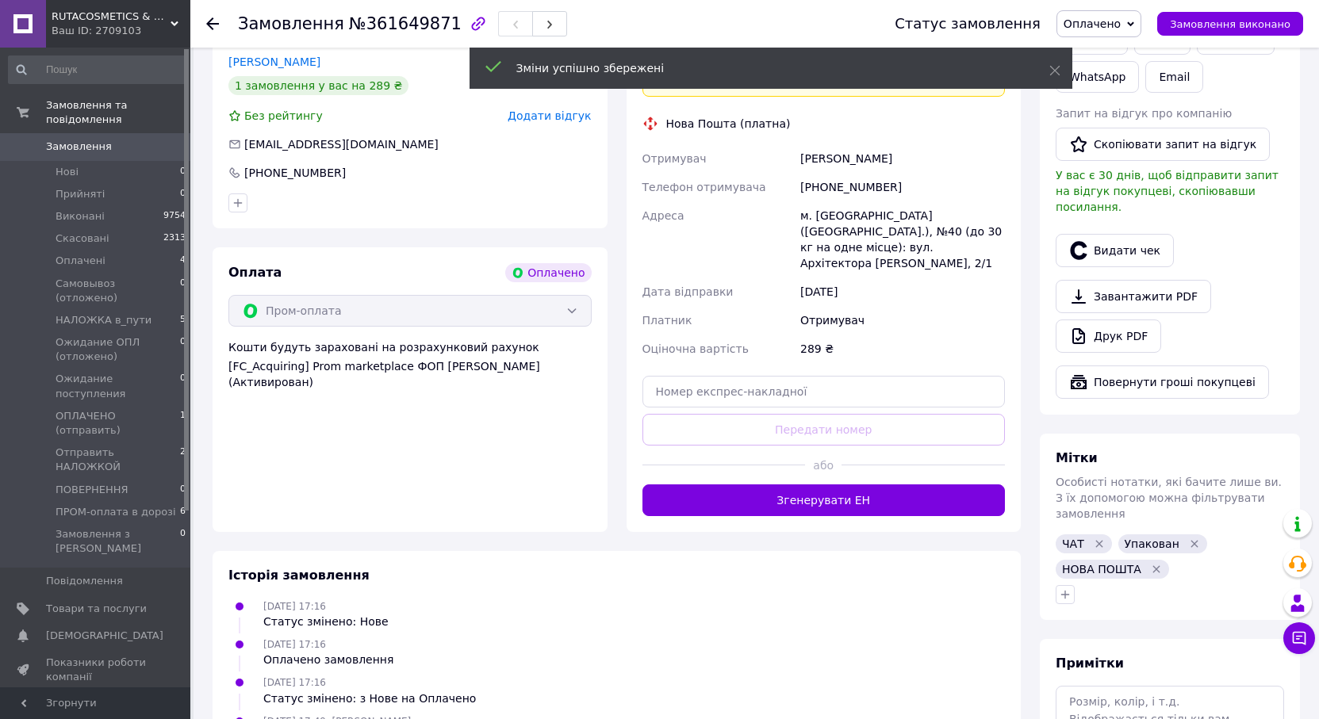
scroll to position [555, 0]
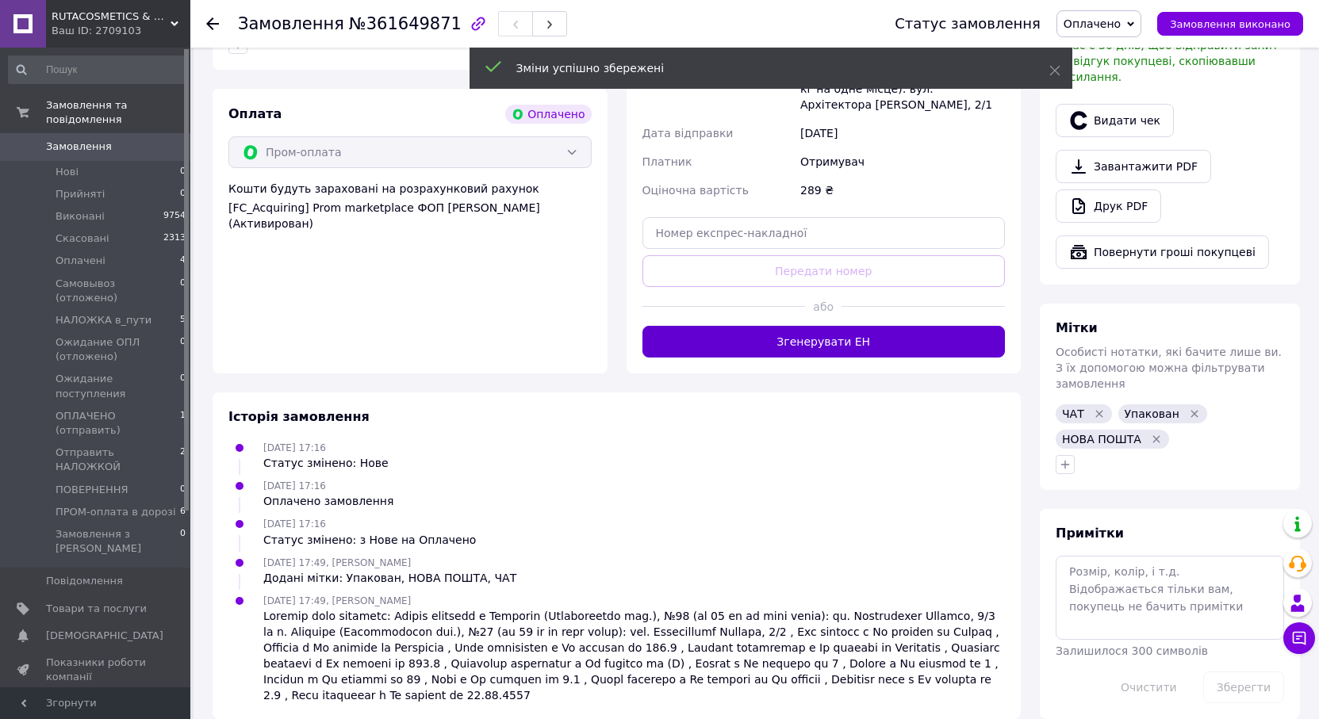
click at [842, 330] on button "Згенерувати ЕН" at bounding box center [824, 342] width 363 height 32
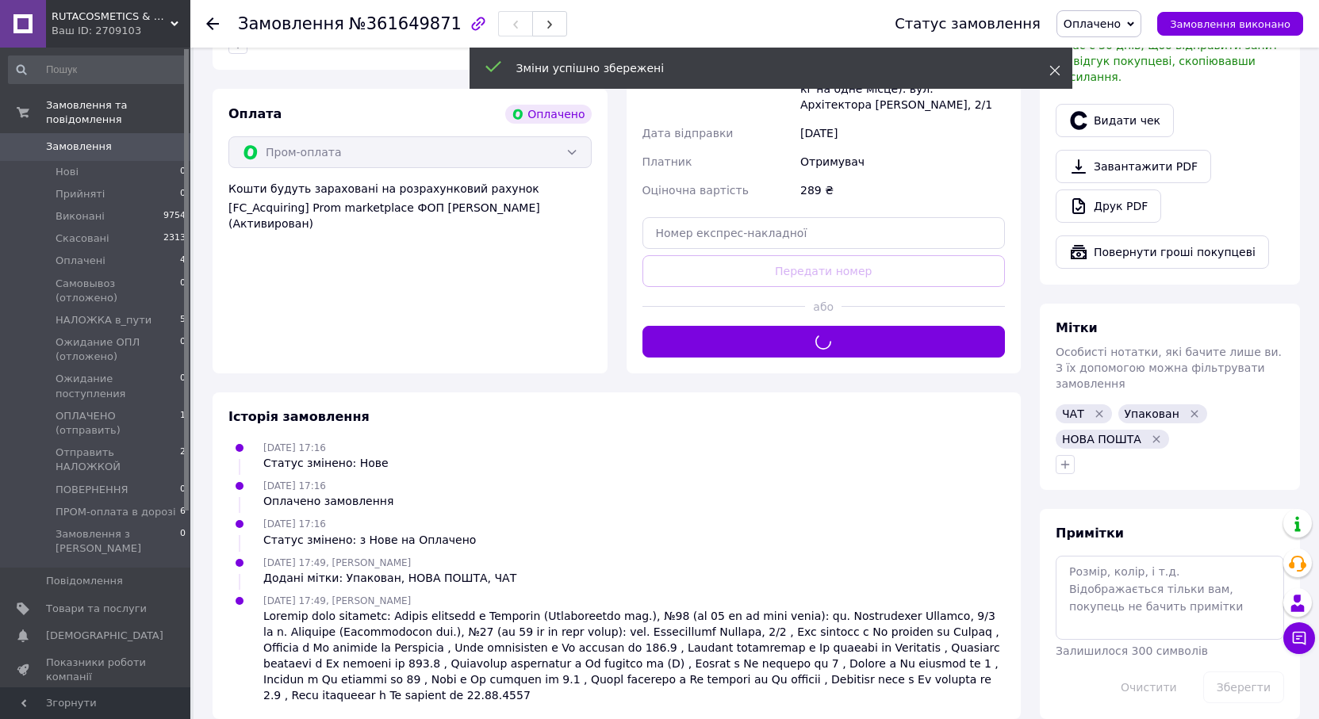
click at [1053, 71] on icon at bounding box center [1054, 70] width 11 height 11
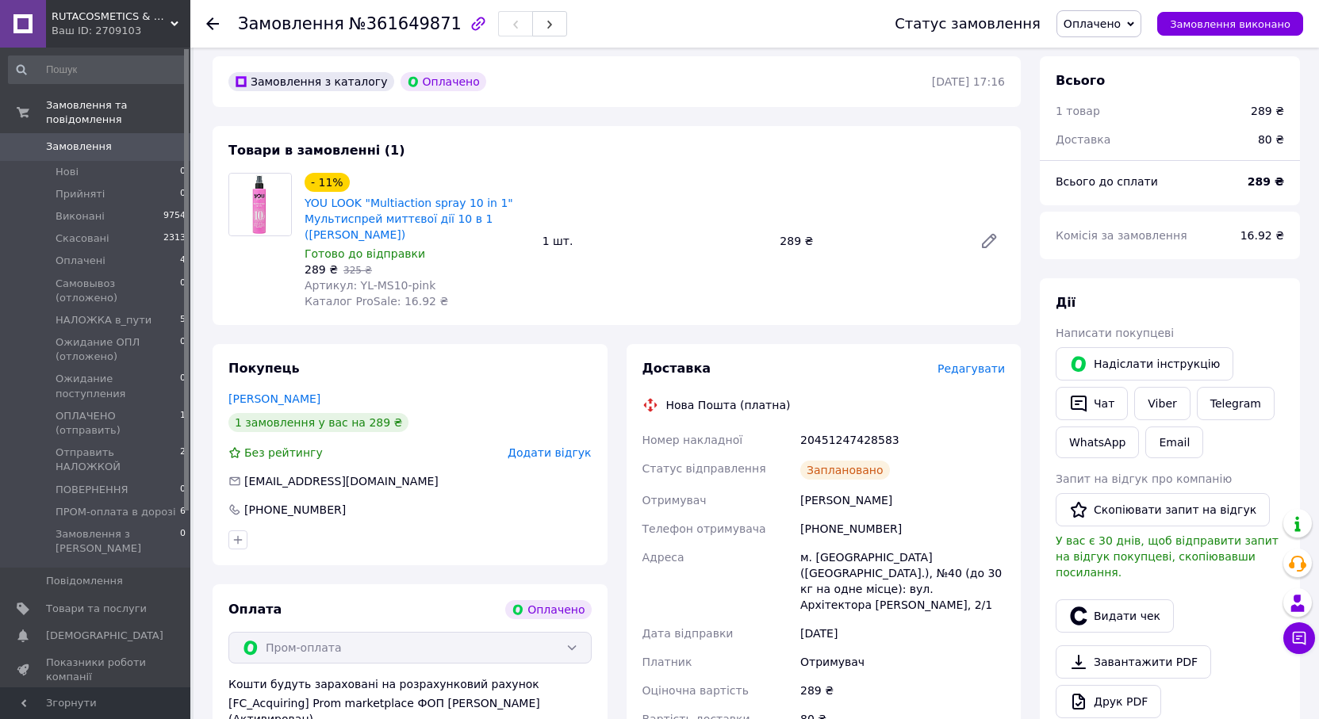
scroll to position [0, 0]
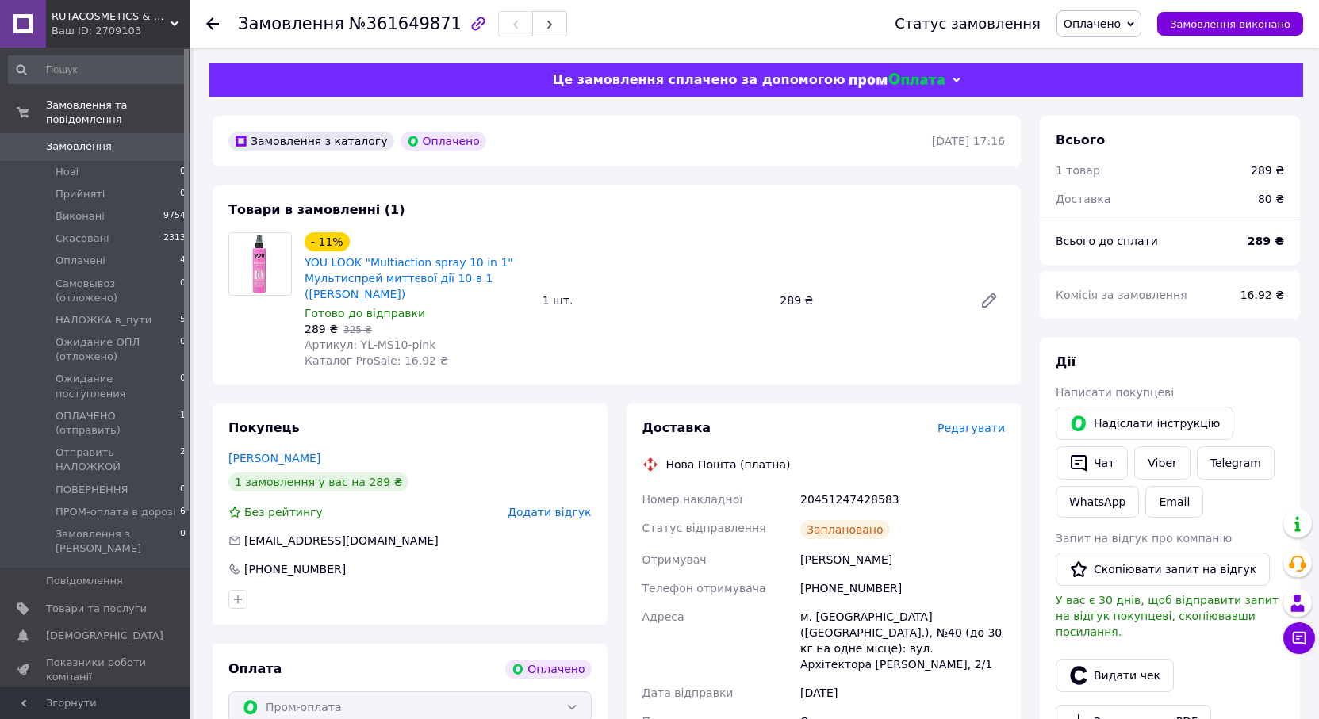
click at [70, 140] on span "Замовлення" at bounding box center [79, 147] width 66 height 14
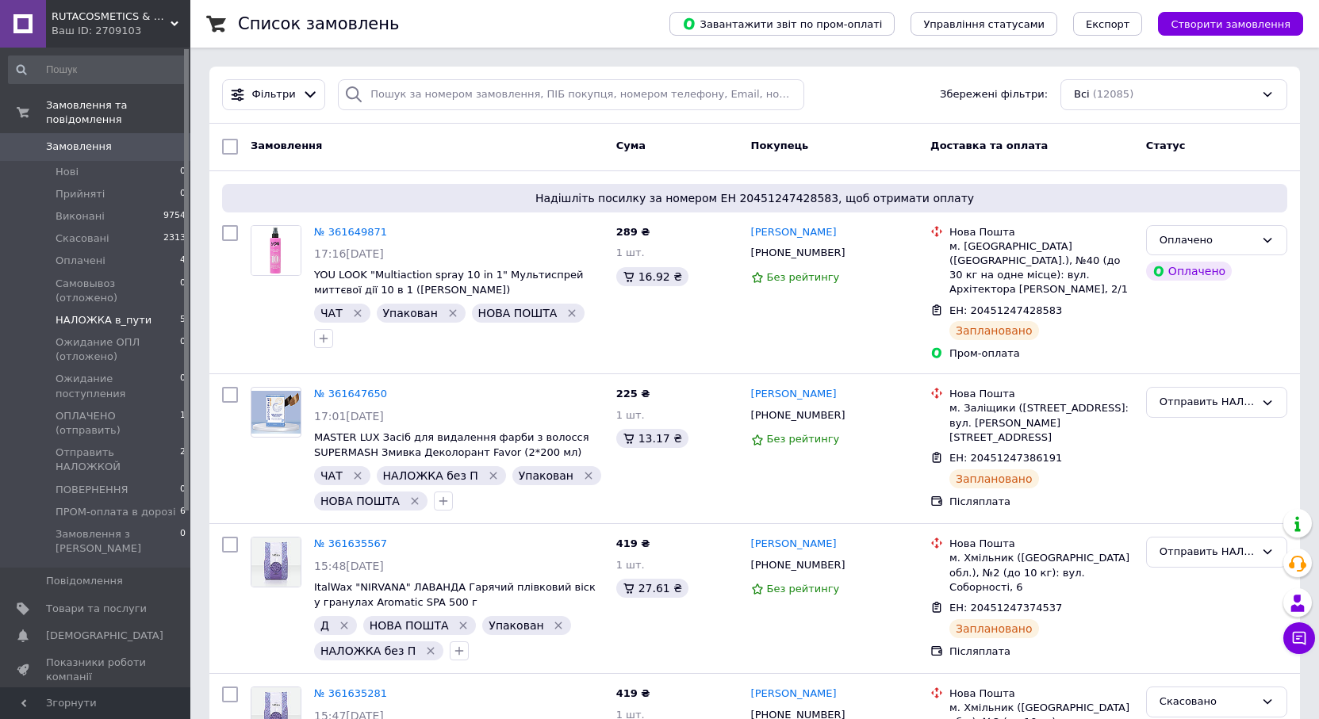
click at [86, 313] on span "HАЛОЖКА в_пути" at bounding box center [104, 320] width 96 height 14
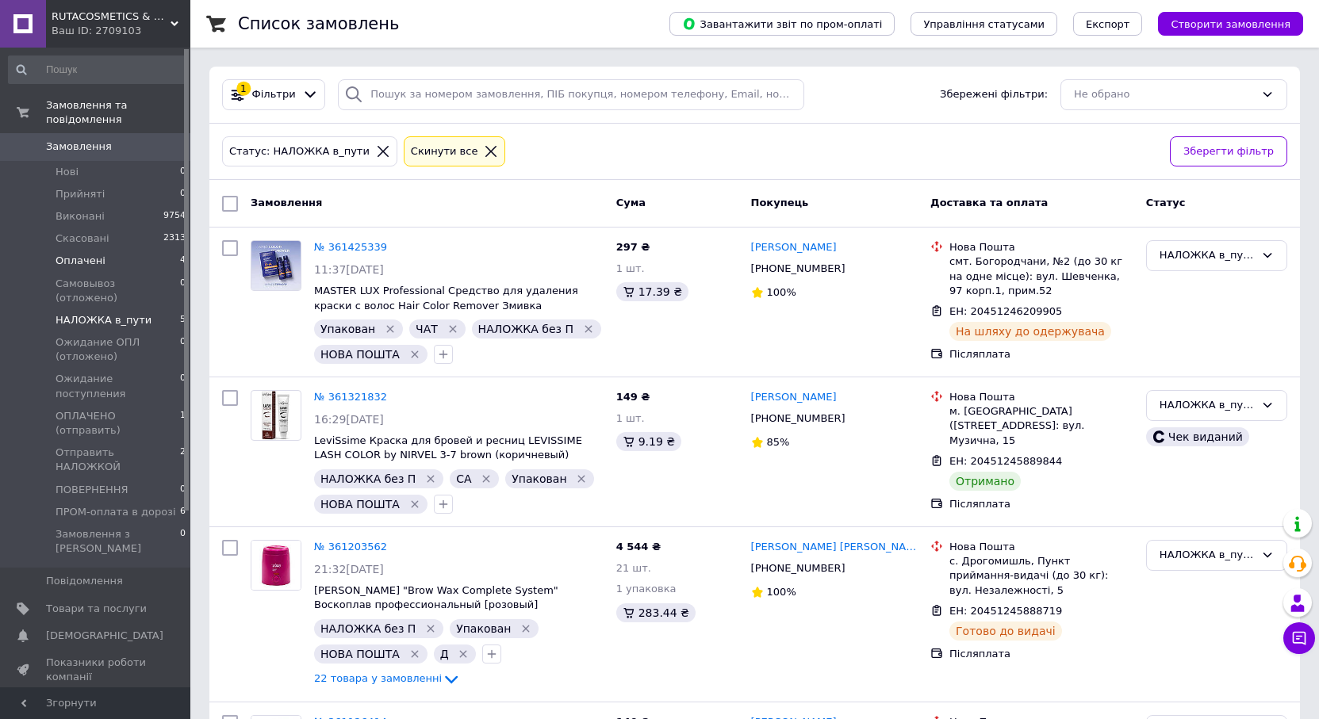
click at [134, 250] on li "Оплачені 4" at bounding box center [97, 261] width 195 height 22
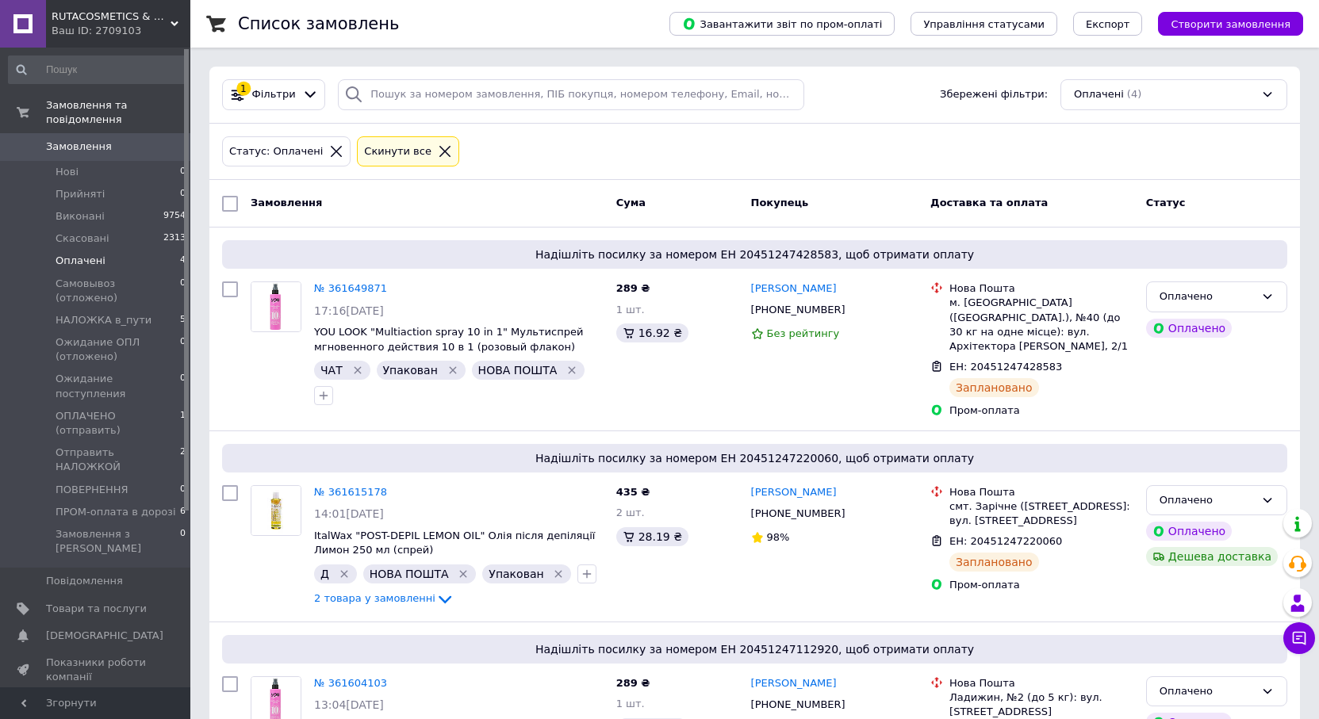
click at [77, 140] on span "Замовлення" at bounding box center [79, 147] width 66 height 14
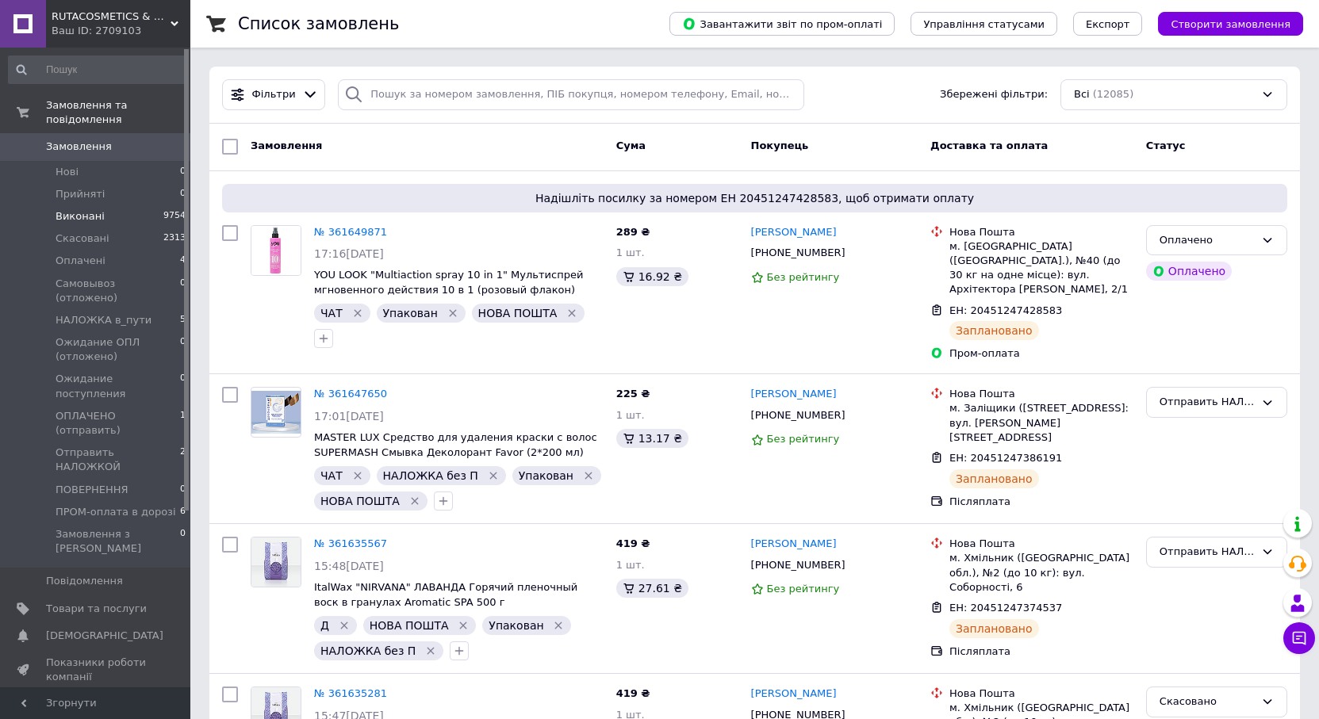
click at [77, 209] on span "Виконані" at bounding box center [80, 216] width 49 height 14
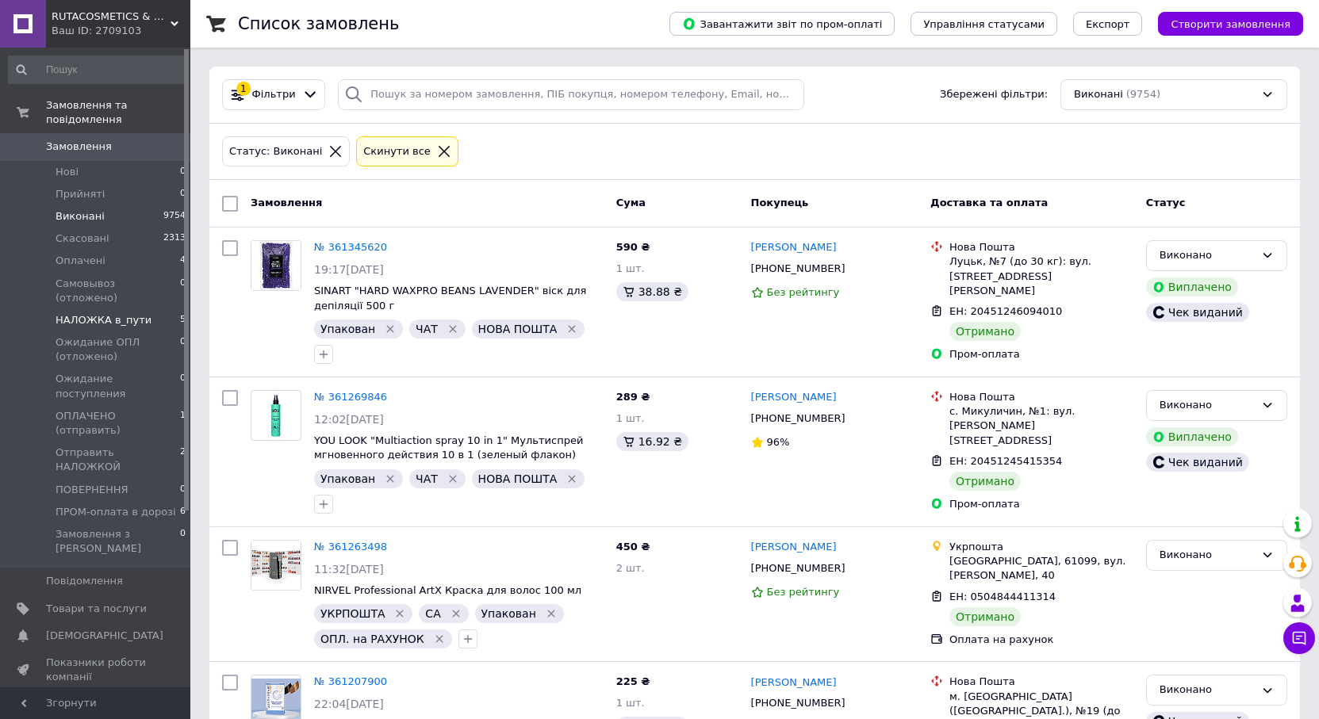
click at [78, 313] on span "HАЛОЖКА в_пути" at bounding box center [104, 320] width 96 height 14
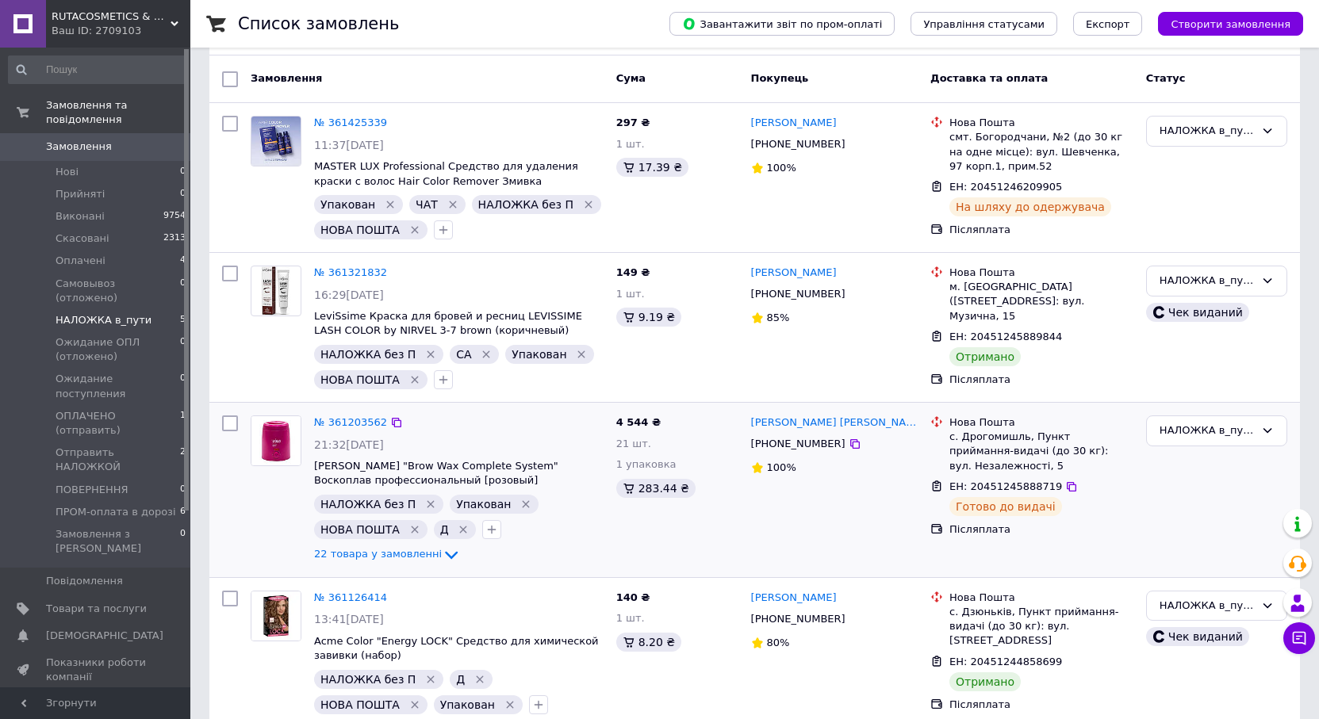
scroll to position [159, 0]
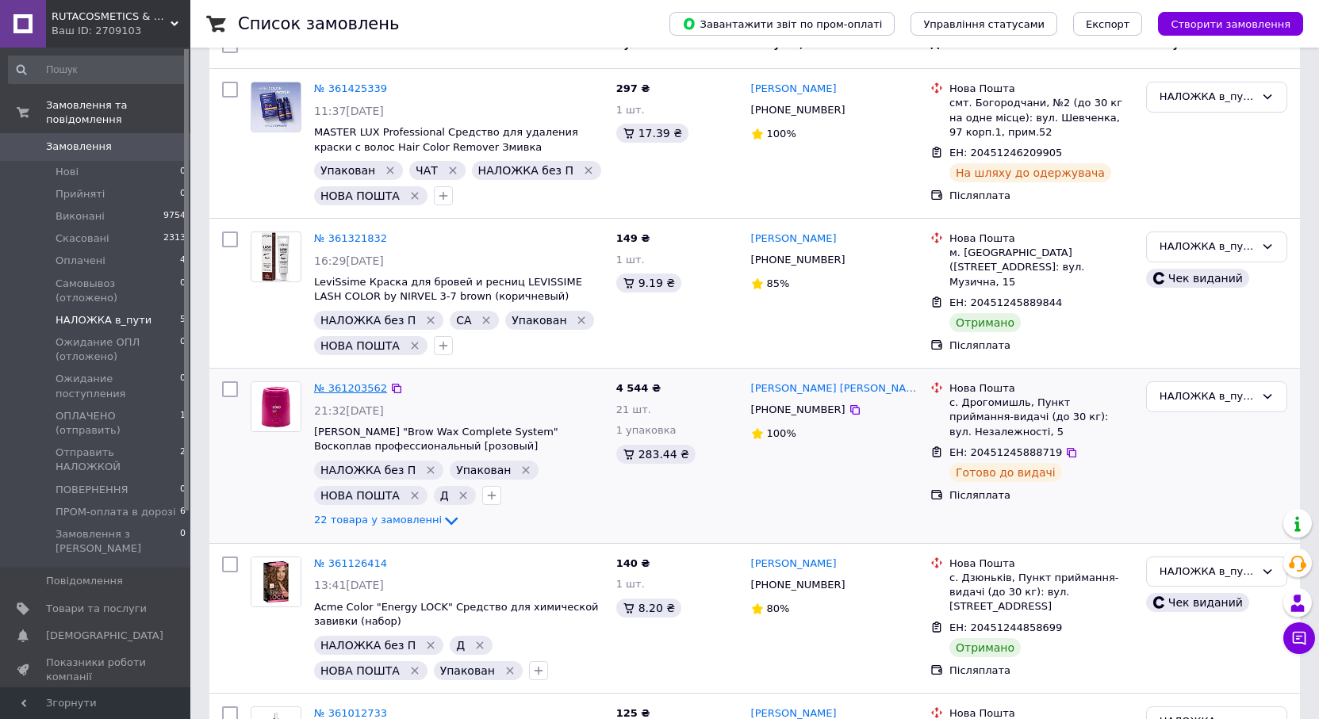
click at [343, 392] on link "№ 361203562" at bounding box center [350, 388] width 73 height 12
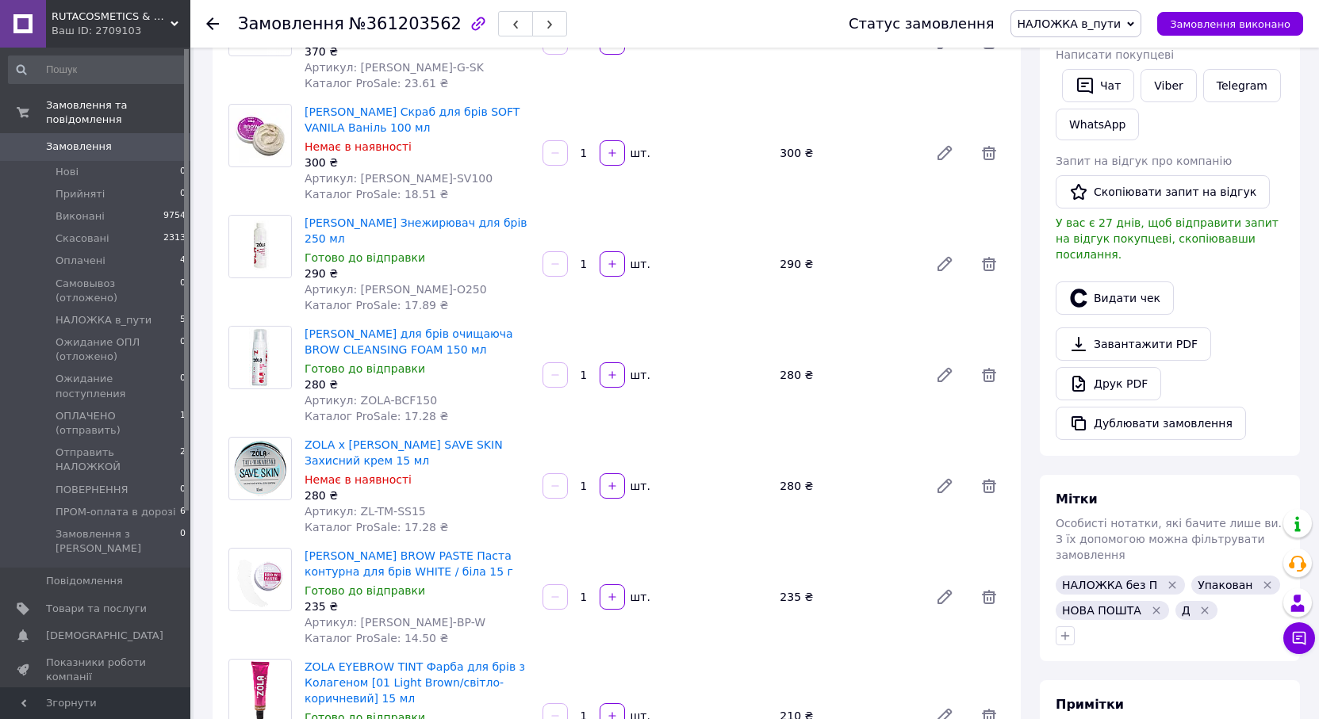
scroll to position [238, 0]
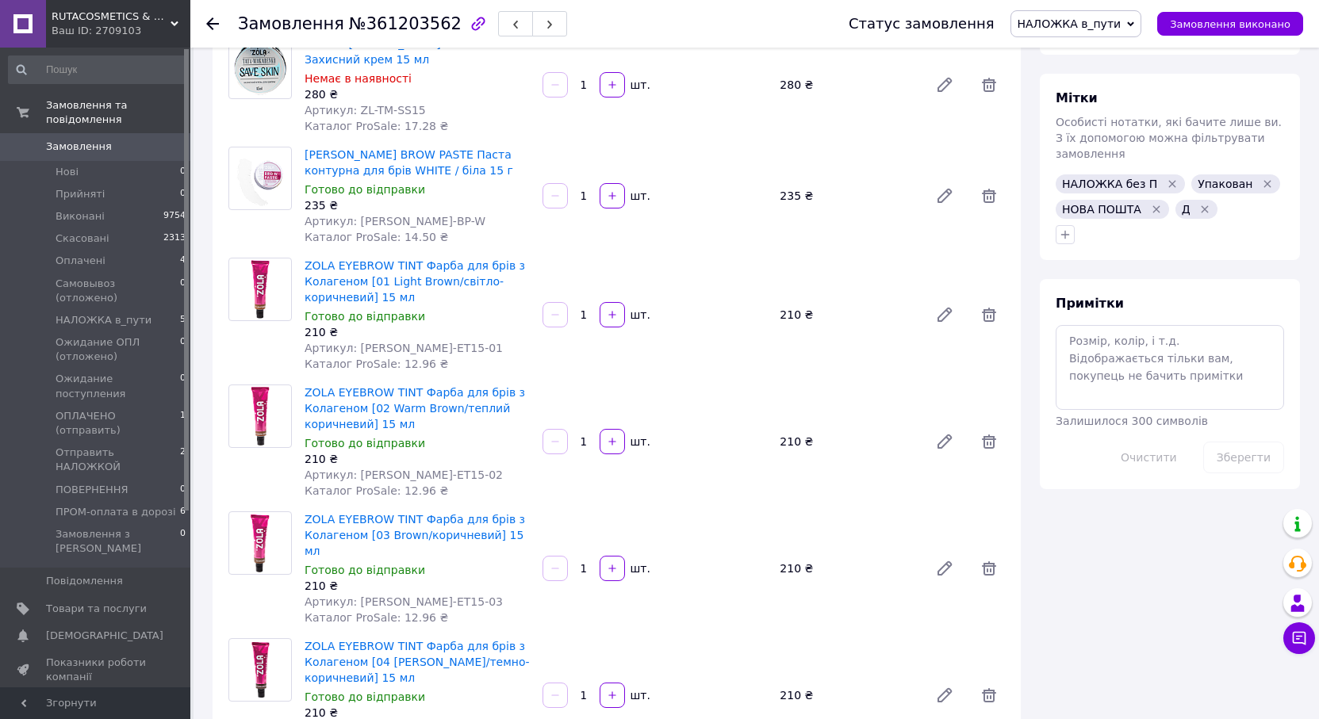
scroll to position [322, 0]
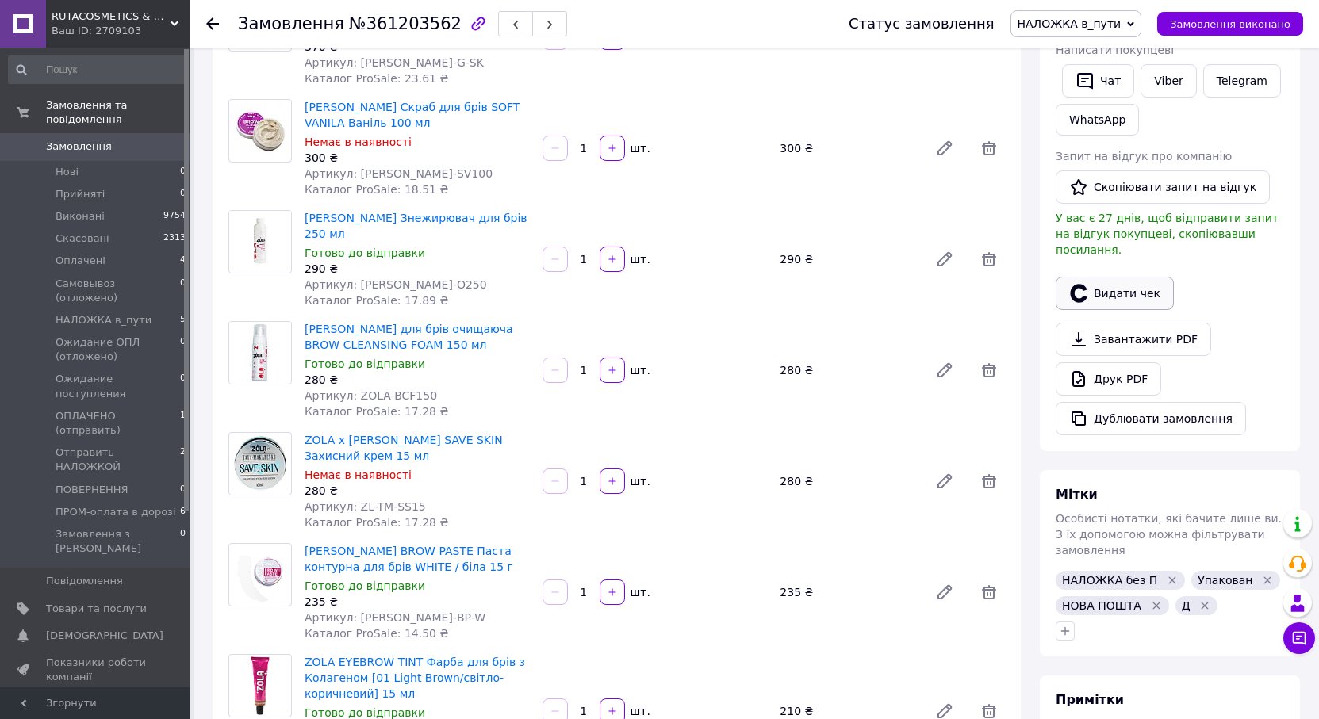
click at [1084, 284] on icon "button" at bounding box center [1078, 293] width 17 height 18
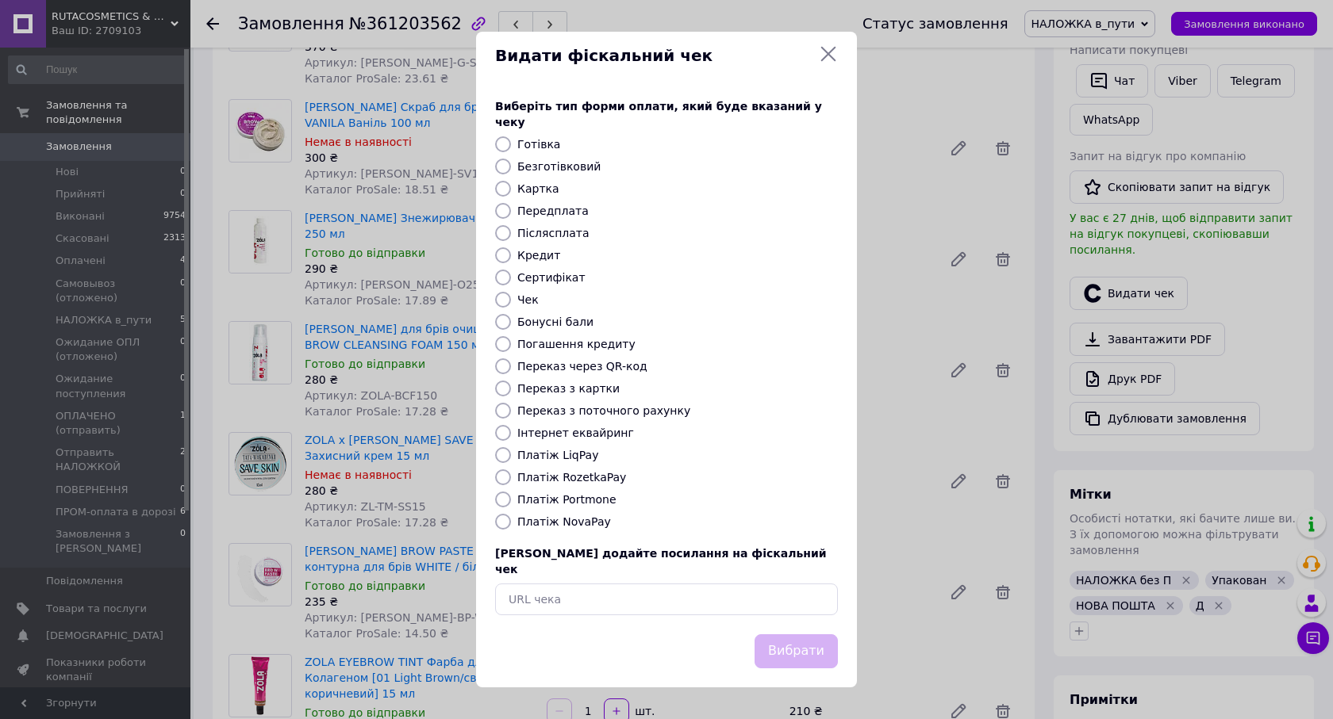
click at [562, 236] on label "Післясплата" at bounding box center [553, 233] width 72 height 13
click at [511, 236] on input "Післясплата" at bounding box center [503, 233] width 16 height 16
radio input "true"
click at [804, 635] on button "Вибрати" at bounding box center [795, 652] width 83 height 34
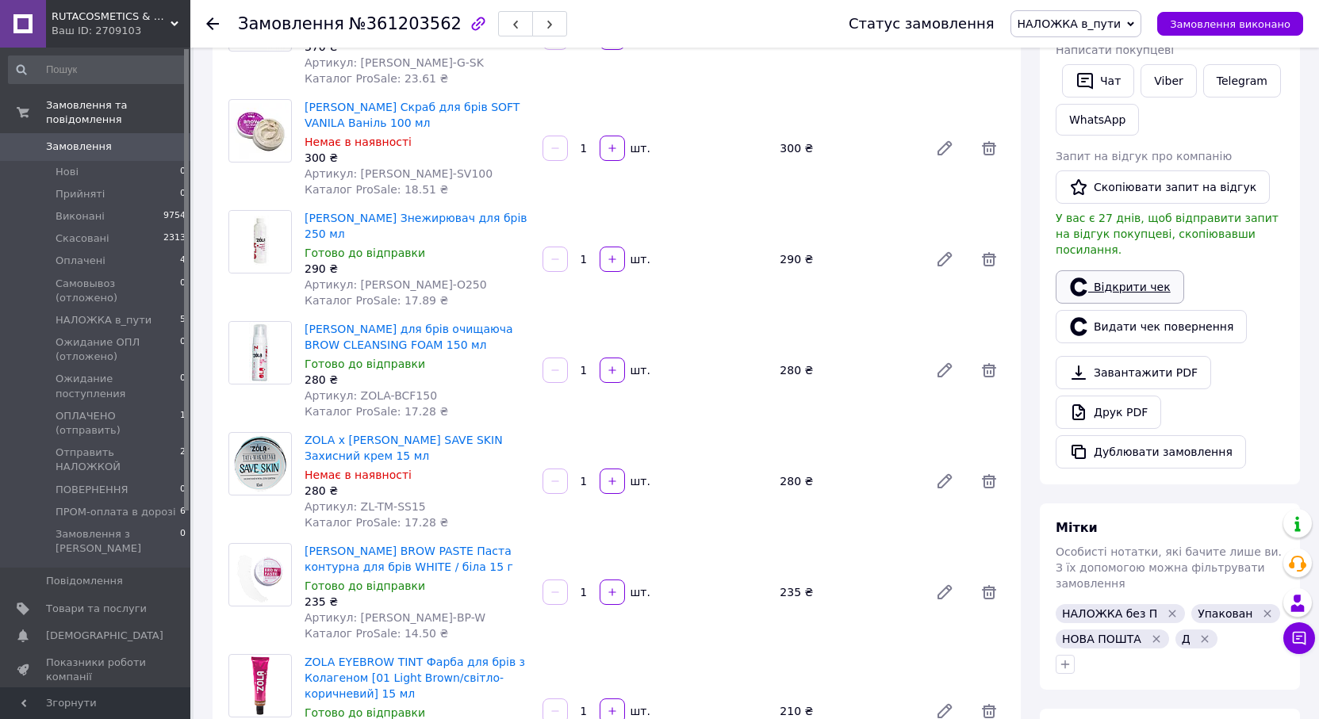
click at [1086, 270] on link "Відкрити чек" at bounding box center [1120, 286] width 129 height 33
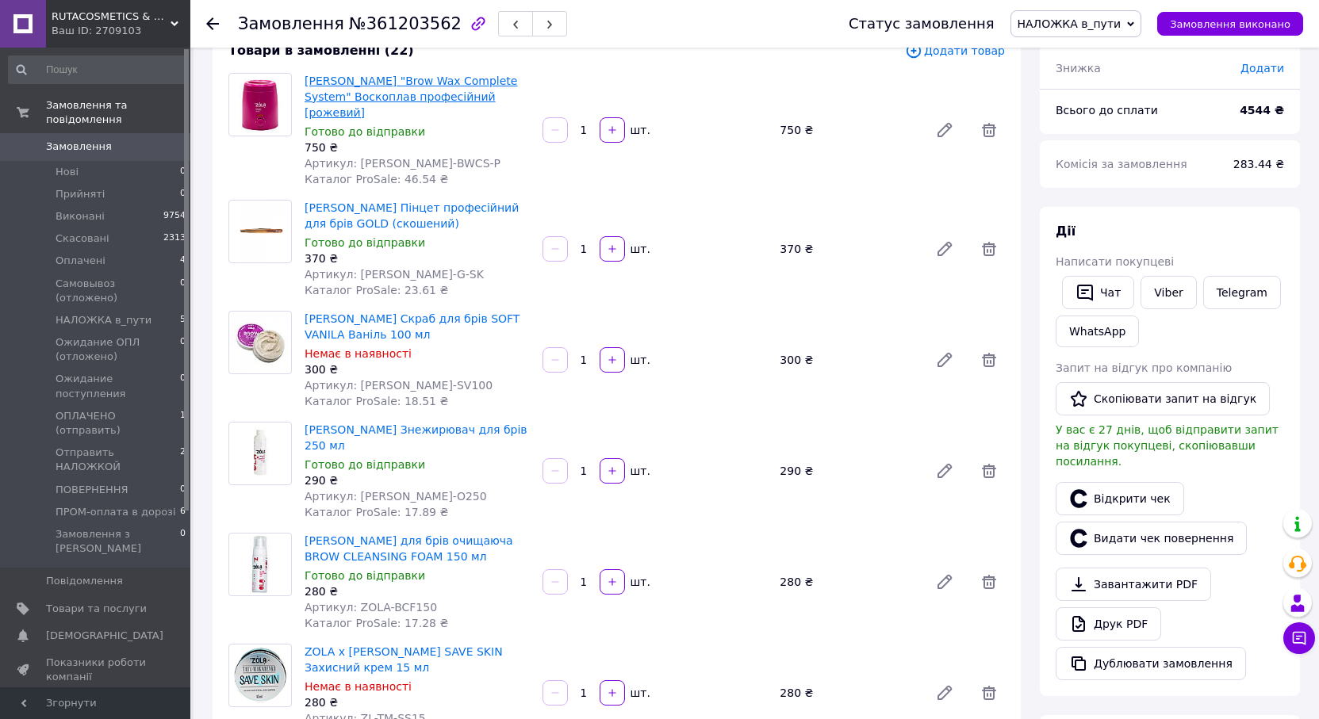
scroll to position [0, 0]
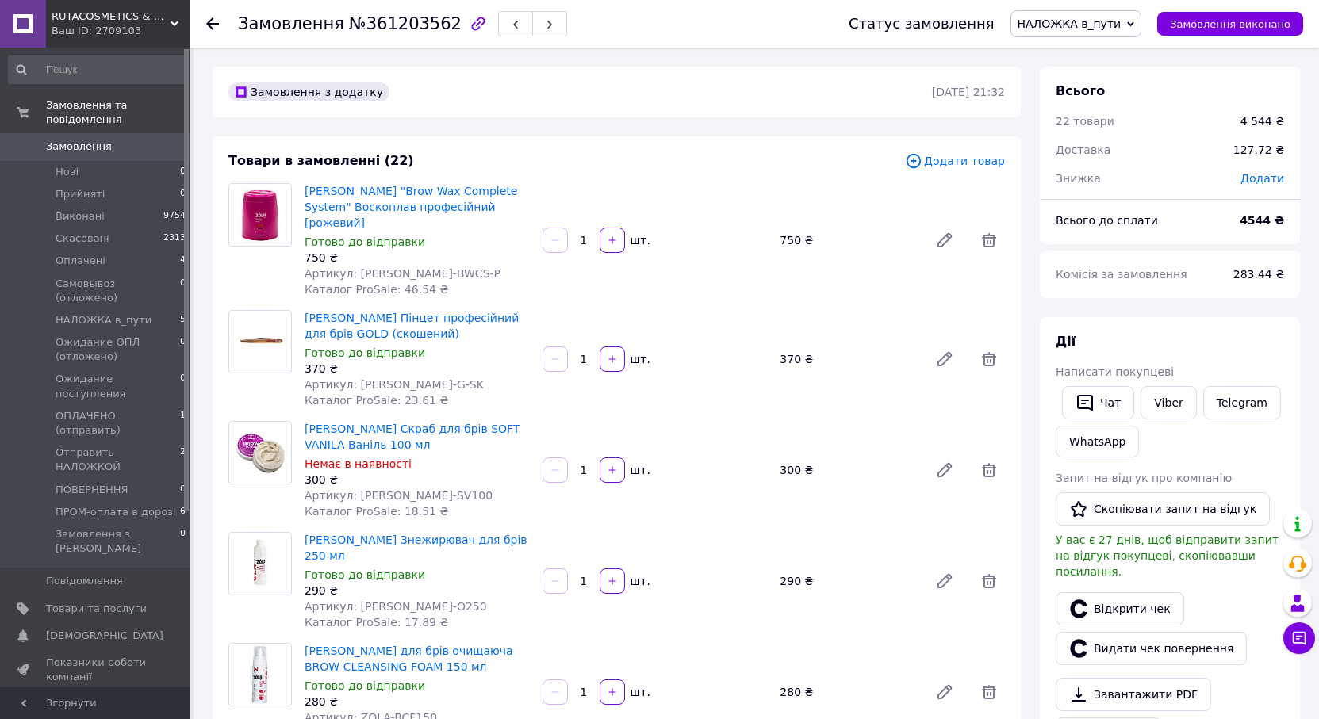
click at [76, 140] on span "Замовлення" at bounding box center [79, 147] width 66 height 14
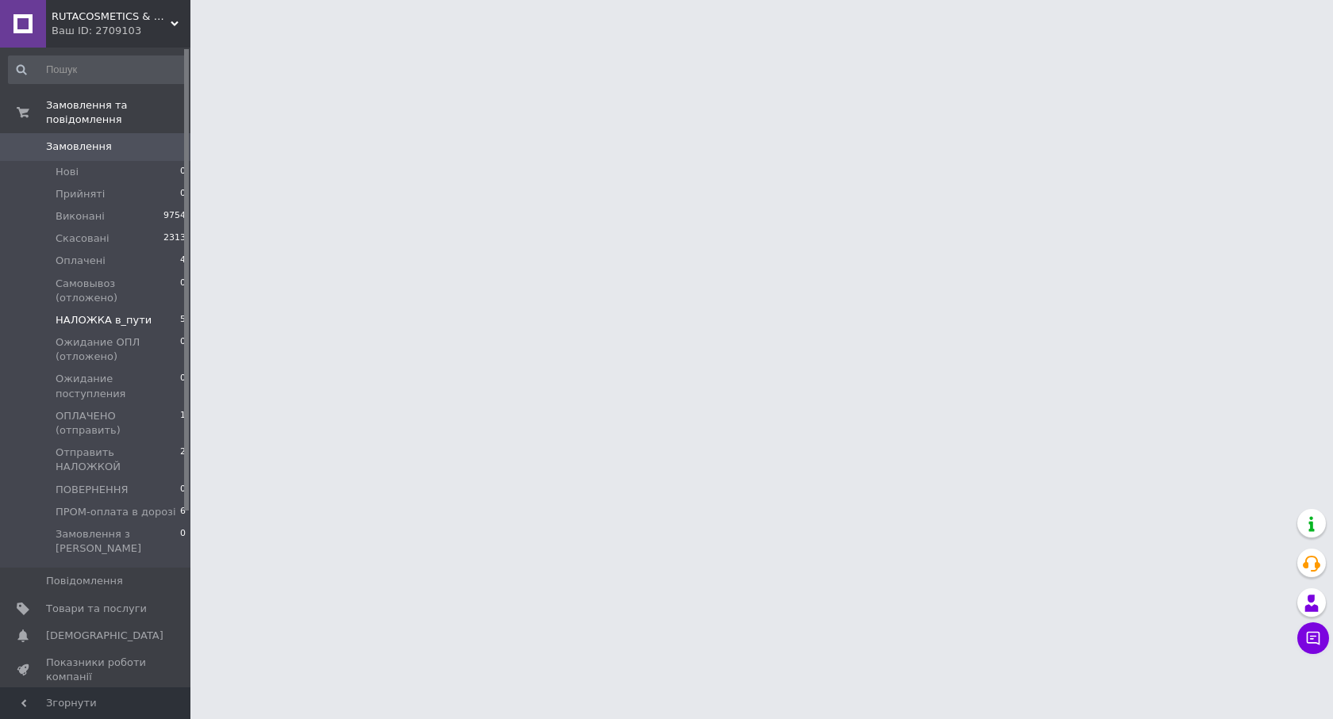
click at [97, 313] on span "HАЛОЖКА в_пути" at bounding box center [104, 320] width 96 height 14
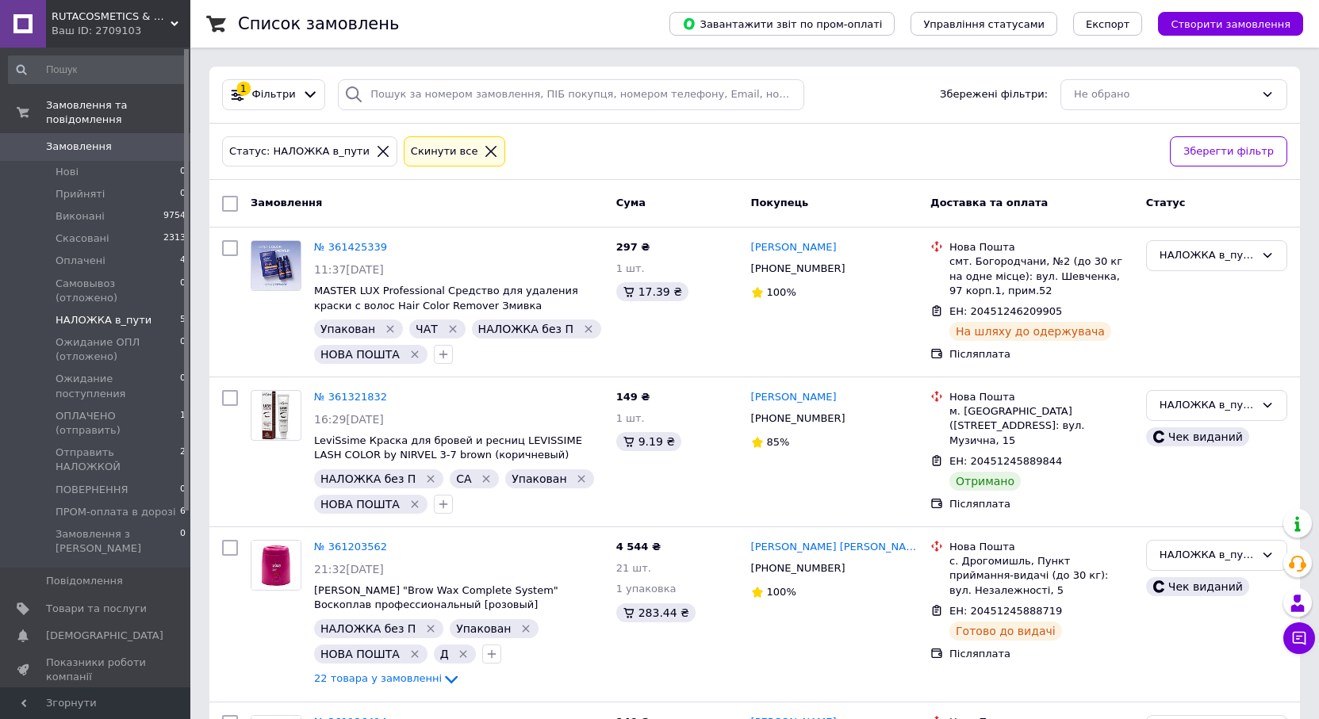
click at [94, 140] on span "Замовлення" at bounding box center [79, 147] width 66 height 14
